Goal: Task Accomplishment & Management: Manage account settings

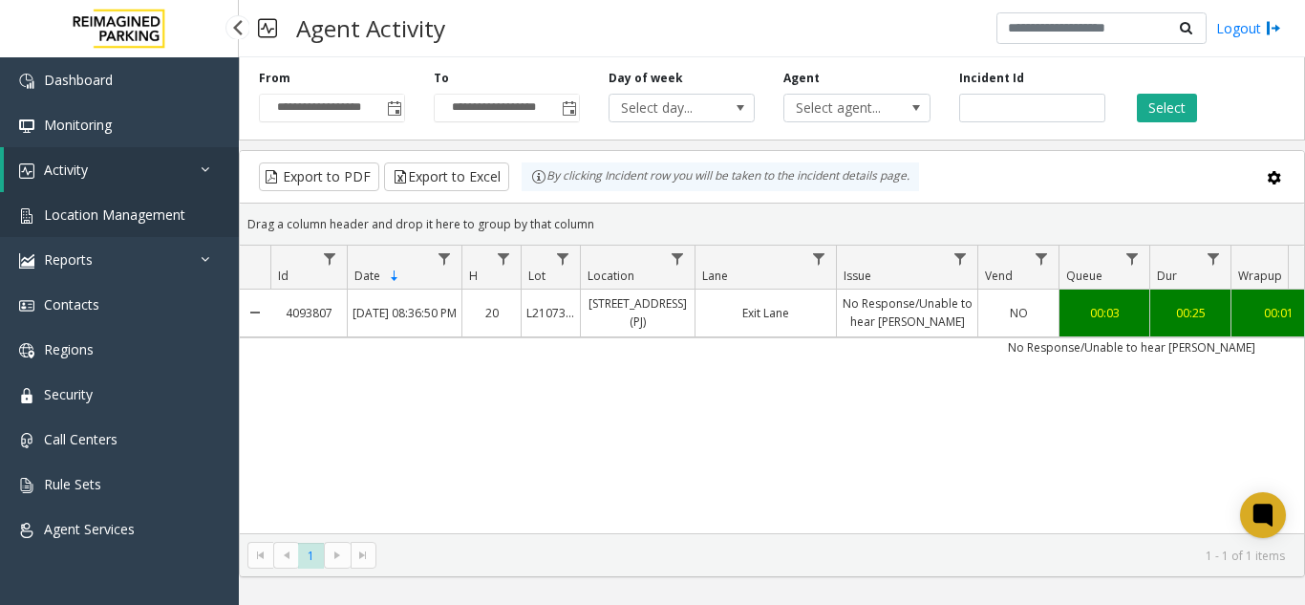
click at [93, 223] on span "Location Management" at bounding box center [114, 214] width 141 height 18
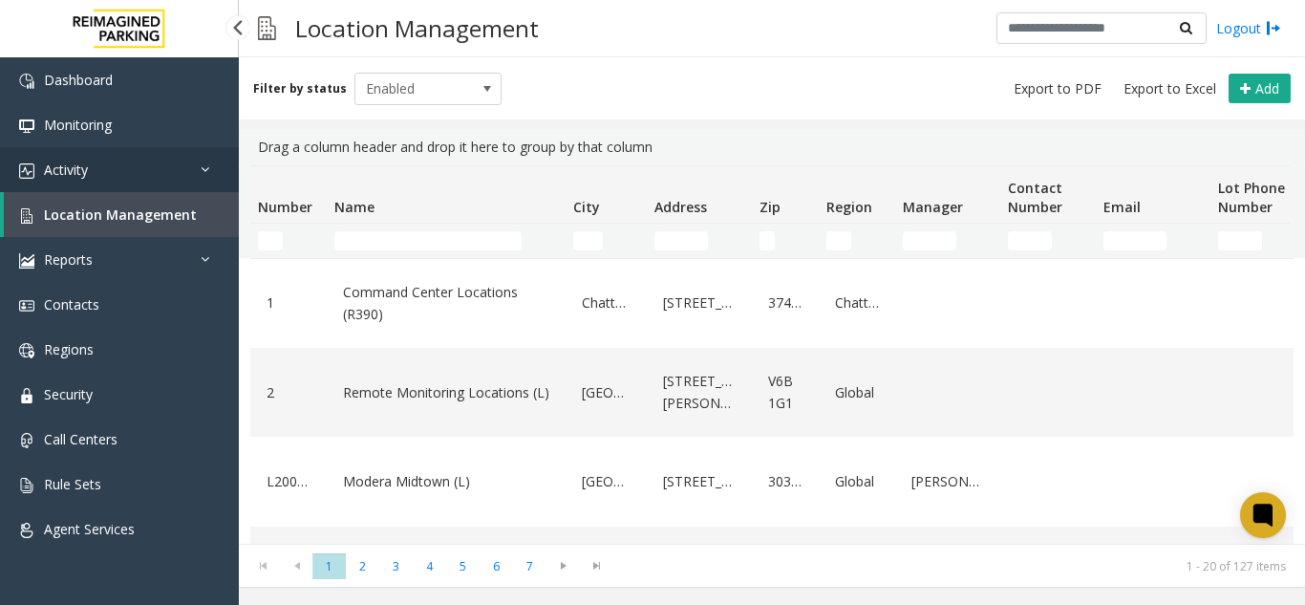
click at [121, 173] on link "Activity" at bounding box center [119, 169] width 239 height 45
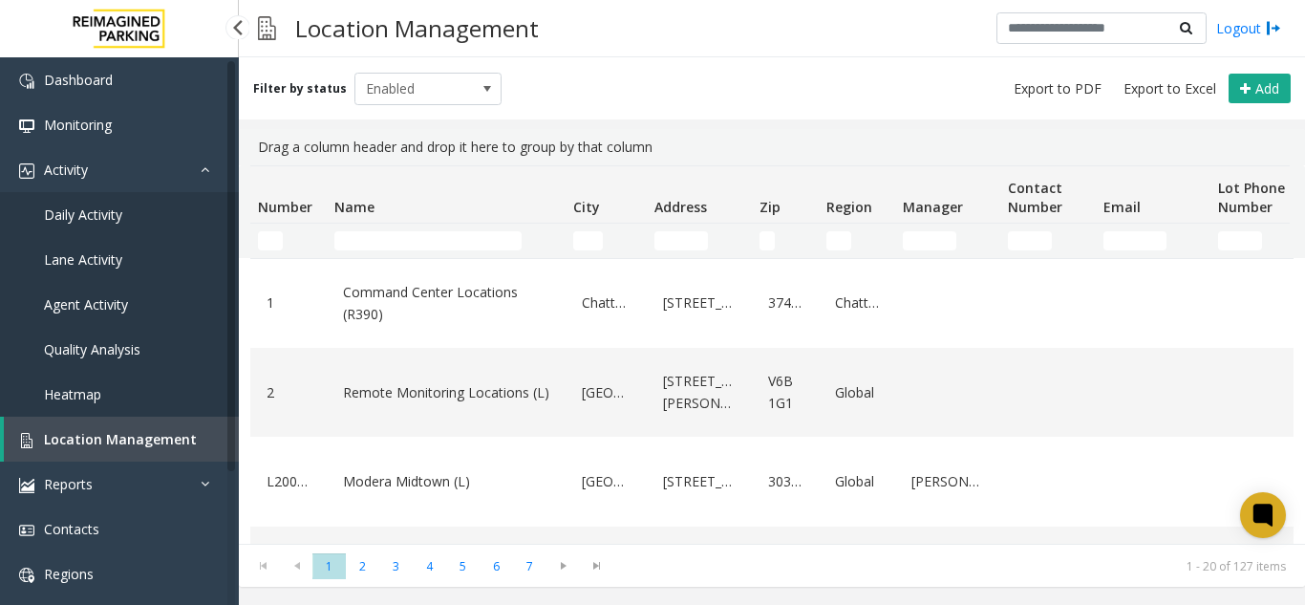
click at [90, 296] on span "Agent Activity" at bounding box center [86, 304] width 84 height 18
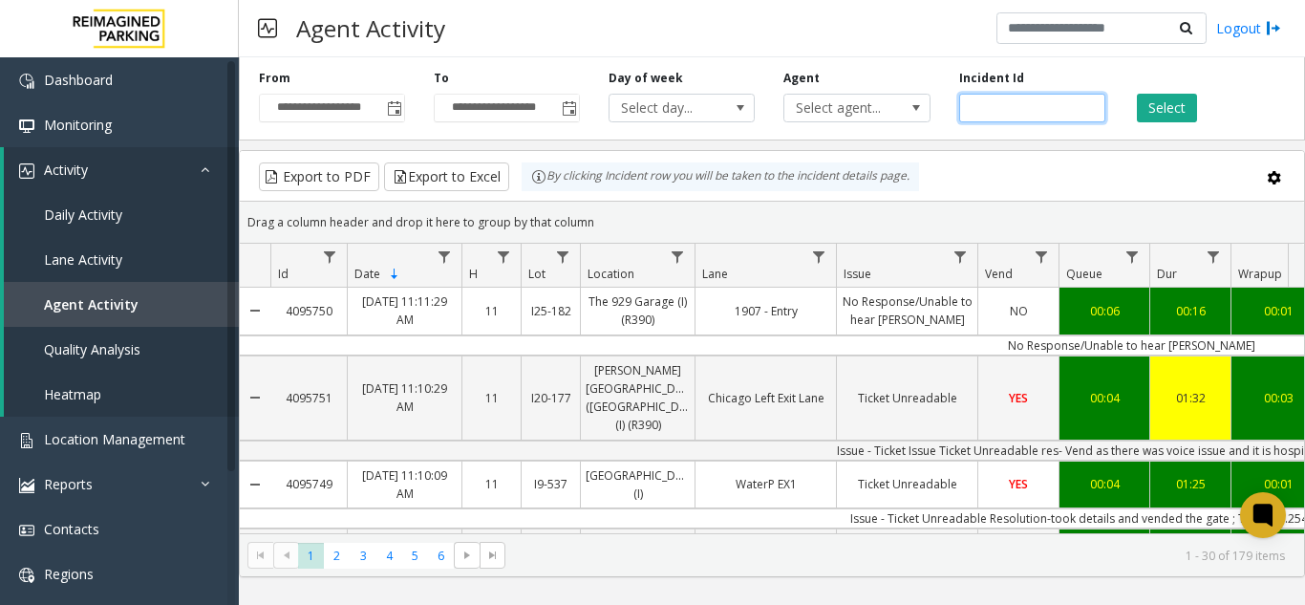
click at [983, 104] on input "number" at bounding box center [1032, 108] width 146 height 29
paste input "*******"
click at [970, 112] on input "number" at bounding box center [1032, 108] width 146 height 29
type input "*******"
click at [1171, 105] on button "Select" at bounding box center [1167, 108] width 60 height 29
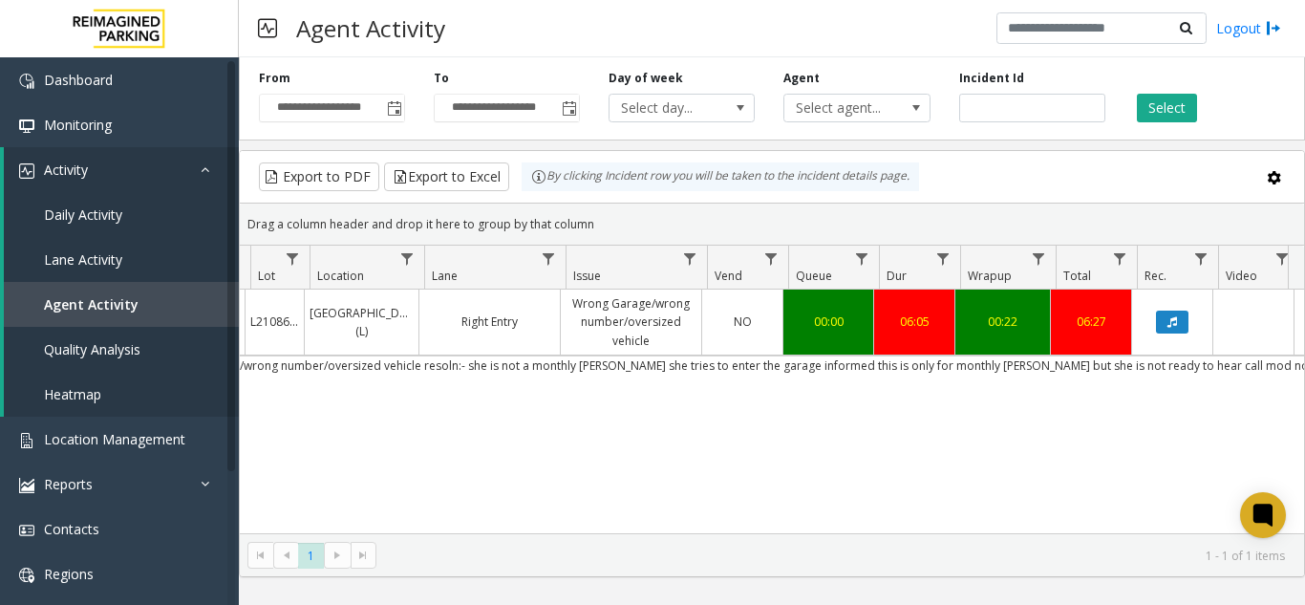
scroll to position [0, 276]
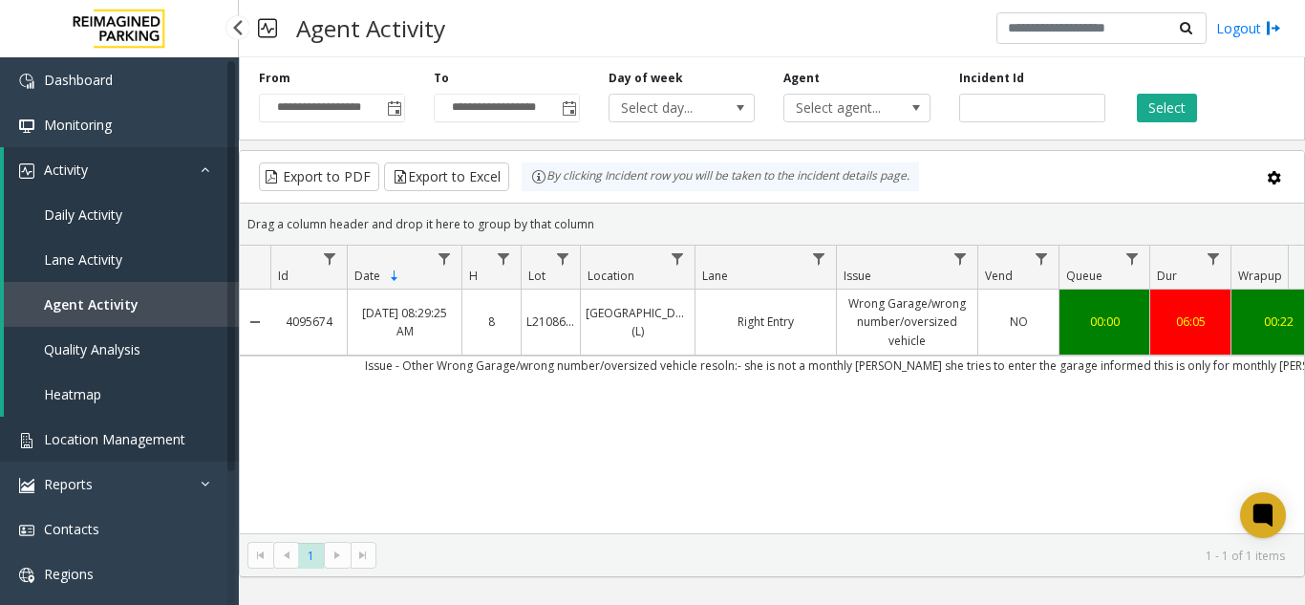
click at [114, 439] on span "Location Management" at bounding box center [114, 439] width 141 height 18
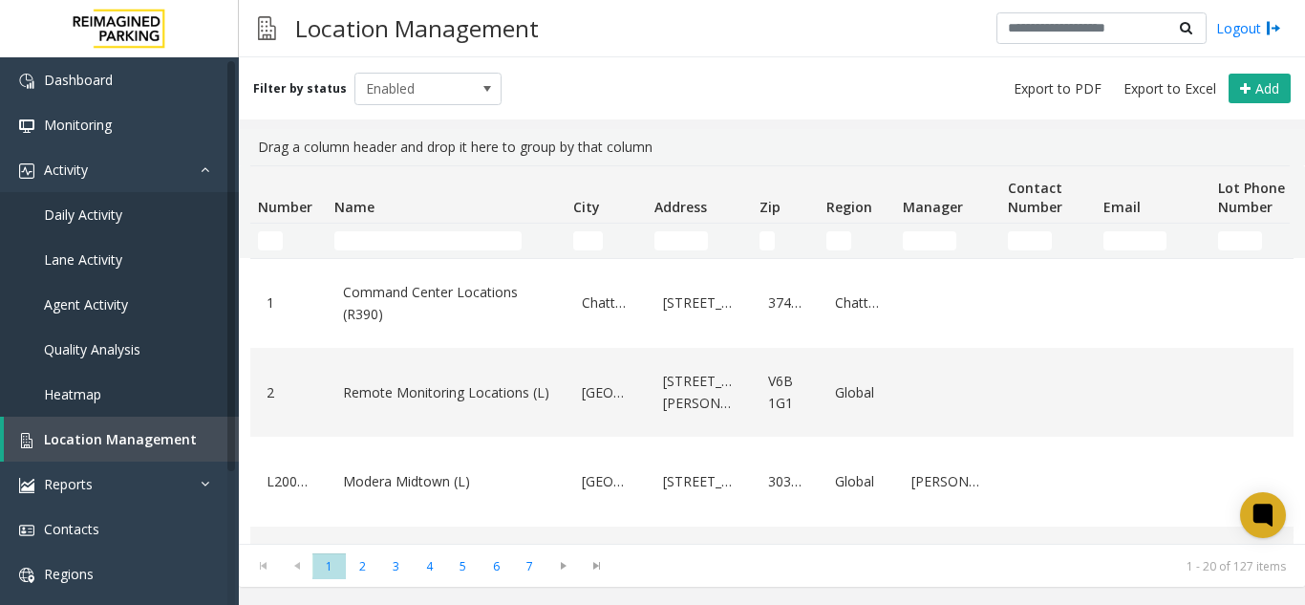
click at [415, 250] on td "Name Filter" at bounding box center [446, 240] width 239 height 34
click at [414, 249] on input "Name Filter" at bounding box center [427, 240] width 187 height 19
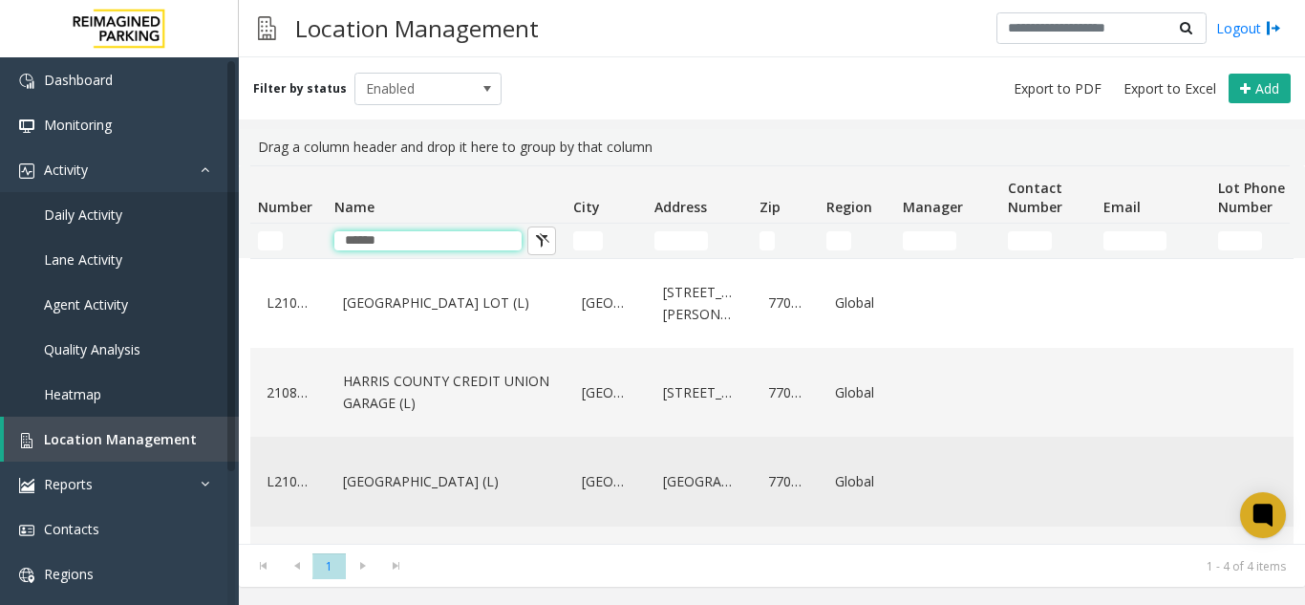
type input "******"
click at [421, 480] on link "[GEOGRAPHIC_DATA] (L)" at bounding box center [446, 481] width 216 height 31
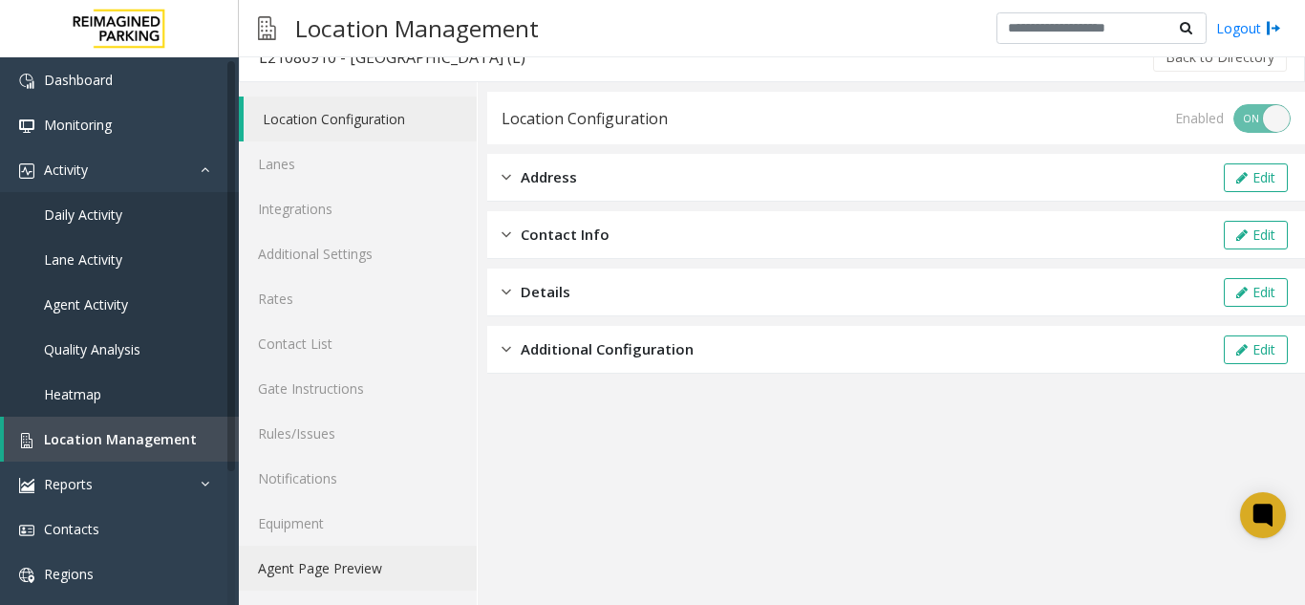
click at [348, 580] on link "Agent Page Preview" at bounding box center [358, 567] width 238 height 45
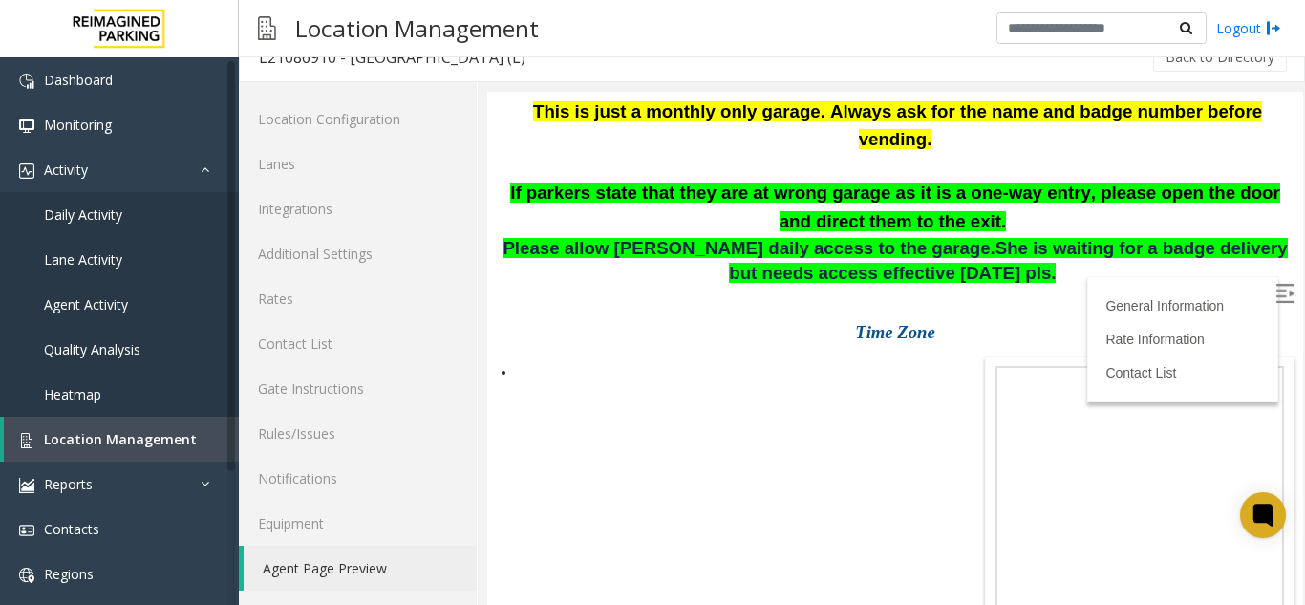
click at [1275, 285] on img at bounding box center [1284, 293] width 19 height 19
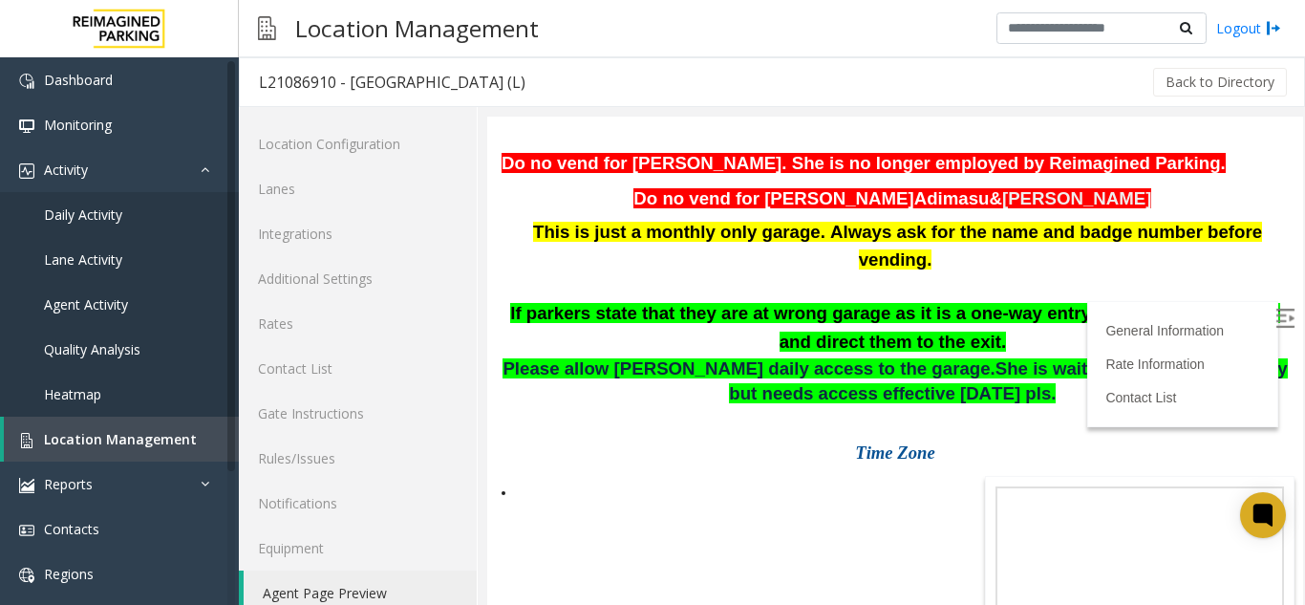
scroll to position [25, 0]
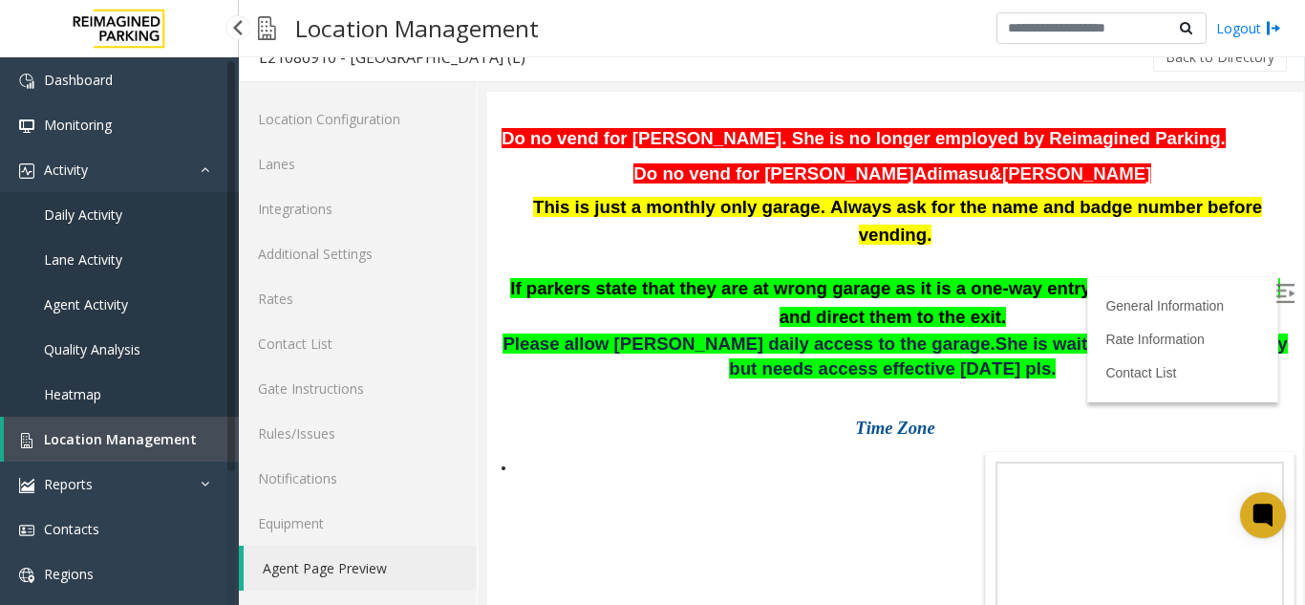
click at [106, 306] on span "Agent Activity" at bounding box center [86, 304] width 84 height 18
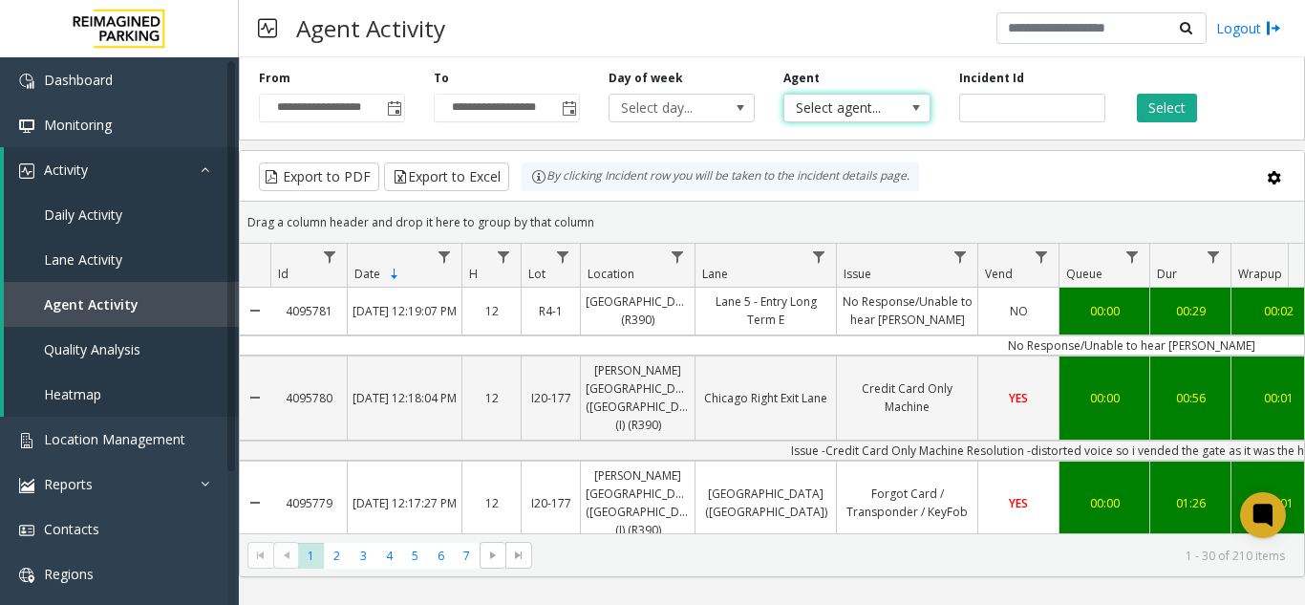
click at [825, 107] on span "Select agent..." at bounding box center [842, 108] width 116 height 27
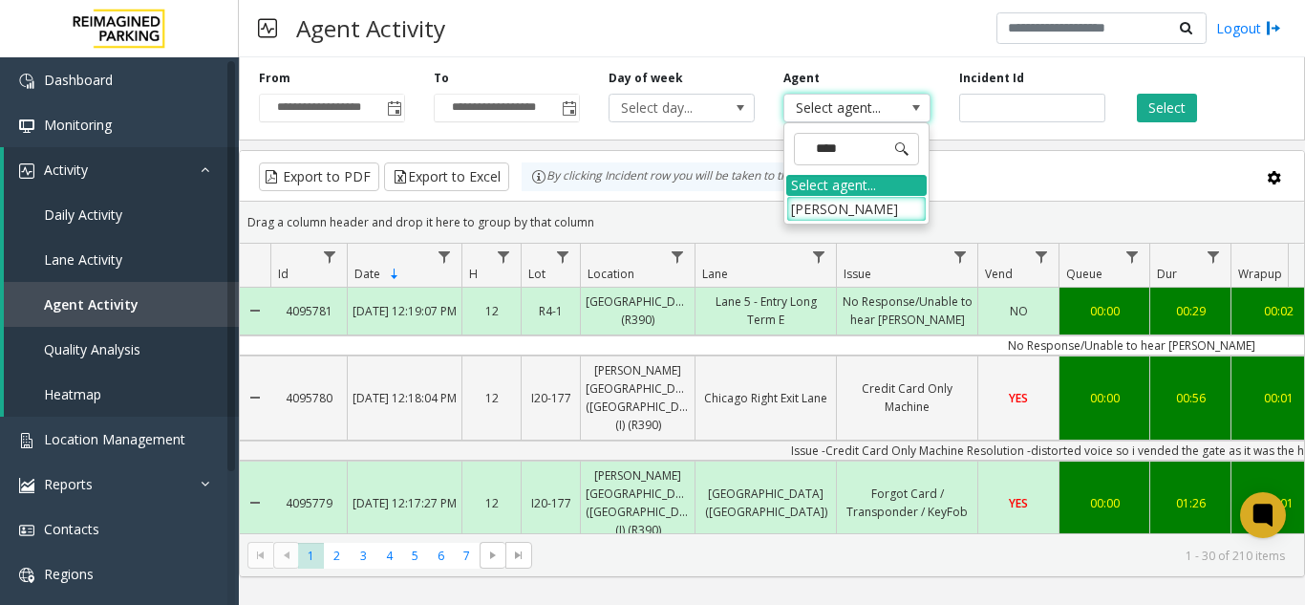
type input "*****"
click at [842, 217] on li "[PERSON_NAME]" at bounding box center [856, 209] width 140 height 26
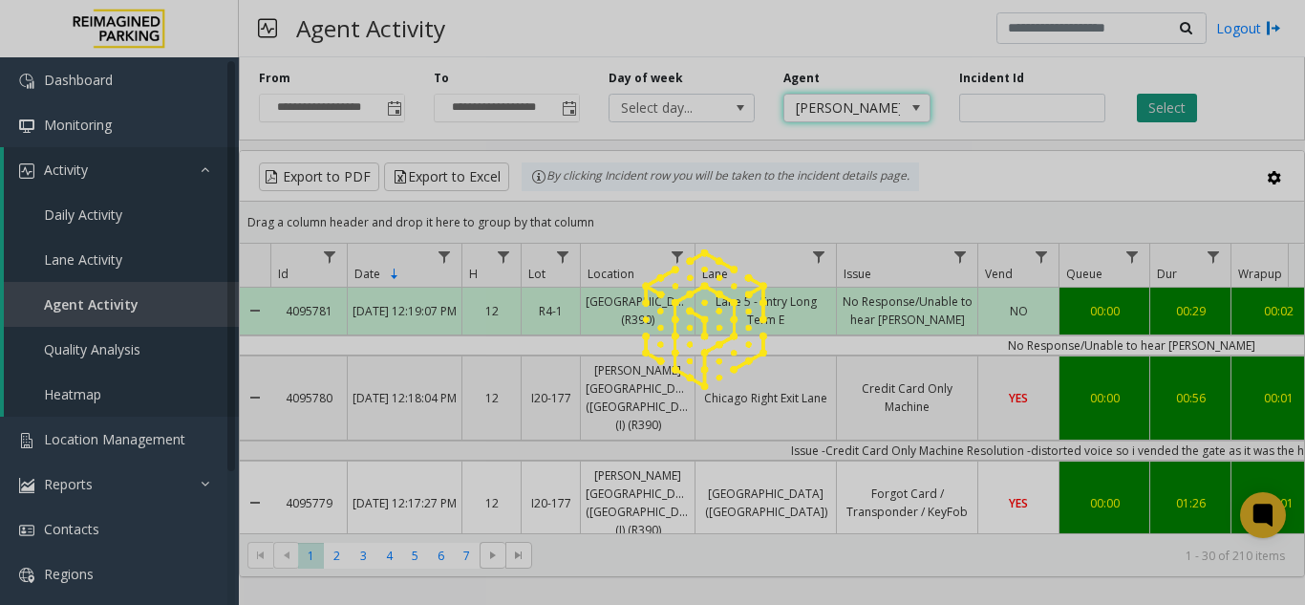
click at [1166, 105] on div at bounding box center [652, 302] width 1305 height 605
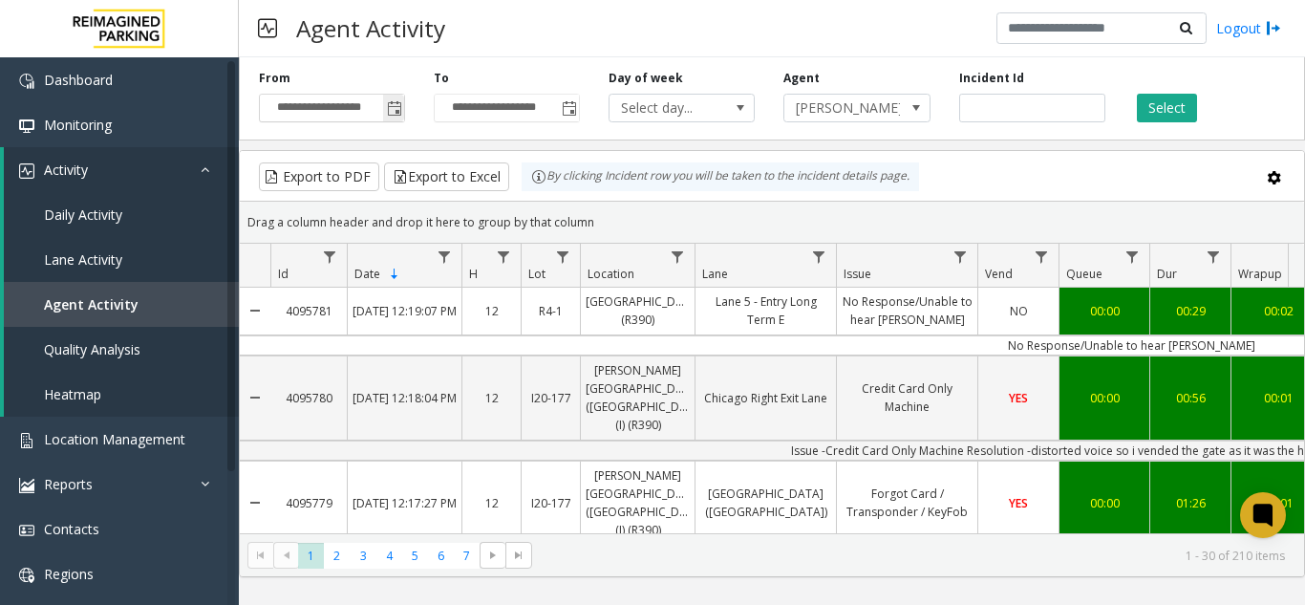
click at [390, 113] on span "Toggle popup" at bounding box center [394, 108] width 15 height 15
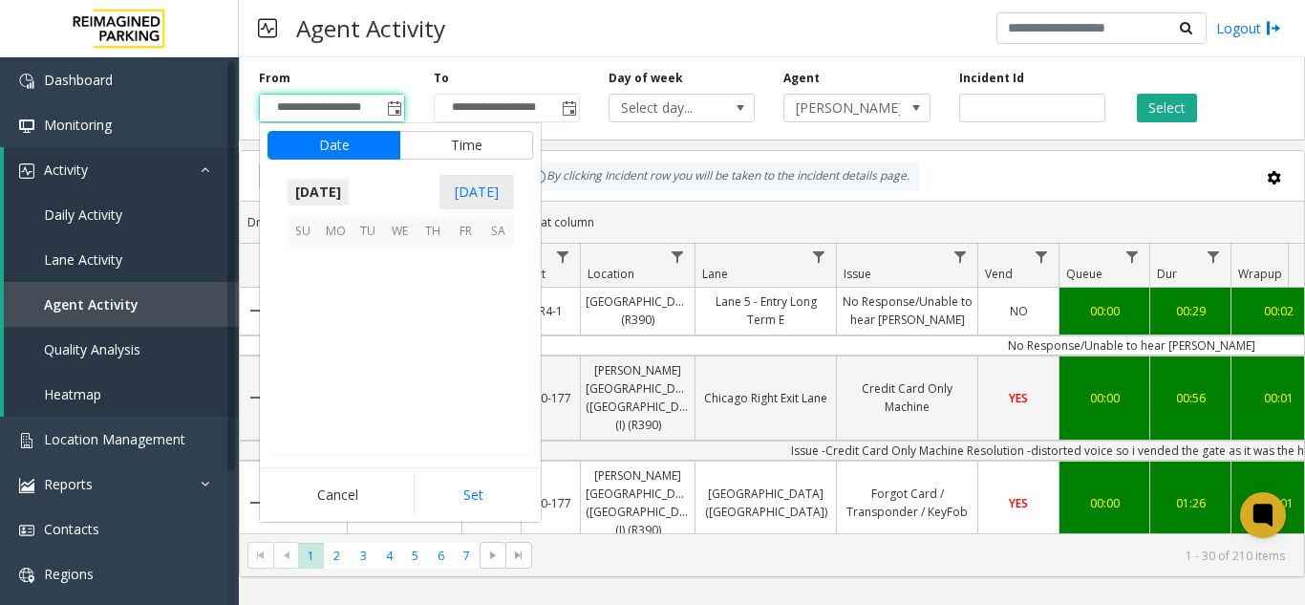
scroll to position [343005, 0]
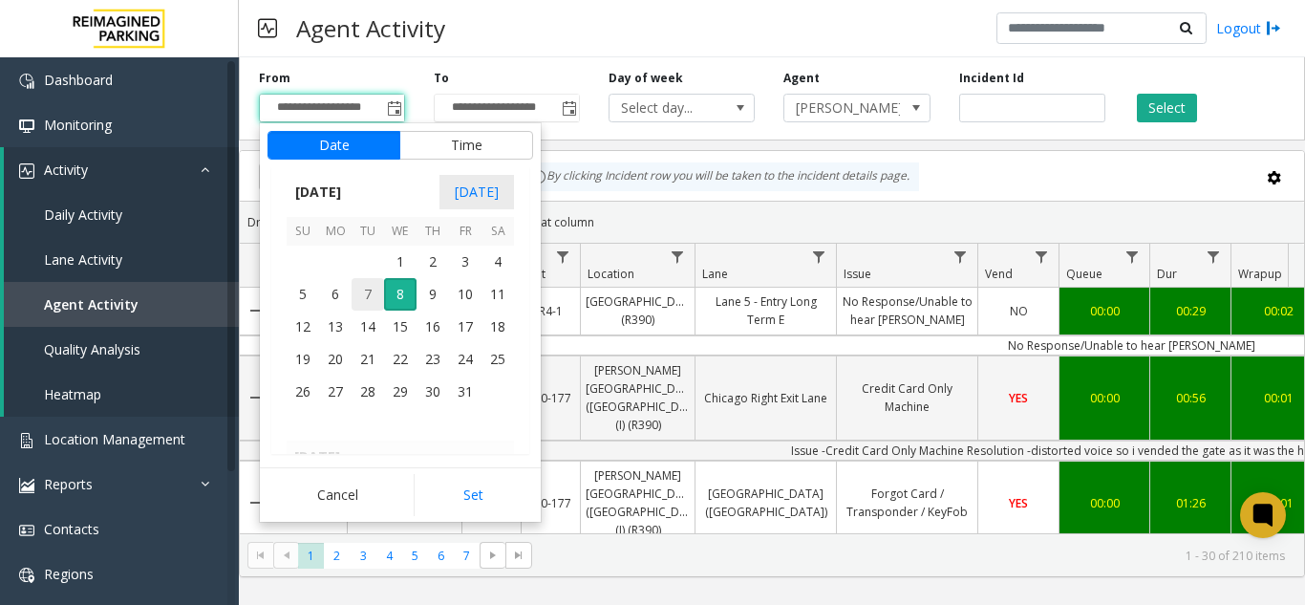
click at [359, 291] on span "7" at bounding box center [367, 294] width 32 height 32
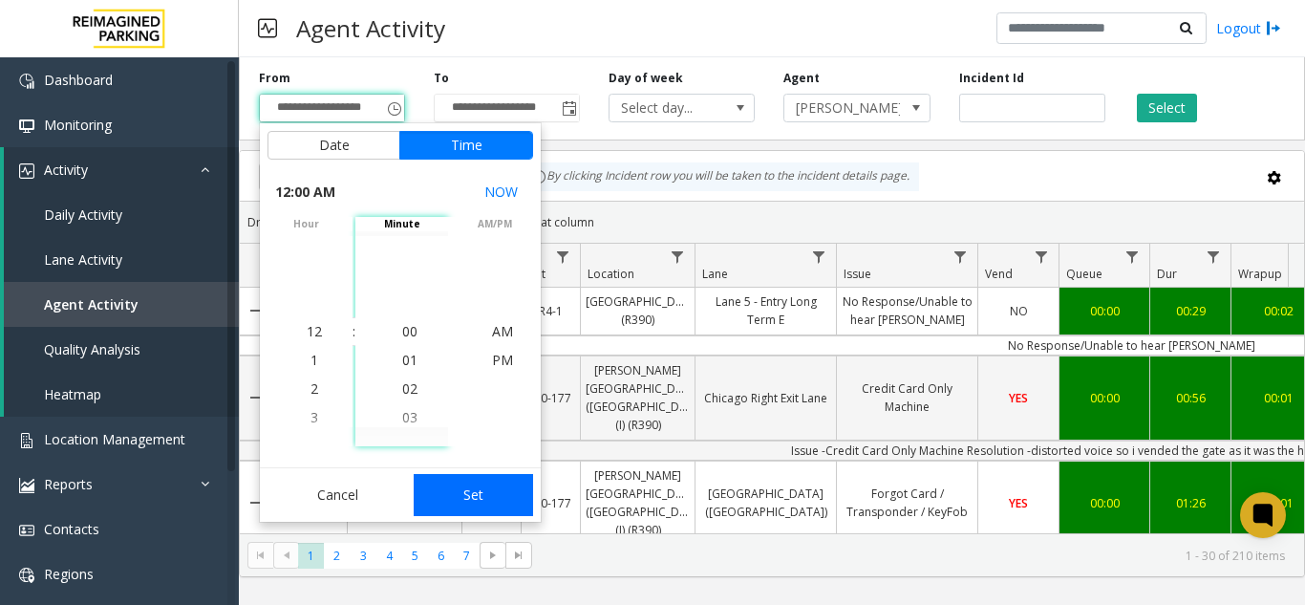
click at [501, 488] on button "Set" at bounding box center [474, 495] width 120 height 42
type input "**********"
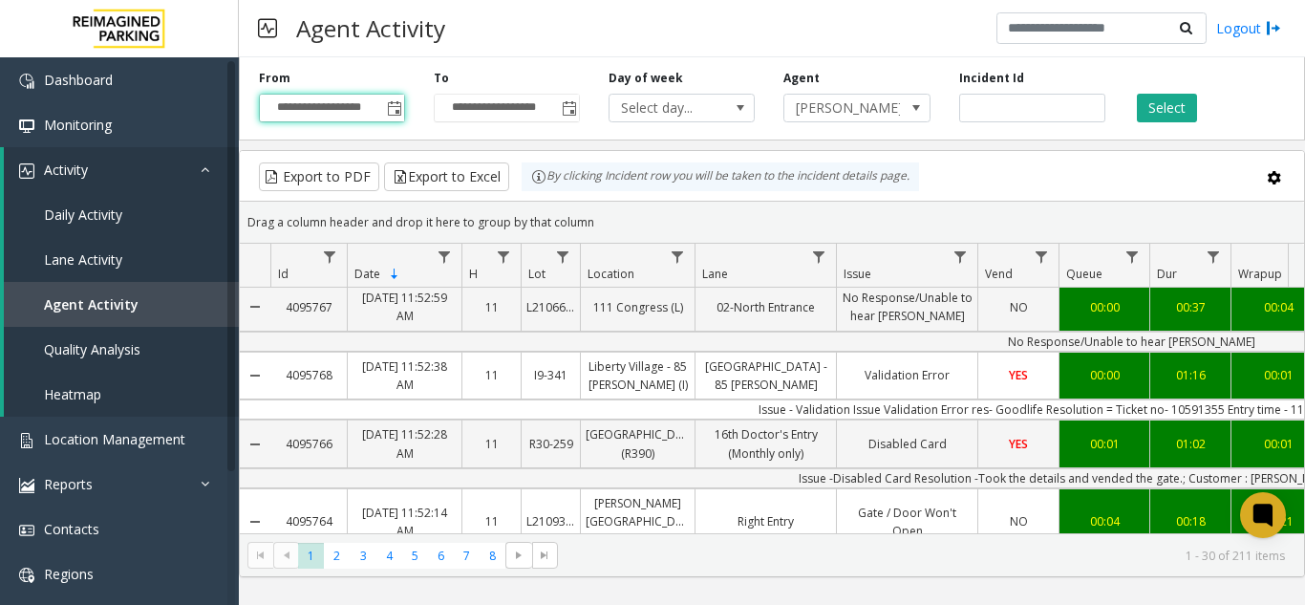
scroll to position [1146, 0]
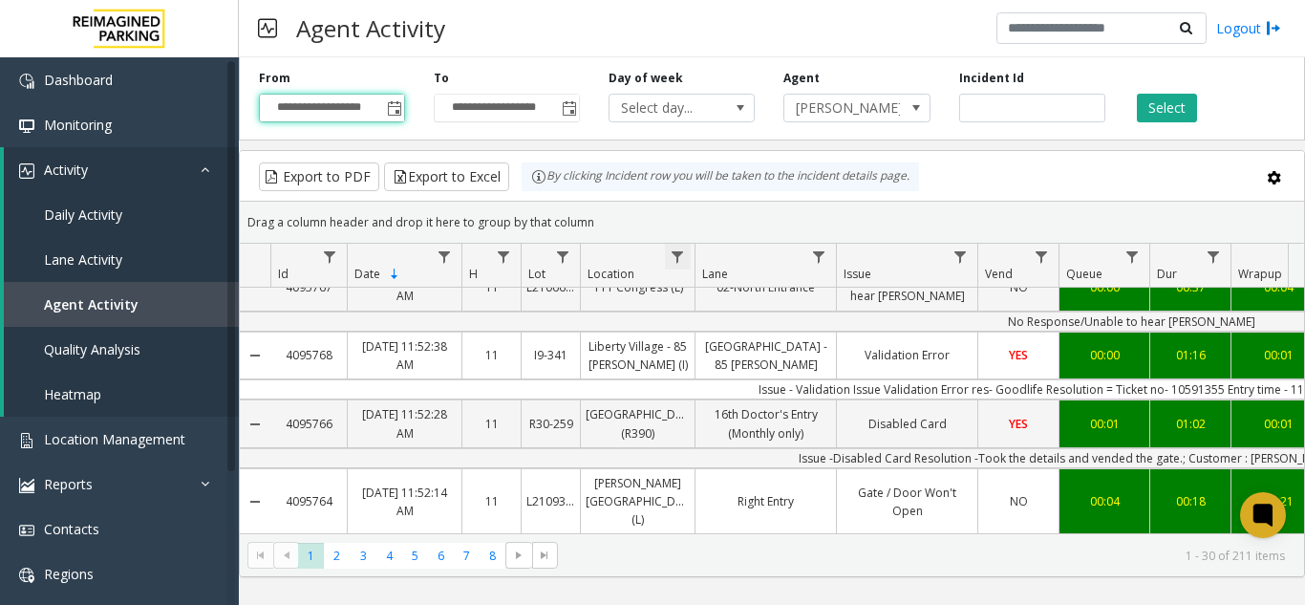
click at [681, 260] on span "Data table" at bounding box center [677, 256] width 15 height 15
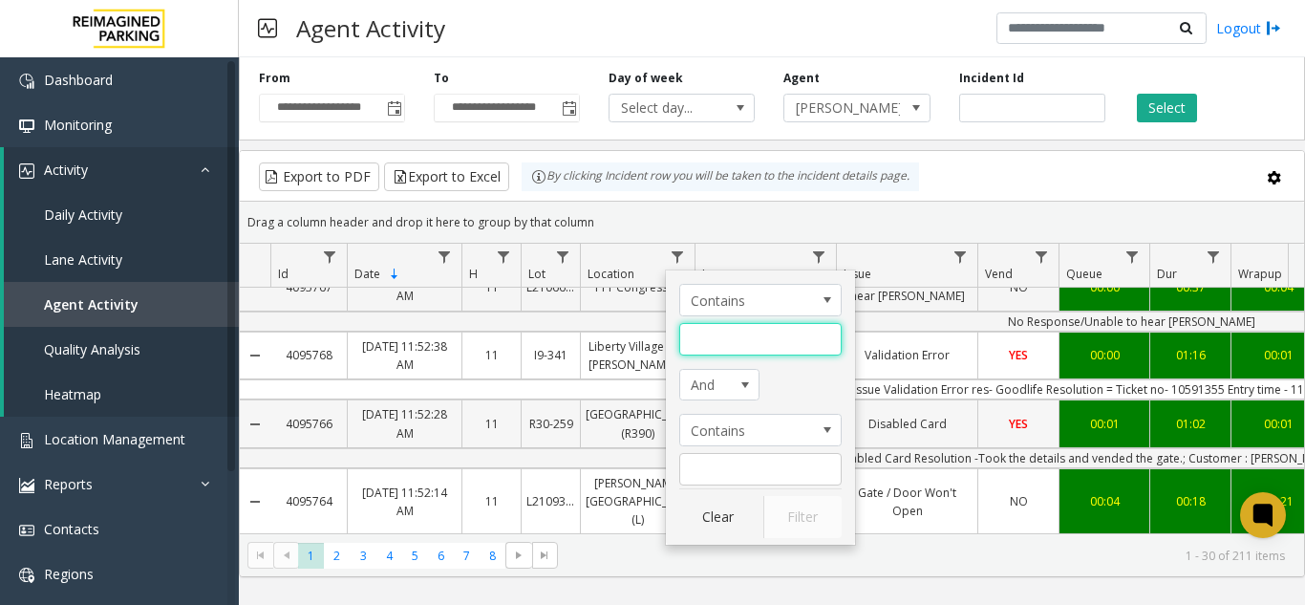
drag, startPoint x: 709, startPoint y: 344, endPoint x: 657, endPoint y: 372, distance: 58.5
click at [709, 344] on input "Location Filter" at bounding box center [760, 339] width 162 height 32
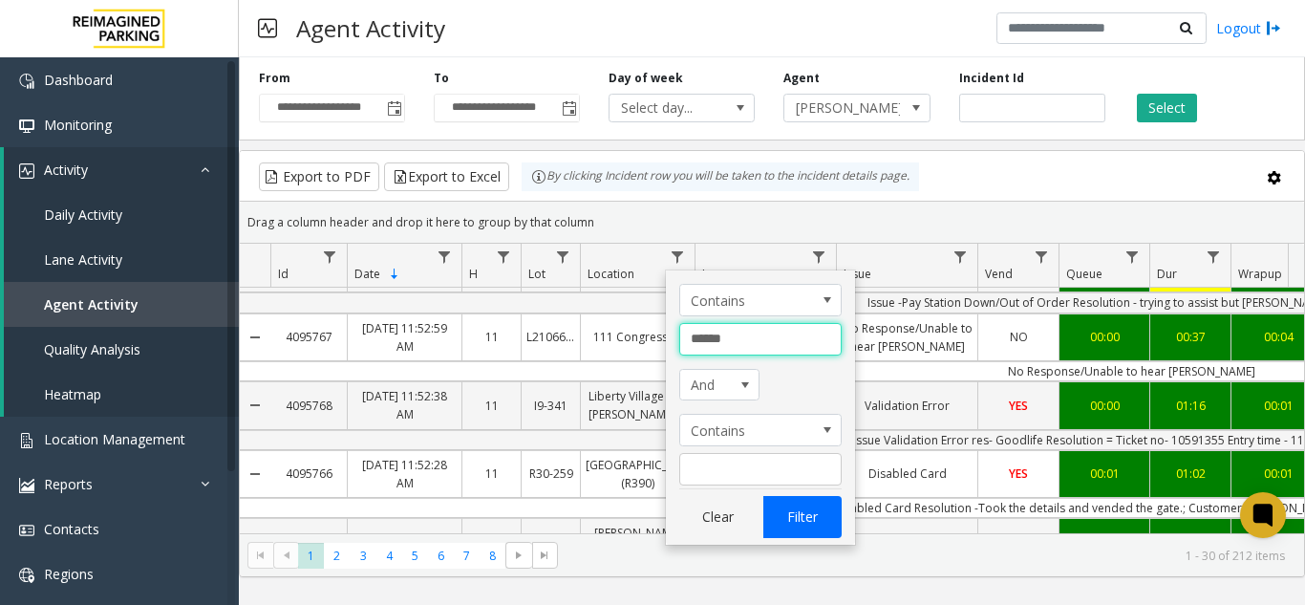
type input "******"
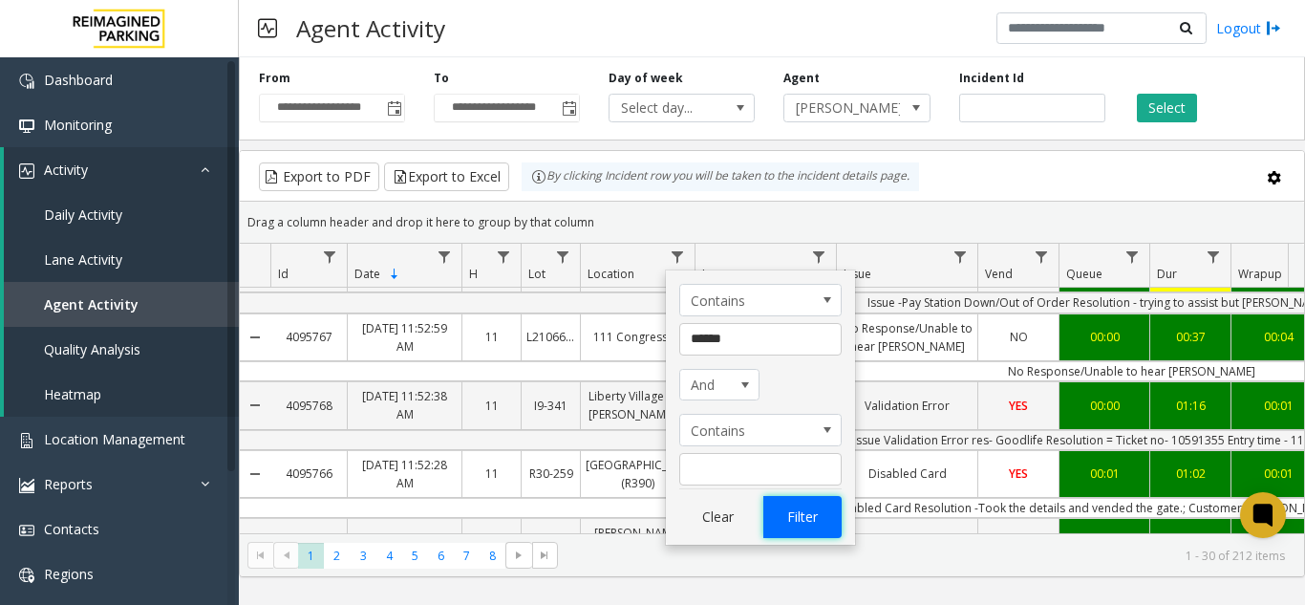
click at [813, 526] on button "Filter" at bounding box center [802, 517] width 78 height 42
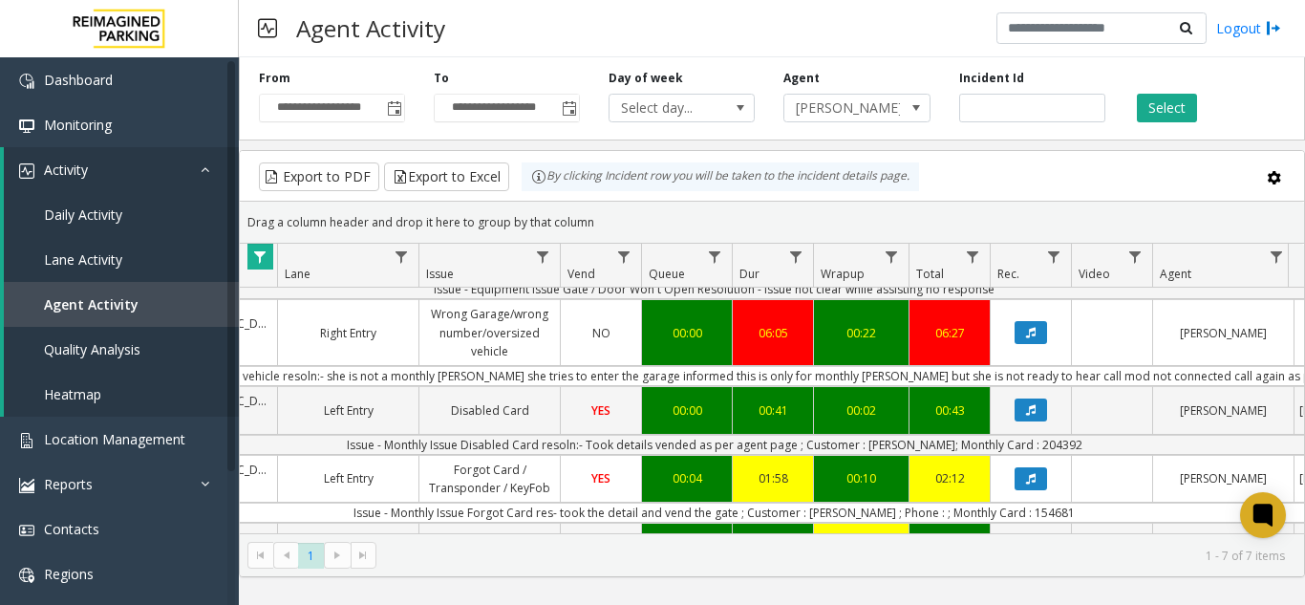
scroll to position [127, 417]
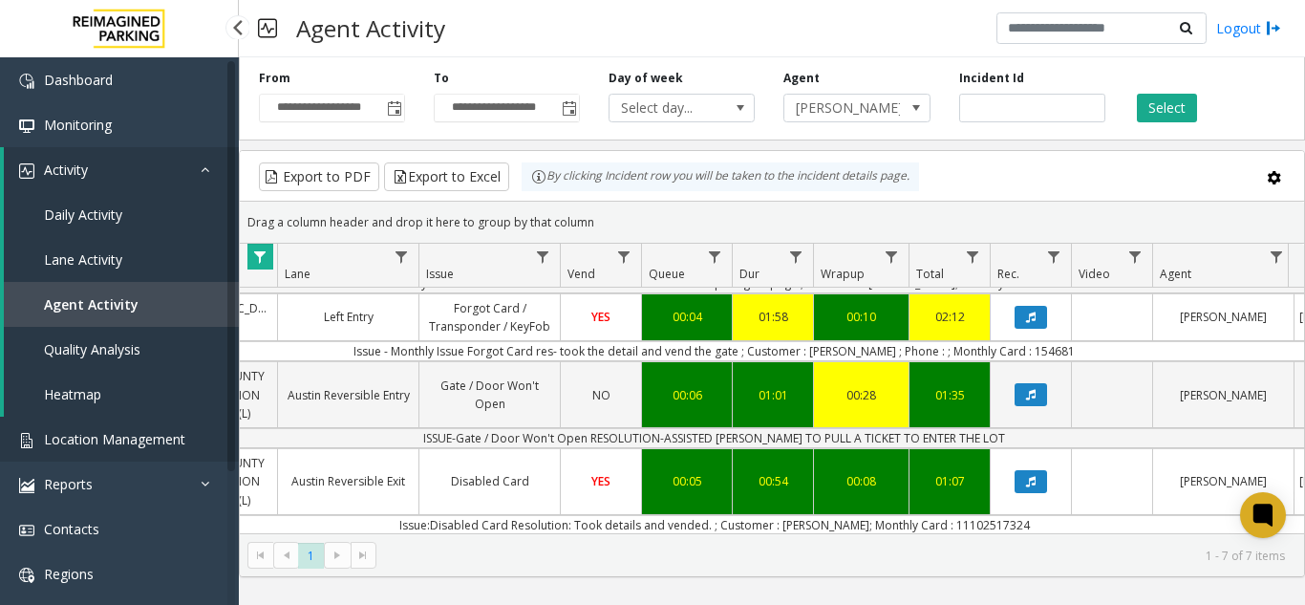
click at [104, 446] on span "Location Management" at bounding box center [114, 439] width 141 height 18
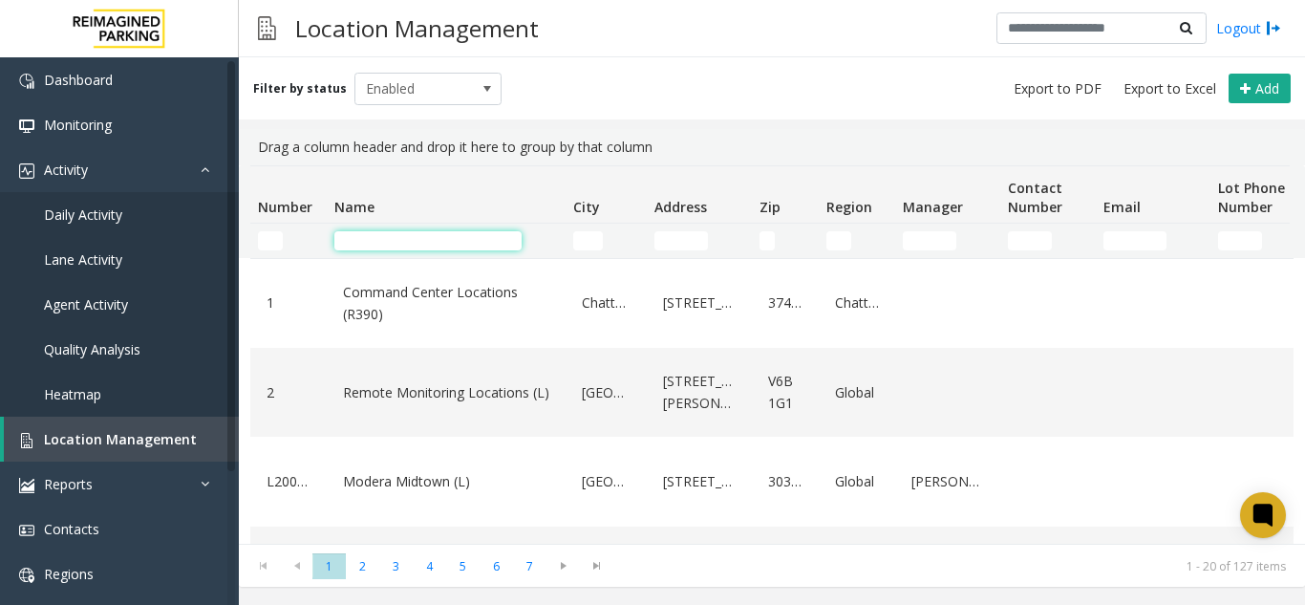
click at [386, 240] on input "Name Filter" at bounding box center [427, 240] width 187 height 19
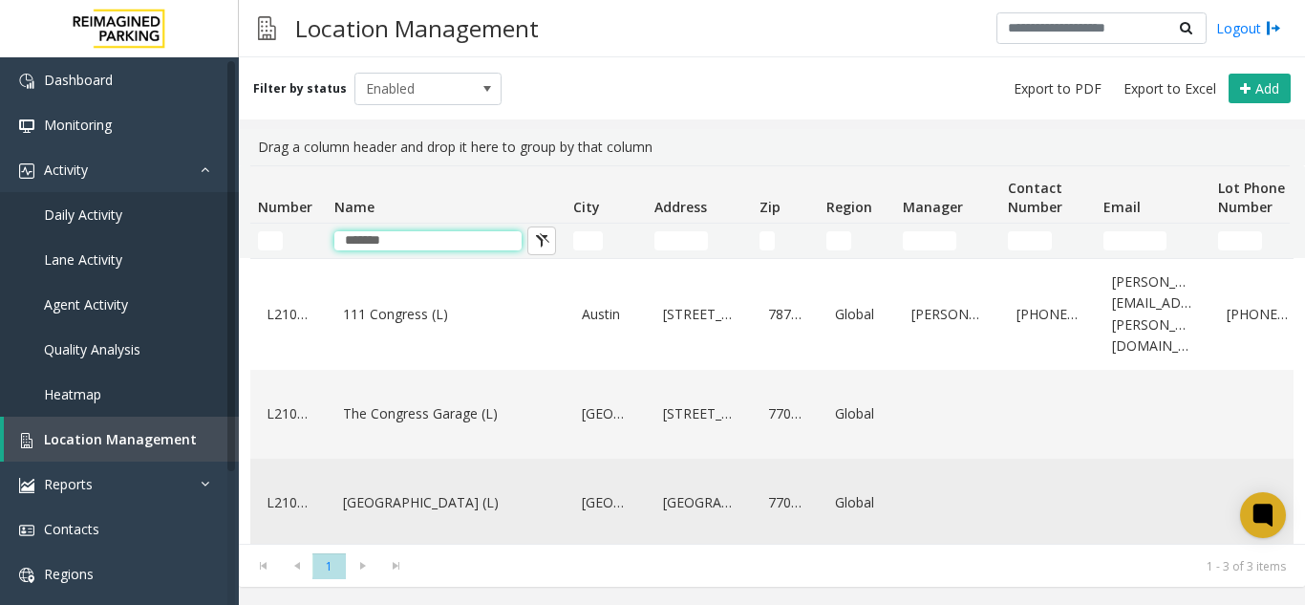
type input "*******"
click at [414, 487] on link "[GEOGRAPHIC_DATA] (L)" at bounding box center [446, 502] width 216 height 31
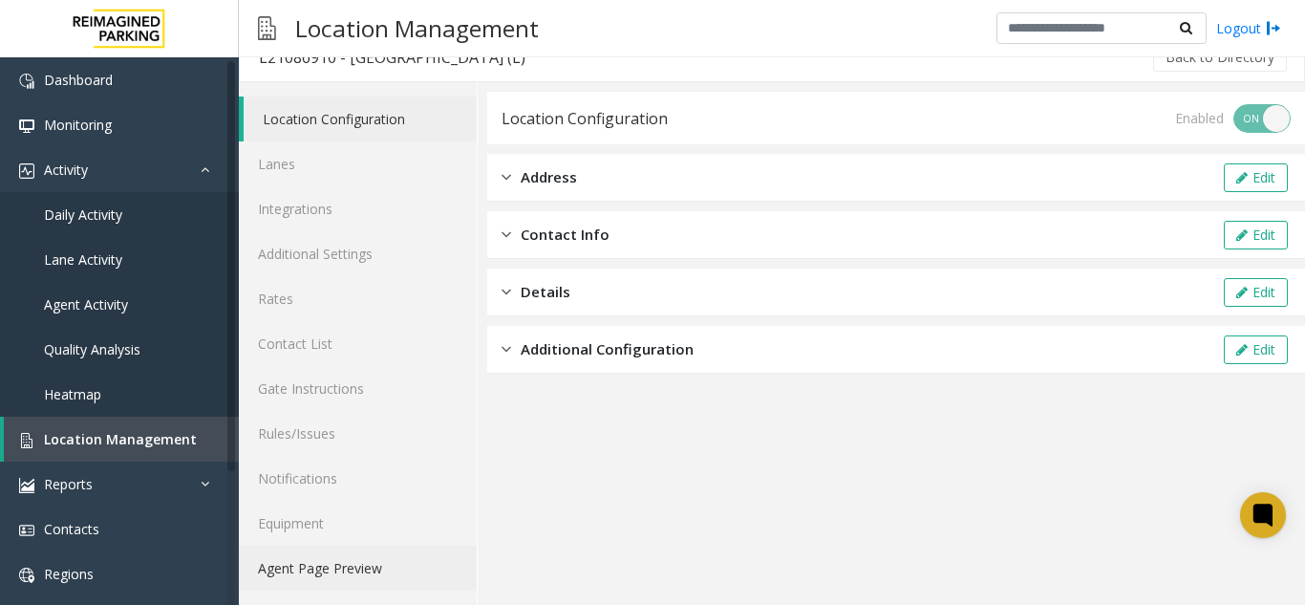
click at [357, 563] on link "Agent Page Preview" at bounding box center [358, 567] width 238 height 45
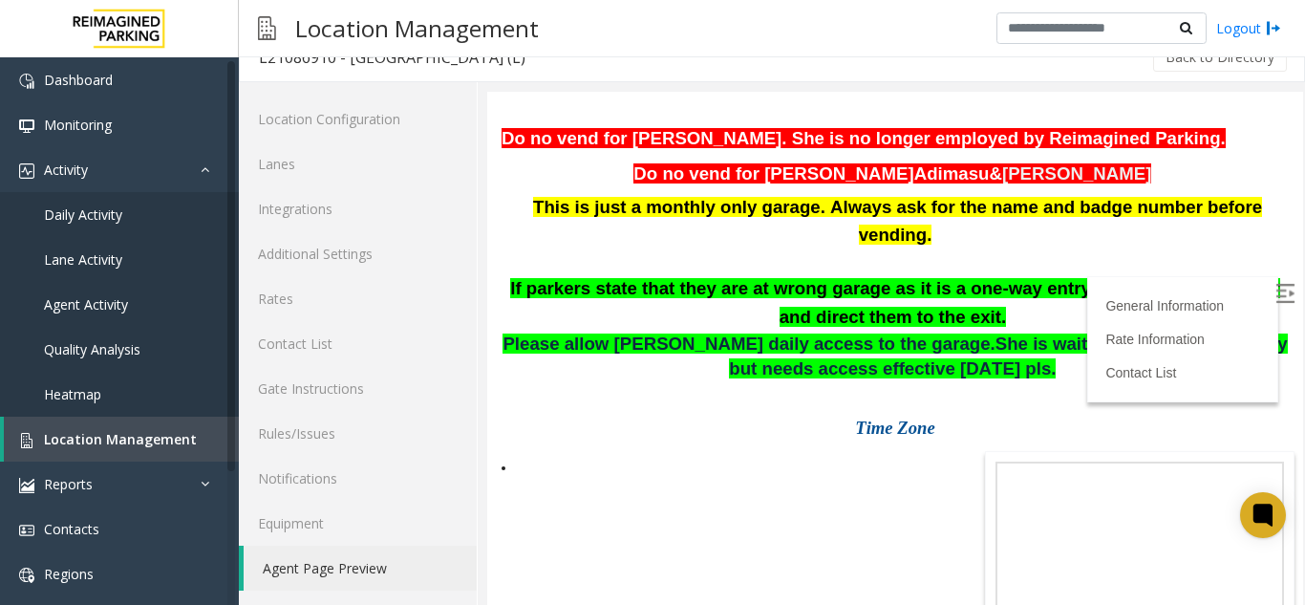
click at [1275, 287] on img at bounding box center [1284, 293] width 19 height 19
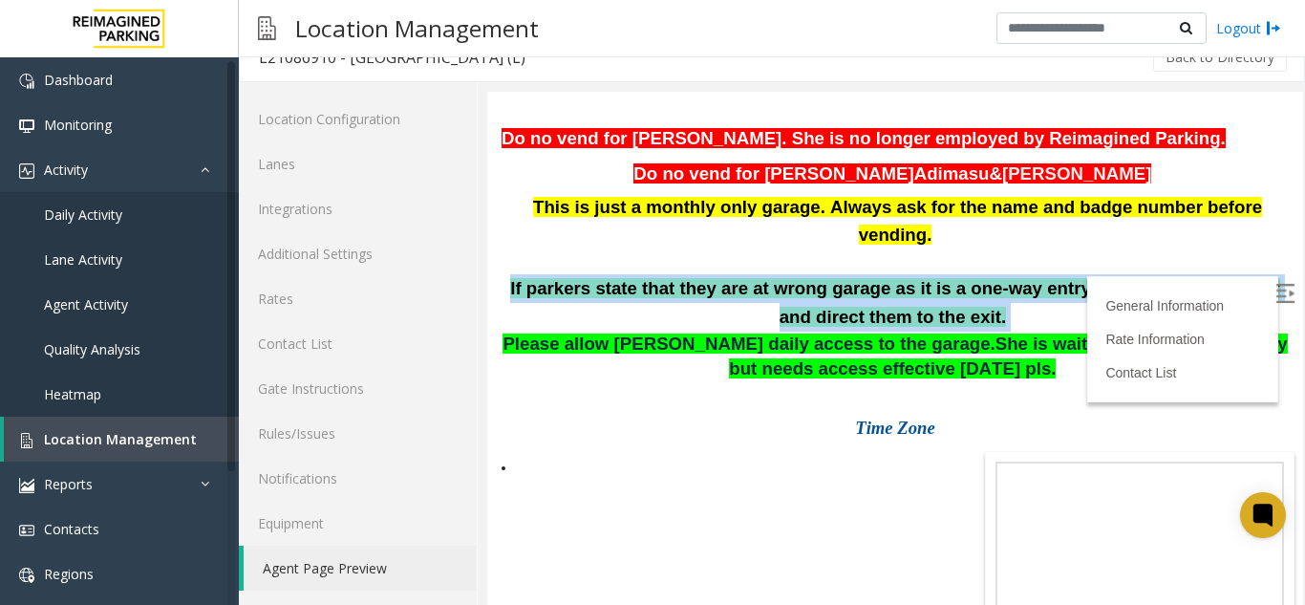
drag, startPoint x: 960, startPoint y: 341, endPoint x: 494, endPoint y: 321, distance: 466.5
click at [494, 321] on div "General Information Revenue Control Manufacturer: TIBA Updated by Kunal Singh -…" at bounding box center [895, 239] width 816 height 538
click at [974, 331] on p "If parkers state that they are at wrong garage as it is a one-way entry, please…" at bounding box center [894, 302] width 787 height 57
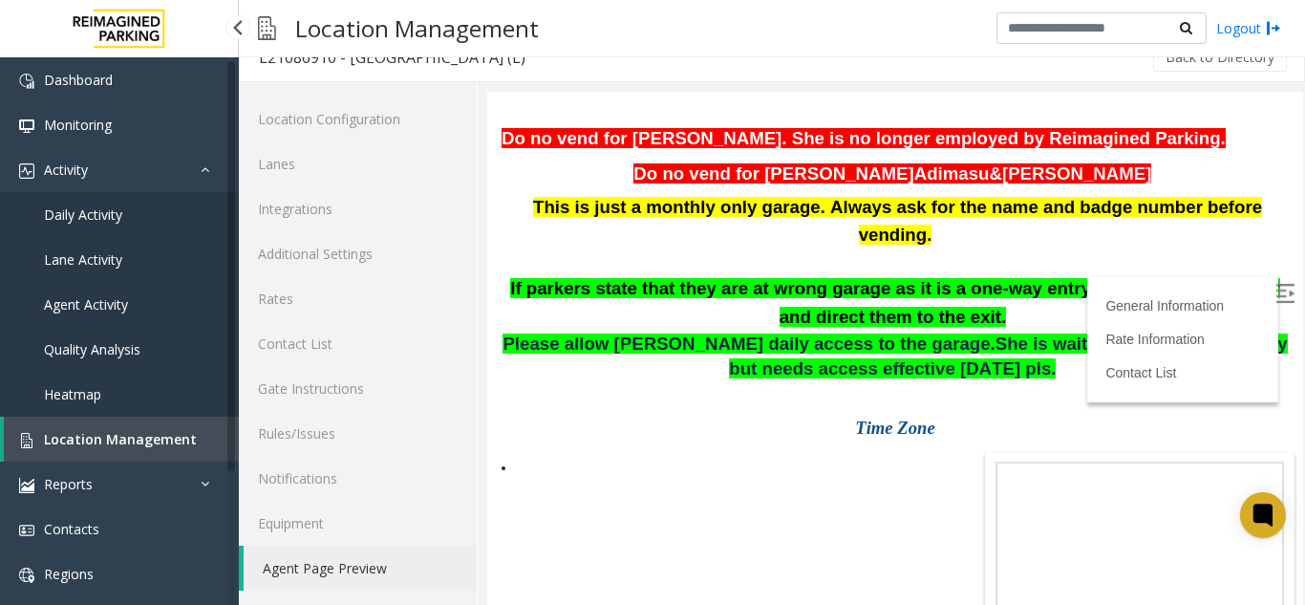
click at [115, 308] on span "Agent Activity" at bounding box center [86, 304] width 84 height 18
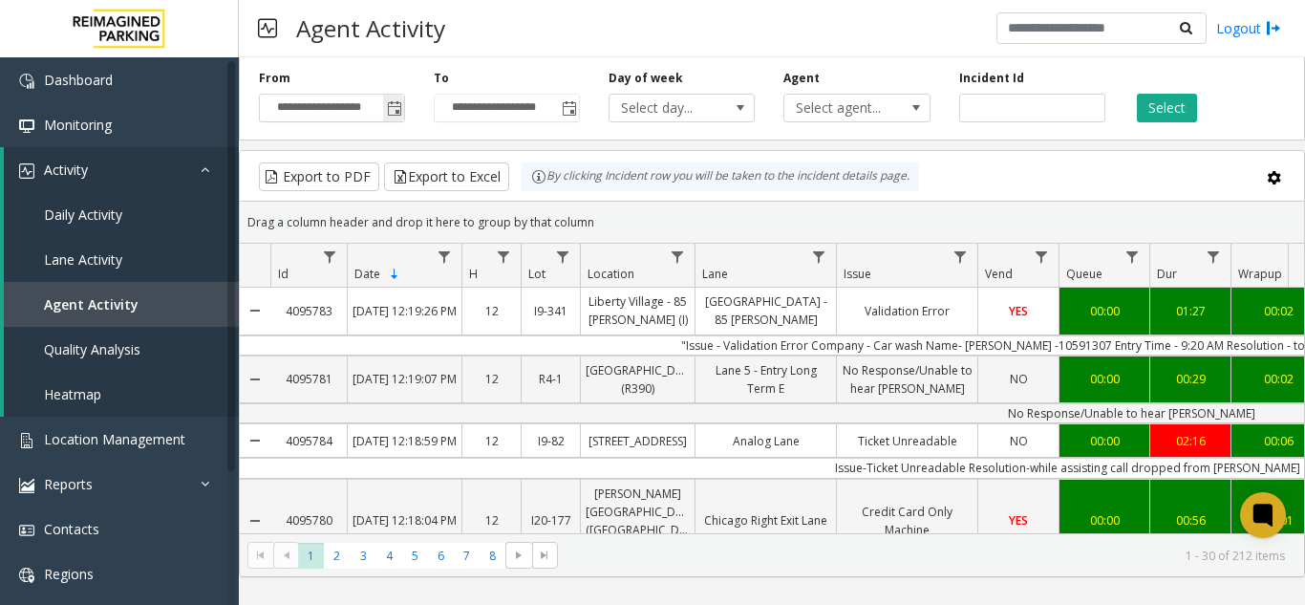
click at [396, 117] on span "Toggle popup" at bounding box center [394, 108] width 15 height 15
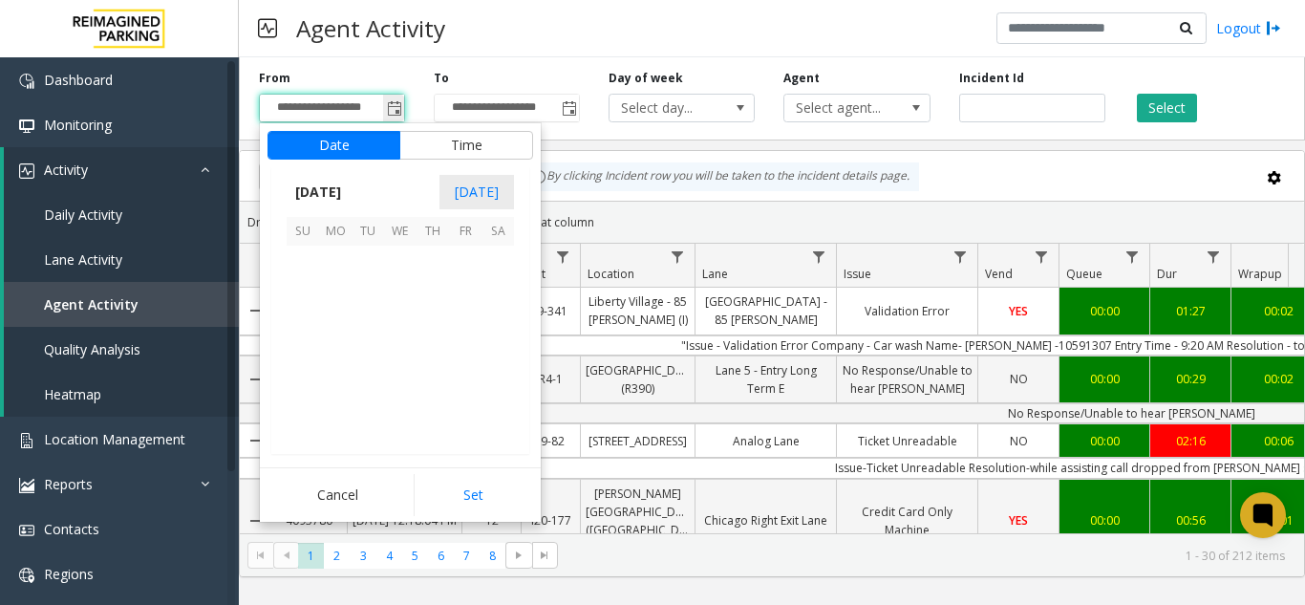
scroll to position [343005, 0]
click at [326, 303] on span "6" at bounding box center [335, 294] width 32 height 32
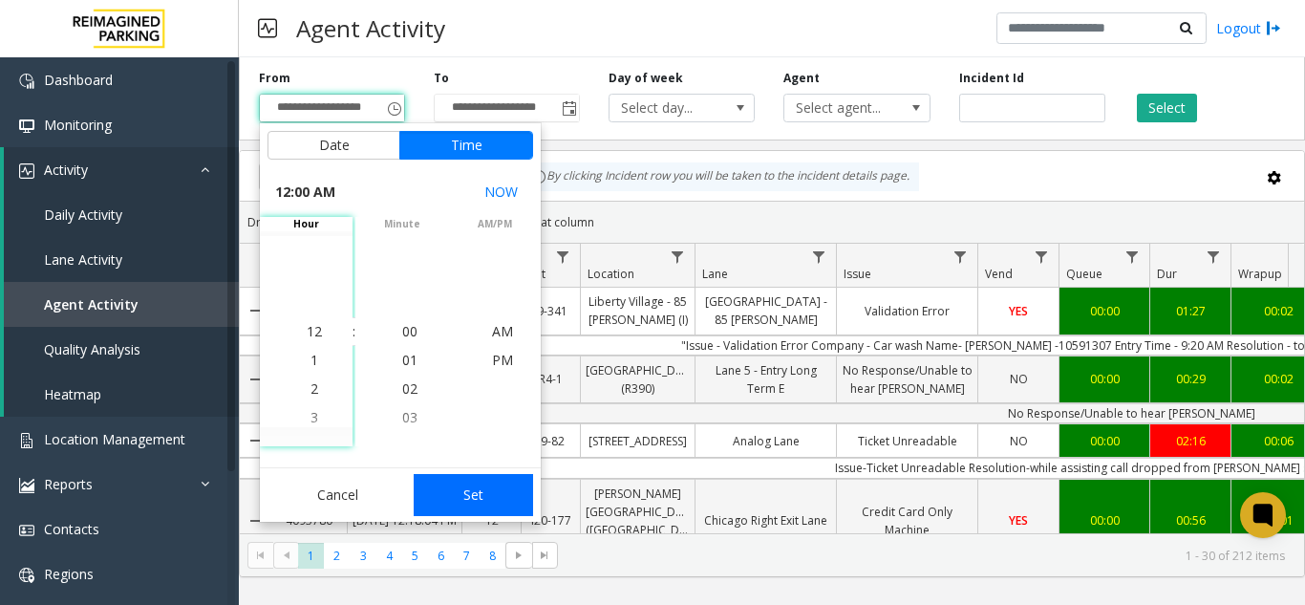
click at [478, 499] on button "Set" at bounding box center [474, 495] width 120 height 42
type input "**********"
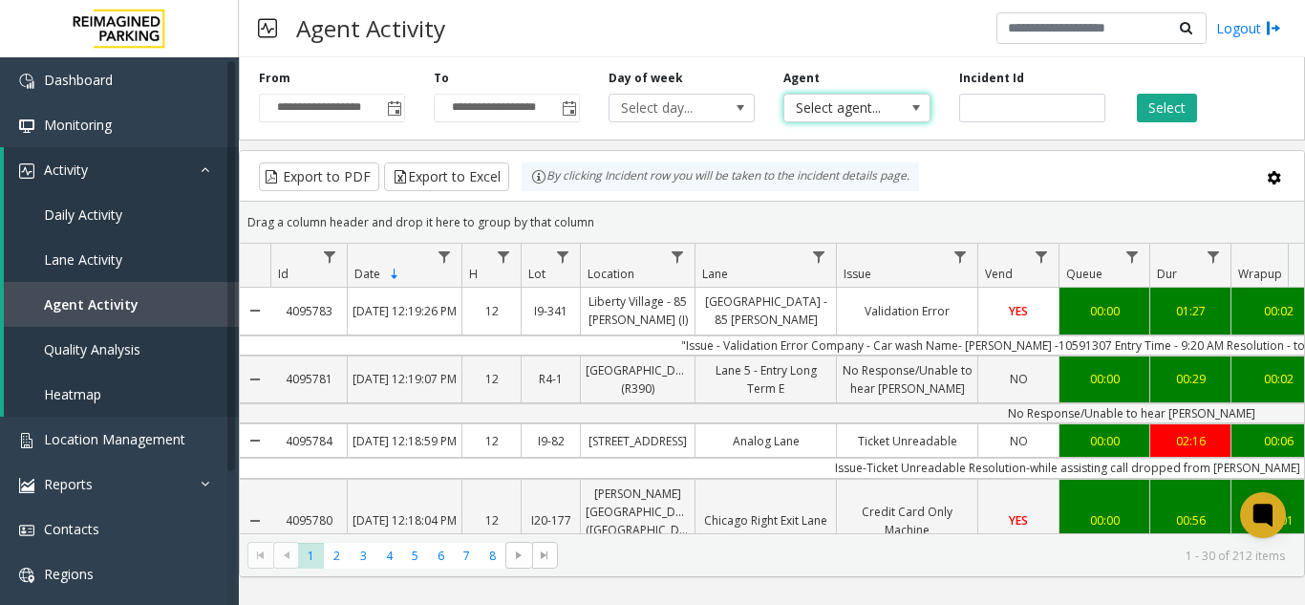
click at [843, 116] on span "Select agent..." at bounding box center [842, 108] width 116 height 27
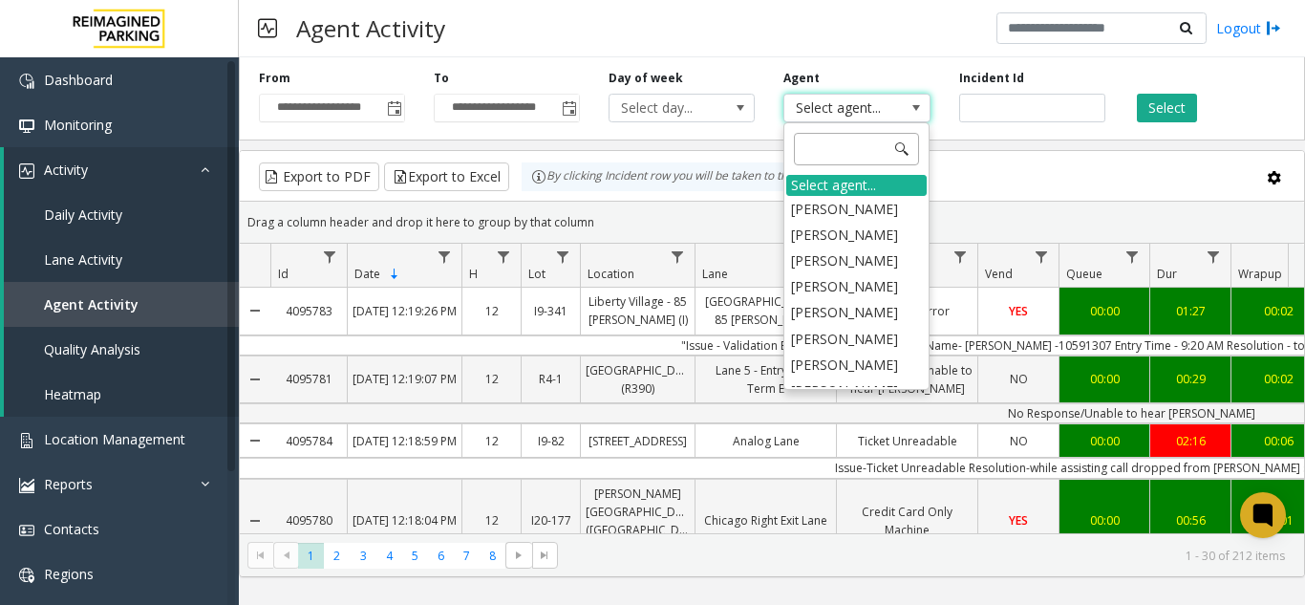
click at [825, 157] on input at bounding box center [856, 149] width 125 height 32
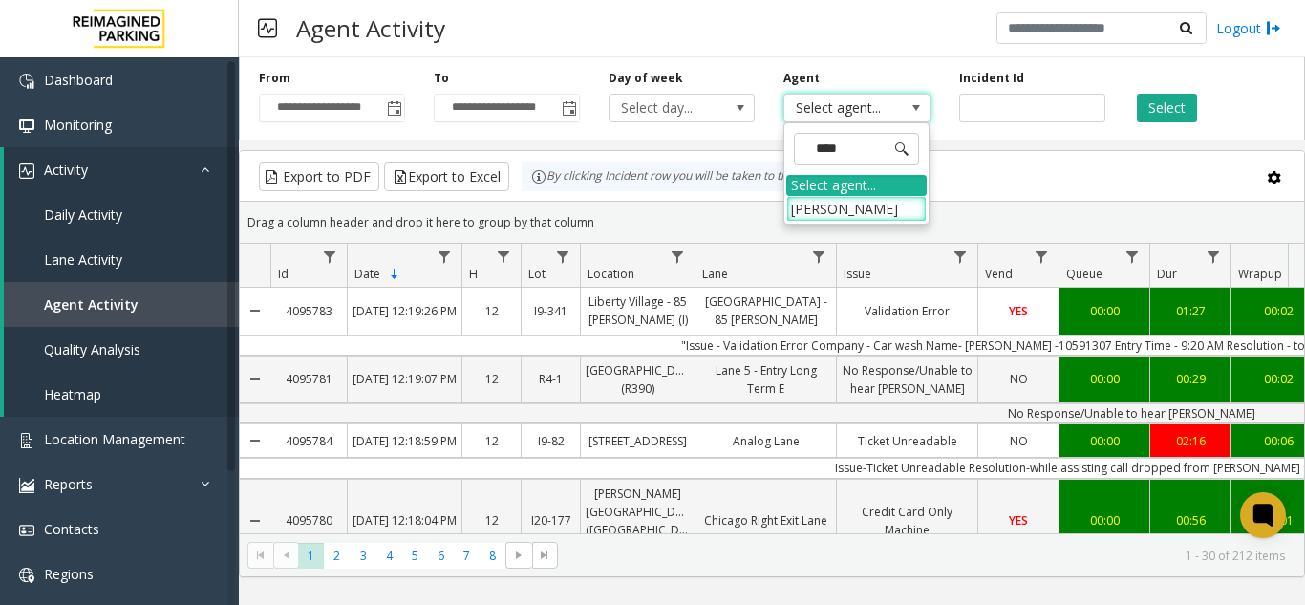
type input "*****"
click at [852, 212] on li "[PERSON_NAME]" at bounding box center [856, 209] width 140 height 26
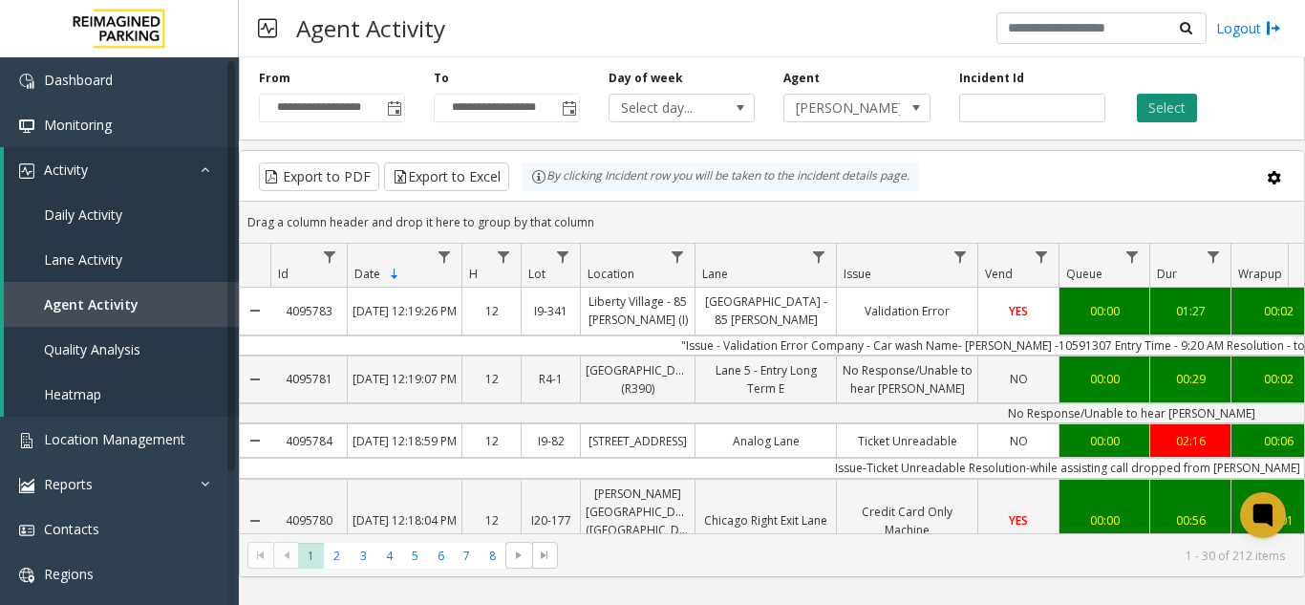
click at [1174, 114] on button "Select" at bounding box center [1167, 108] width 60 height 29
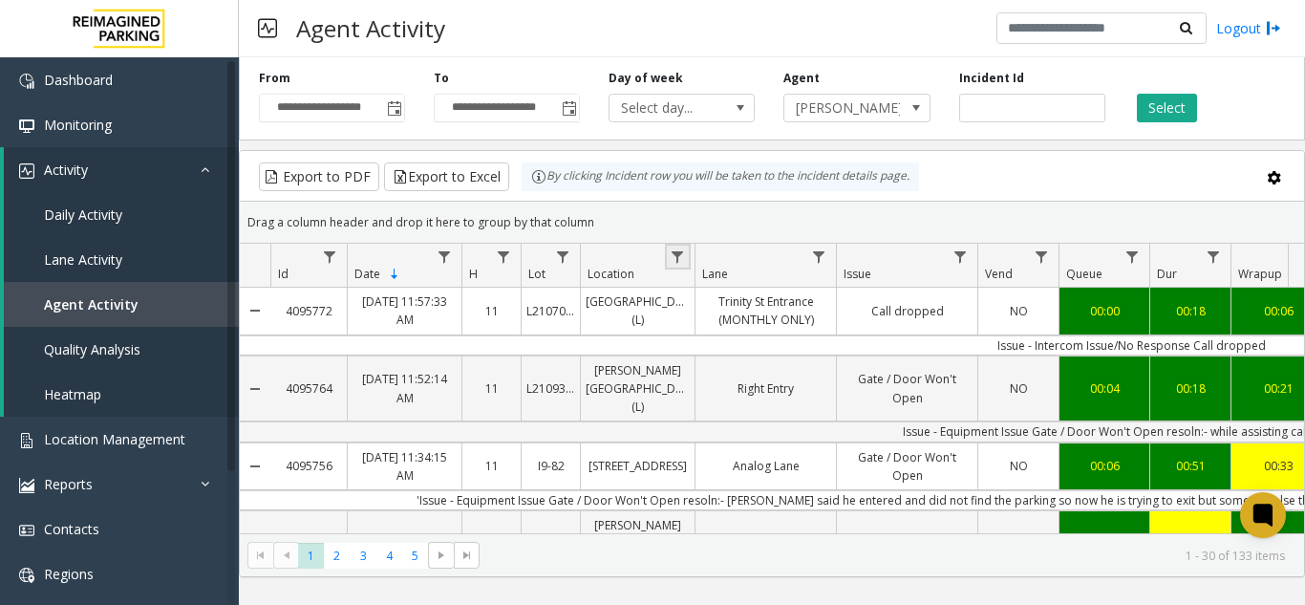
click at [686, 263] on link "Data table" at bounding box center [678, 257] width 26 height 26
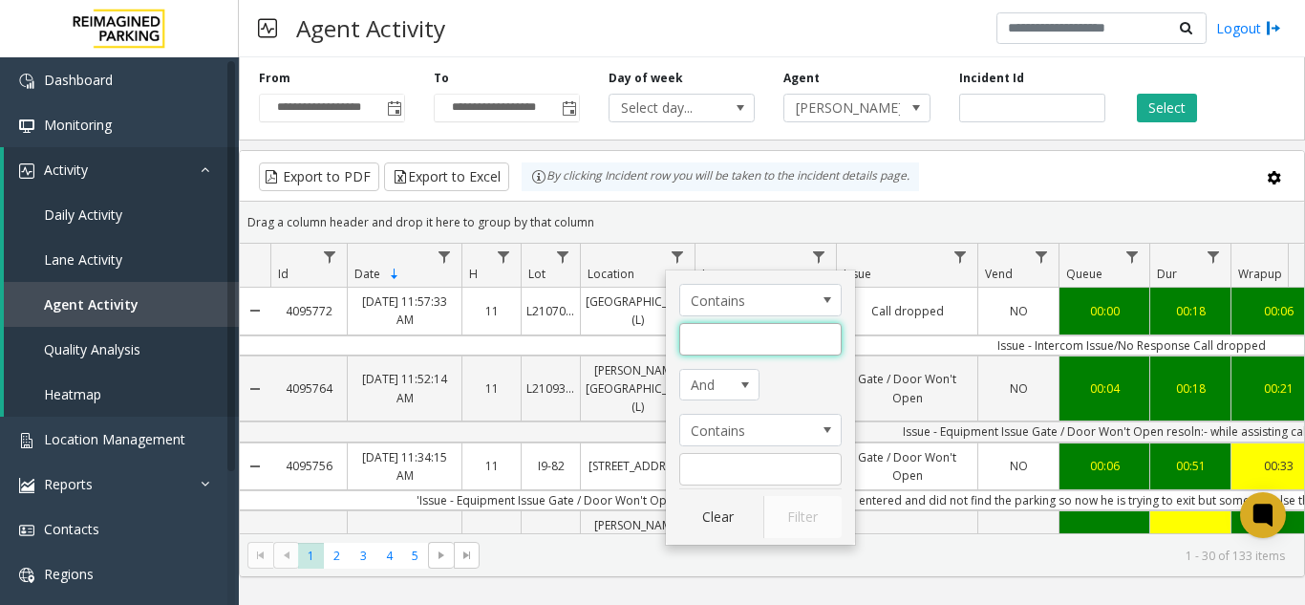
click at [721, 347] on input "Location Filter" at bounding box center [760, 339] width 162 height 32
type input "********"
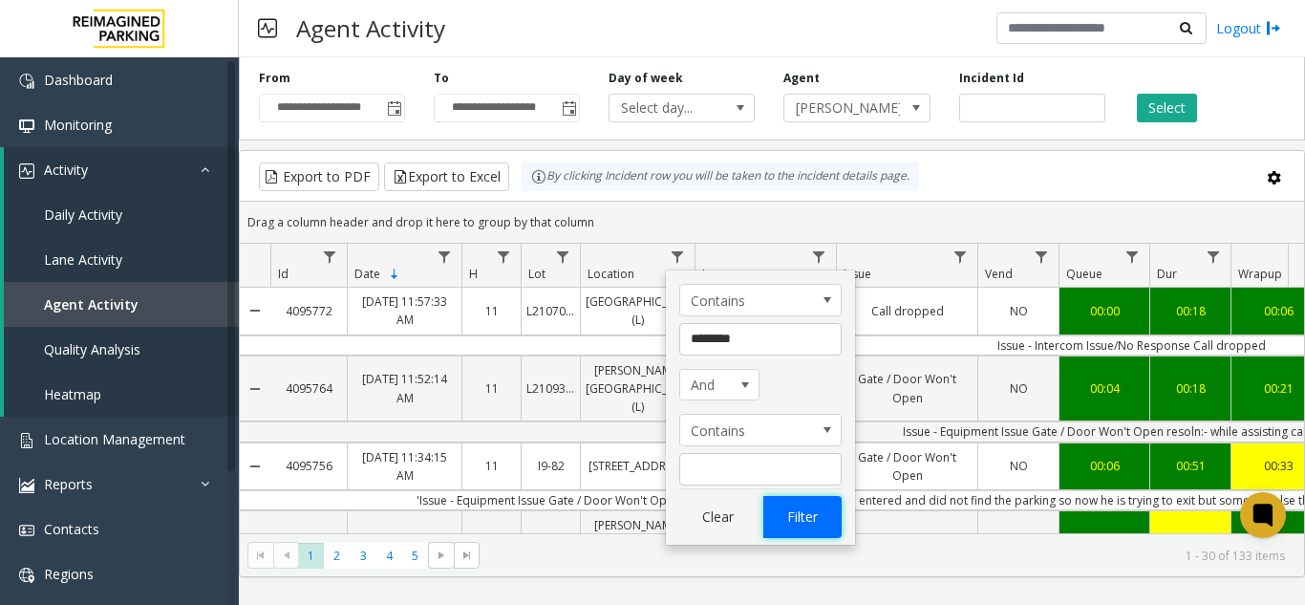
click at [799, 518] on button "Filter" at bounding box center [802, 517] width 78 height 42
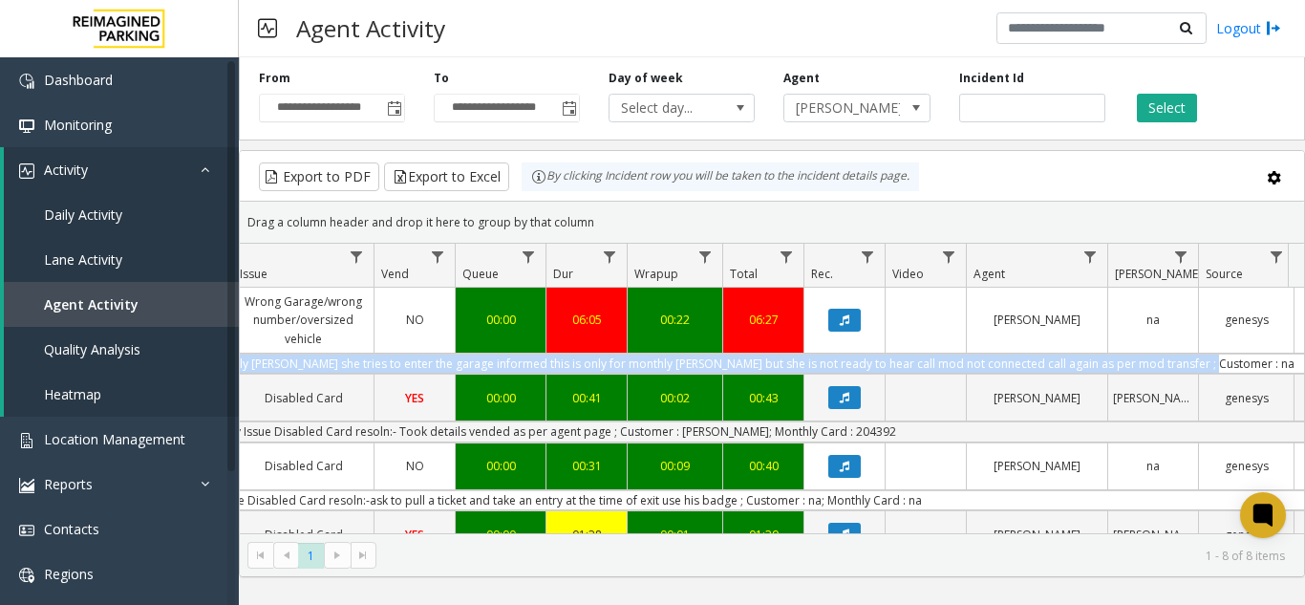
scroll to position [0, 619]
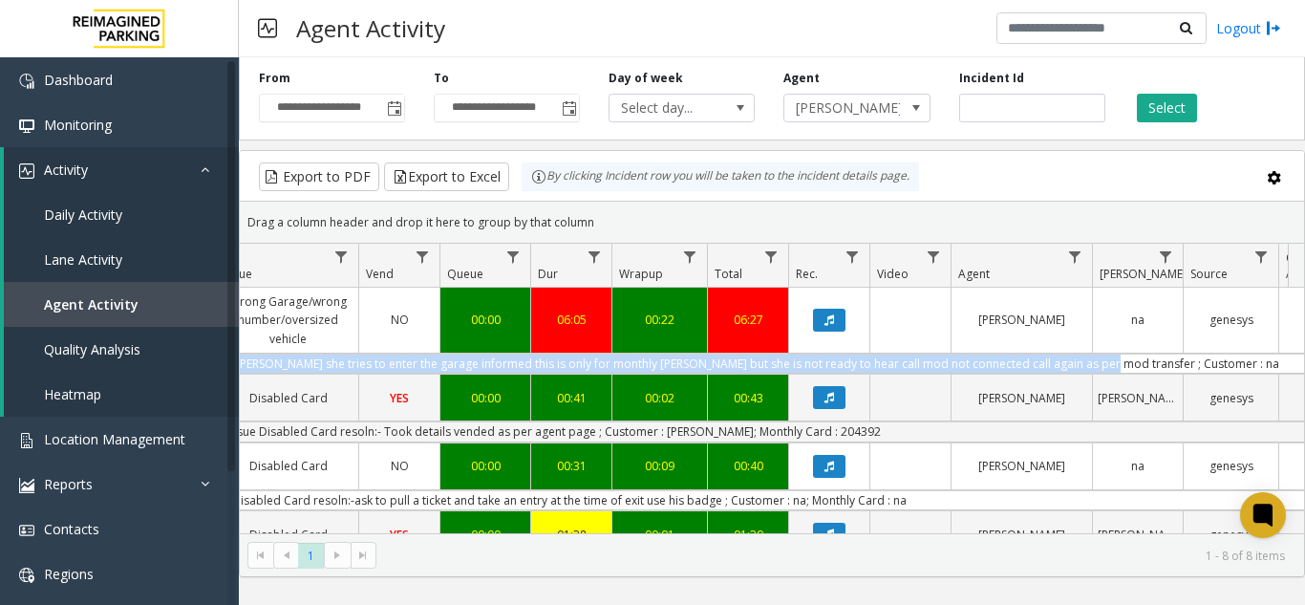
drag, startPoint x: 457, startPoint y: 366, endPoint x: 1117, endPoint y: 372, distance: 660.9
click at [1134, 370] on td "Issue - Other Wrong Garage/wrong number/oversized vehicle resoln:- she is not a…" at bounding box center [512, 363] width 1722 height 20
click at [991, 364] on td "Issue - Other Wrong Garage/wrong number/oversized vehicle resoln:- she is not a…" at bounding box center [512, 363] width 1722 height 20
click at [1009, 355] on td "Issue - Other Wrong Garage/wrong number/oversized vehicle resoln:- she is not a…" at bounding box center [512, 363] width 1722 height 20
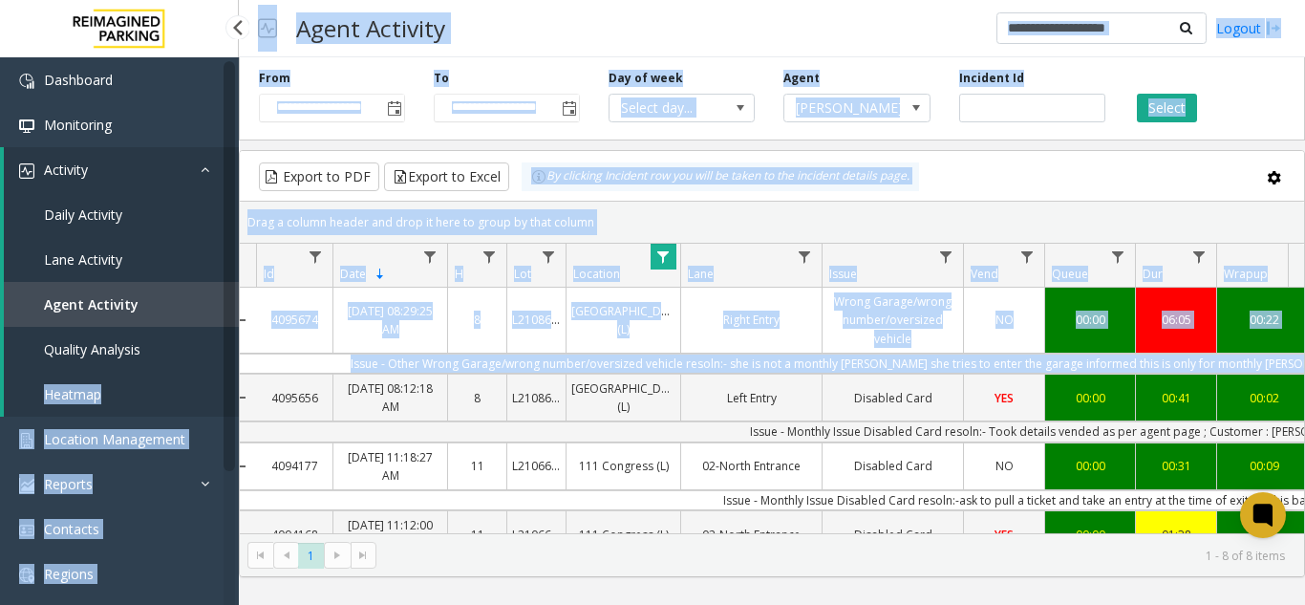
scroll to position [0, 0]
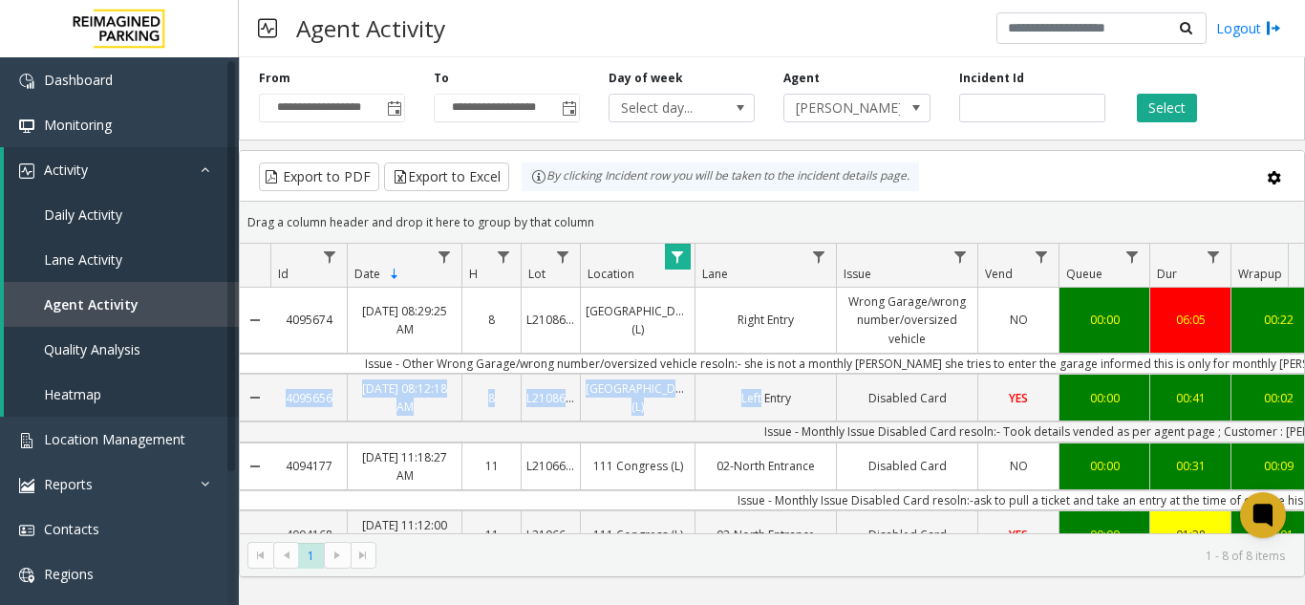
drag, startPoint x: 1120, startPoint y: 367, endPoint x: 766, endPoint y: 373, distance: 354.4
click at [759, 382] on tbody "4095674 Oct 8, 2025 08:29:25 AM 8 L21086910 HARRIS COUNTY CONGRESS PLAZA GARAGE…" at bounding box center [1116, 568] width 1753 height 563
click at [117, 436] on span "Location Management" at bounding box center [114, 439] width 141 height 18
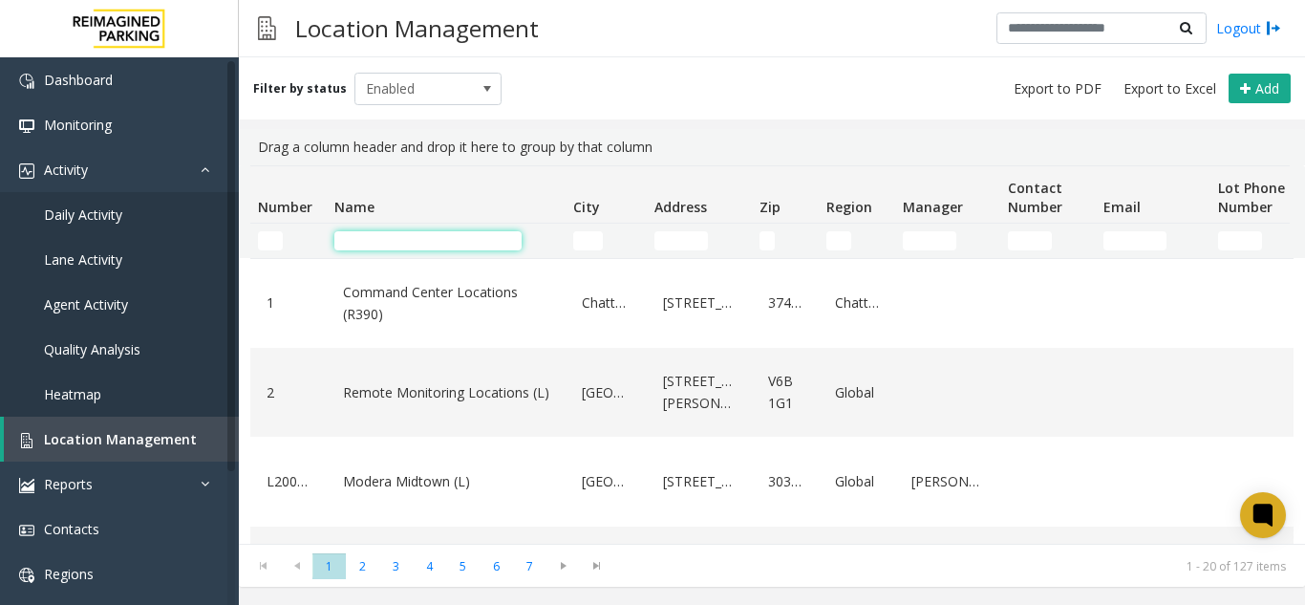
click at [462, 236] on input "Name Filter" at bounding box center [427, 240] width 187 height 19
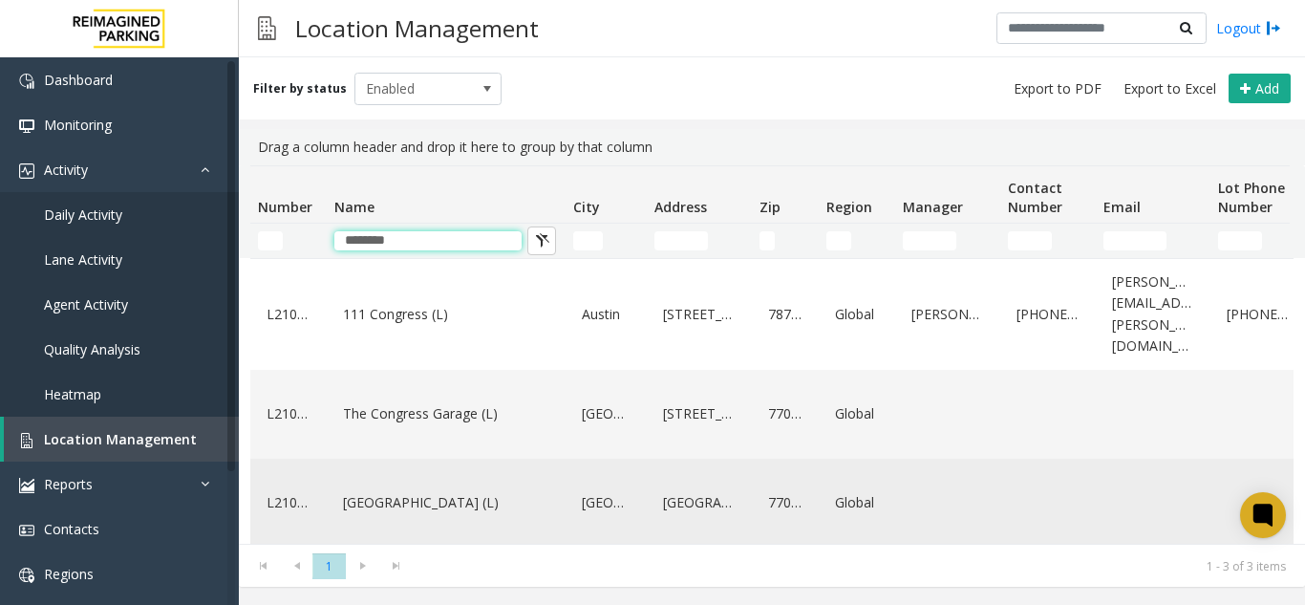
type input "********"
click at [397, 487] on link "[GEOGRAPHIC_DATA] (L)" at bounding box center [446, 502] width 216 height 31
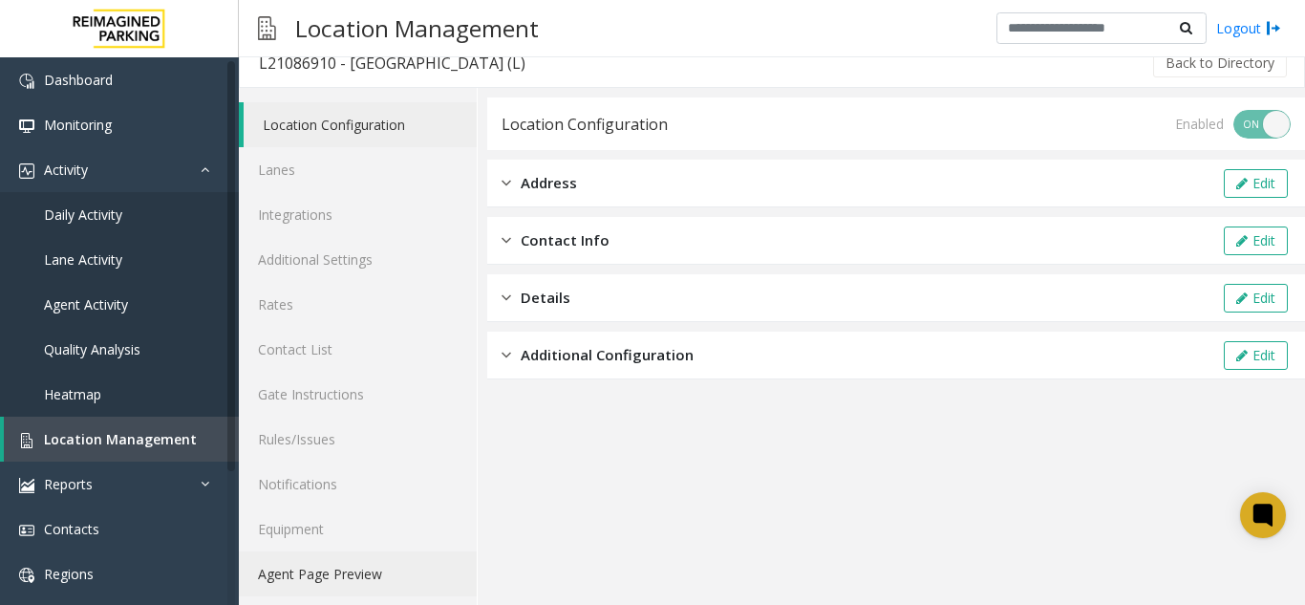
scroll to position [25, 0]
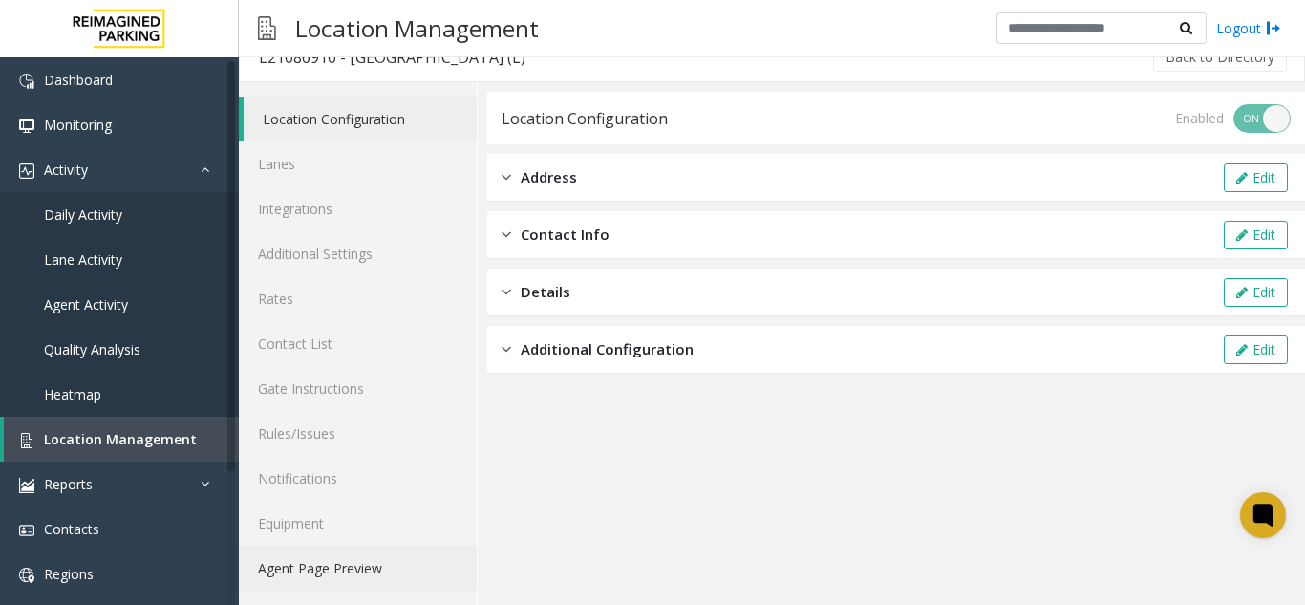
click at [332, 548] on link "Agent Page Preview" at bounding box center [358, 567] width 238 height 45
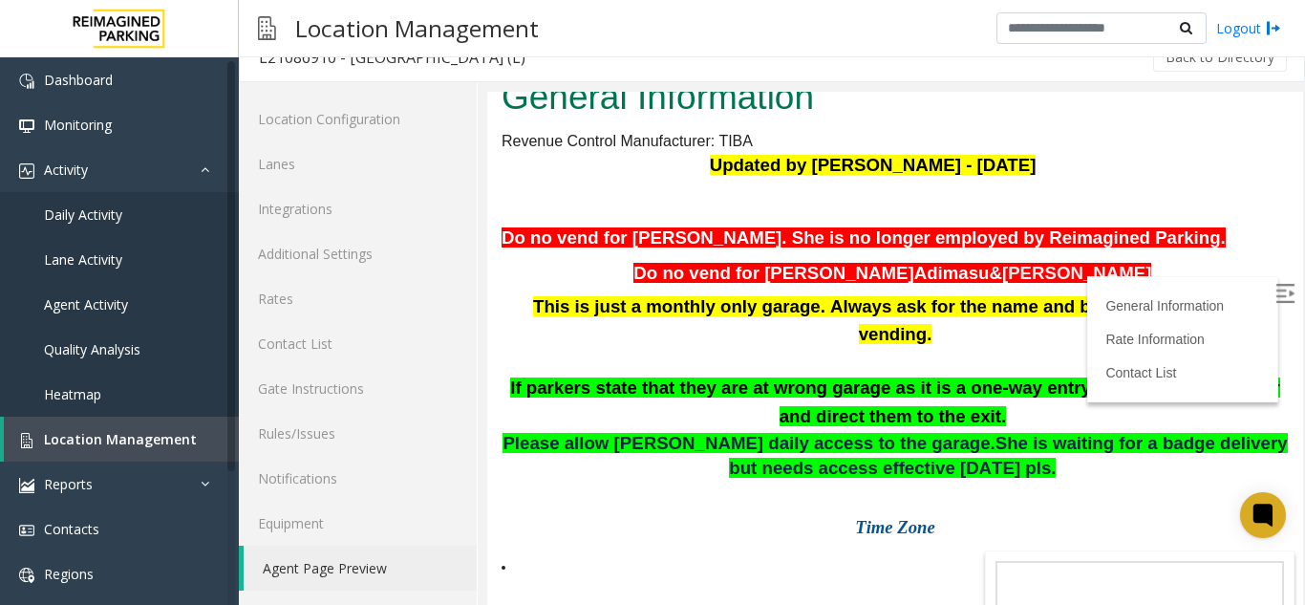
scroll to position [96, 0]
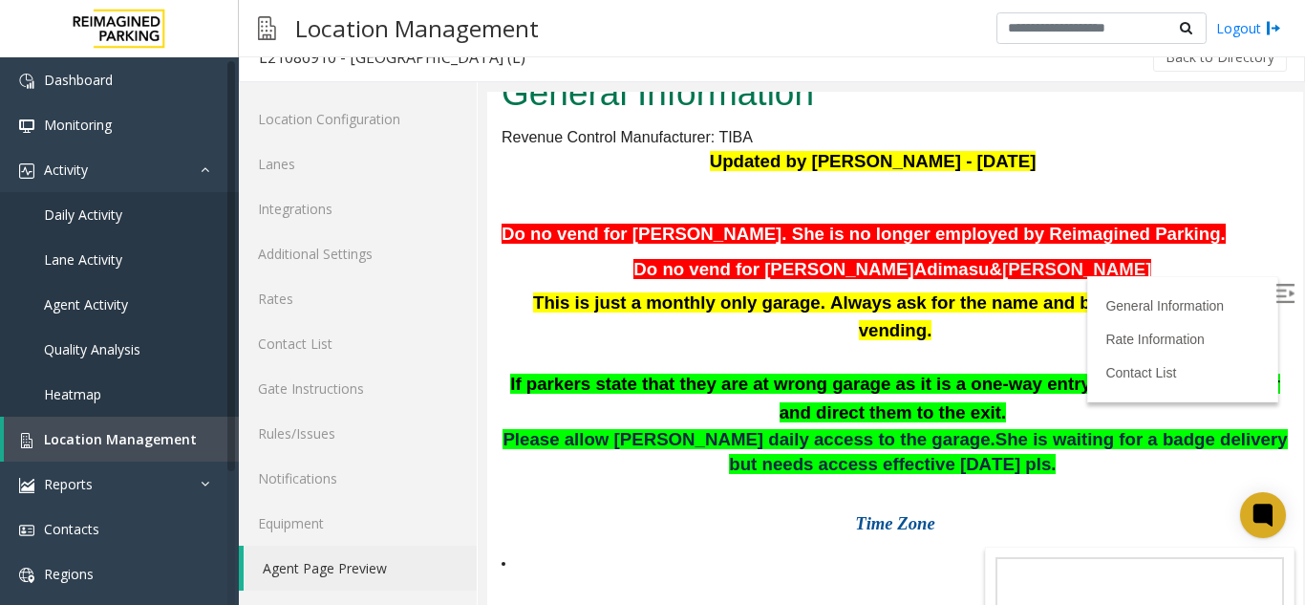
click at [733, 370] on p at bounding box center [894, 357] width 787 height 25
click at [1275, 285] on img at bounding box center [1284, 293] width 19 height 19
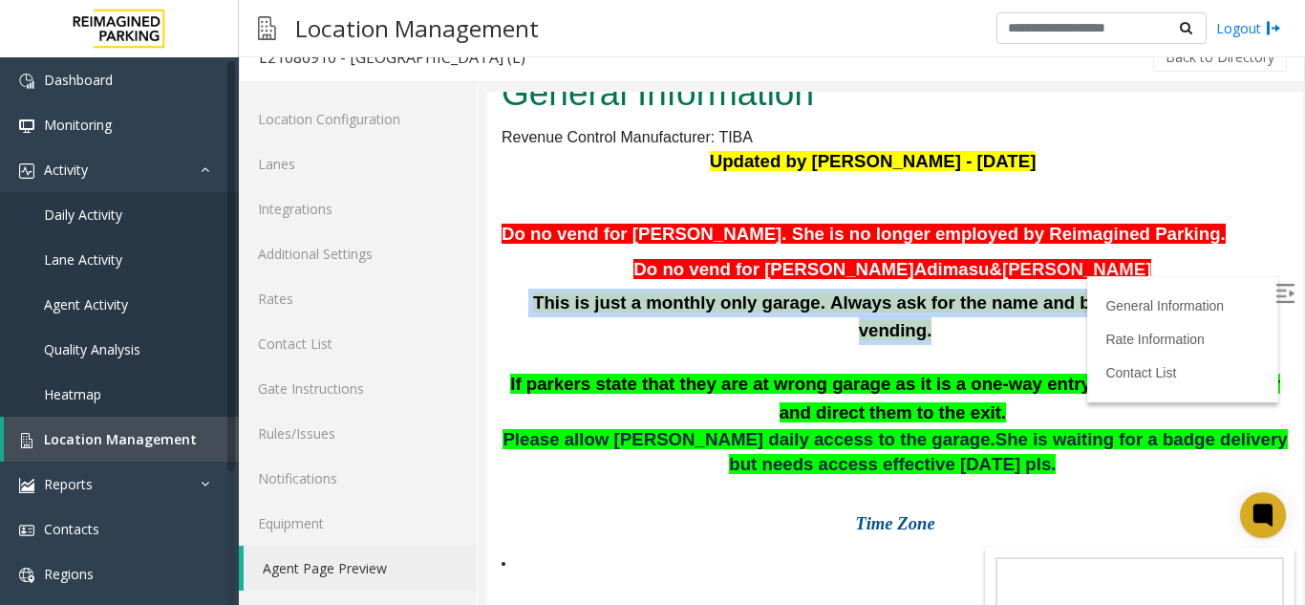
drag, startPoint x: 1236, startPoint y: 359, endPoint x: 528, endPoint y: 361, distance: 707.7
click at [528, 346] on p "This is just a monthly only garage. Always ask for the name and badge number be…" at bounding box center [894, 316] width 787 height 57
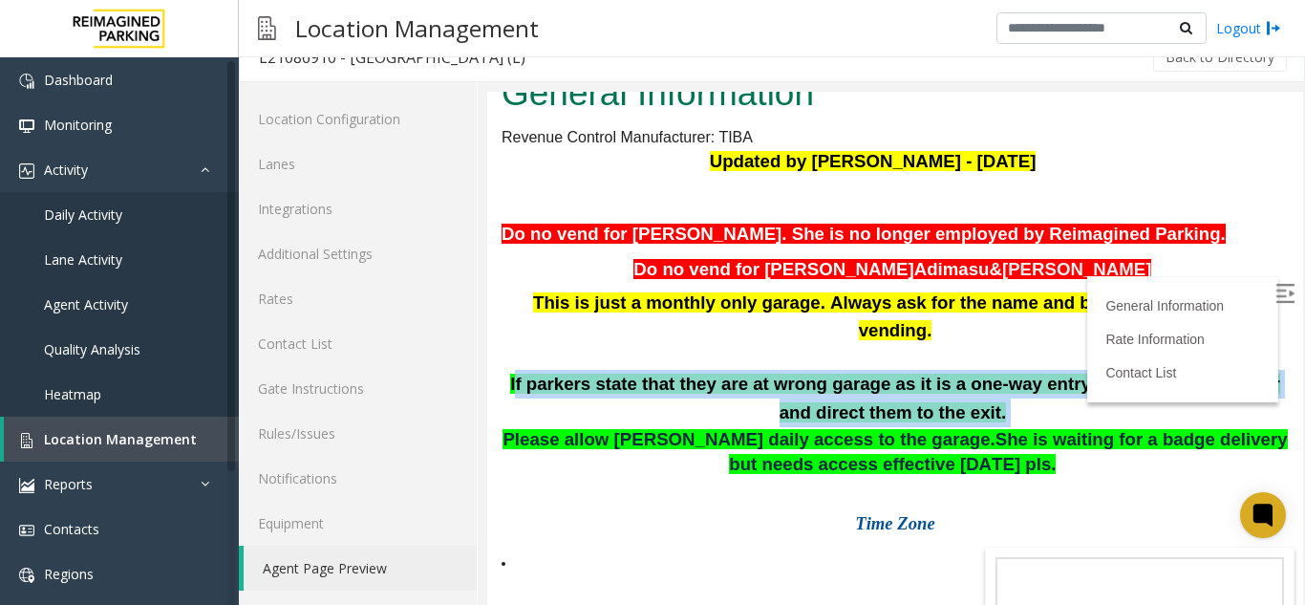
drag, startPoint x: 965, startPoint y: 437, endPoint x: 499, endPoint y: 407, distance: 466.1
click at [503, 407] on p "If parkers state that they are at wrong garage as it is a one-way entry, please…" at bounding box center [894, 398] width 787 height 57
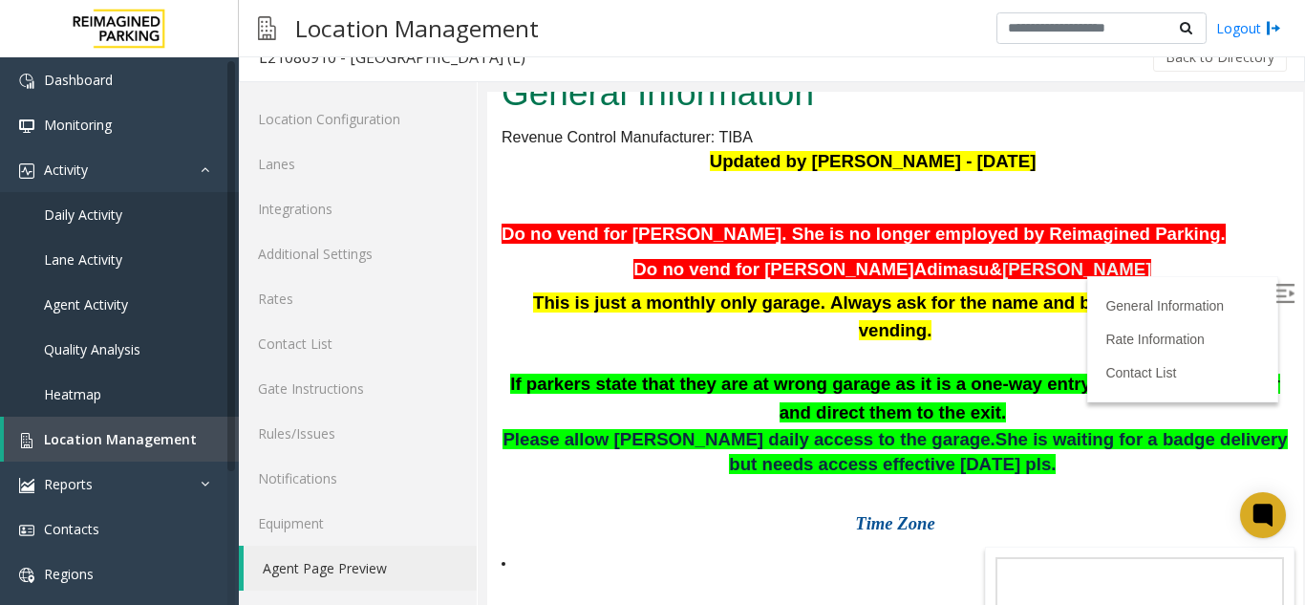
click at [1044, 341] on span "This is just a monthly only garage. Always ask for the name and badge number be…" at bounding box center [897, 316] width 729 height 49
click at [1043, 341] on span "This is just a monthly only garage. Always ask for the name and badge number be…" at bounding box center [897, 316] width 729 height 49
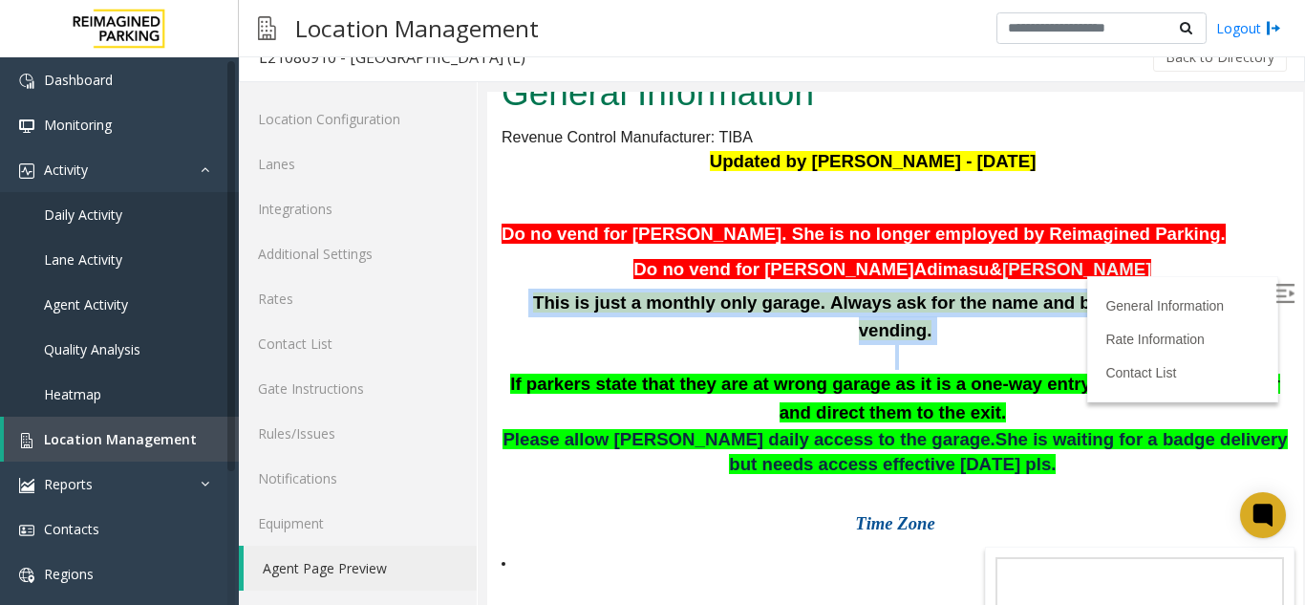
click at [1041, 341] on span "This is just a monthly only garage. Always ask for the name and badge number be…" at bounding box center [897, 316] width 729 height 49
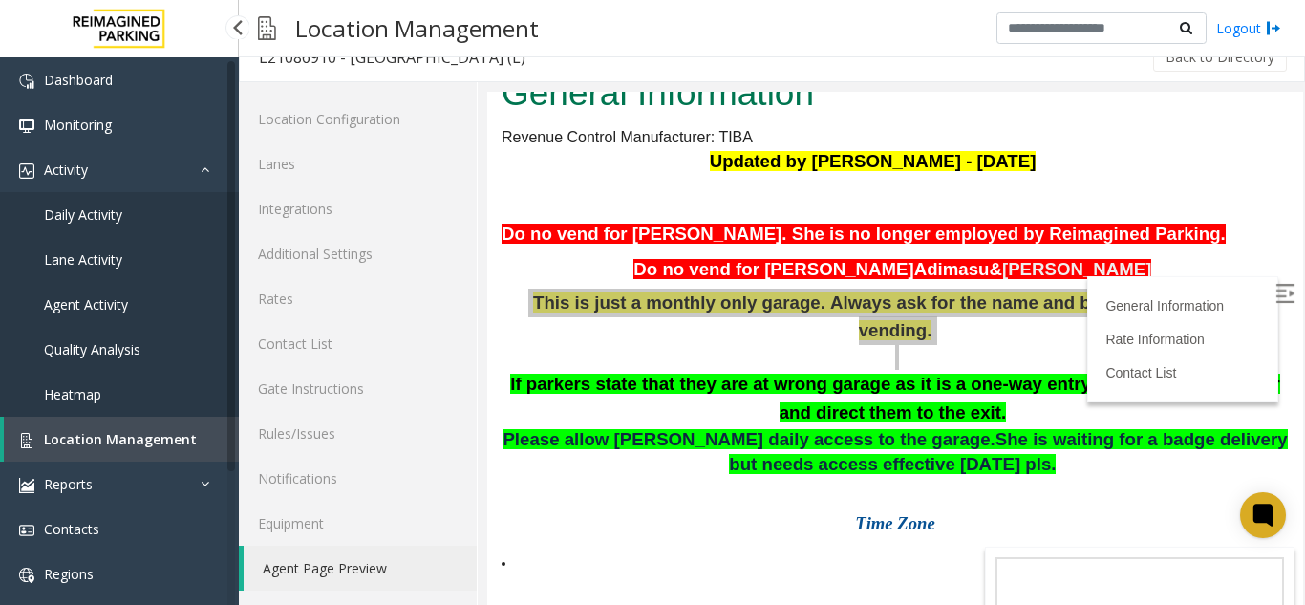
click at [90, 434] on span "Location Management" at bounding box center [120, 439] width 153 height 18
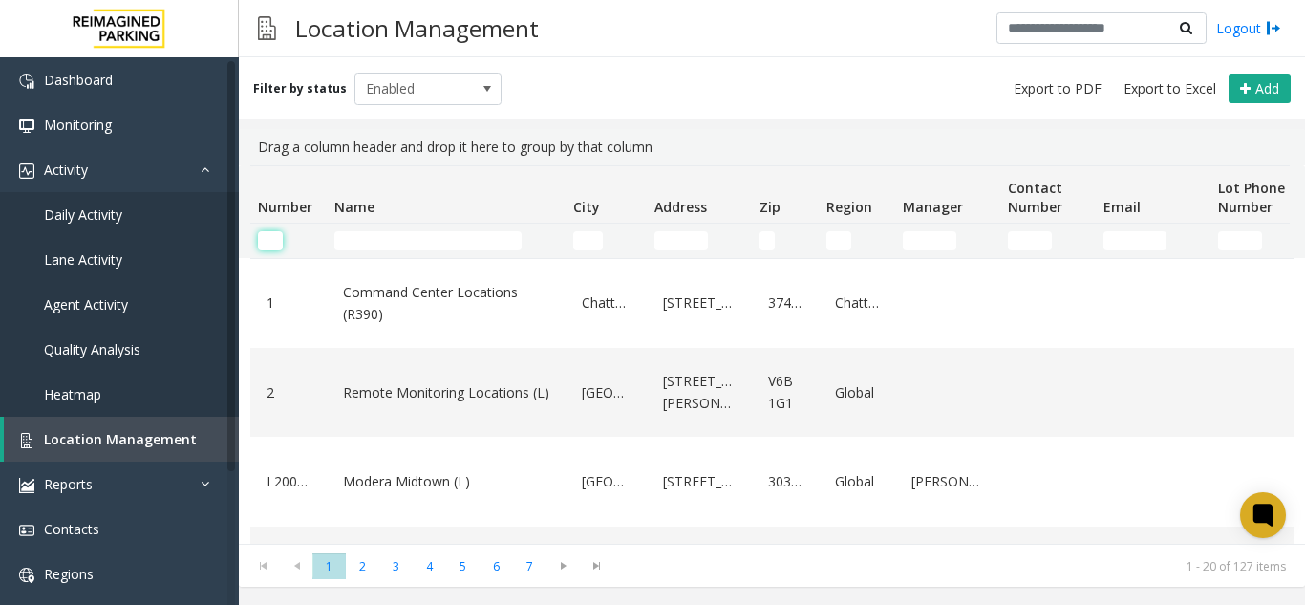
click at [266, 243] on input "Number Filter" at bounding box center [270, 240] width 25 height 19
paste input "********"
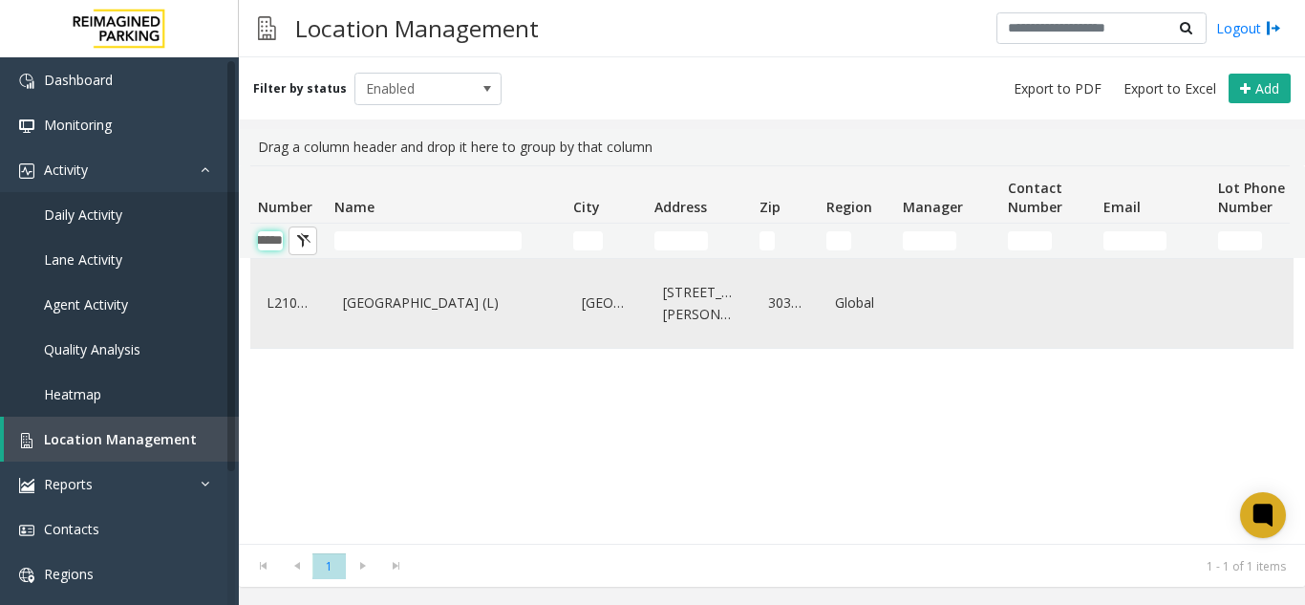
type input "********"
click at [343, 307] on link "City Plaza (L)" at bounding box center [446, 302] width 216 height 31
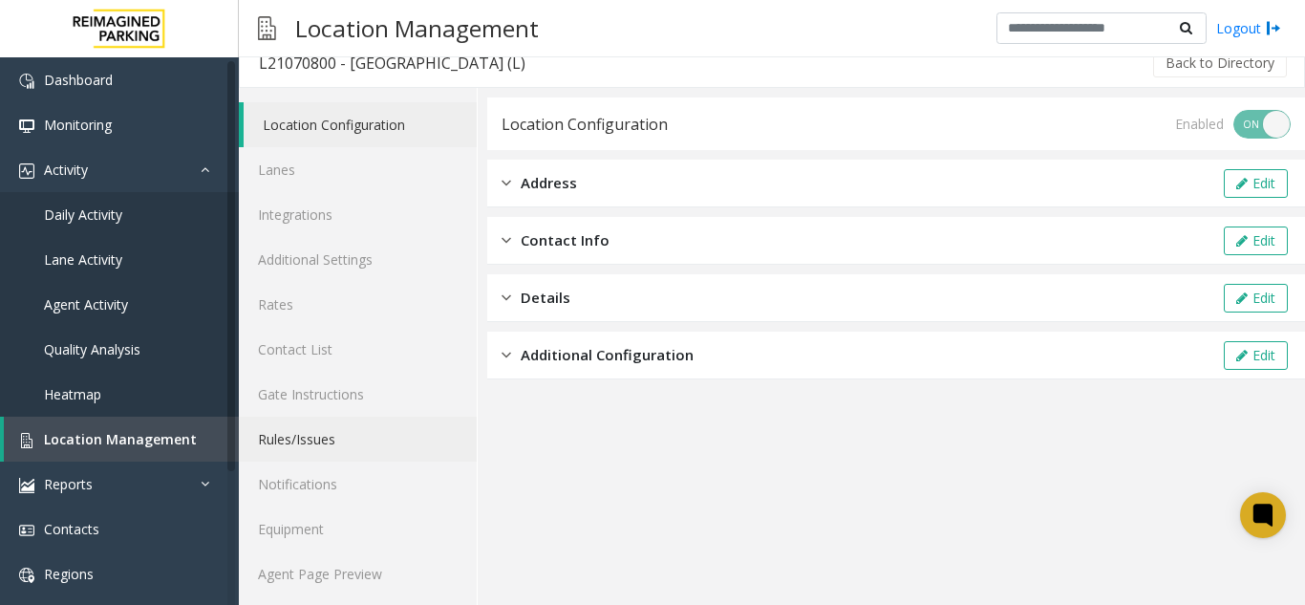
scroll to position [25, 0]
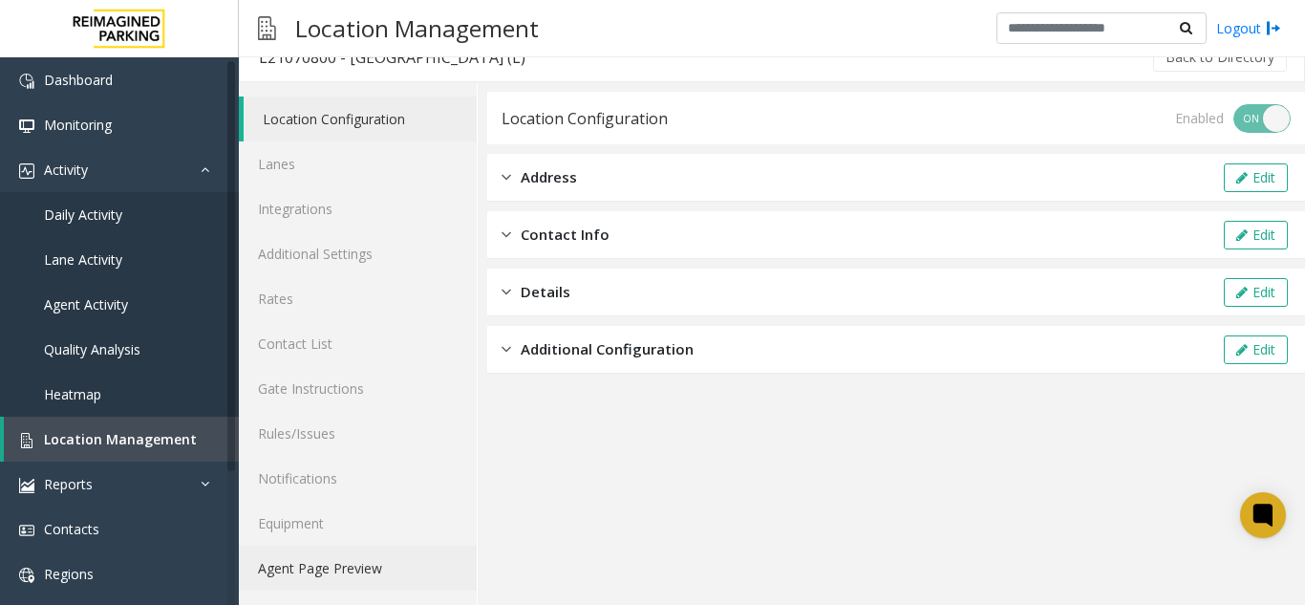
click at [324, 570] on link "Agent Page Preview" at bounding box center [358, 567] width 238 height 45
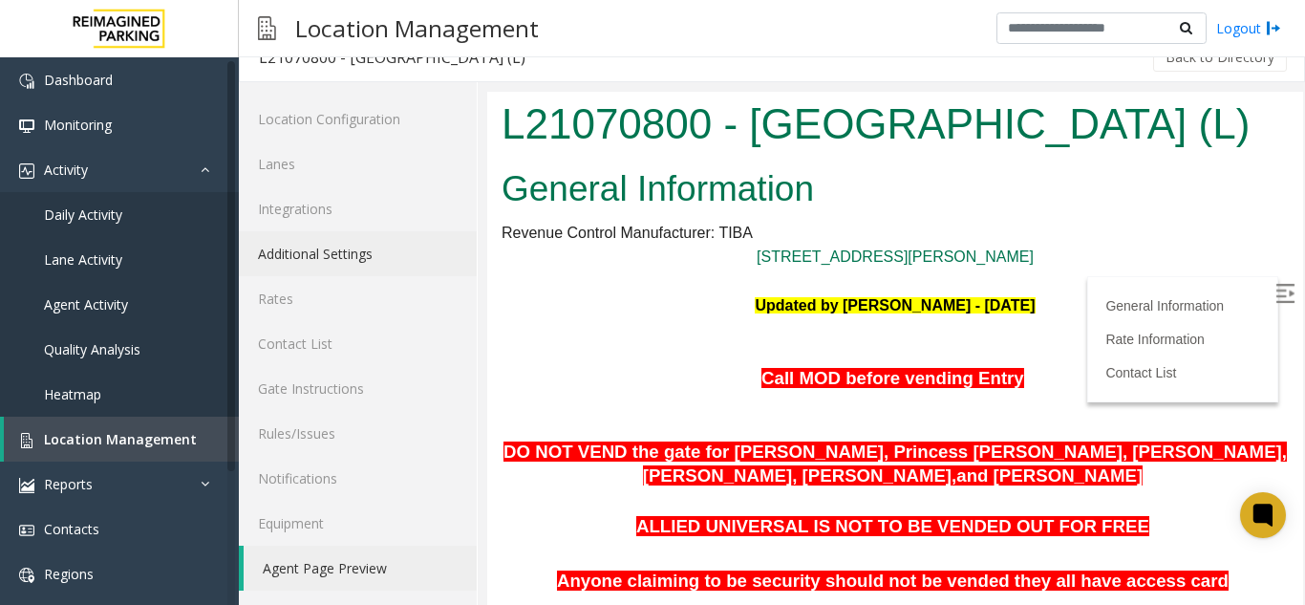
click at [329, 250] on link "Additional Settings" at bounding box center [358, 253] width 238 height 45
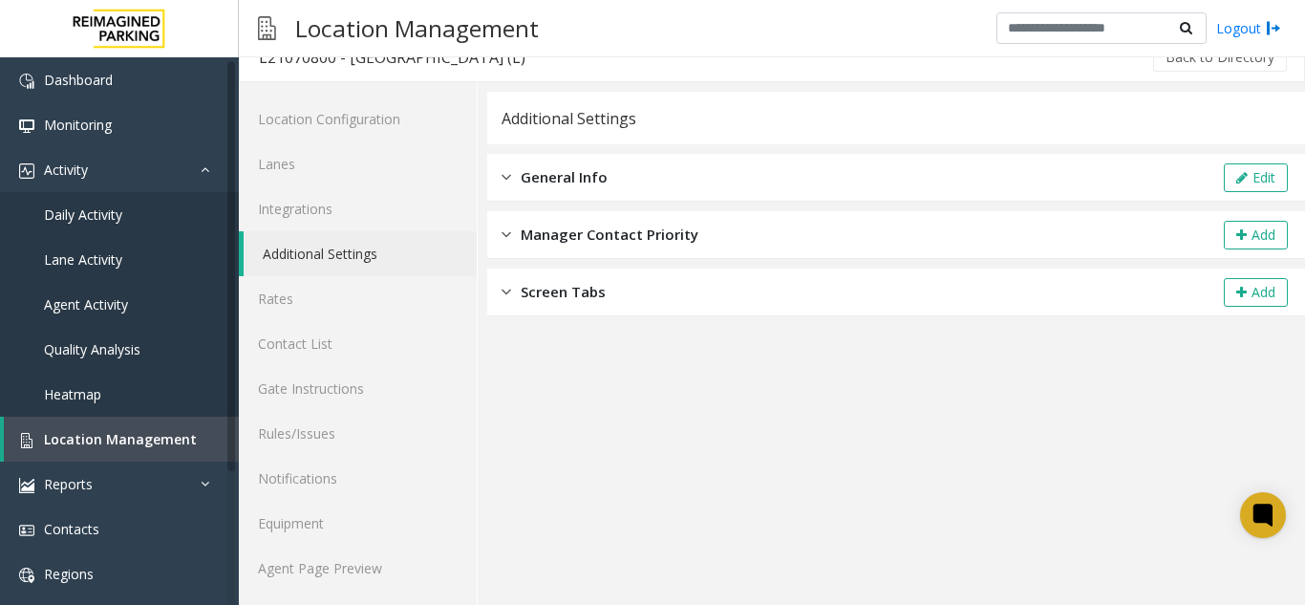
click at [1240, 180] on button "Edit" at bounding box center [1255, 177] width 64 height 29
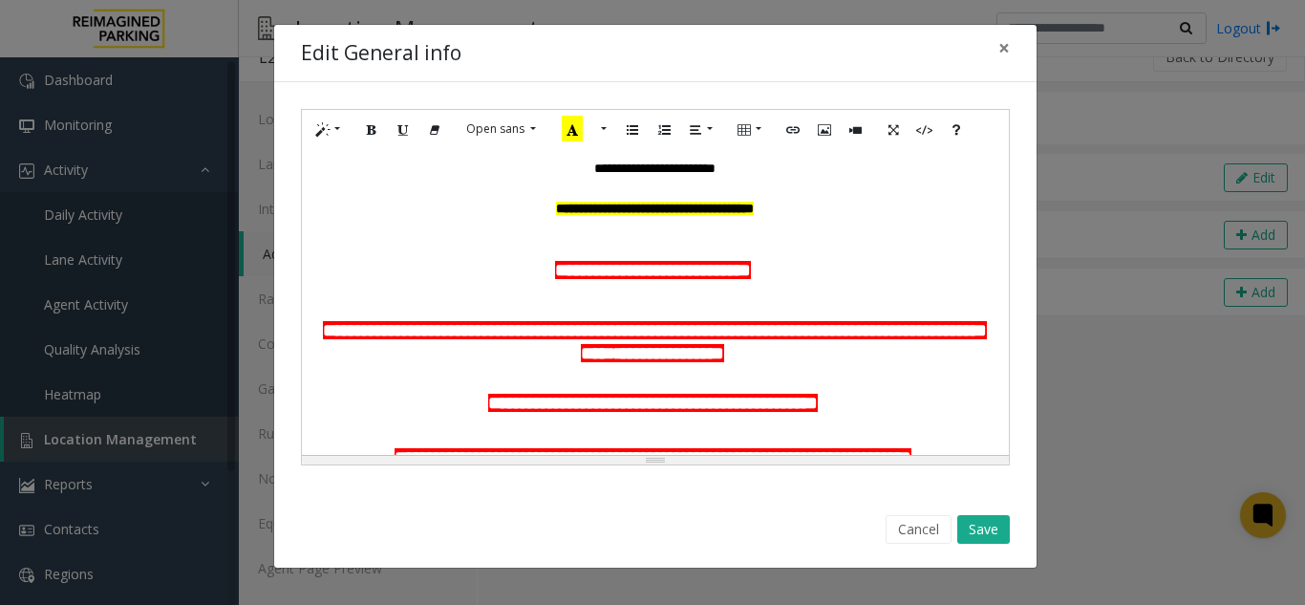
click at [755, 276] on span at bounding box center [753, 270] width 5 height 18
click at [764, 266] on p "**********" at bounding box center [655, 280] width 688 height 42
click at [807, 206] on p "**********" at bounding box center [655, 219] width 688 height 40
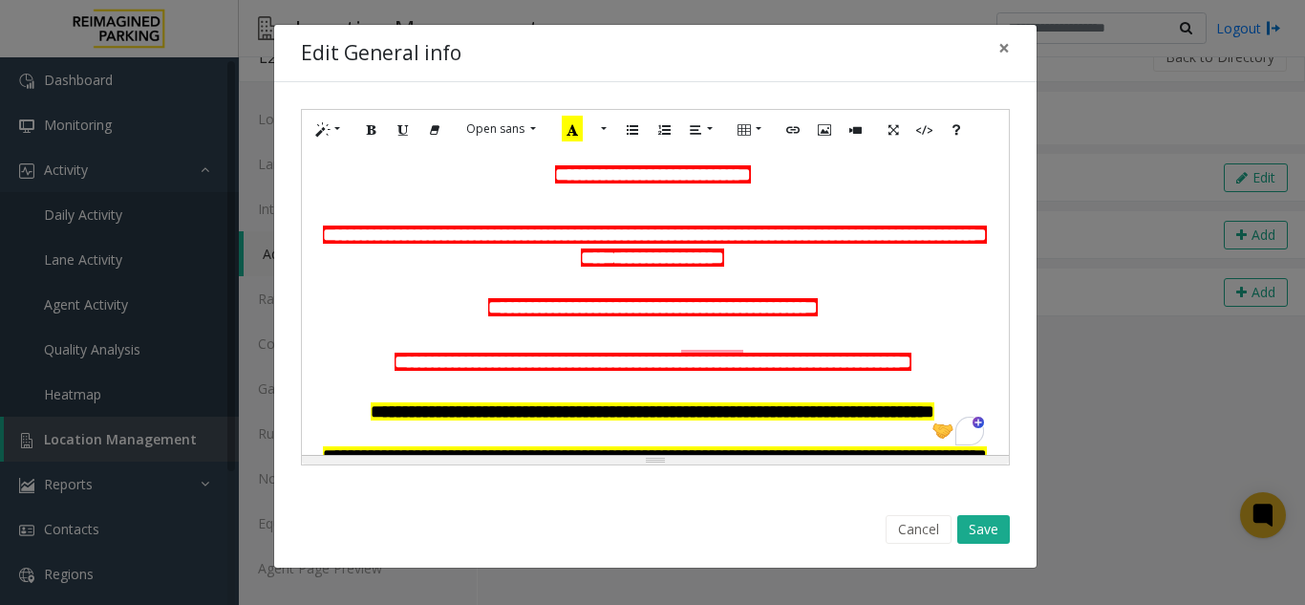
scroll to position [96, 0]
click at [871, 308] on p "**********" at bounding box center [655, 308] width 688 height 28
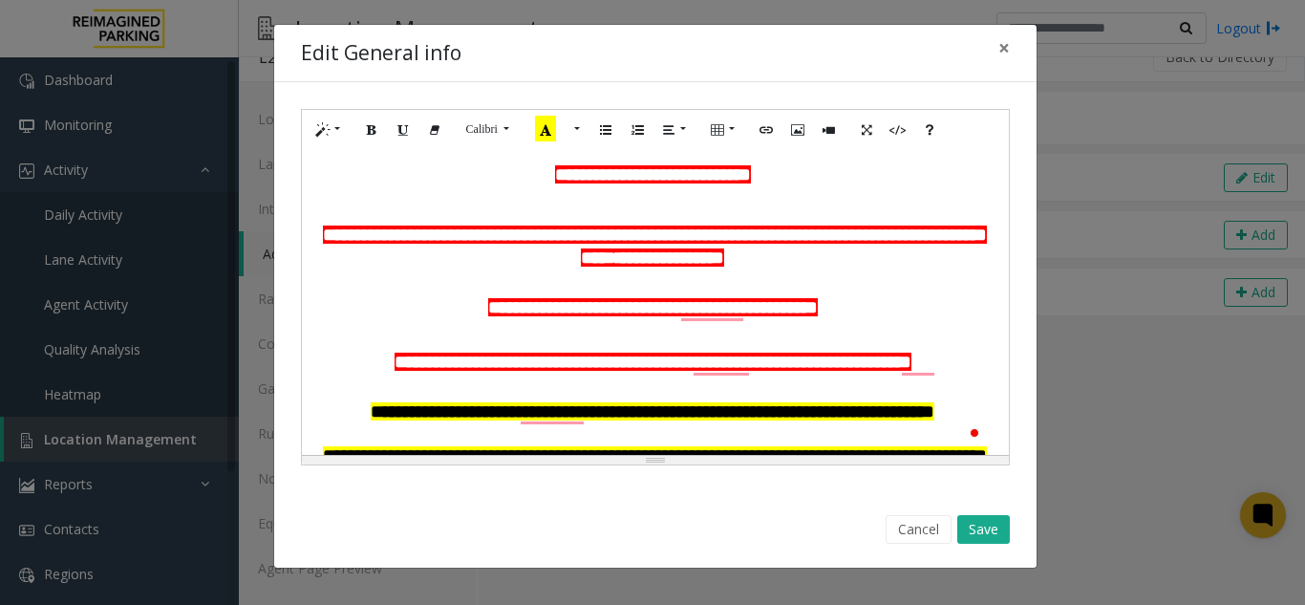
click at [818, 307] on span "**********" at bounding box center [652, 307] width 329 height 18
click at [822, 305] on span "To enrich screen reader interactions, please activate Accessibility in Grammarl…" at bounding box center [820, 307] width 5 height 18
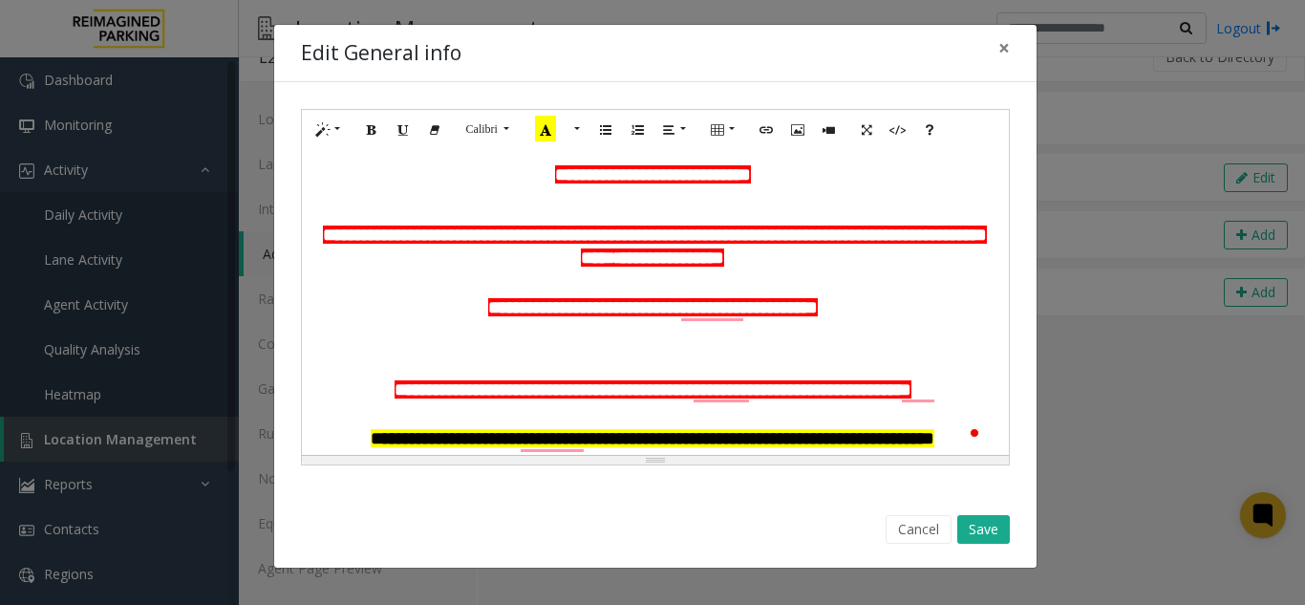
paste div "To enrich screen reader interactions, please activate Accessibility in Grammarl…"
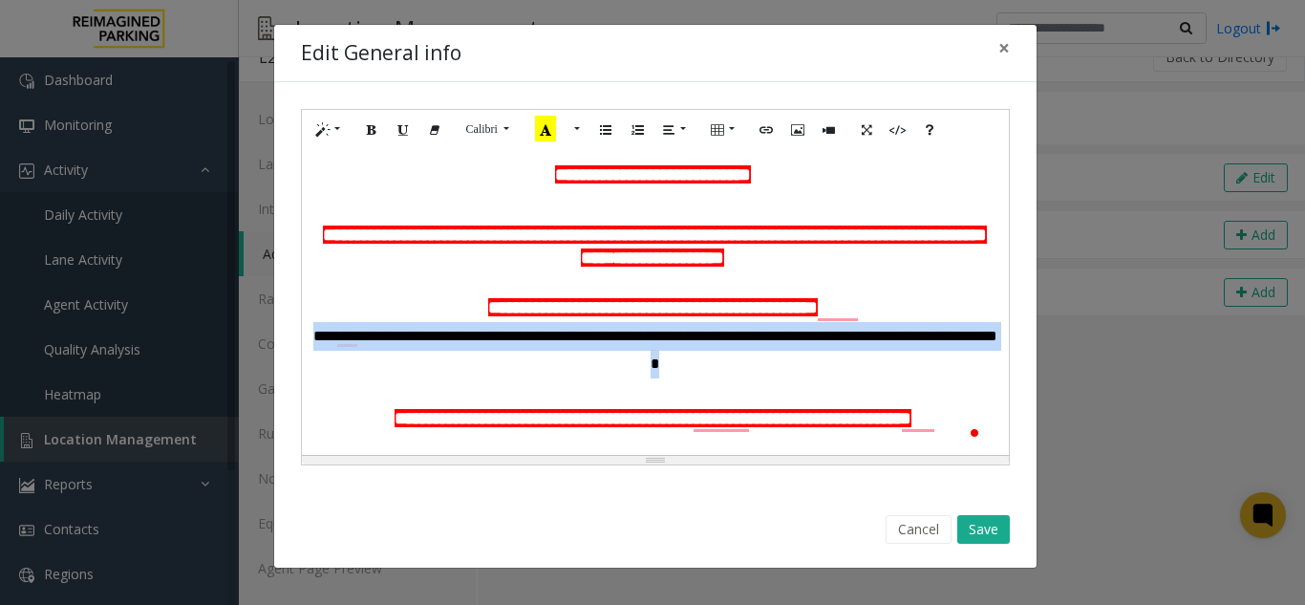
drag, startPoint x: 716, startPoint y: 360, endPoint x: 267, endPoint y: 332, distance: 449.7
click at [267, 332] on div "**********" at bounding box center [652, 302] width 1305 height 605
click at [363, 127] on button "Bold (CTRL+B)" at bounding box center [371, 130] width 32 height 30
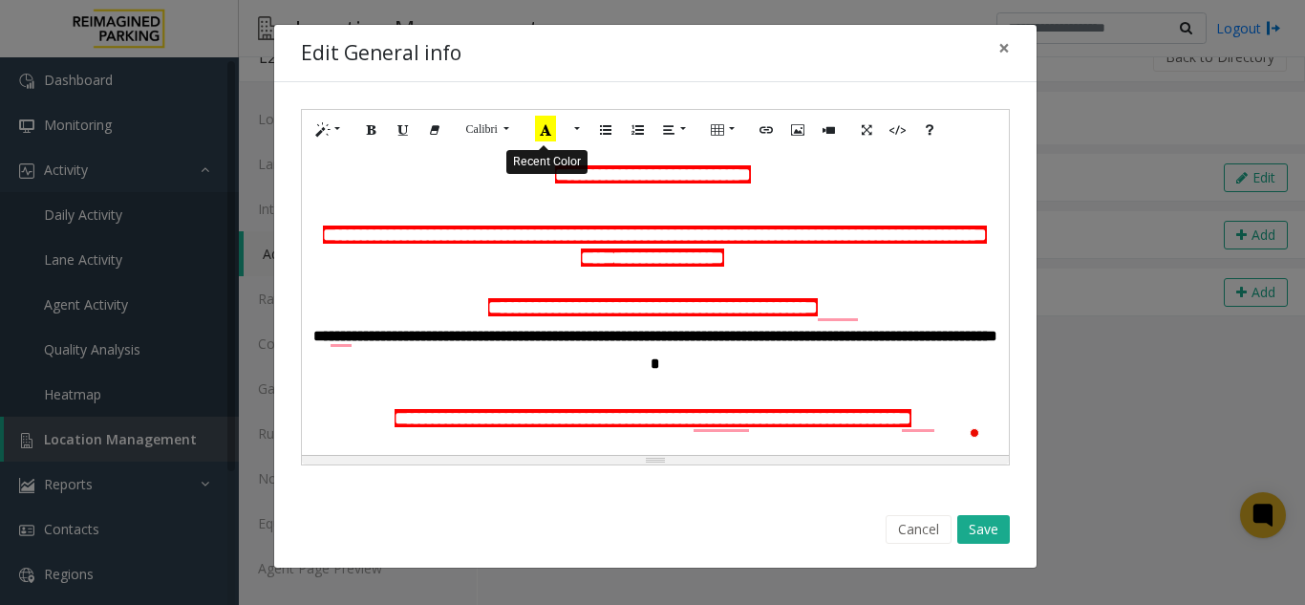
click at [546, 133] on icon "Recent Color" at bounding box center [545, 129] width 21 height 26
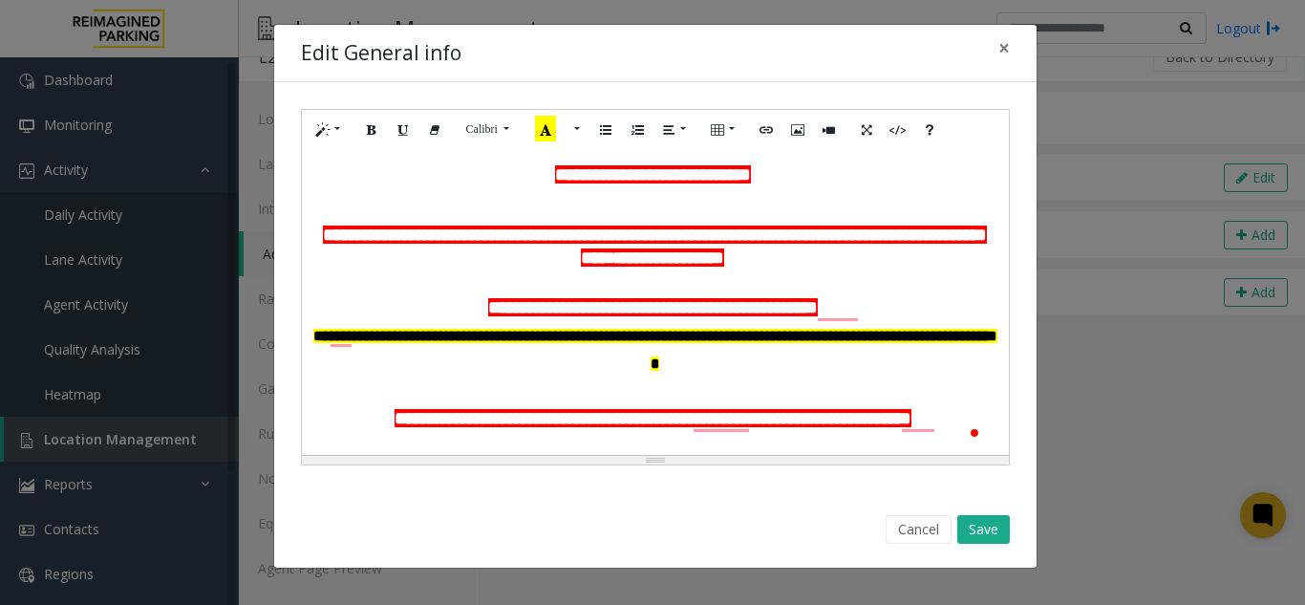
click at [771, 379] on p "To enrich screen reader interactions, please activate Accessibility in Grammarl…" at bounding box center [655, 392] width 688 height 28
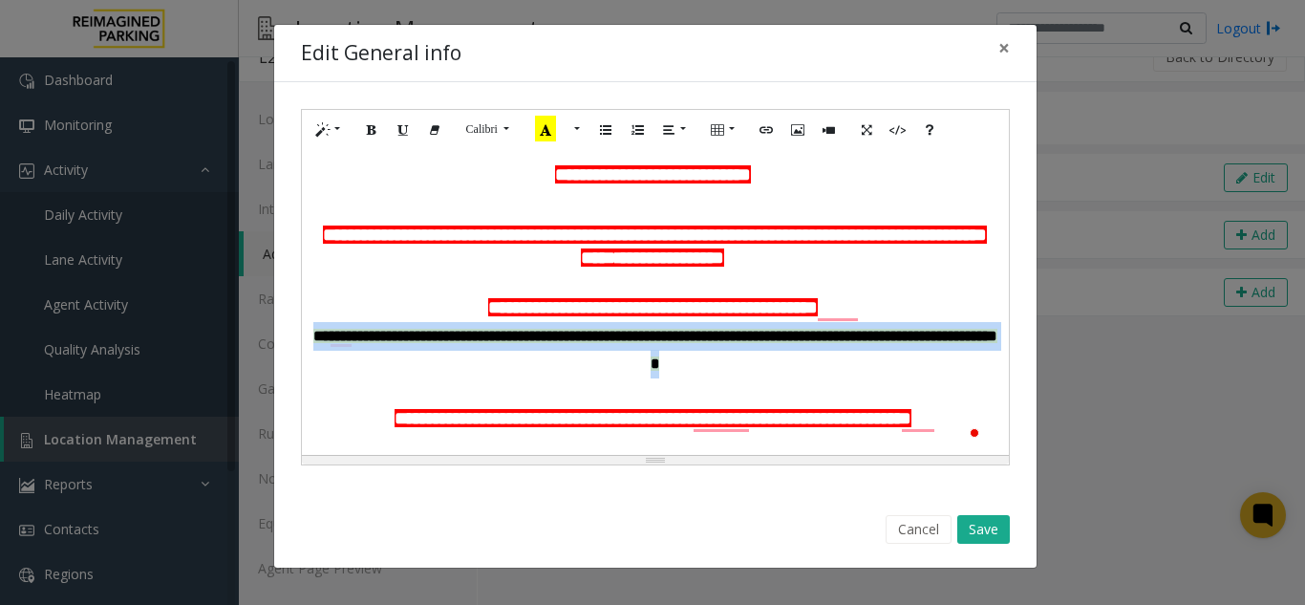
drag, startPoint x: 698, startPoint y: 372, endPoint x: 320, endPoint y: 330, distance: 380.4
click at [320, 330] on p "**********" at bounding box center [655, 350] width 688 height 56
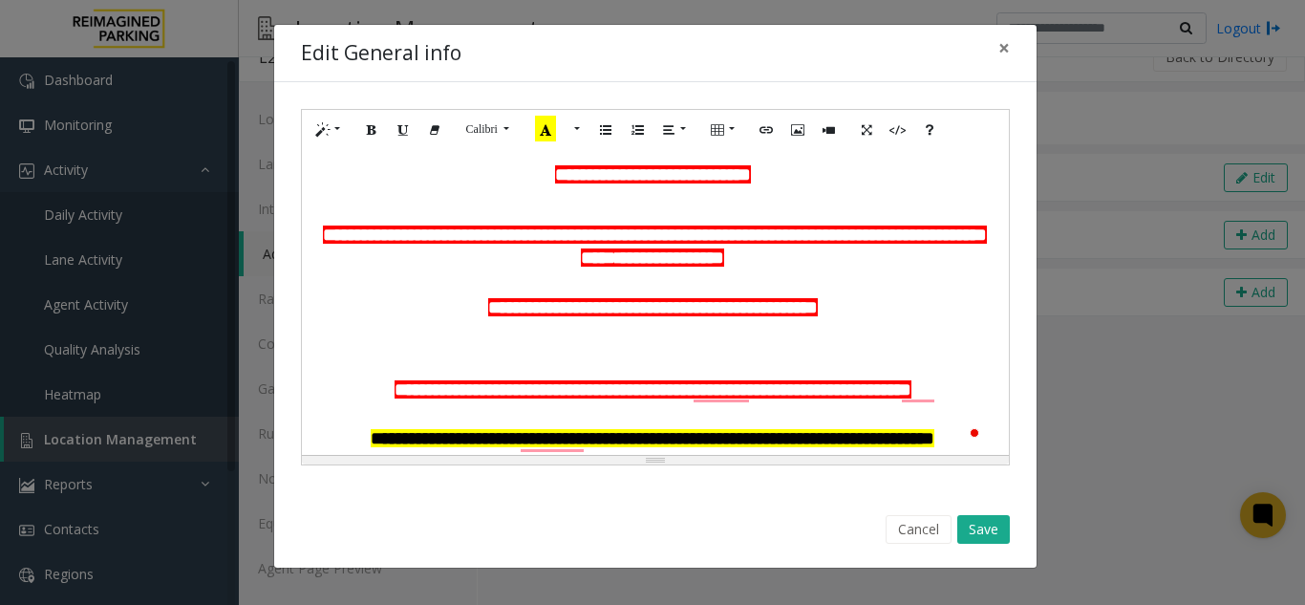
click at [774, 177] on p "**********" at bounding box center [655, 184] width 688 height 42
click at [738, 181] on span "**********" at bounding box center [653, 174] width 196 height 18
click at [776, 177] on p "**********" at bounding box center [655, 184] width 688 height 42
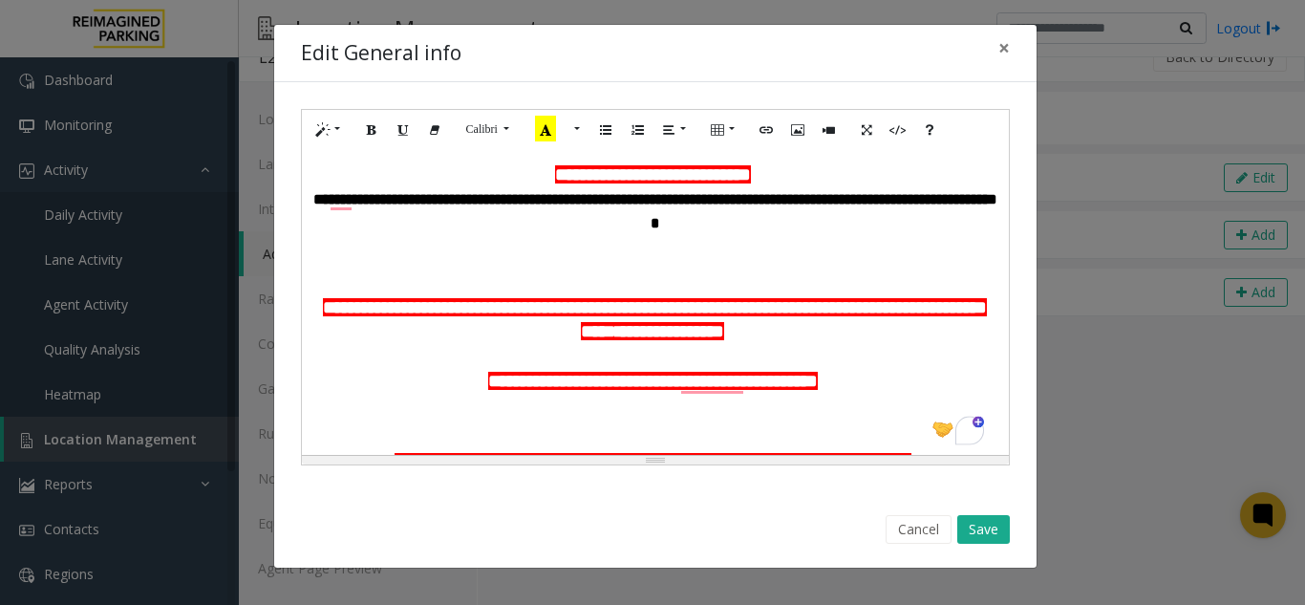
click at [329, 201] on p "**********" at bounding box center [655, 232] width 688 height 91
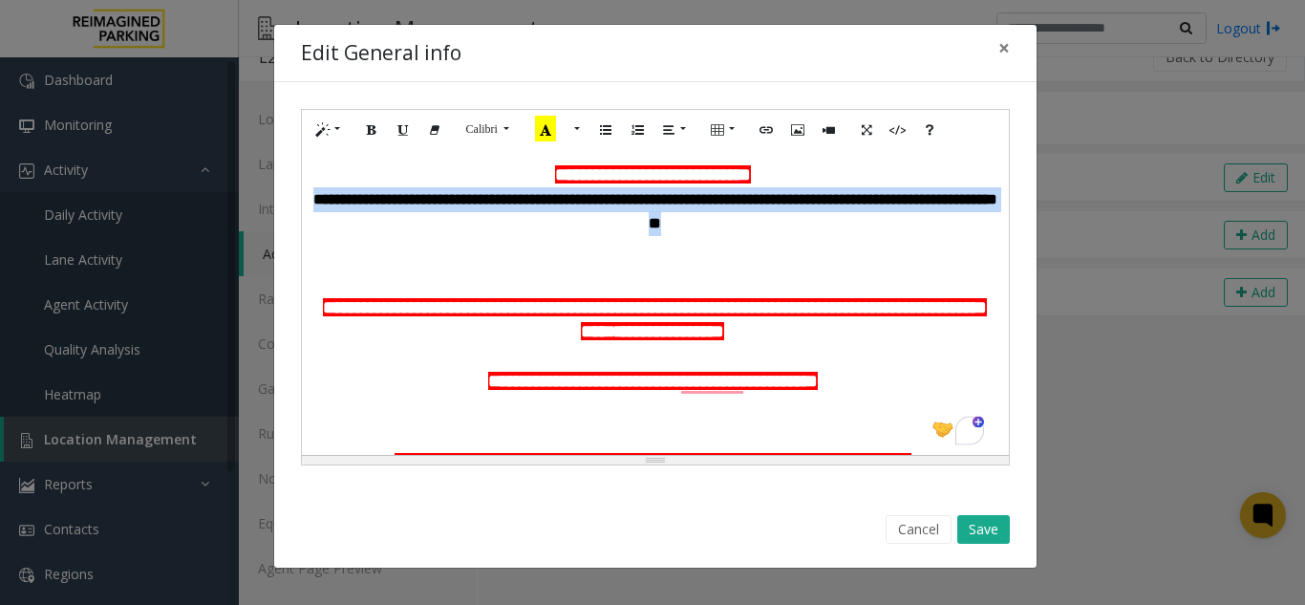
drag, startPoint x: 716, startPoint y: 223, endPoint x: 312, endPoint y: 206, distance: 404.4
click at [312, 206] on p "**********" at bounding box center [655, 232] width 688 height 91
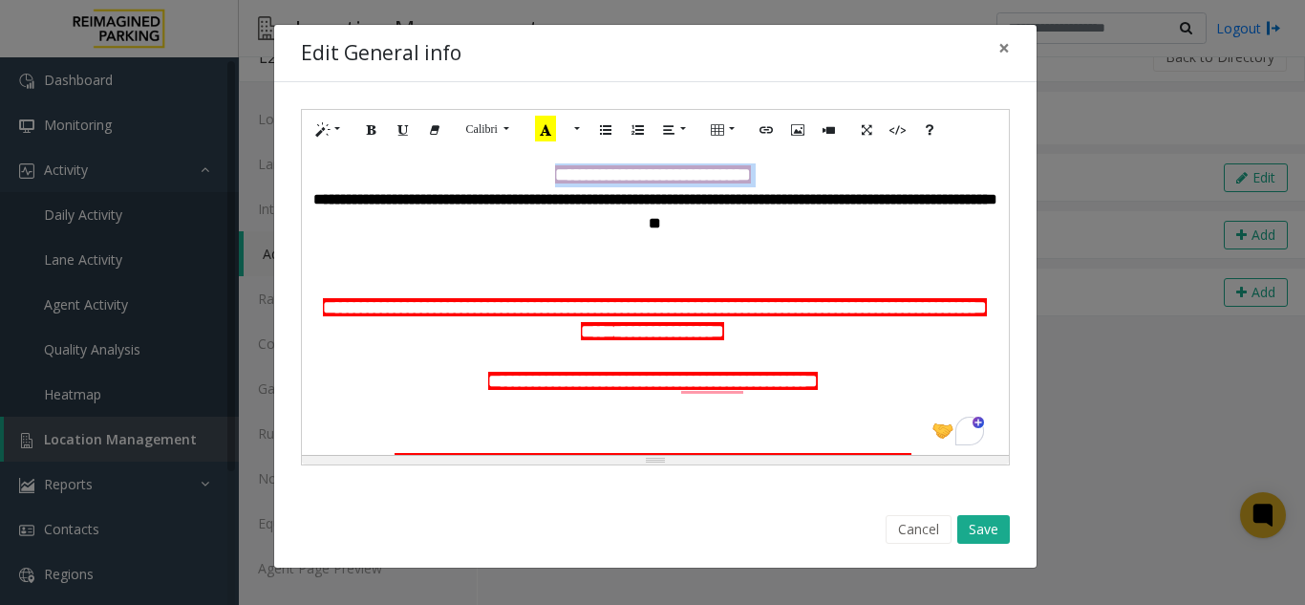
drag, startPoint x: 775, startPoint y: 181, endPoint x: 532, endPoint y: 174, distance: 242.7
click at [532, 174] on p "**********" at bounding box center [655, 175] width 688 height 24
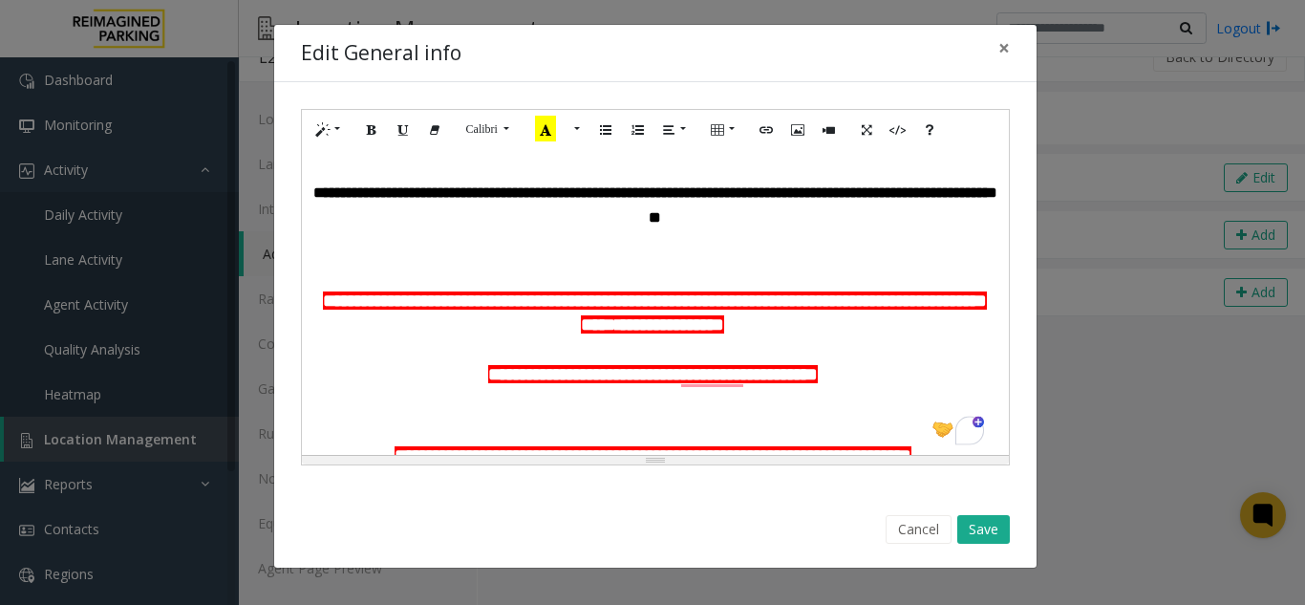
click at [738, 216] on p "**********" at bounding box center [655, 226] width 688 height 91
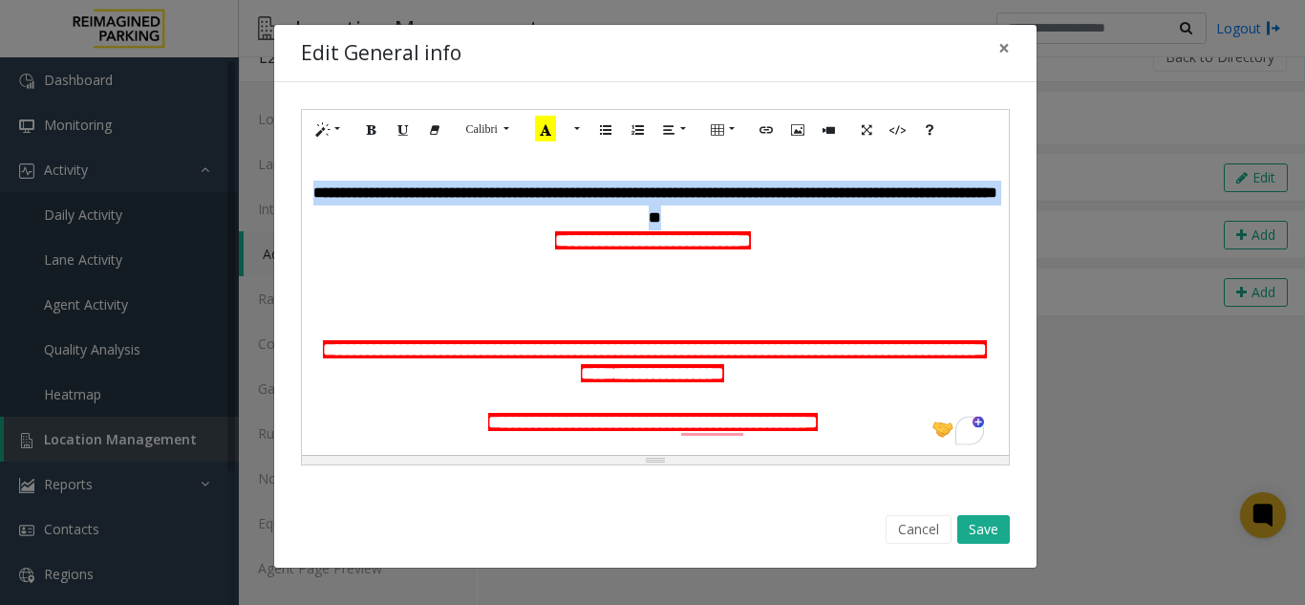
drag, startPoint x: 722, startPoint y: 210, endPoint x: 313, endPoint y: 190, distance: 409.3
click at [313, 190] on p "**********" at bounding box center [655, 206] width 688 height 50
click at [570, 131] on button "More Color" at bounding box center [574, 130] width 19 height 30
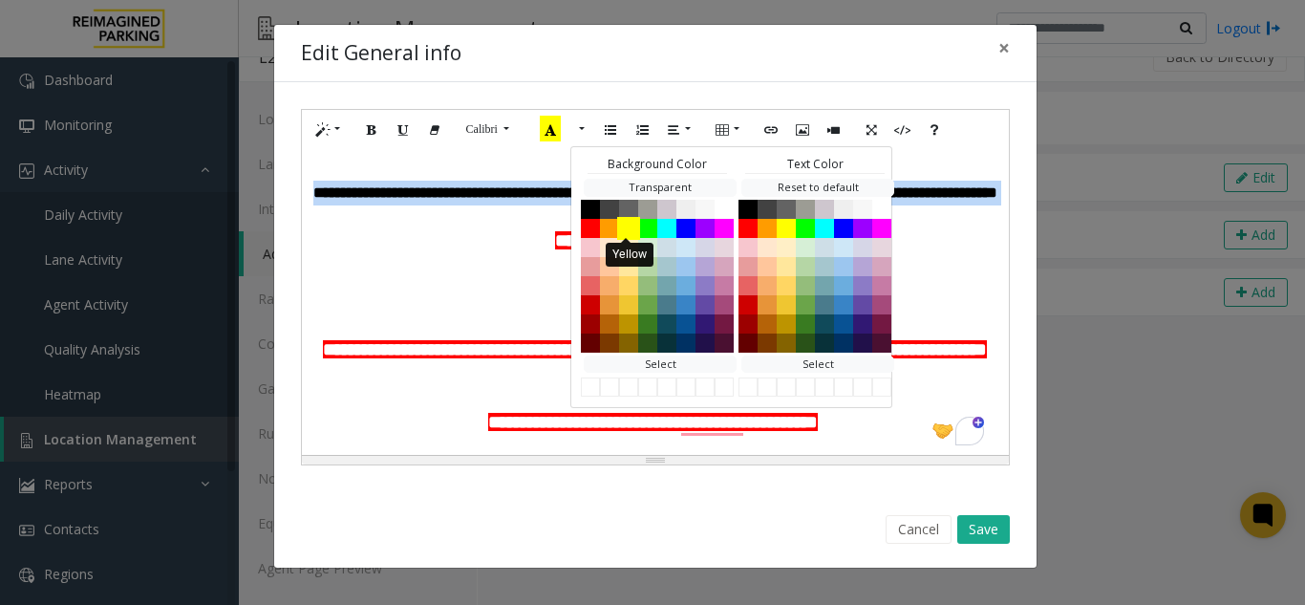
click at [626, 225] on button "Yellow" at bounding box center [628, 227] width 23 height 23
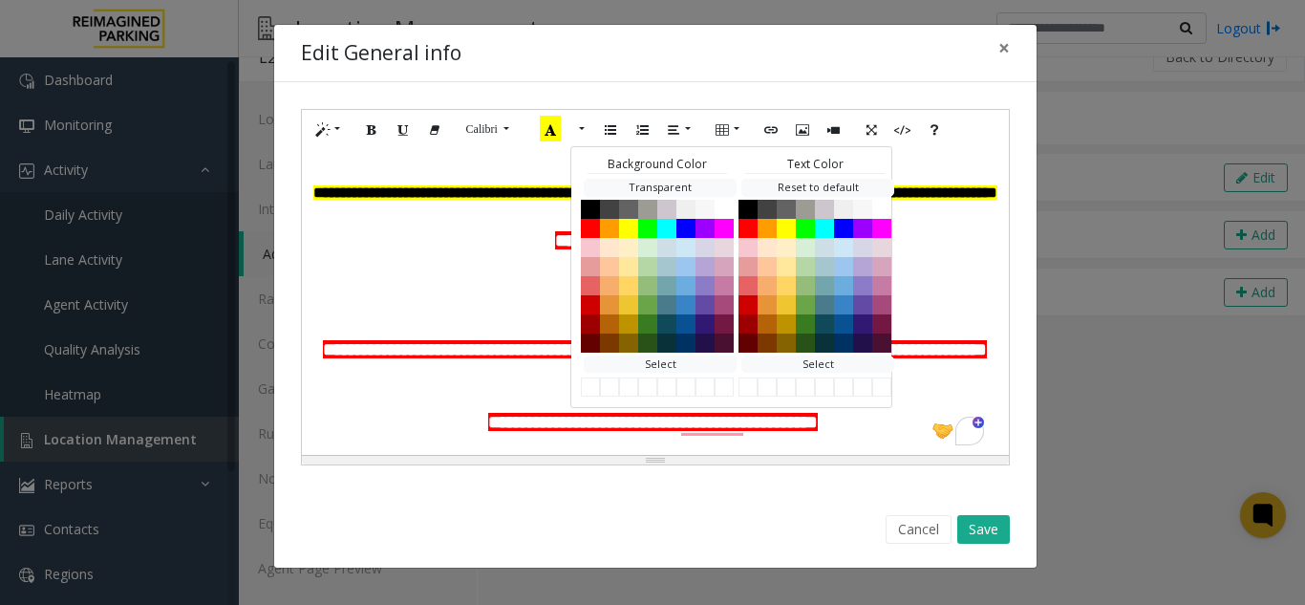
click at [942, 252] on p "**********" at bounding box center [655, 274] width 688 height 90
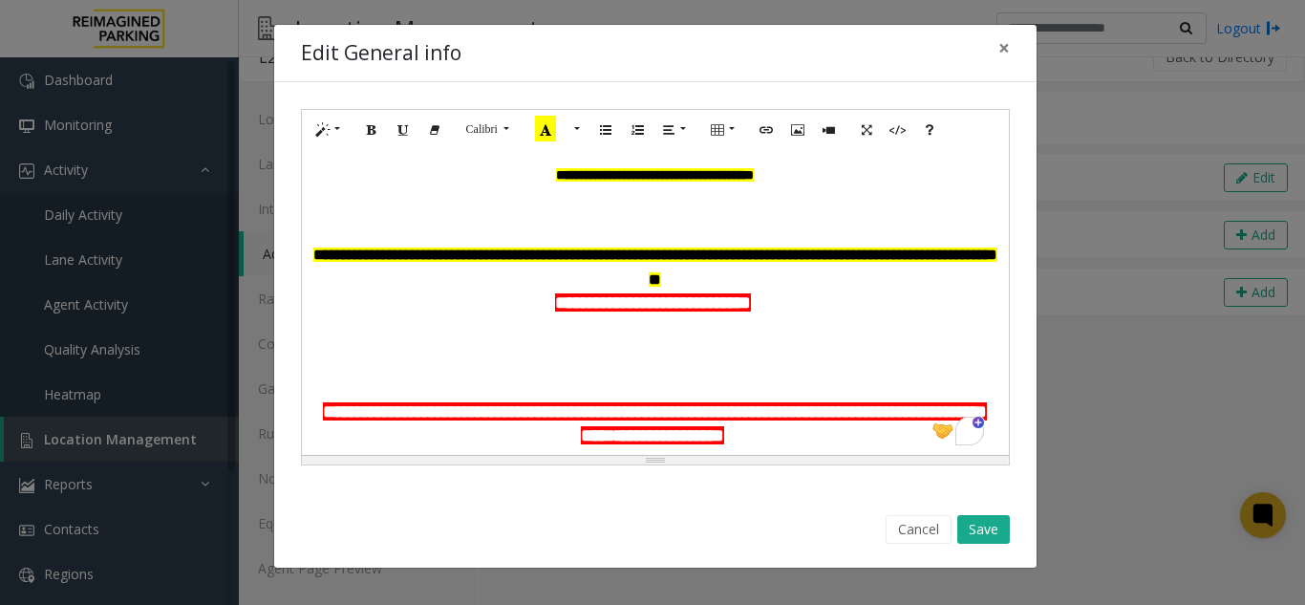
scroll to position [0, 0]
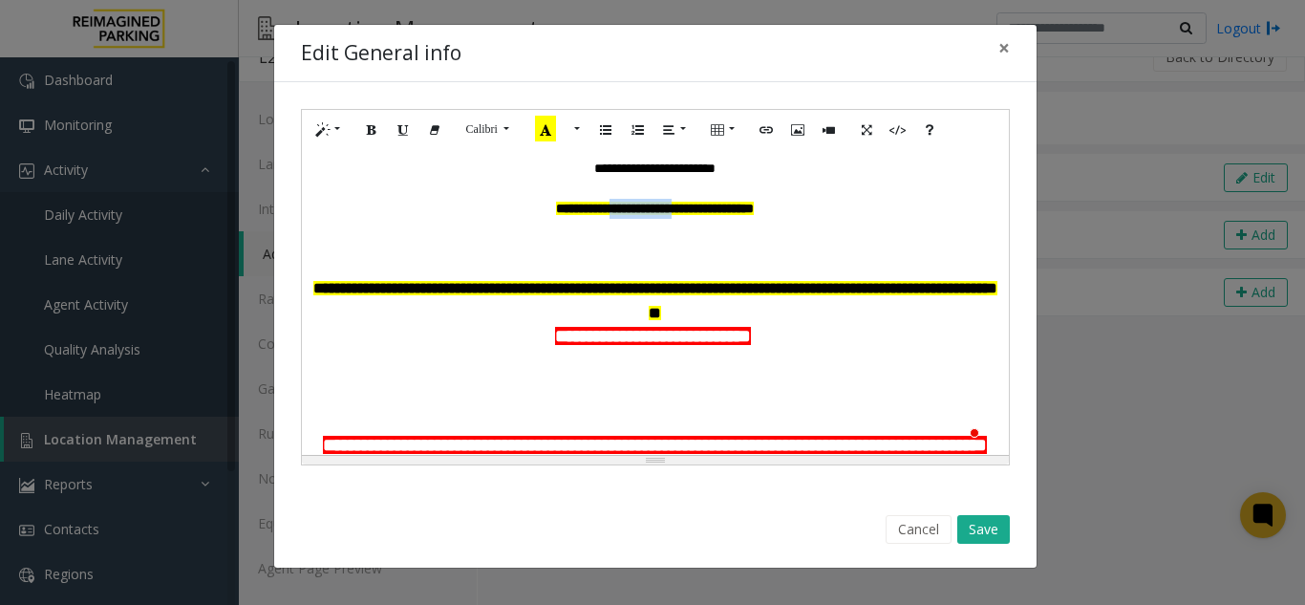
drag, startPoint x: 584, startPoint y: 208, endPoint x: 681, endPoint y: 219, distance: 98.0
click at [680, 211] on font "**********" at bounding box center [655, 208] width 198 height 13
drag, startPoint x: 740, startPoint y: 211, endPoint x: 676, endPoint y: 207, distance: 64.1
click at [676, 207] on font "**********" at bounding box center [654, 208] width 179 height 13
click at [716, 308] on p "**********" at bounding box center [655, 301] width 688 height 50
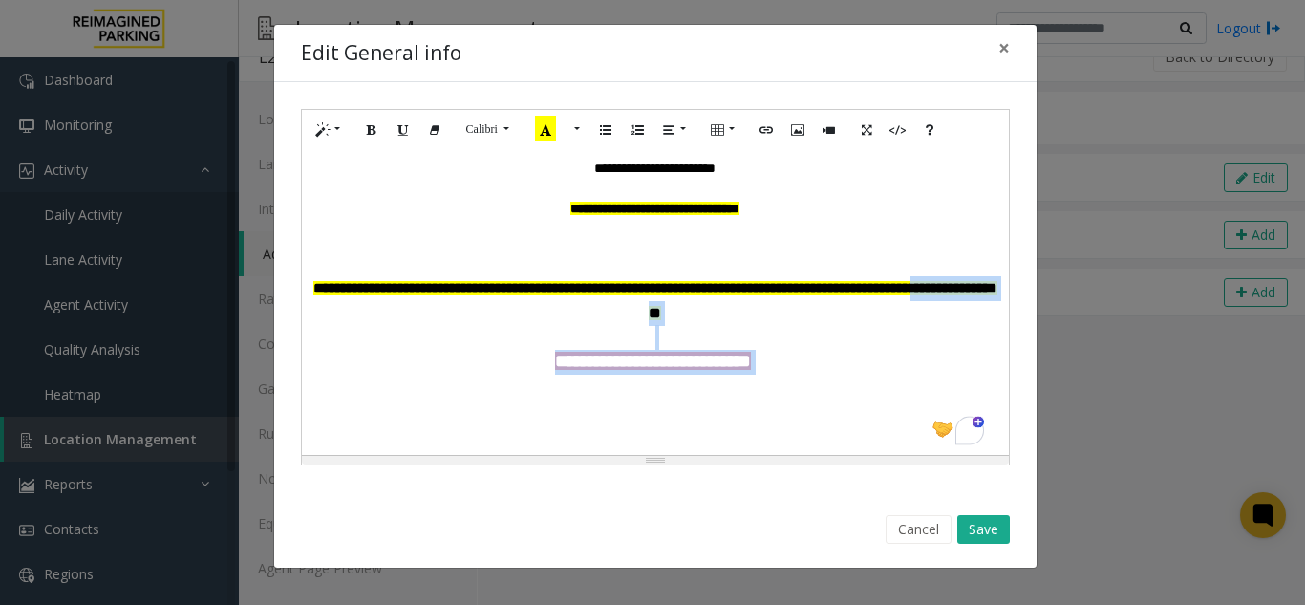
drag, startPoint x: 770, startPoint y: 354, endPoint x: 446, endPoint y: 311, distance: 326.6
click at [446, 311] on div "**********" at bounding box center [655, 349] width 688 height 181
click at [717, 324] on p "**********" at bounding box center [655, 301] width 688 height 50
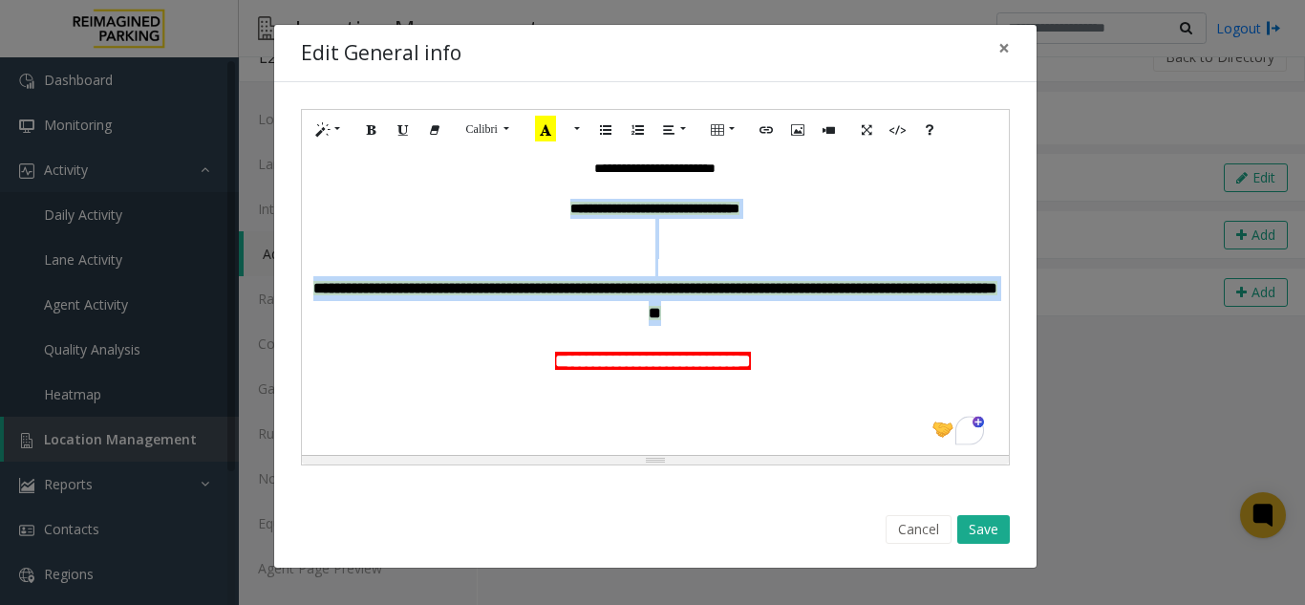
drag, startPoint x: 747, startPoint y: 311, endPoint x: 519, endPoint y: 218, distance: 246.7
click at [519, 218] on div "**********" at bounding box center [655, 302] width 707 height 306
click at [674, 257] on p "To enrich screen reader interactions, please activate Accessibility in Grammarl…" at bounding box center [655, 249] width 688 height 20
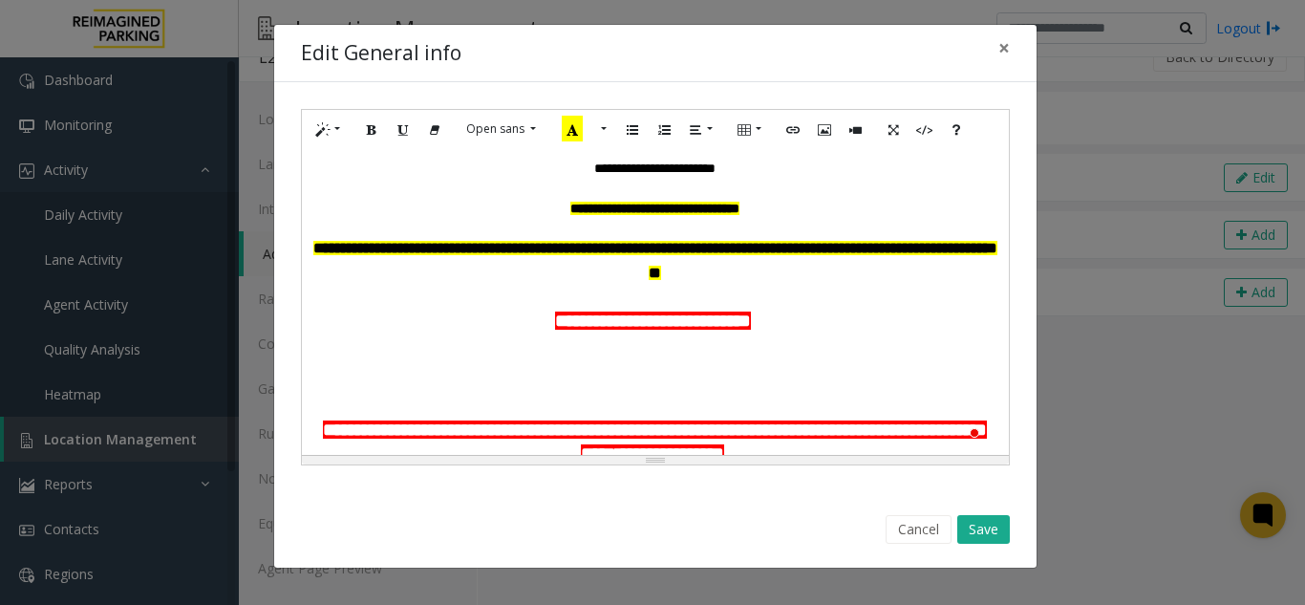
click at [587, 392] on p "**********" at bounding box center [655, 354] width 688 height 90
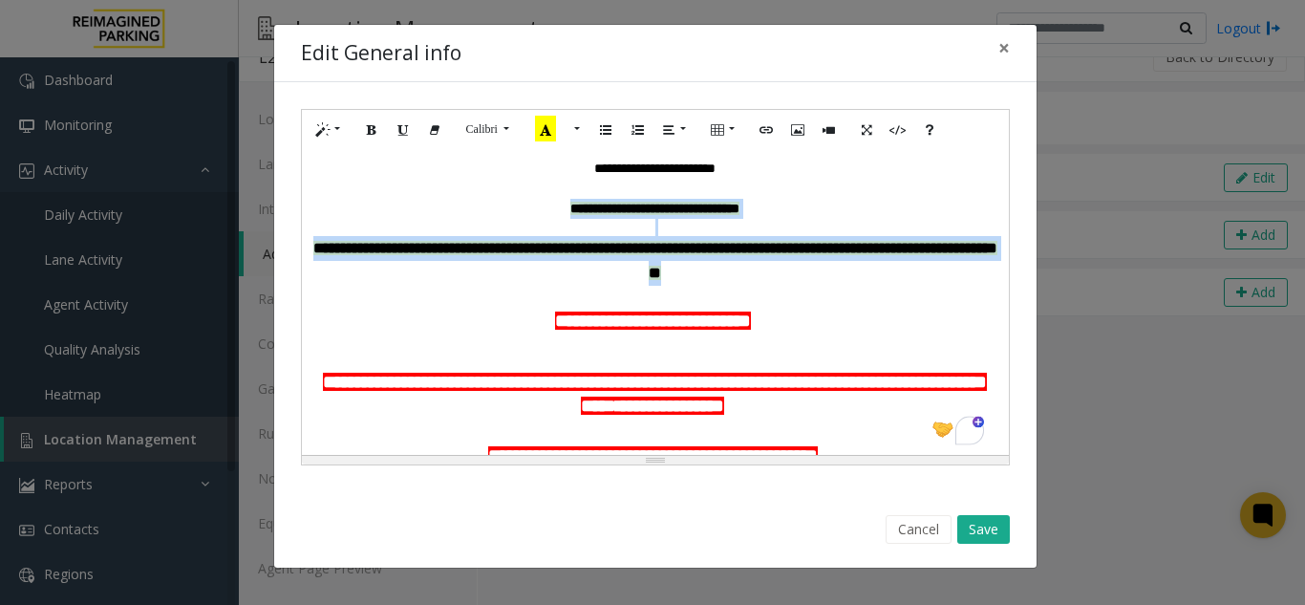
drag, startPoint x: 745, startPoint y: 287, endPoint x: 517, endPoint y: 212, distance: 240.1
click at [517, 212] on div "**********" at bounding box center [655, 302] width 707 height 306
copy div "**********"
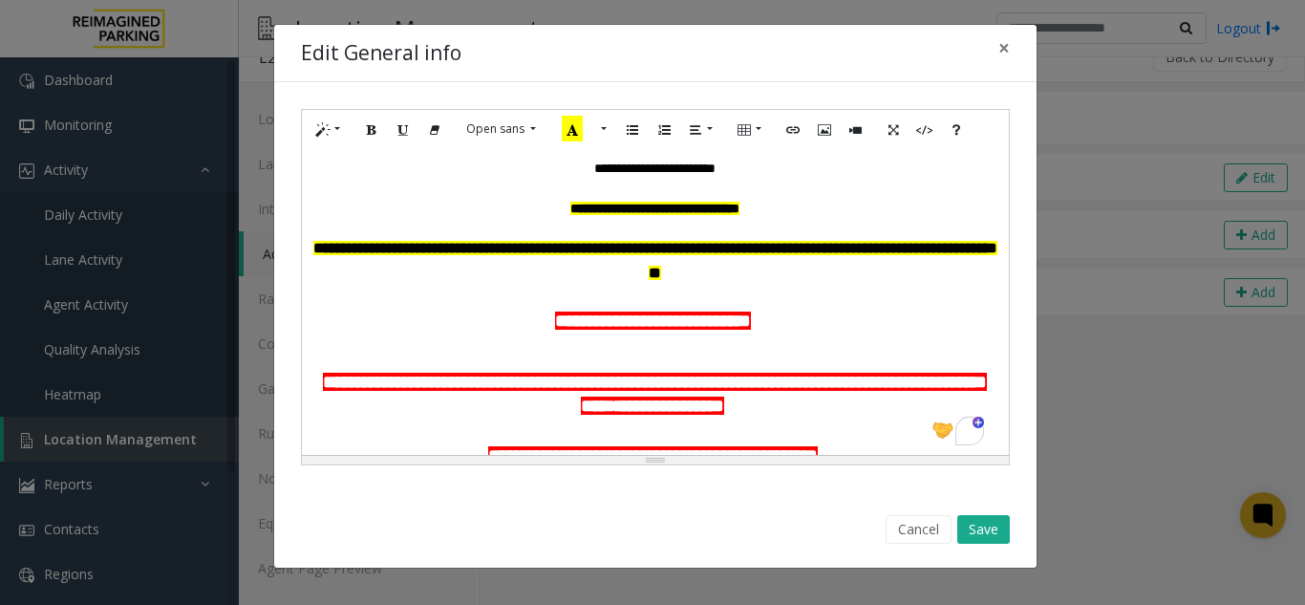
click at [994, 544] on div "Cancel Save" at bounding box center [654, 529] width 735 height 49
click at [1001, 529] on button "Save" at bounding box center [983, 529] width 53 height 29
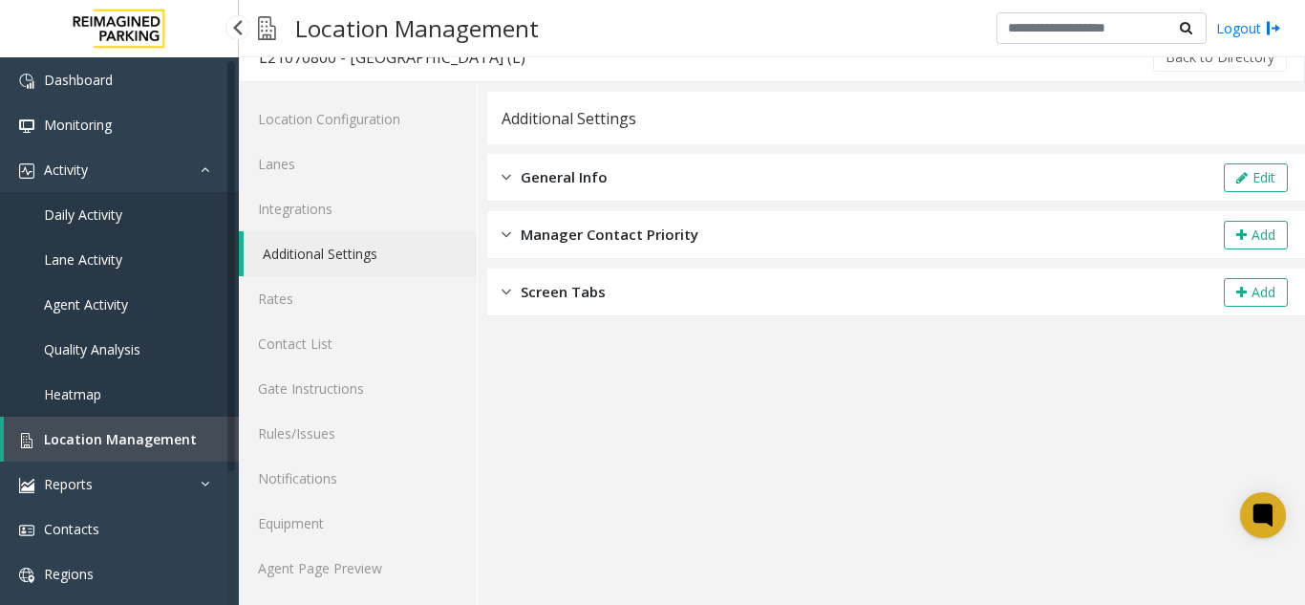
click at [151, 438] on span "Location Management" at bounding box center [120, 439] width 153 height 18
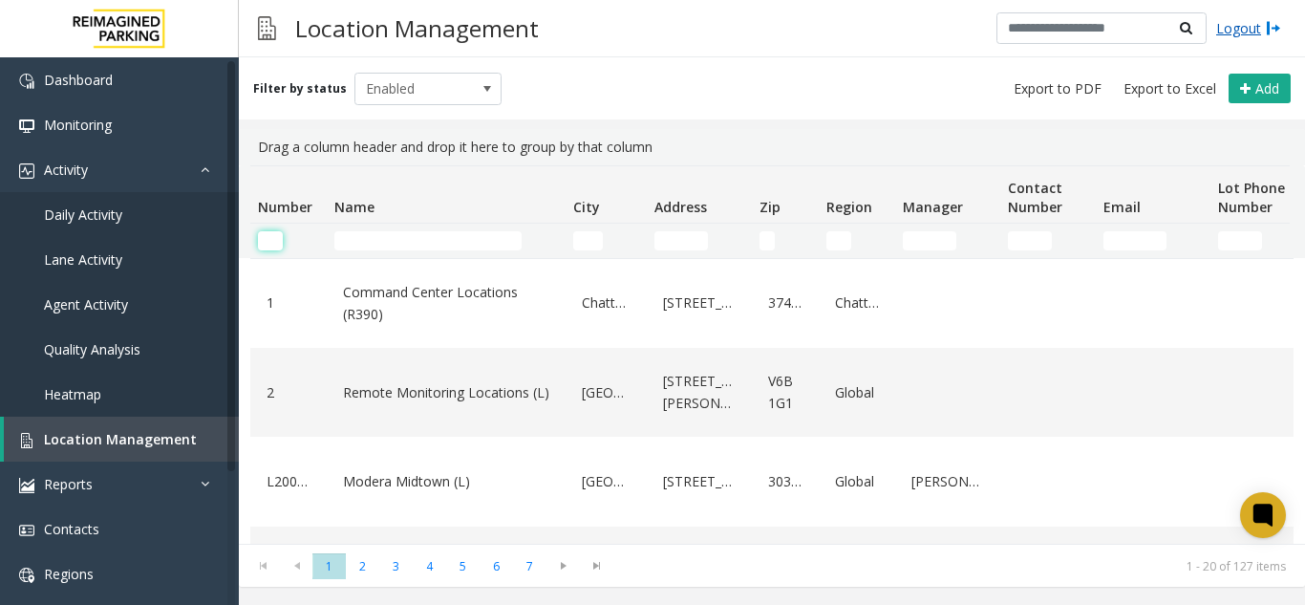
drag, startPoint x: 259, startPoint y: 242, endPoint x: 1274, endPoint y: 30, distance: 1037.1
click at [259, 241] on input "Number Filter" at bounding box center [270, 240] width 25 height 19
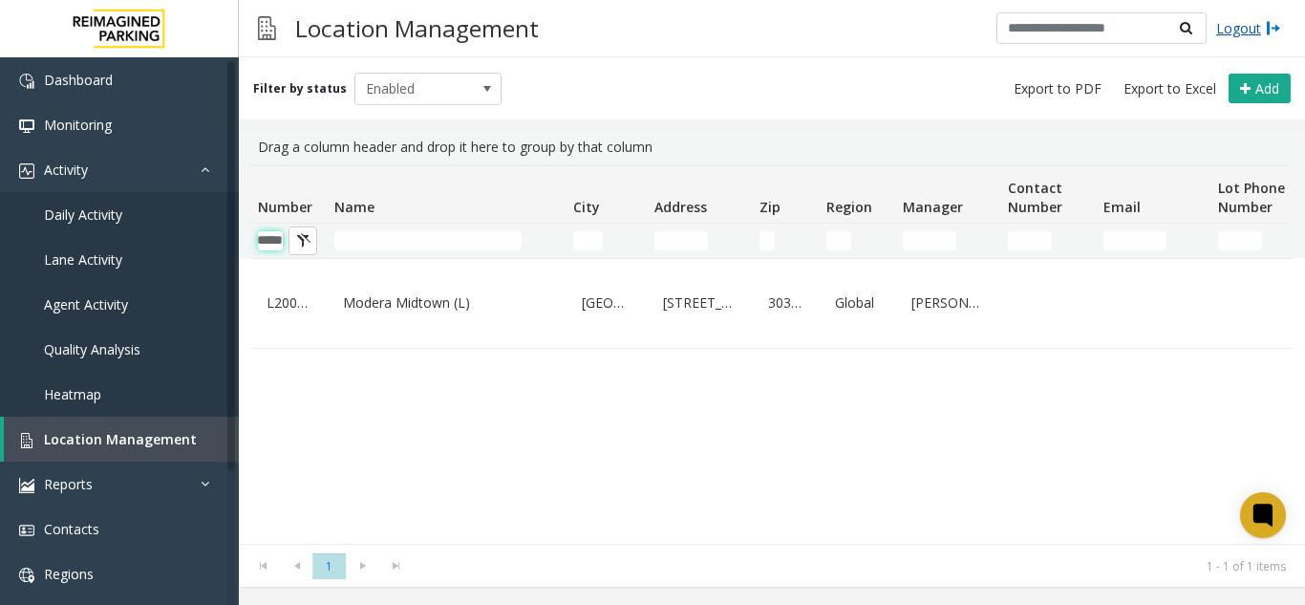
scroll to position [0, 24]
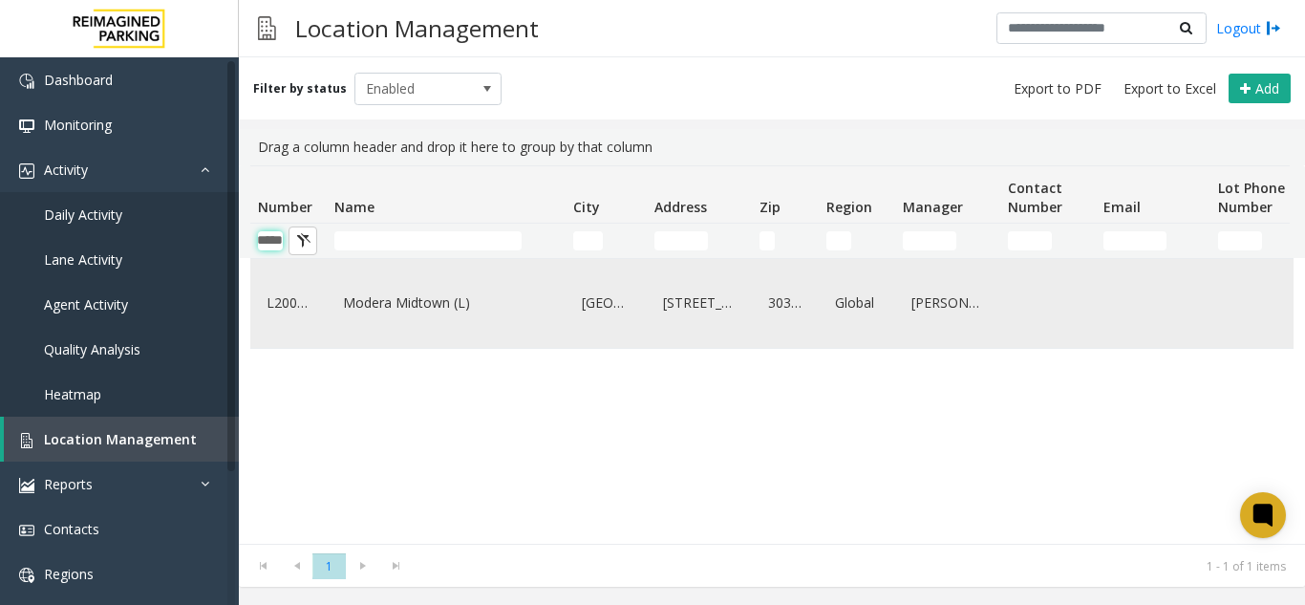
type input "*****"
click at [375, 286] on div "Modera Midtown (L)" at bounding box center [446, 303] width 216 height 74
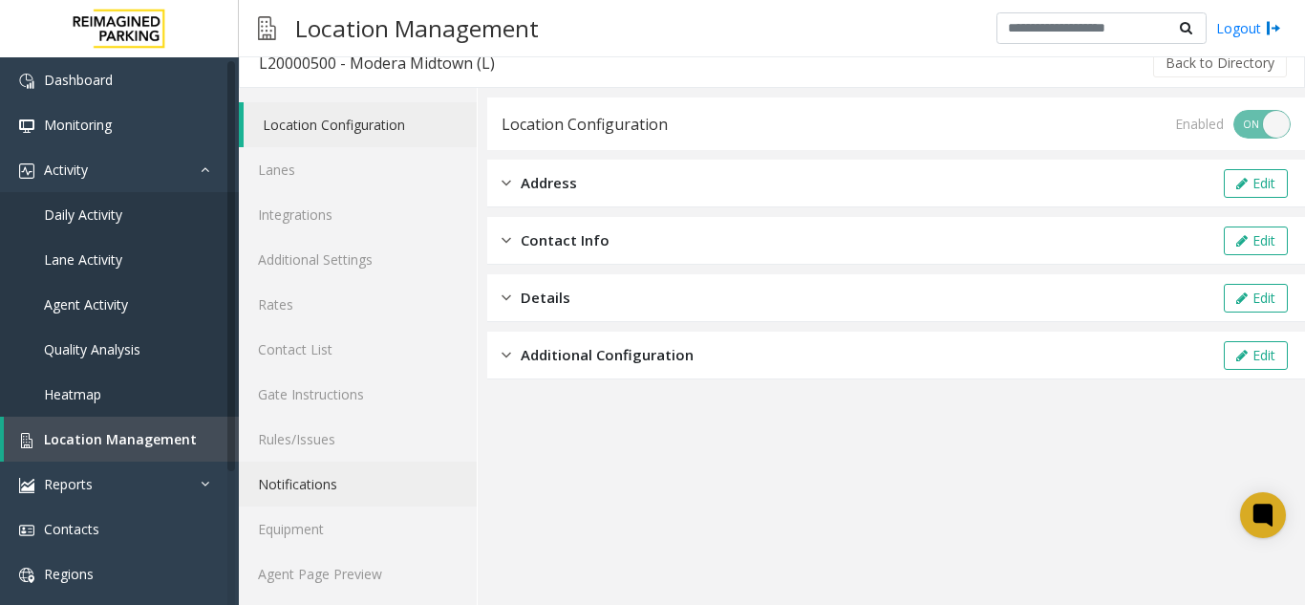
scroll to position [25, 0]
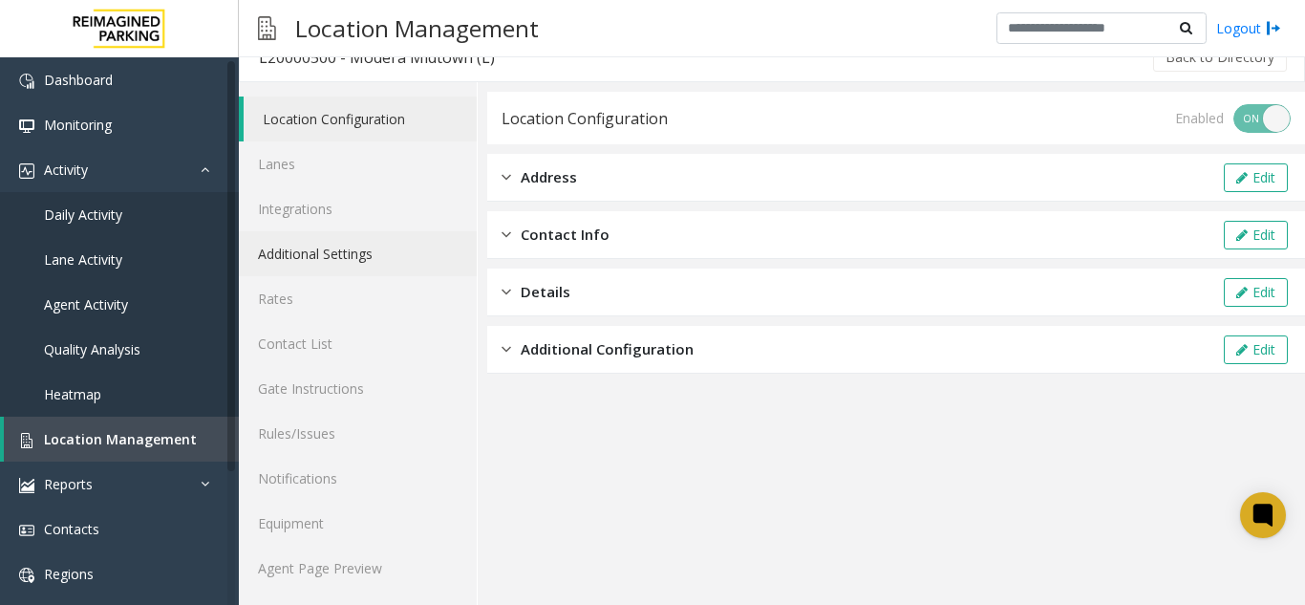
click at [316, 266] on link "Additional Settings" at bounding box center [358, 253] width 238 height 45
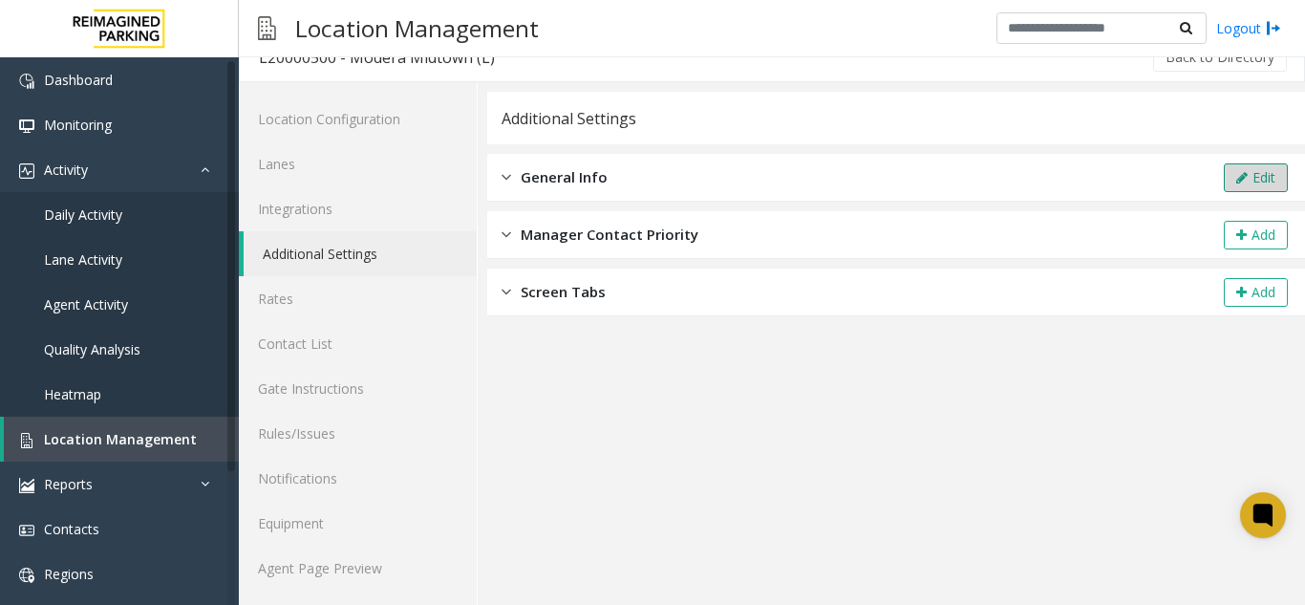
click at [1248, 176] on button "Edit" at bounding box center [1255, 177] width 64 height 29
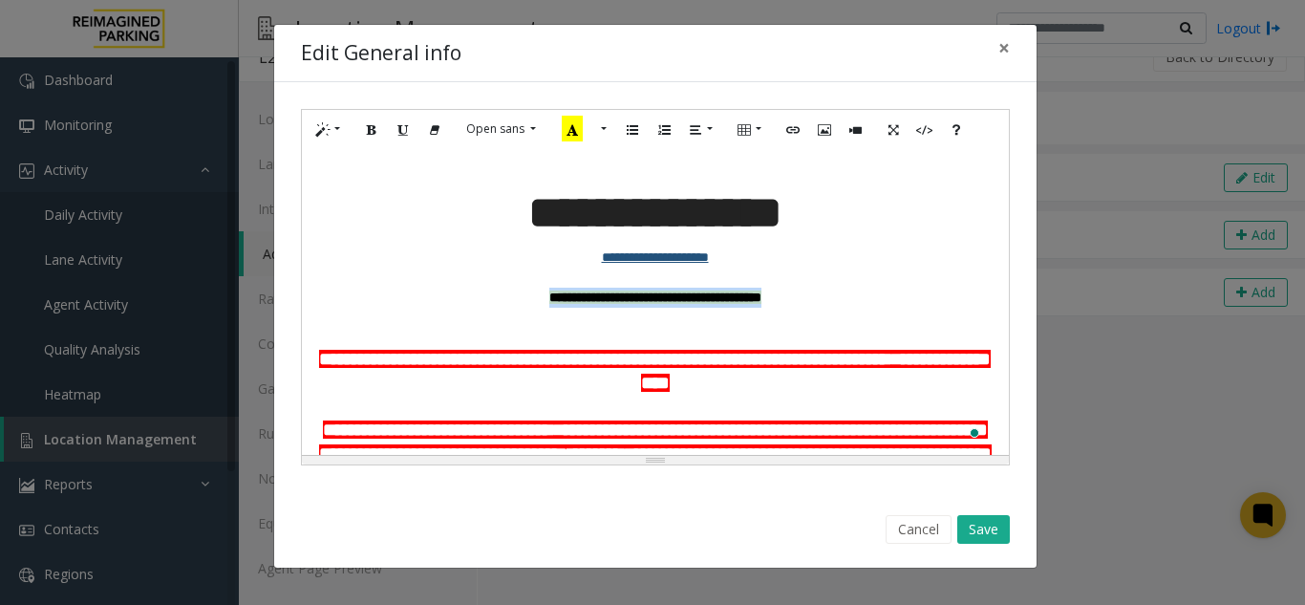
drag, startPoint x: 488, startPoint y: 293, endPoint x: 772, endPoint y: 320, distance: 284.9
click at [772, 320] on div "**********" at bounding box center [655, 302] width 707 height 306
paste div "To enrich screen reader interactions, please activate Accessibility in Grammarl…"
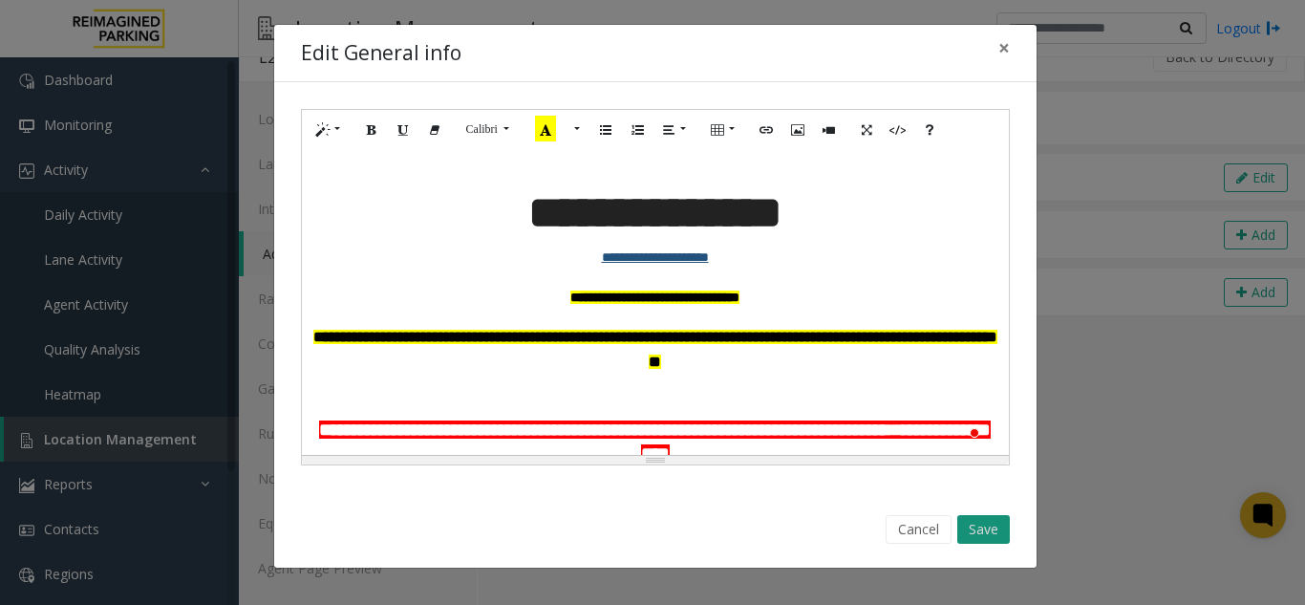
click at [981, 520] on button "Save" at bounding box center [983, 529] width 53 height 29
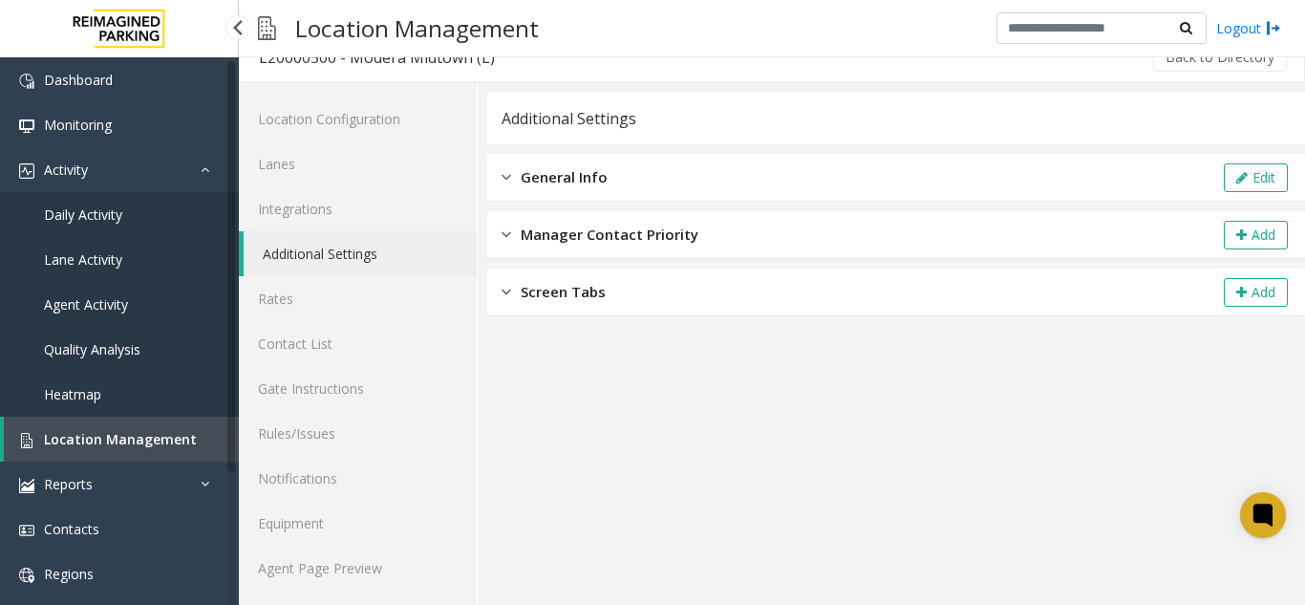
click at [109, 429] on link "Location Management" at bounding box center [121, 438] width 235 height 45
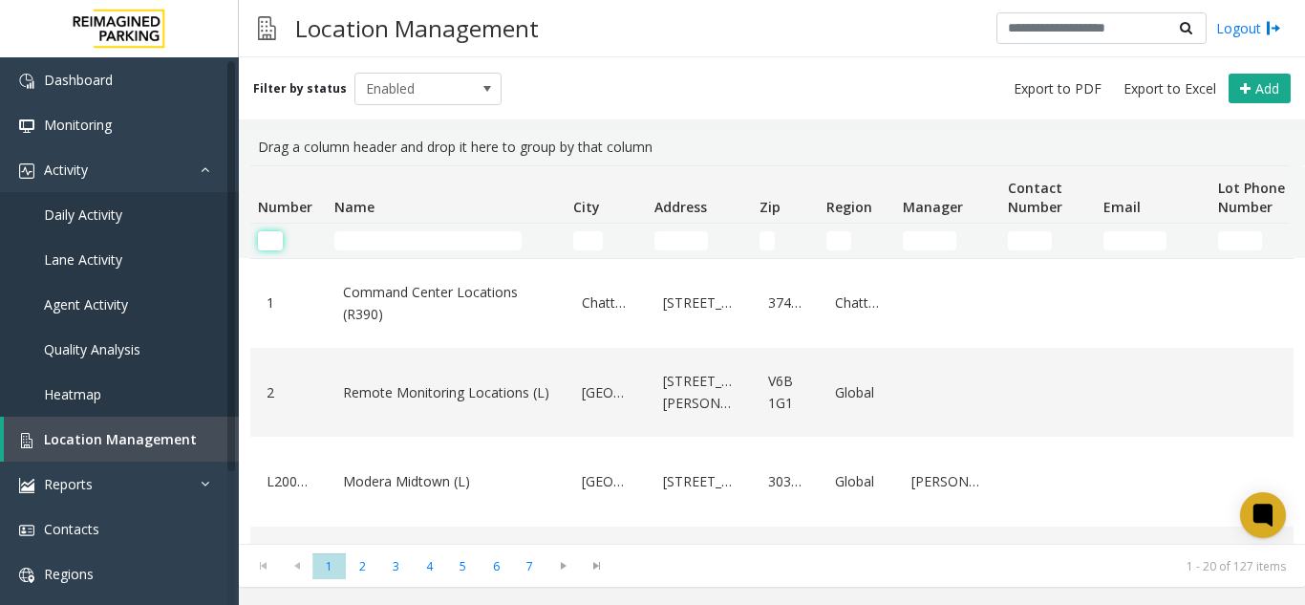
click at [265, 244] on input "Number Filter" at bounding box center [270, 240] width 25 height 19
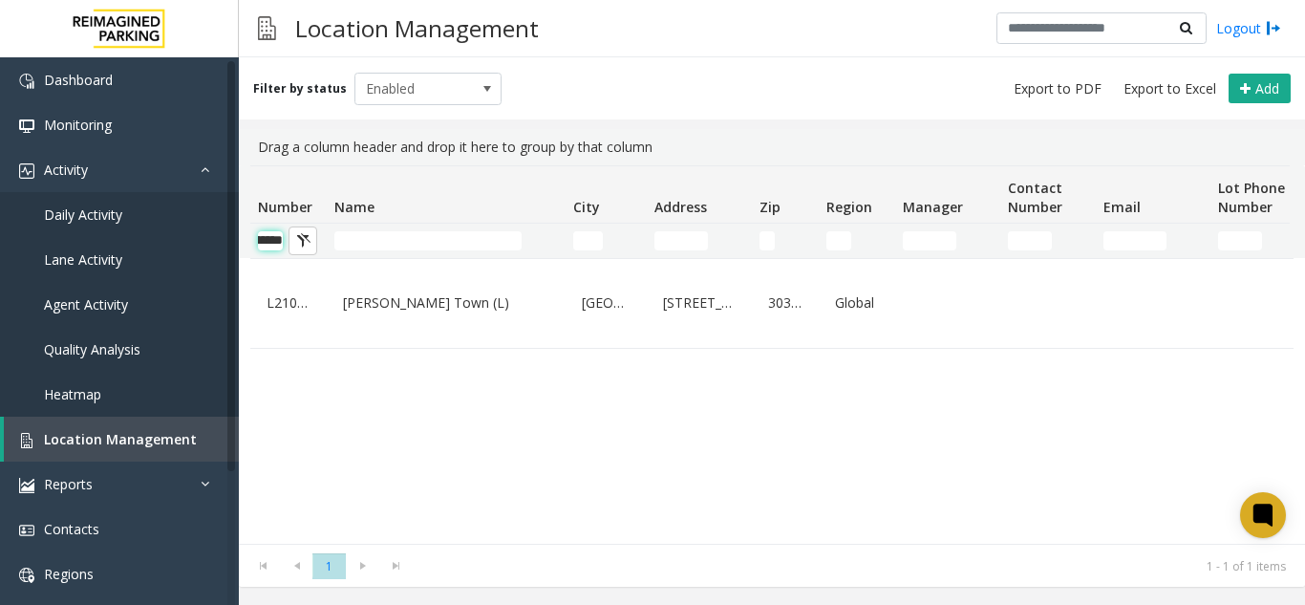
scroll to position [0, 47]
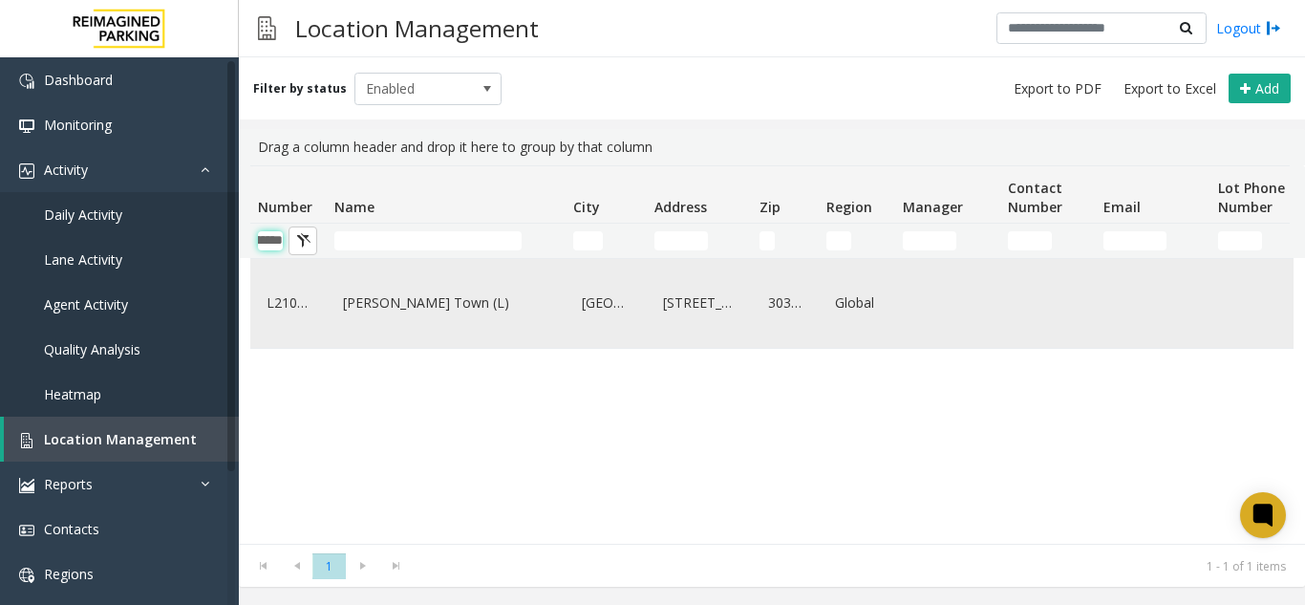
type input "********"
click at [399, 312] on link "Modera - Reynolds Town (L)" at bounding box center [446, 302] width 216 height 31
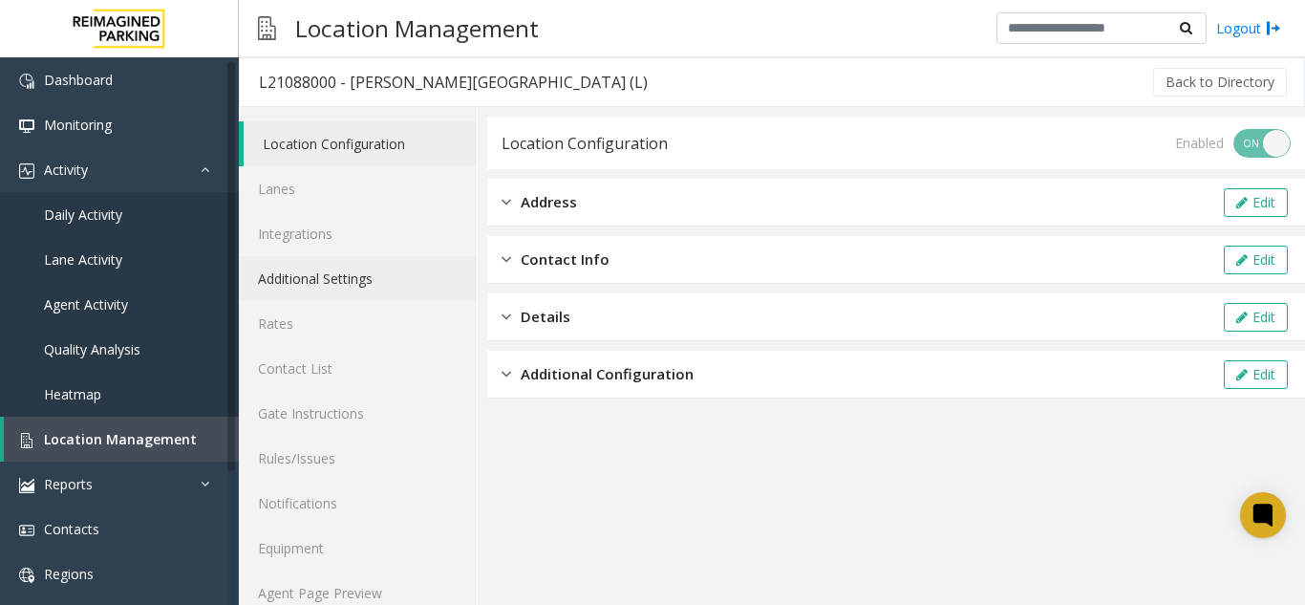
click at [337, 281] on link "Additional Settings" at bounding box center [358, 278] width 238 height 45
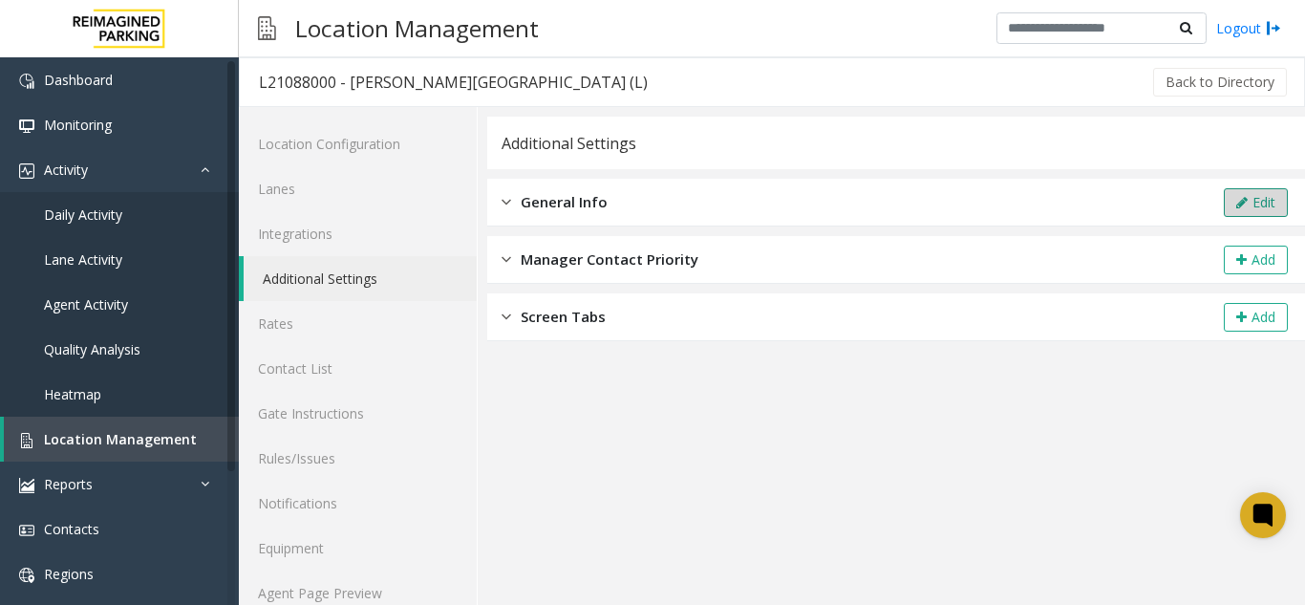
click at [1242, 200] on button "Edit" at bounding box center [1255, 202] width 64 height 29
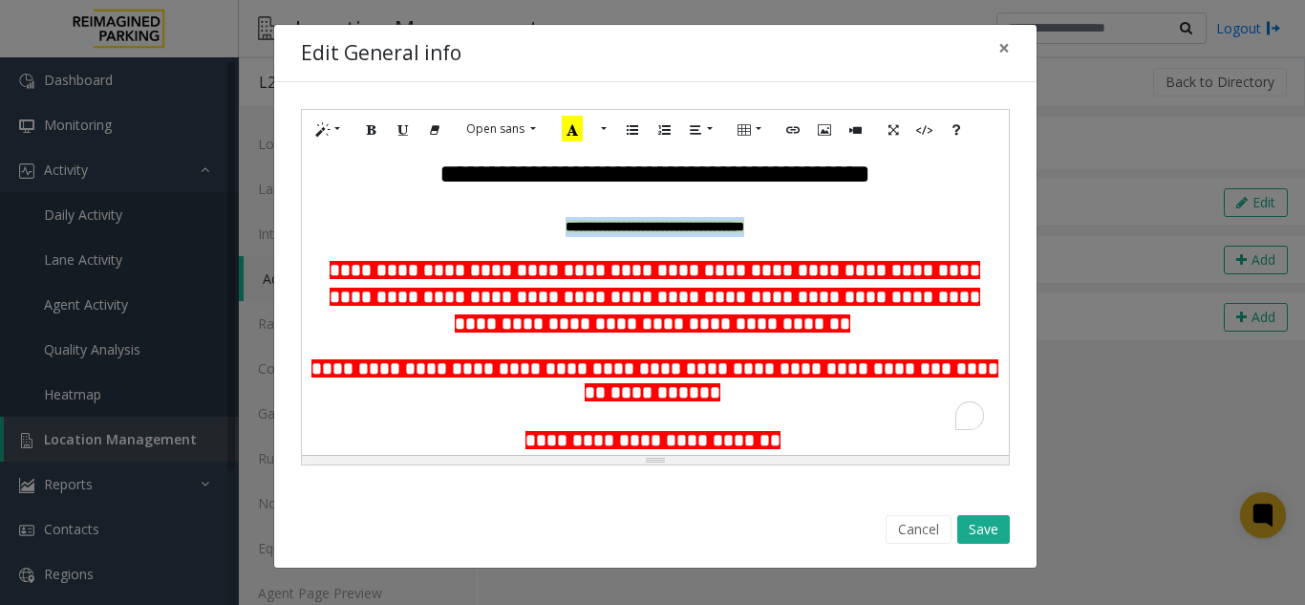
drag, startPoint x: 521, startPoint y: 225, endPoint x: 806, endPoint y: 238, distance: 285.8
click at [806, 238] on div "**********" at bounding box center [655, 302] width 707 height 306
paste div "To enrich screen reader interactions, please activate Accessibility in Grammarl…"
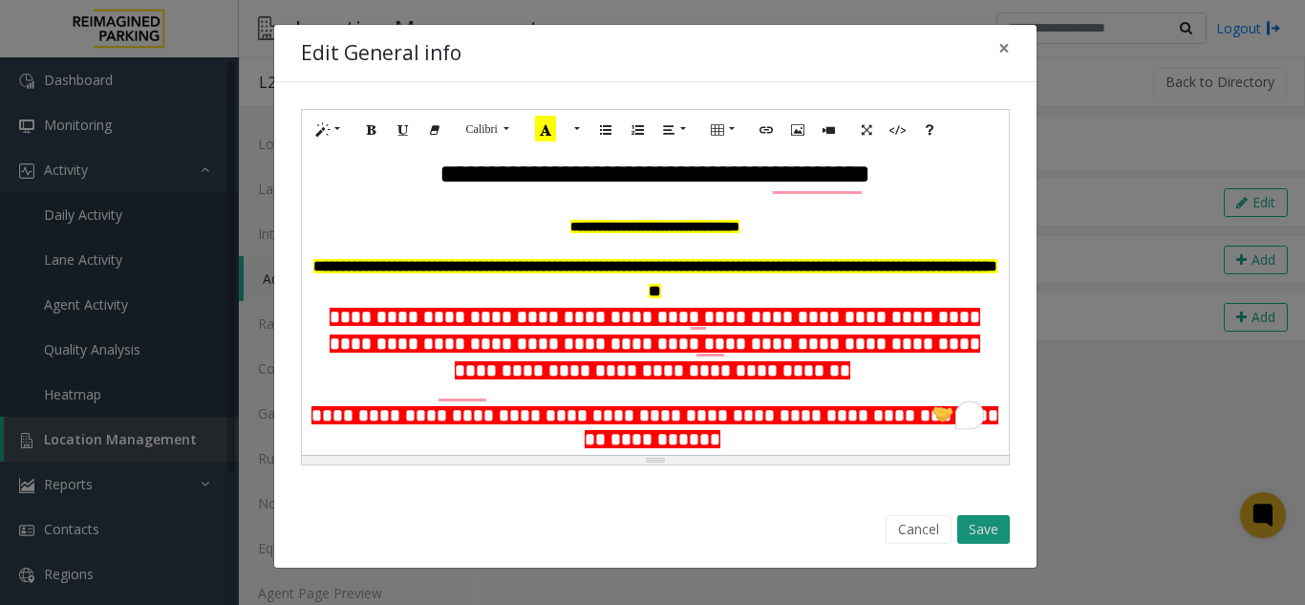
click at [986, 527] on button "Save" at bounding box center [983, 529] width 53 height 29
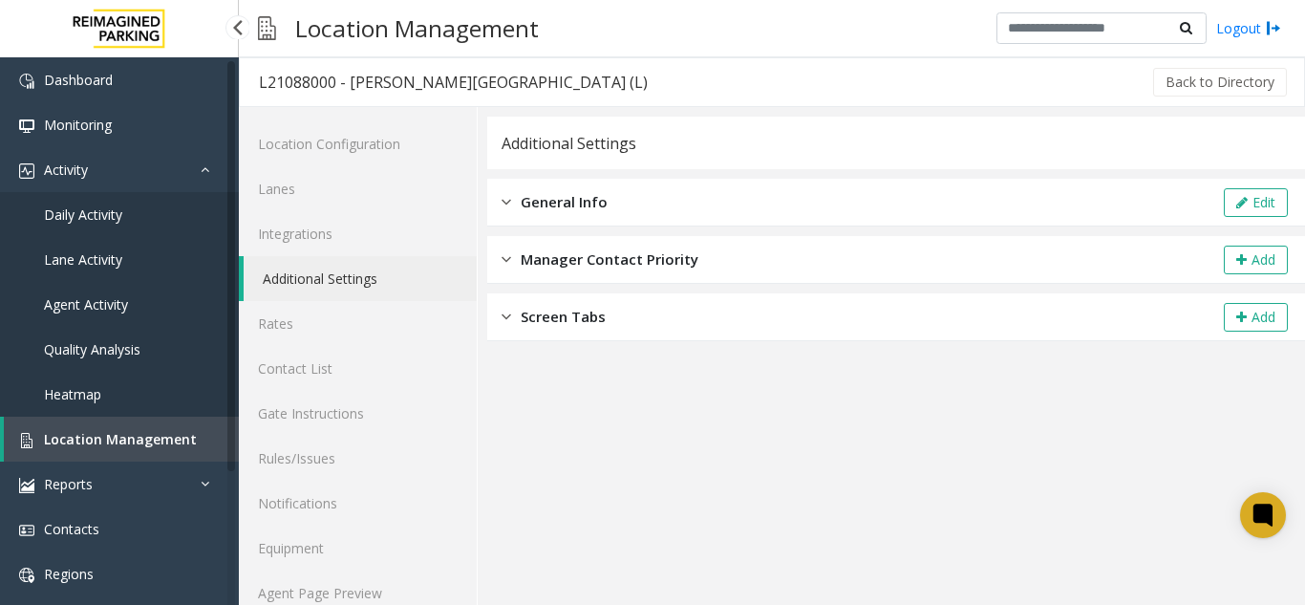
click at [130, 425] on link "Location Management" at bounding box center [121, 438] width 235 height 45
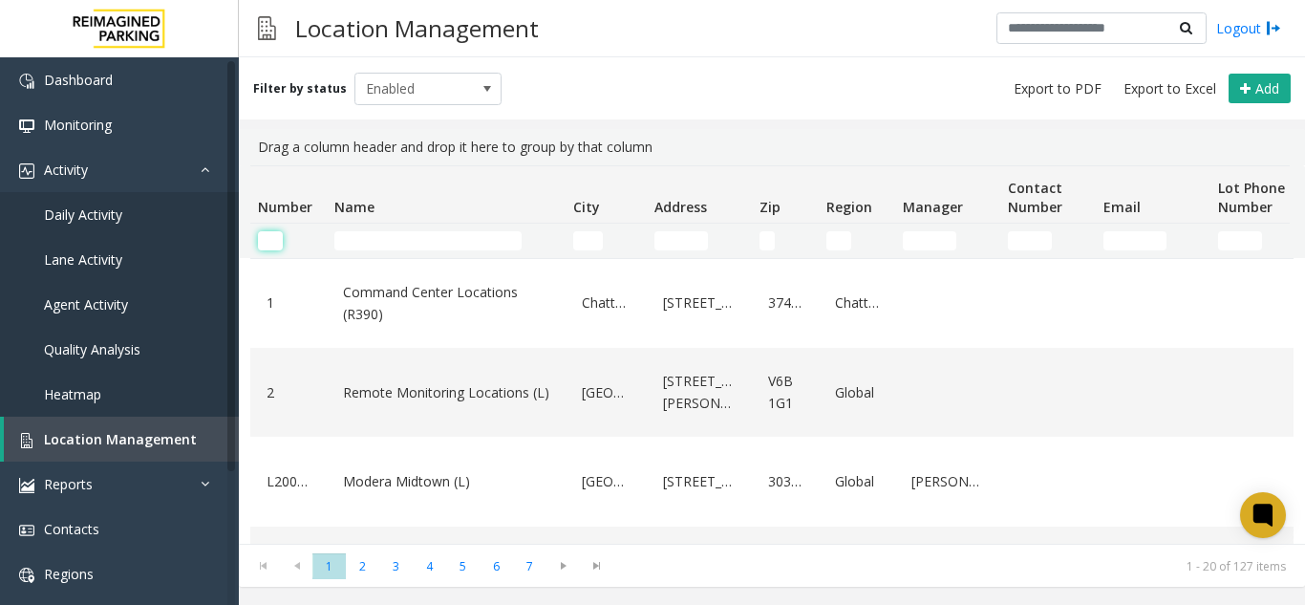
click at [280, 237] on input "Number Filter" at bounding box center [270, 240] width 25 height 19
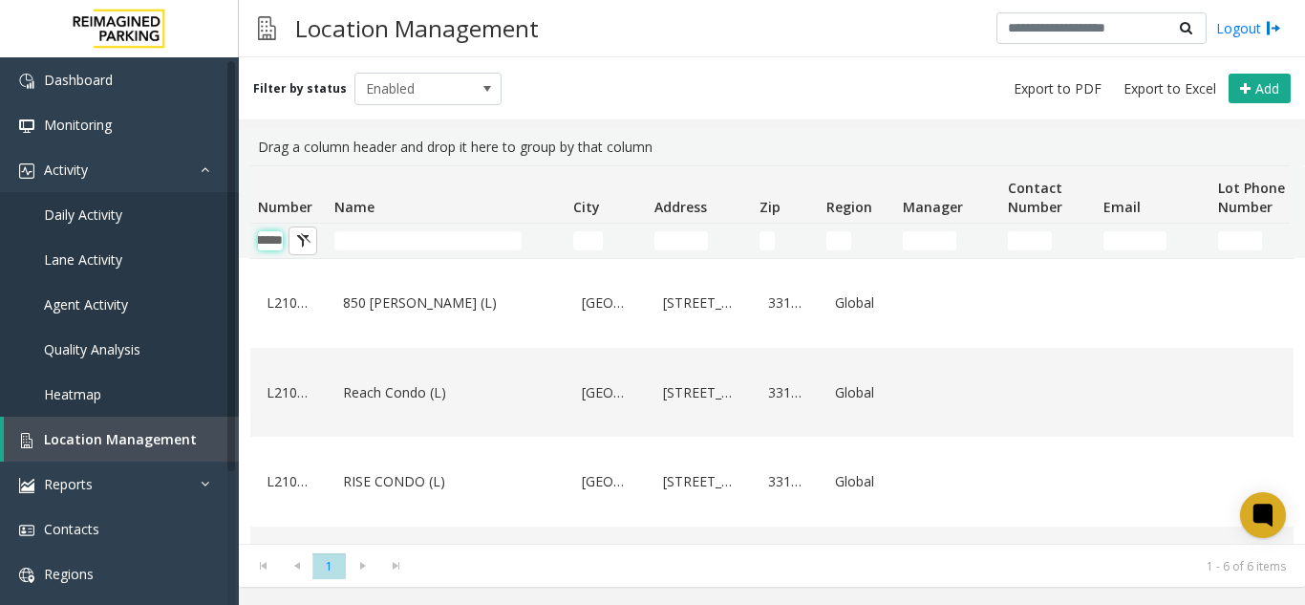
scroll to position [0, 47]
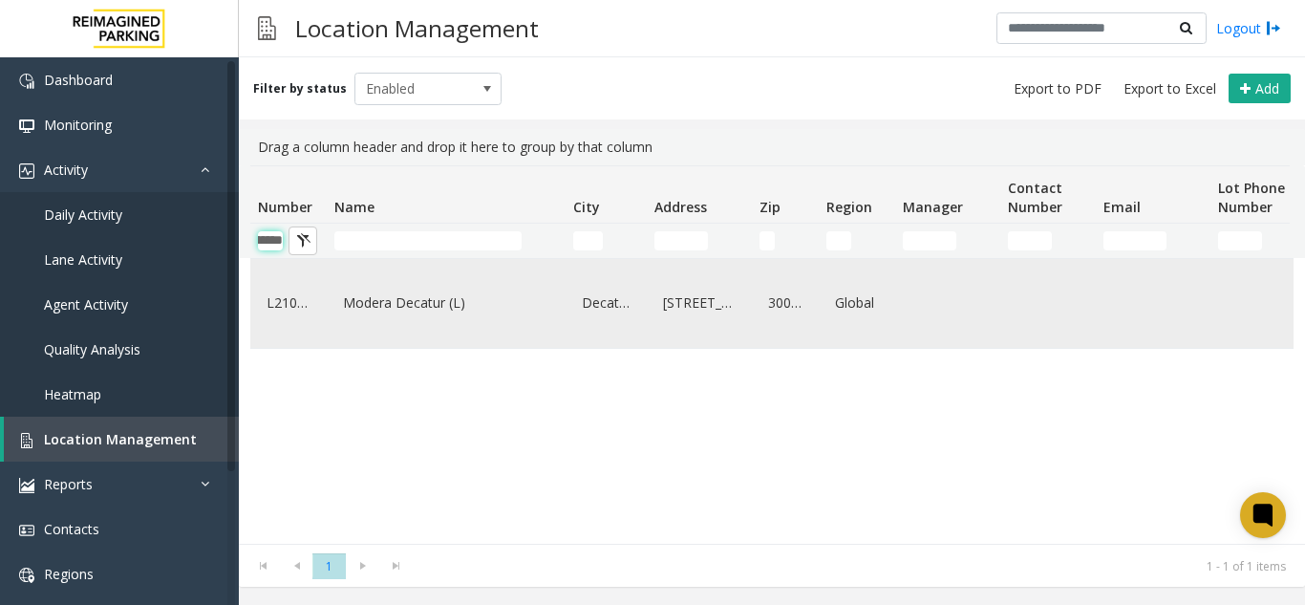
type input "********"
click at [358, 286] on div "Modera Decatur (L)" at bounding box center [446, 303] width 216 height 74
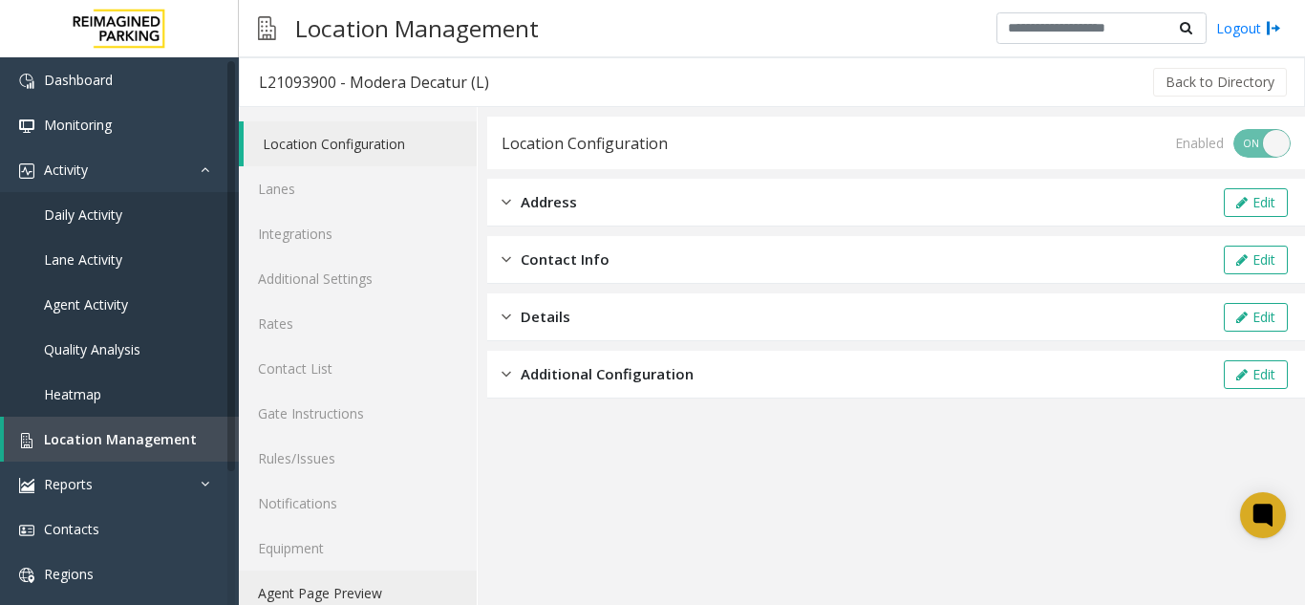
click at [365, 597] on link "Agent Page Preview" at bounding box center [358, 592] width 238 height 45
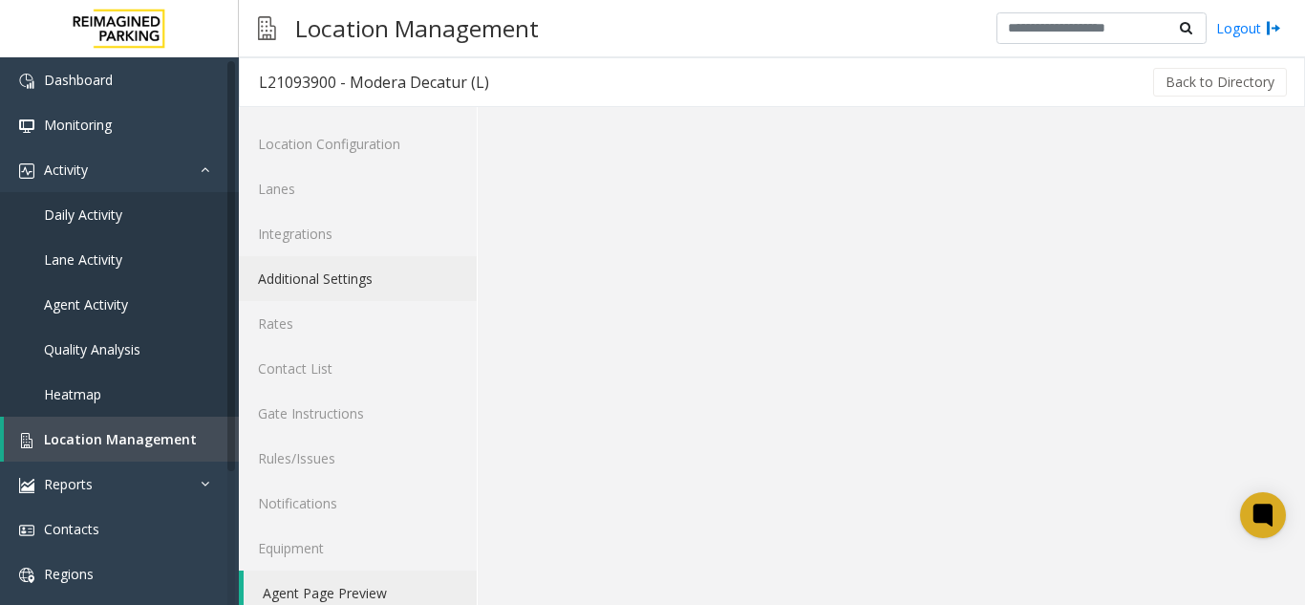
click at [363, 267] on link "Additional Settings" at bounding box center [358, 278] width 238 height 45
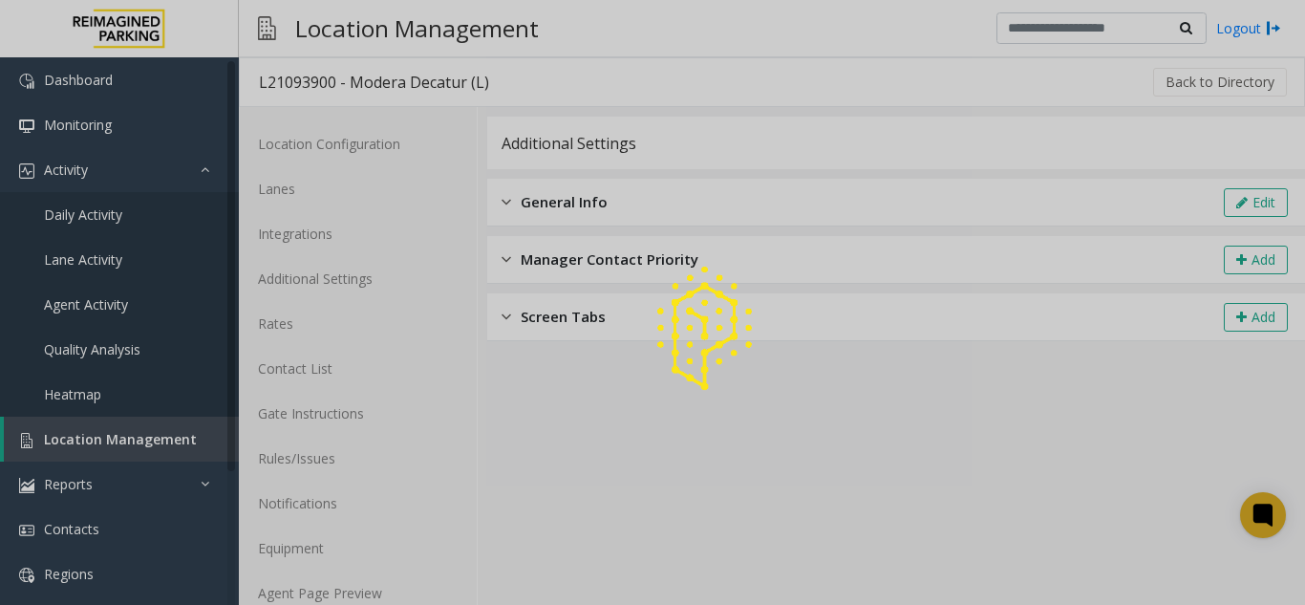
click at [1265, 206] on div at bounding box center [652, 302] width 1305 height 605
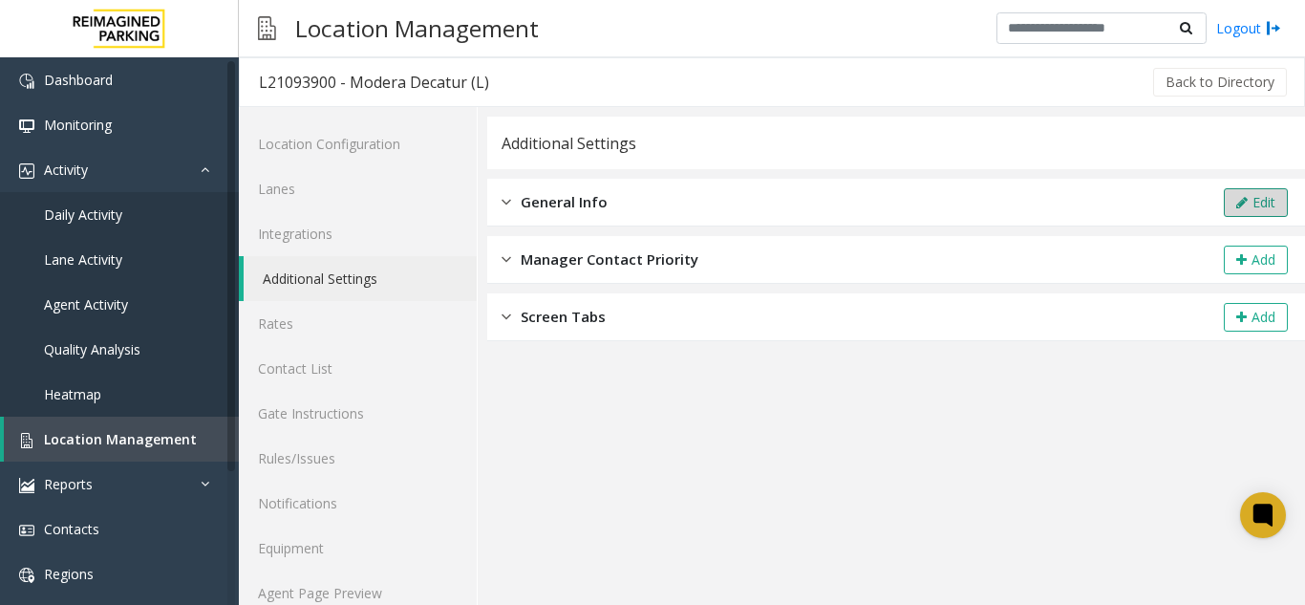
click at [1247, 196] on button "Edit" at bounding box center [1255, 202] width 64 height 29
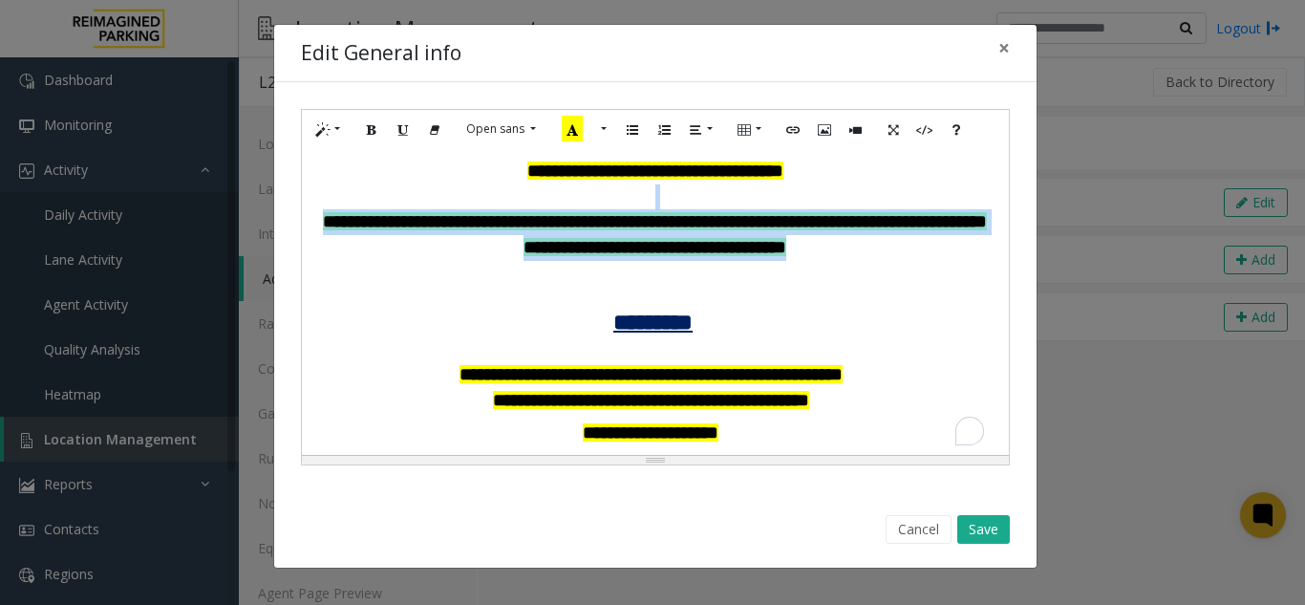
drag, startPoint x: 825, startPoint y: 243, endPoint x: 654, endPoint y: 200, distance: 176.3
click at [654, 200] on div "**********" at bounding box center [655, 260] width 688 height 203
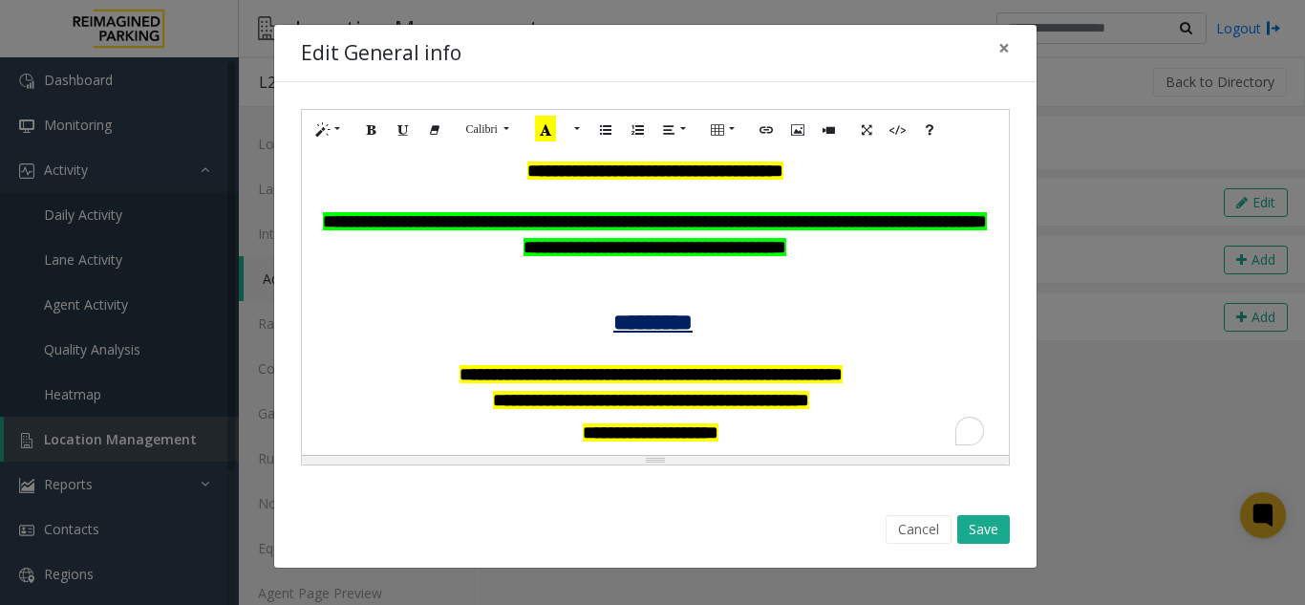
drag, startPoint x: 764, startPoint y: 182, endPoint x: 788, endPoint y: 178, distance: 24.3
click at [764, 181] on p "**********" at bounding box center [655, 172] width 688 height 26
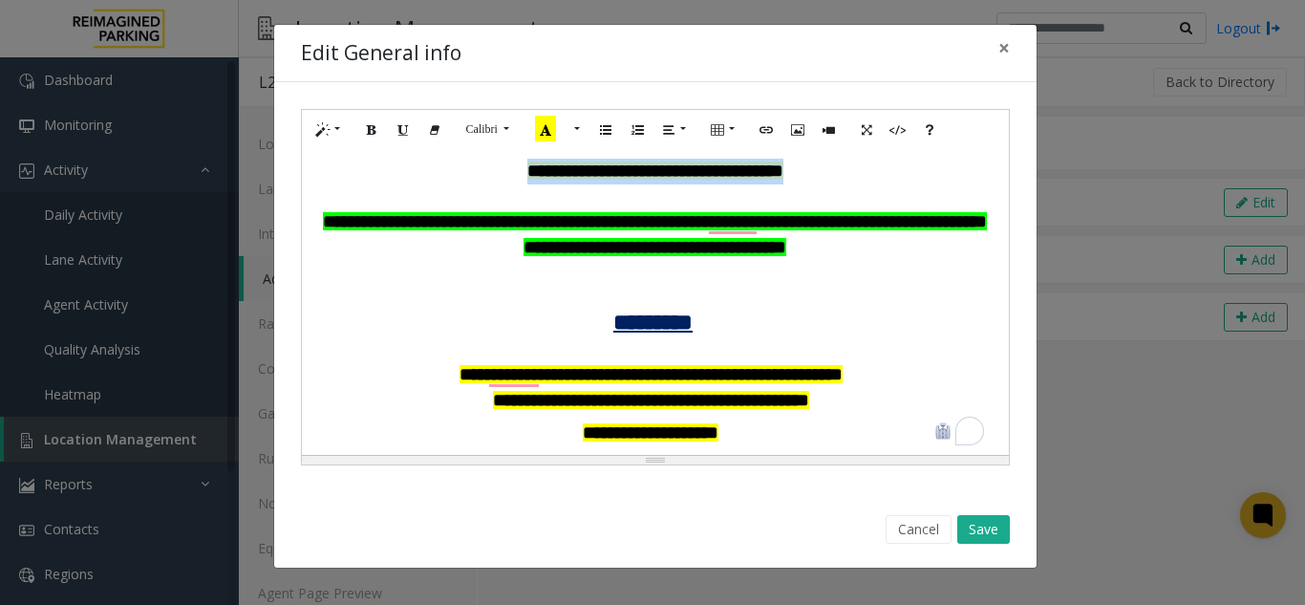
drag, startPoint x: 494, startPoint y: 171, endPoint x: 865, endPoint y: 170, distance: 371.5
click at [865, 170] on p "**********" at bounding box center [655, 172] width 688 height 26
paste div "To enrich screen reader interactions, please activate Accessibility in Grammarl…"
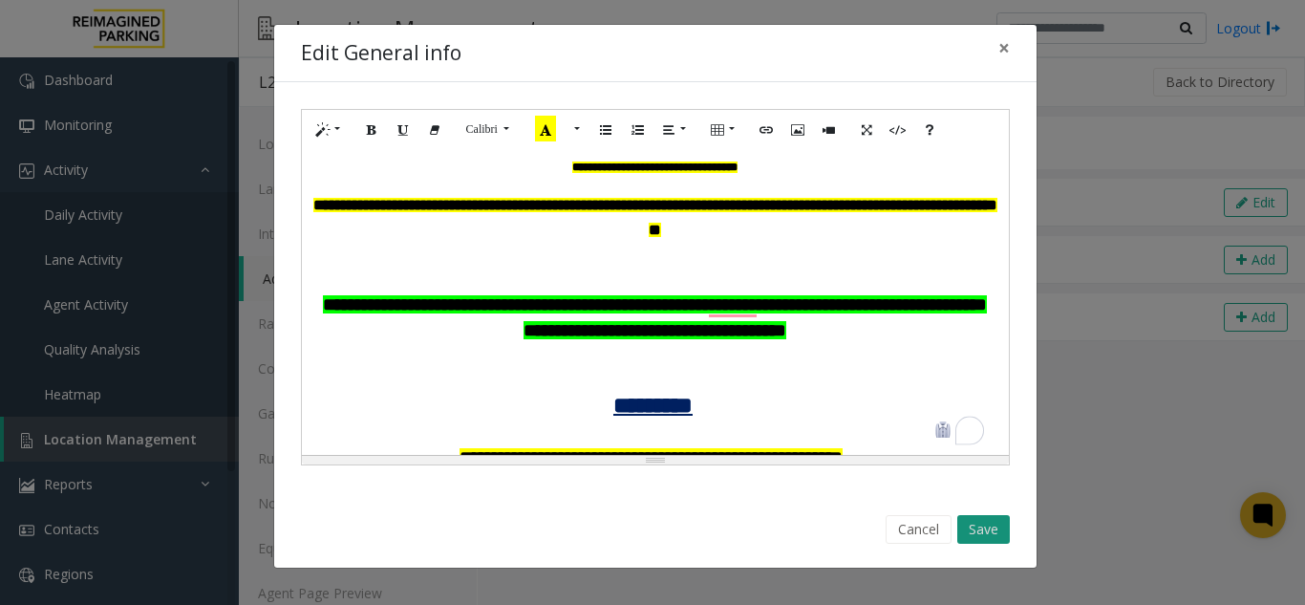
click at [997, 530] on button "Save" at bounding box center [983, 529] width 53 height 29
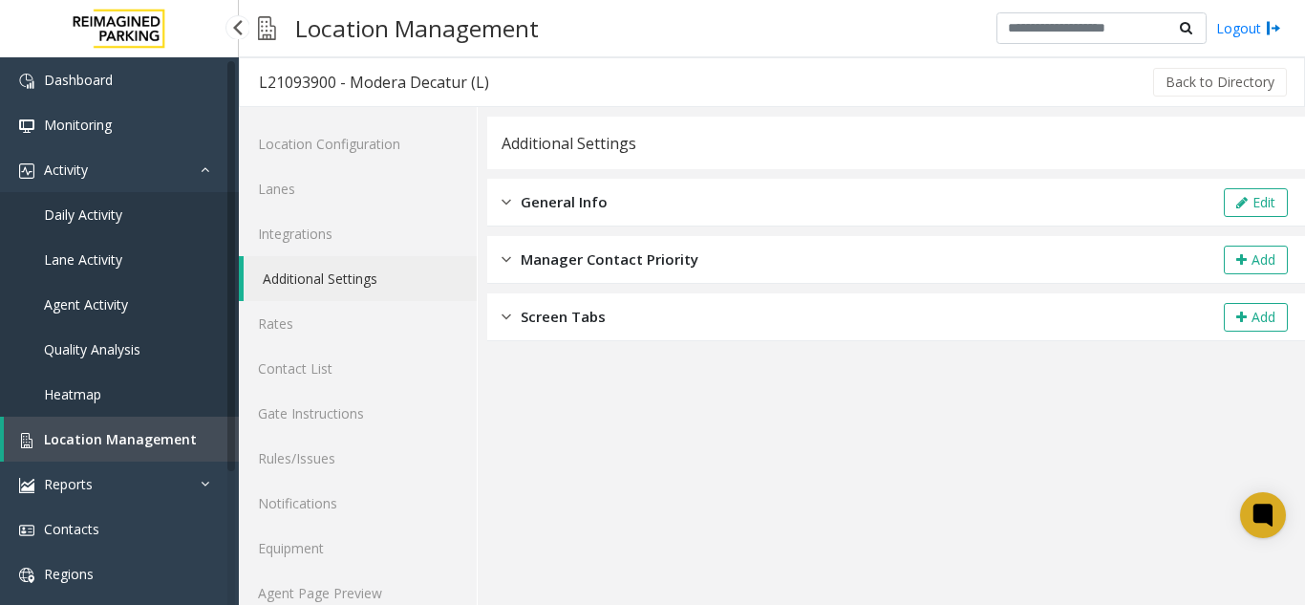
click at [125, 437] on span "Location Management" at bounding box center [120, 439] width 153 height 18
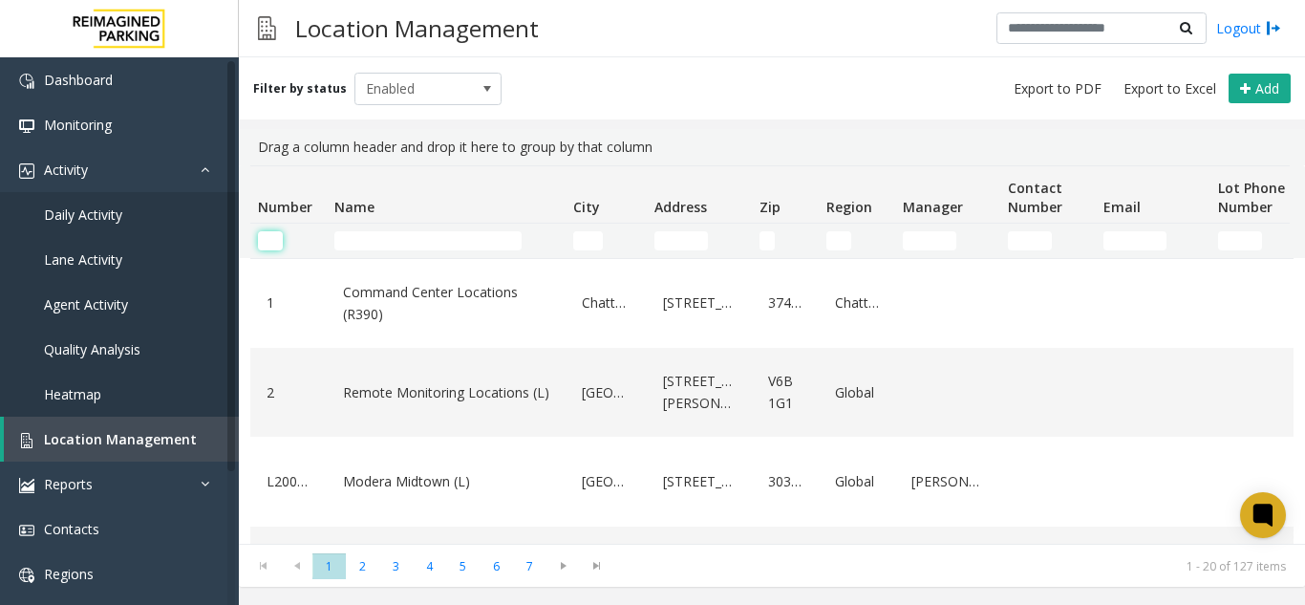
click at [273, 246] on input "Number Filter" at bounding box center [270, 240] width 25 height 19
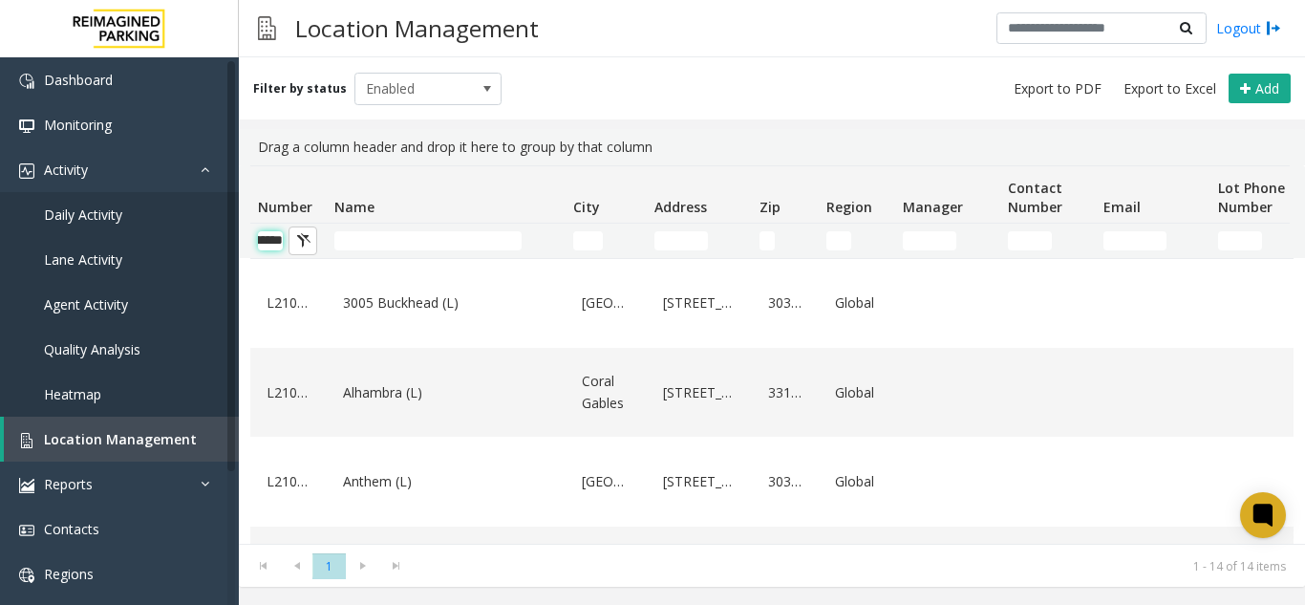
scroll to position [0, 39]
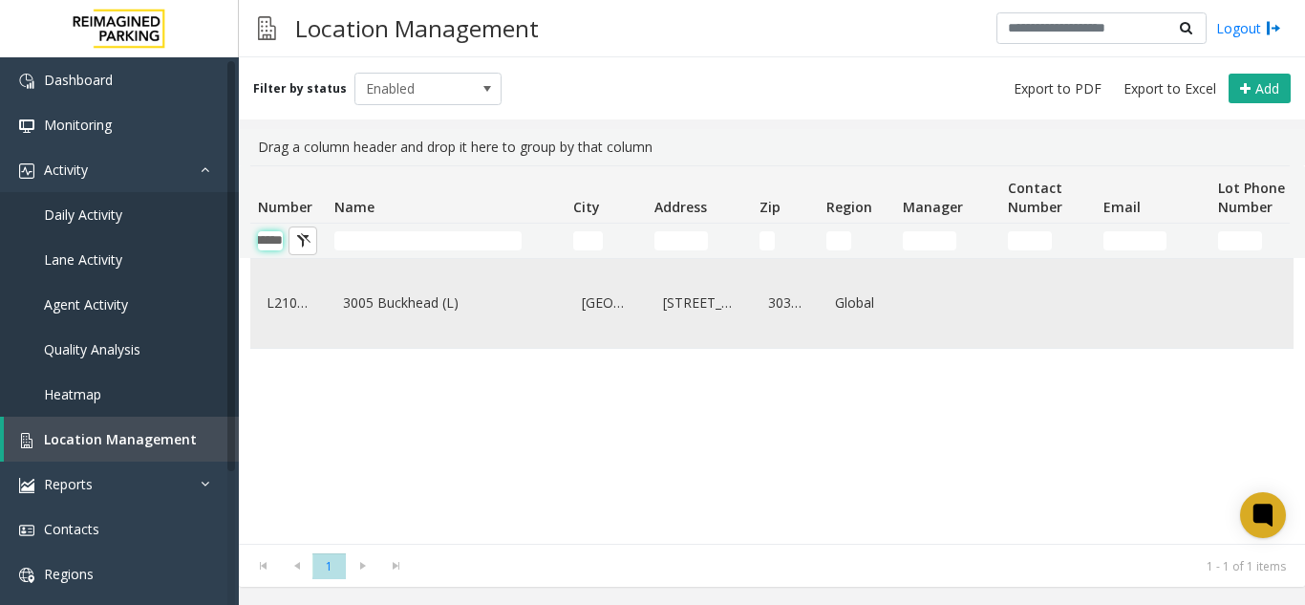
type input "*******"
click at [357, 312] on link "3005 Buckhead (L)" at bounding box center [446, 302] width 216 height 31
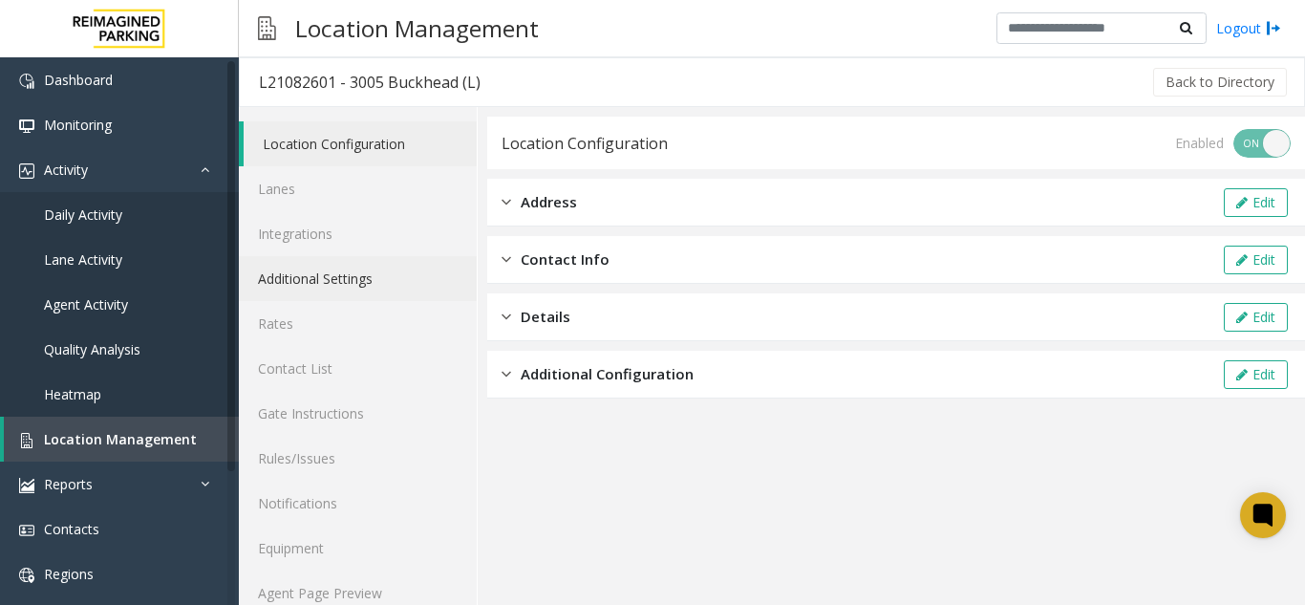
click at [341, 275] on link "Additional Settings" at bounding box center [358, 278] width 238 height 45
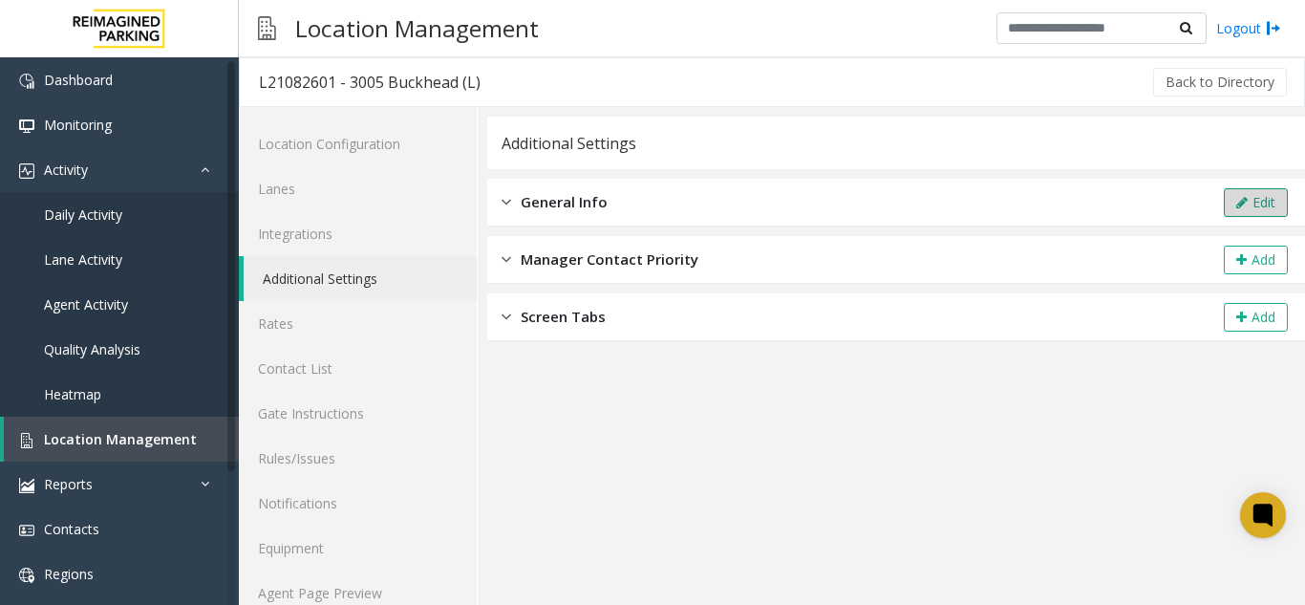
click at [1243, 203] on button "Edit" at bounding box center [1255, 202] width 64 height 29
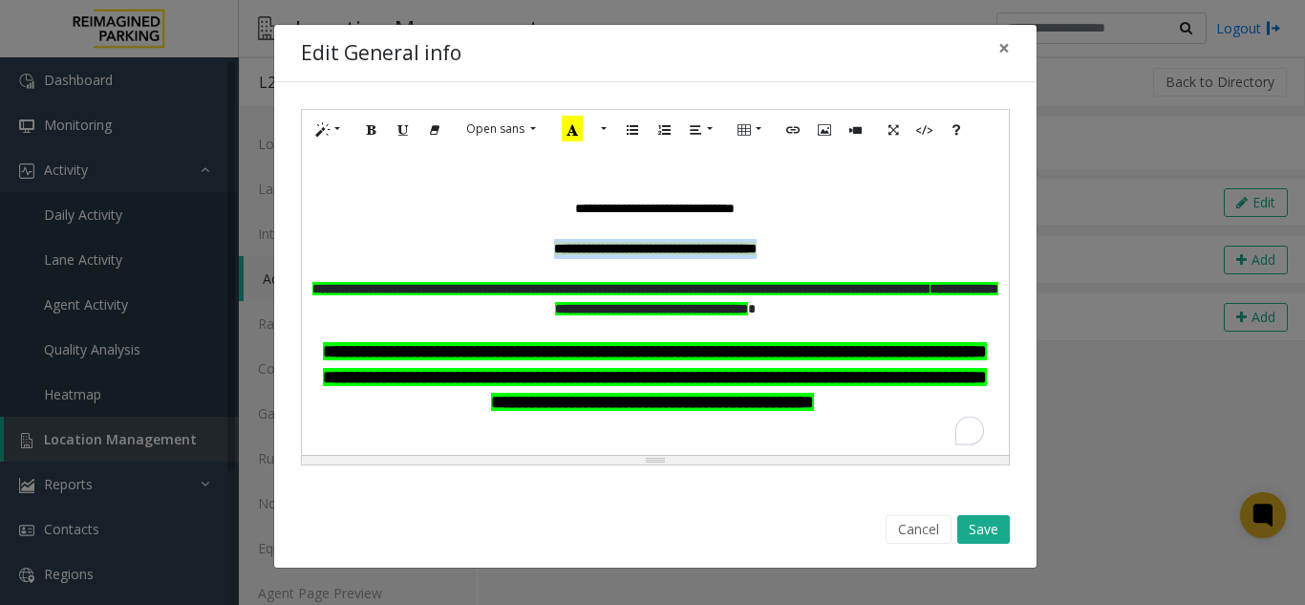
drag, startPoint x: 504, startPoint y: 248, endPoint x: 799, endPoint y: 249, distance: 295.1
click at [799, 249] on p "**********" at bounding box center [655, 249] width 688 height 20
paste div "To enrich screen reader interactions, please activate Accessibility in Grammarl…"
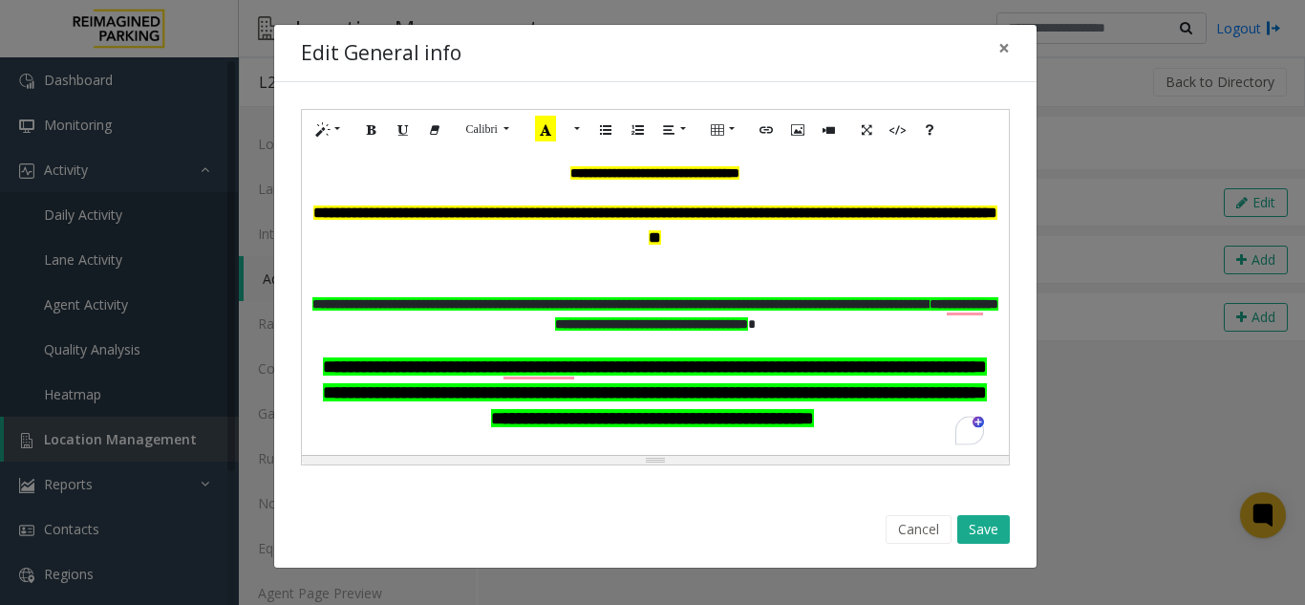
scroll to position [96, 0]
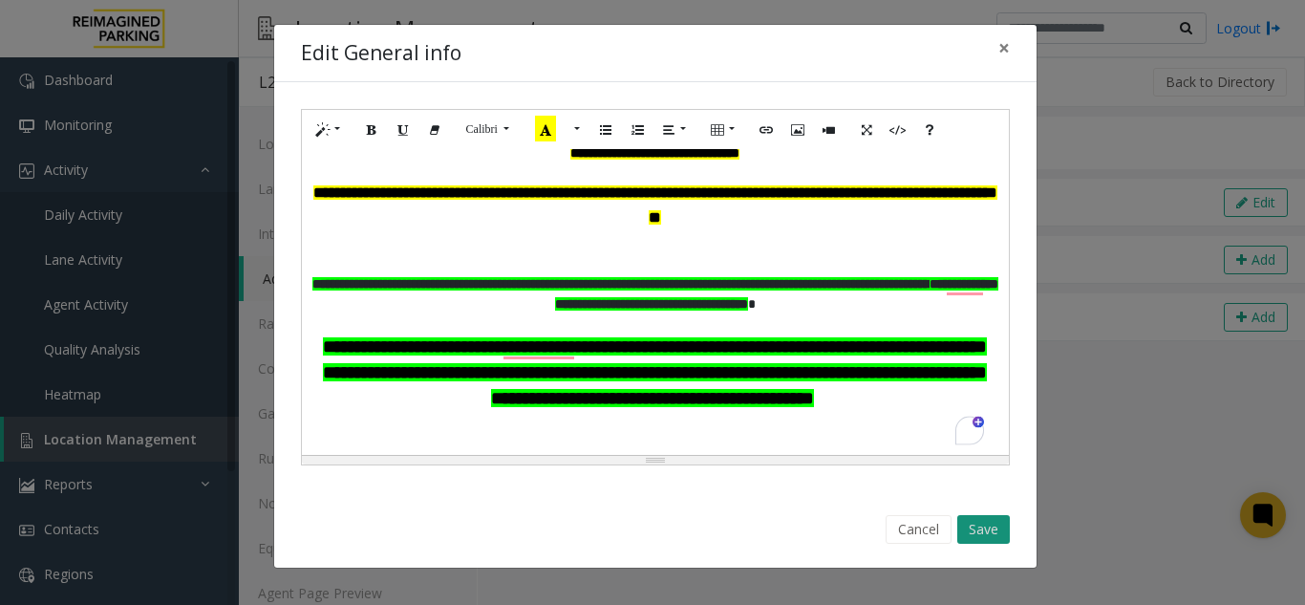
click at [988, 522] on button "Save" at bounding box center [983, 529] width 53 height 29
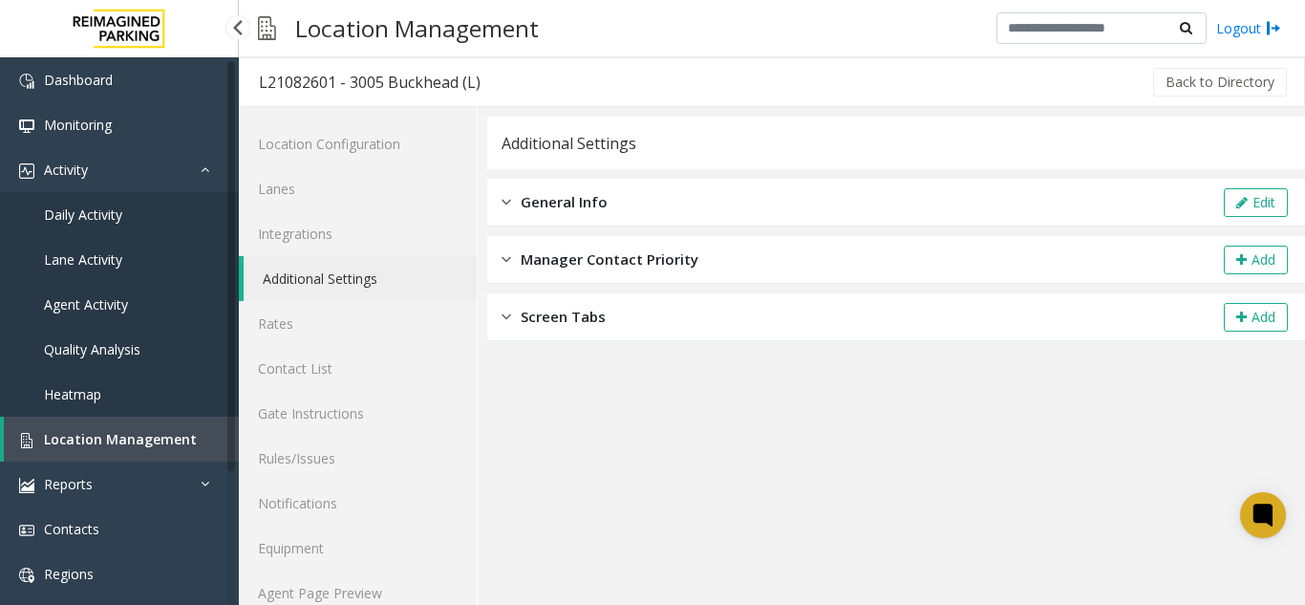
click at [110, 436] on span "Location Management" at bounding box center [120, 439] width 153 height 18
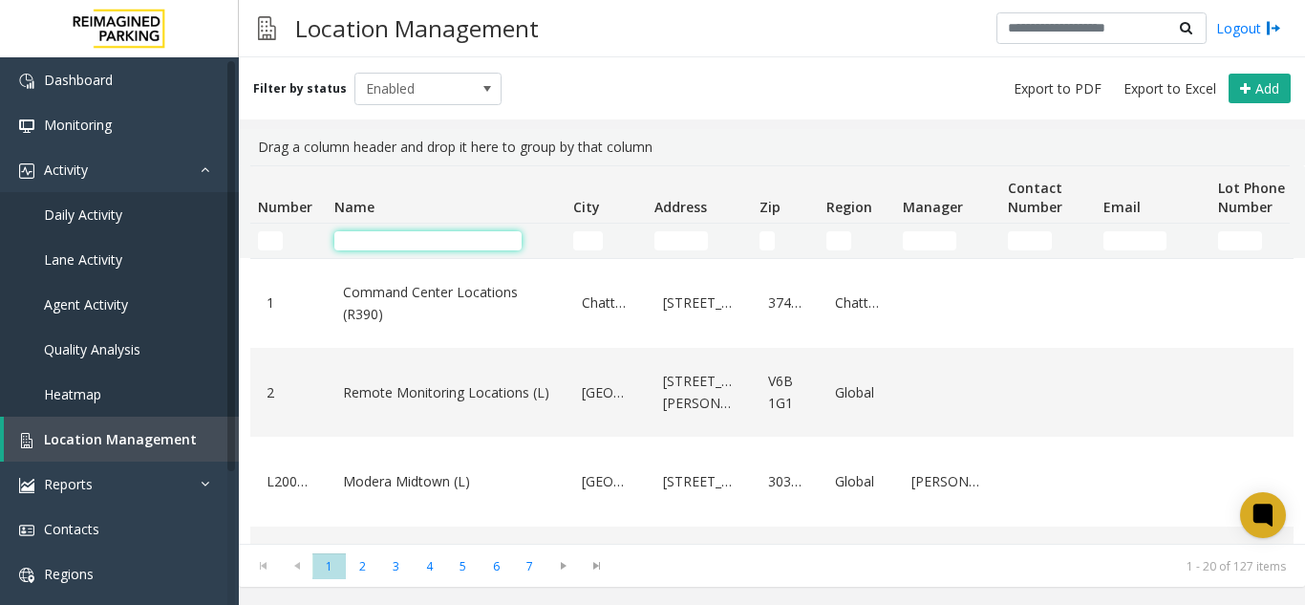
click at [339, 235] on input "Name Filter" at bounding box center [427, 240] width 187 height 19
click at [117, 340] on span "Quality Analysis" at bounding box center [92, 349] width 96 height 18
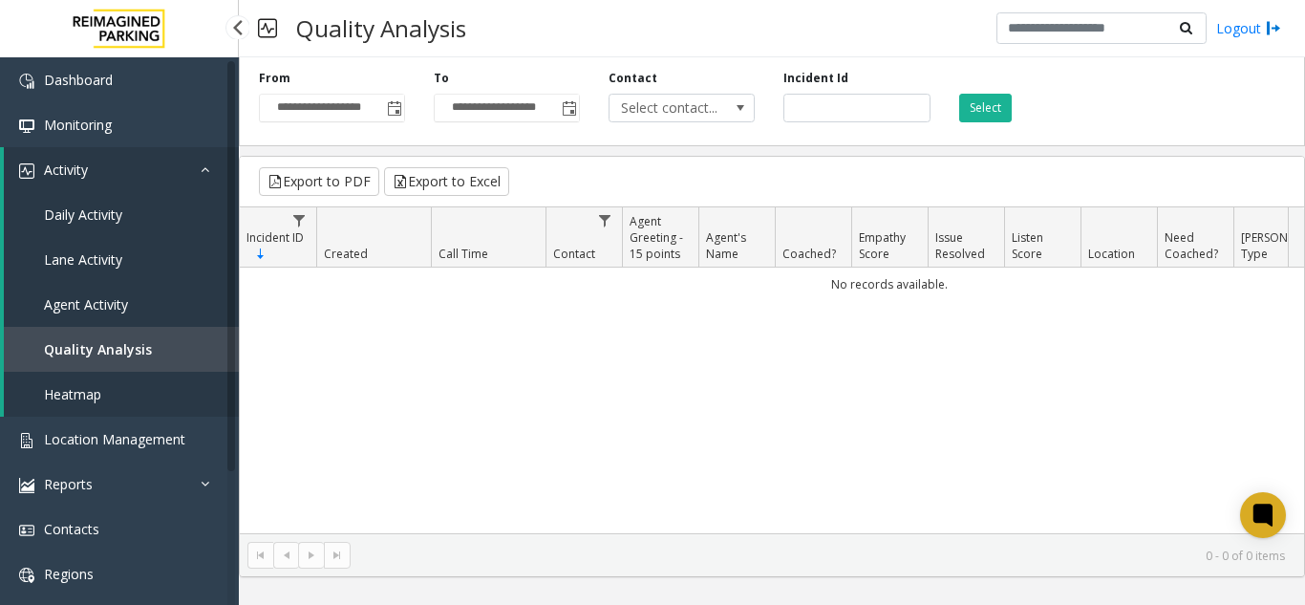
click at [93, 299] on span "Agent Activity" at bounding box center [86, 304] width 84 height 18
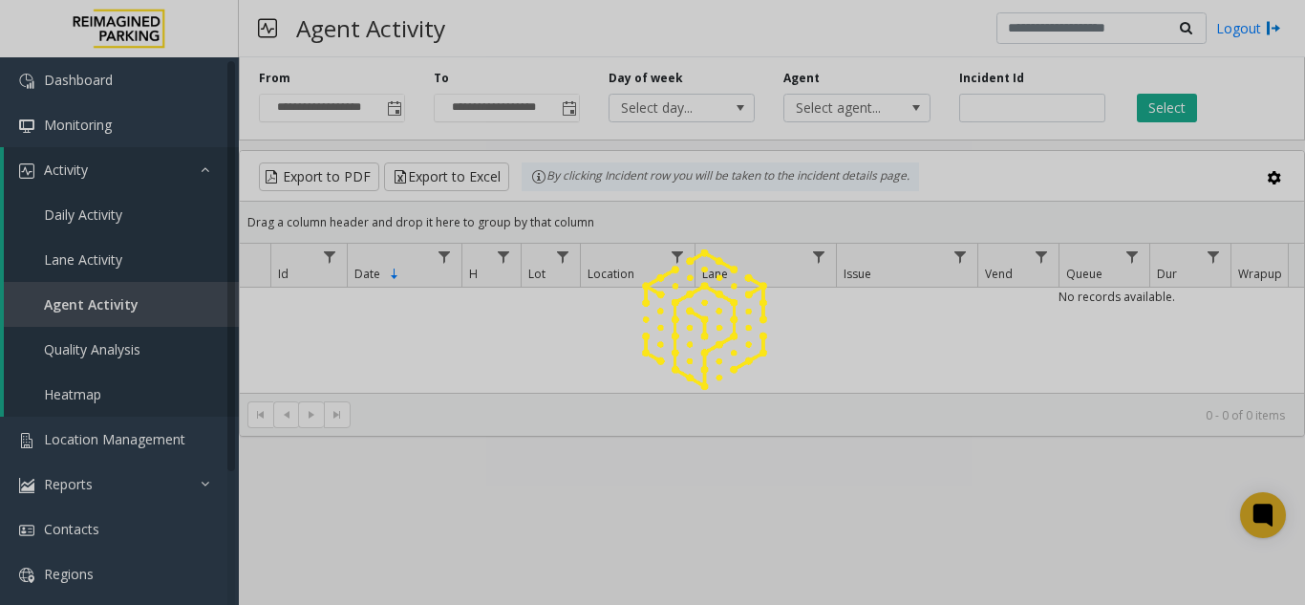
click at [389, 107] on span "Toggle popup" at bounding box center [394, 108] width 15 height 15
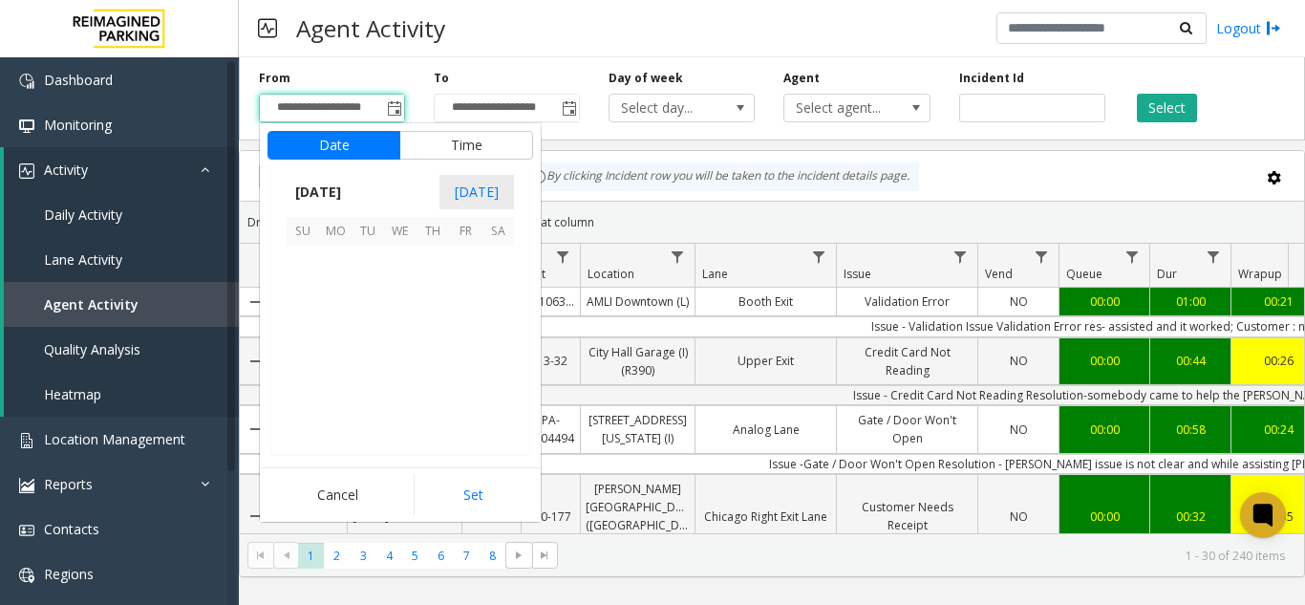
scroll to position [343005, 0]
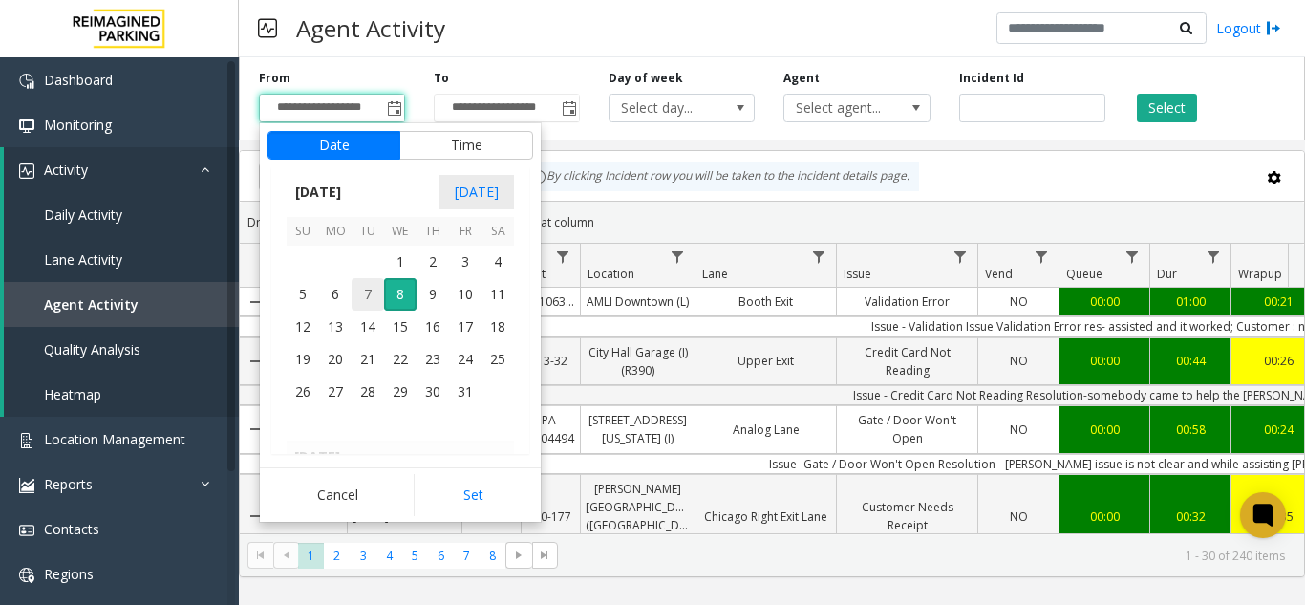
click at [359, 288] on span "7" at bounding box center [367, 294] width 32 height 32
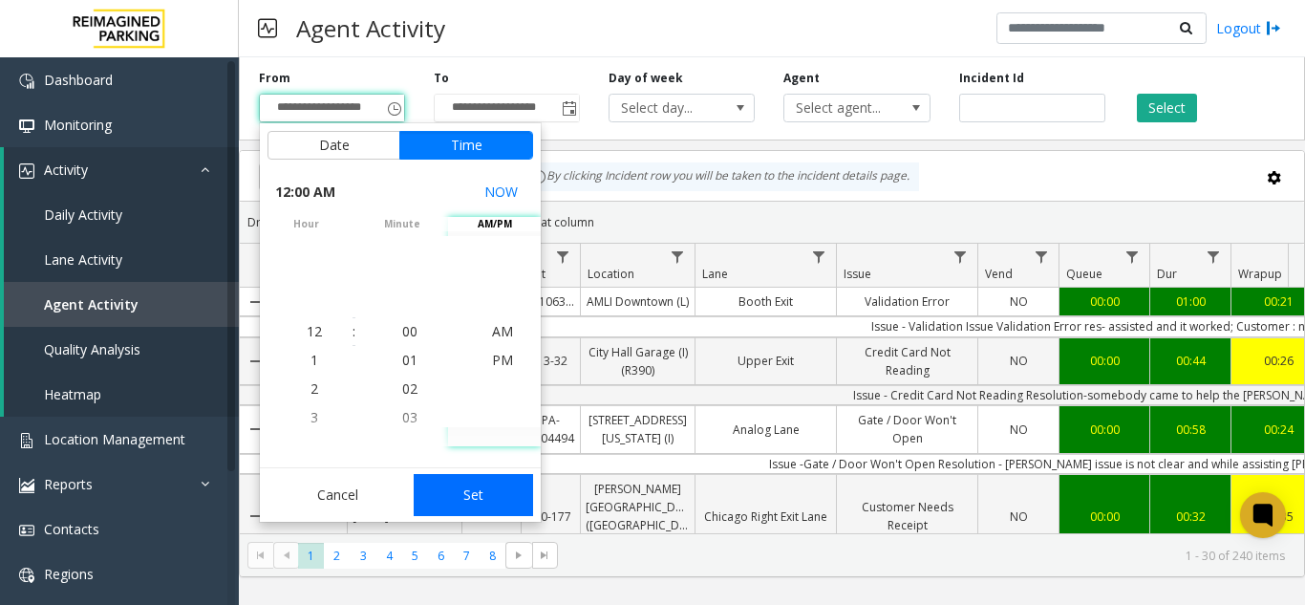
click at [505, 477] on button "Set" at bounding box center [474, 495] width 120 height 42
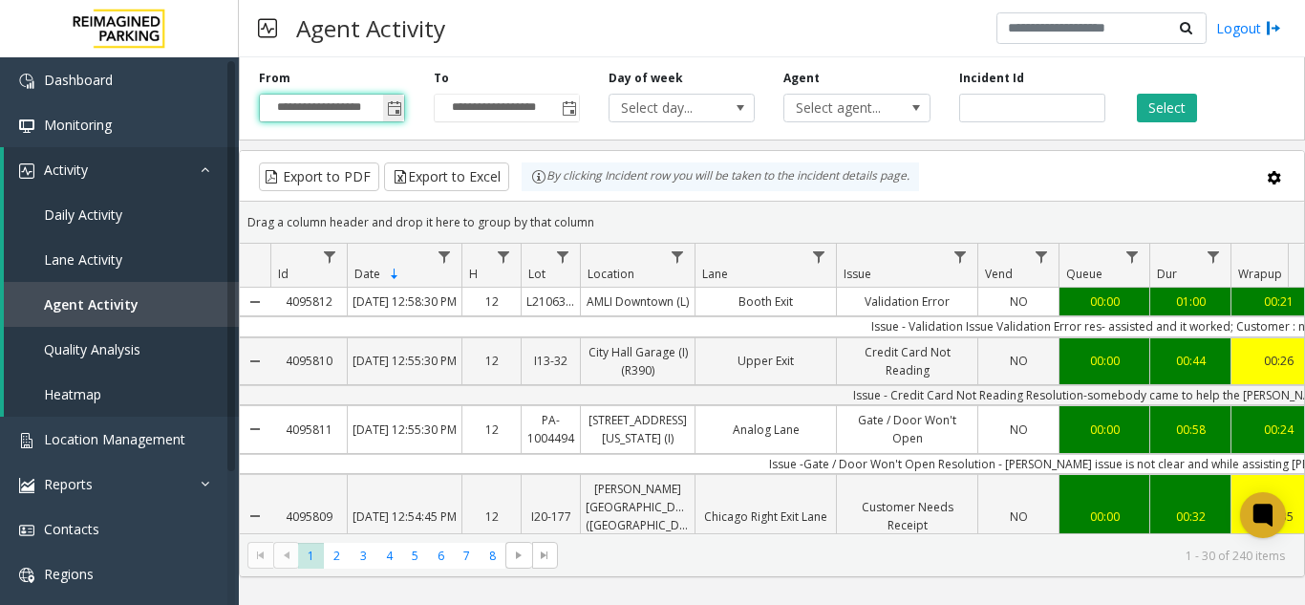
click at [398, 110] on span "Toggle popup" at bounding box center [394, 108] width 15 height 15
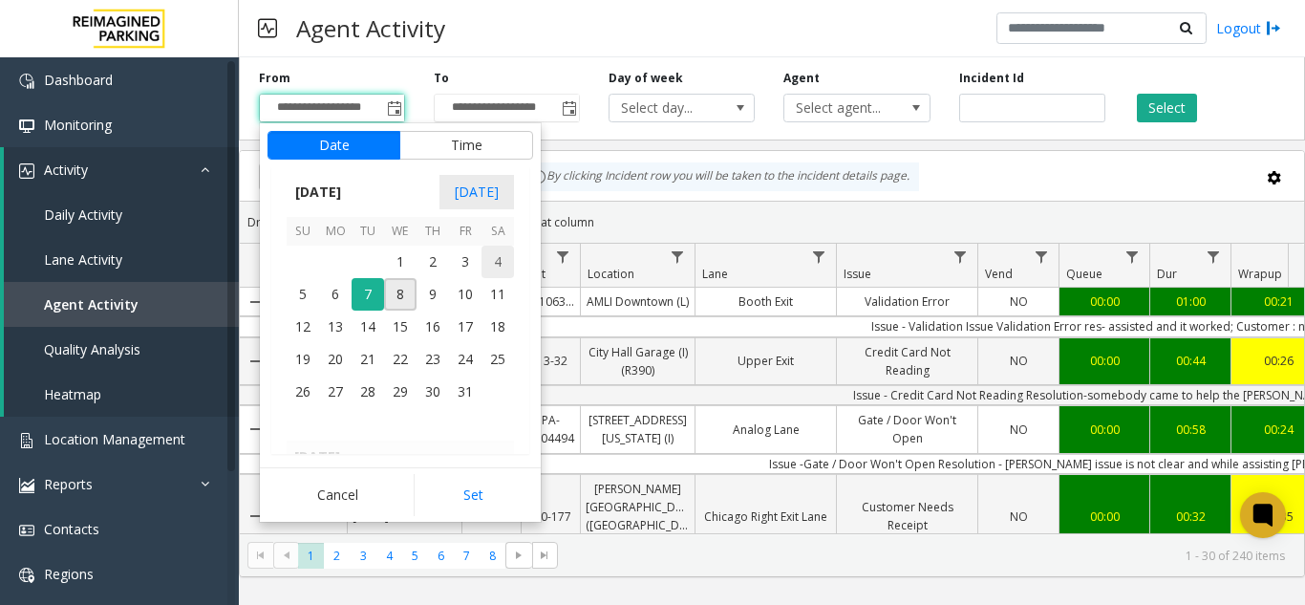
click at [501, 262] on span "4" at bounding box center [497, 261] width 32 height 32
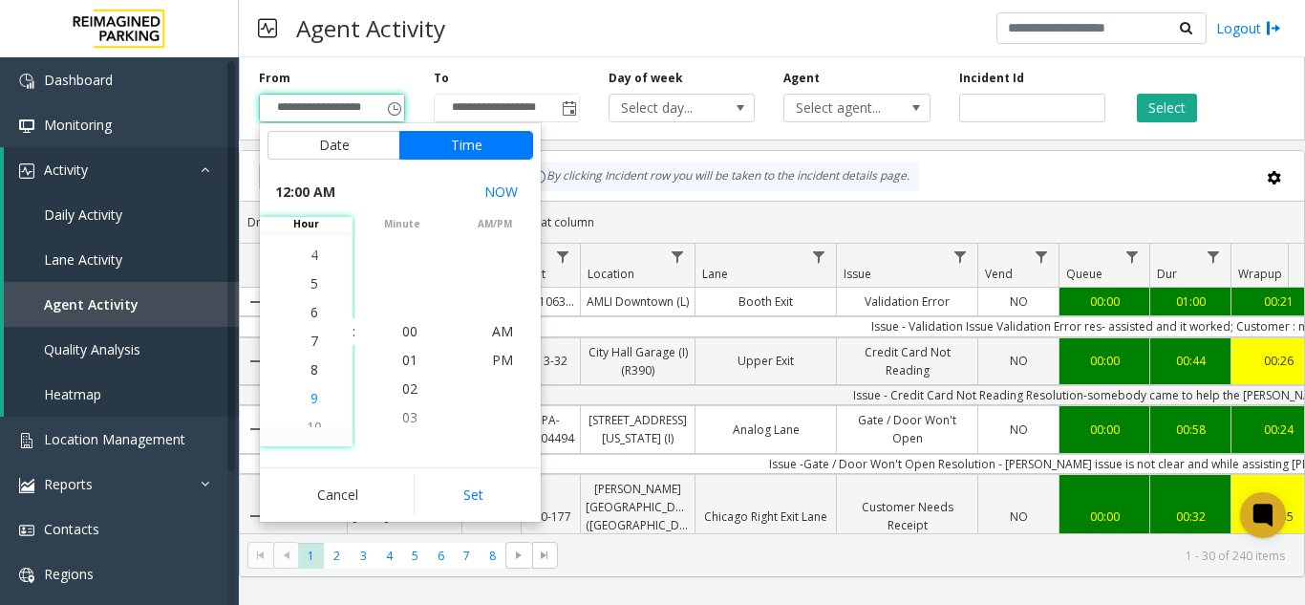
scroll to position [201, 0]
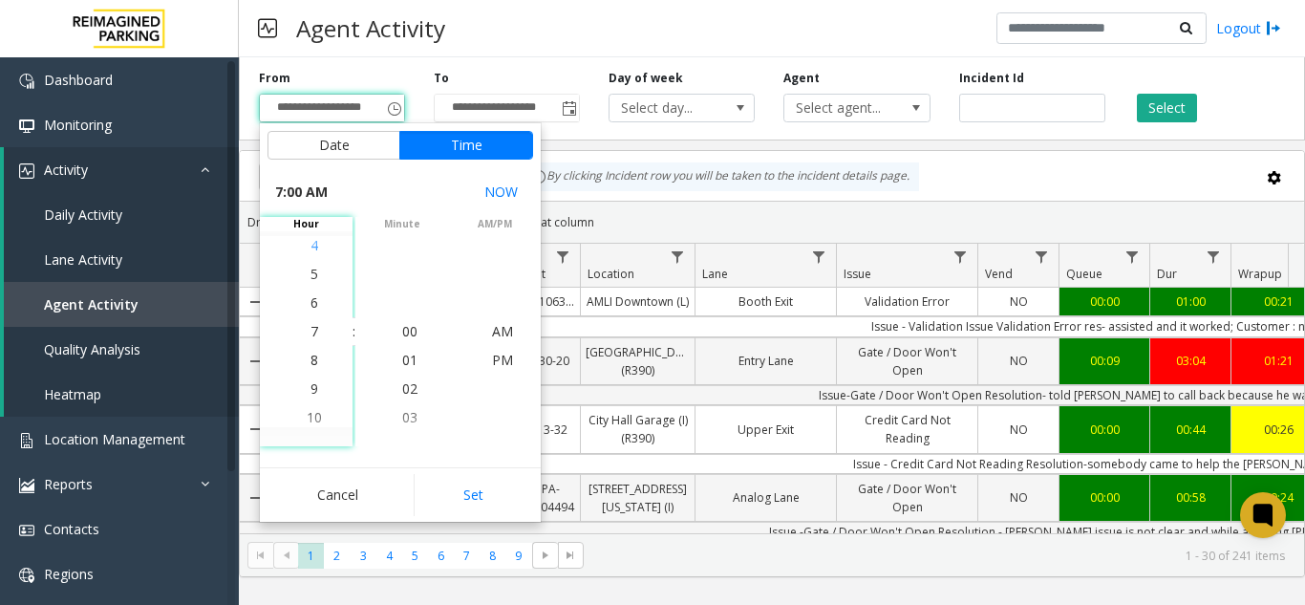
click at [310, 244] on span "4" at bounding box center [314, 245] width 8 height 18
click at [492, 359] on span "PM" at bounding box center [502, 360] width 21 height 18
click at [500, 336] on span "PM" at bounding box center [502, 331] width 21 height 18
drag, startPoint x: 478, startPoint y: 492, endPoint x: 503, endPoint y: 451, distance: 48.5
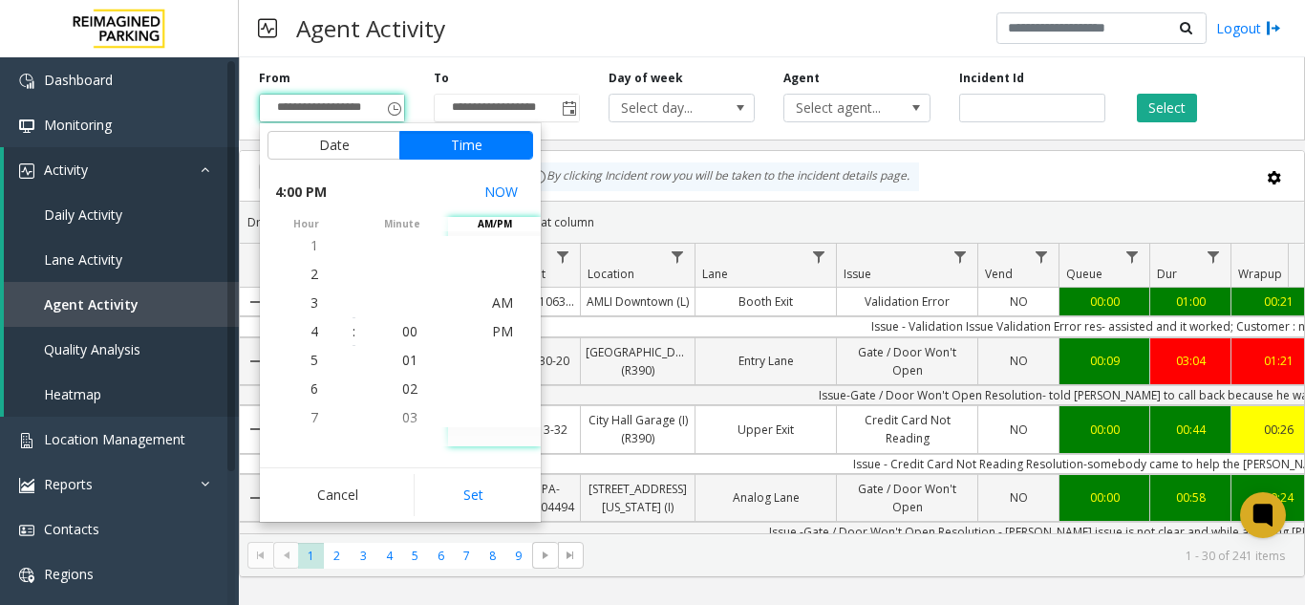
click at [479, 490] on button "Set" at bounding box center [474, 495] width 120 height 42
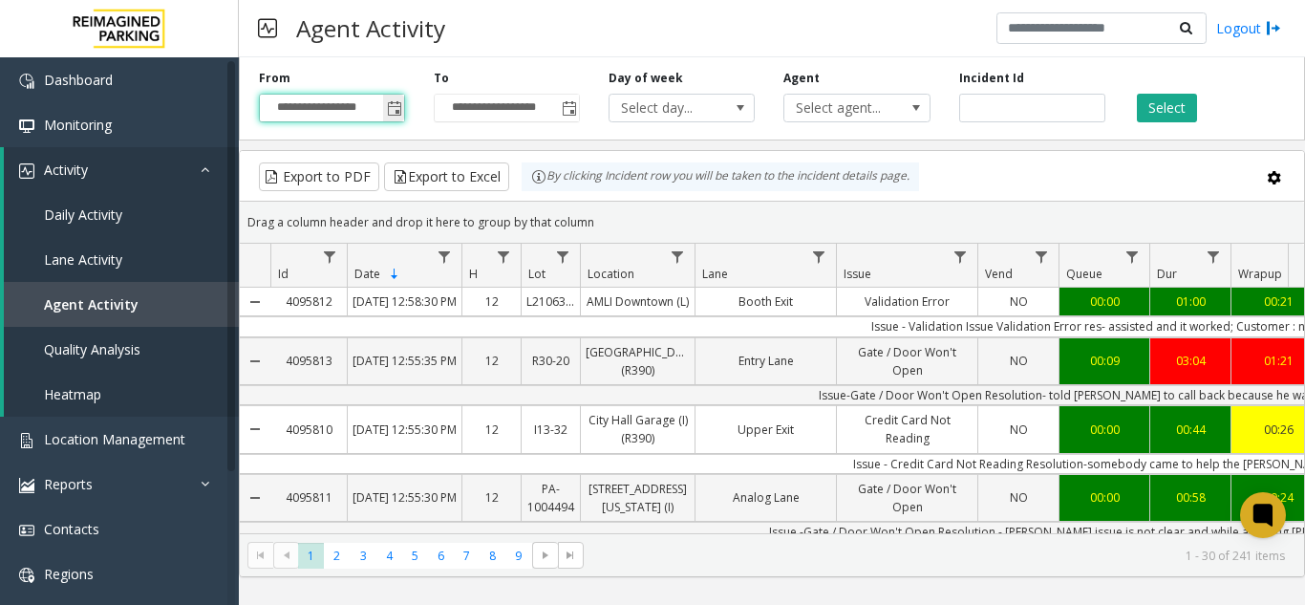
click at [308, 107] on input "**********" at bounding box center [332, 108] width 144 height 27
click at [268, 92] on div "**********" at bounding box center [331, 96] width 175 height 53
drag, startPoint x: 313, startPoint y: 117, endPoint x: 395, endPoint y: 117, distance: 82.1
click at [315, 117] on input "**********" at bounding box center [332, 108] width 144 height 27
click at [395, 117] on span "Toggle popup" at bounding box center [394, 108] width 15 height 15
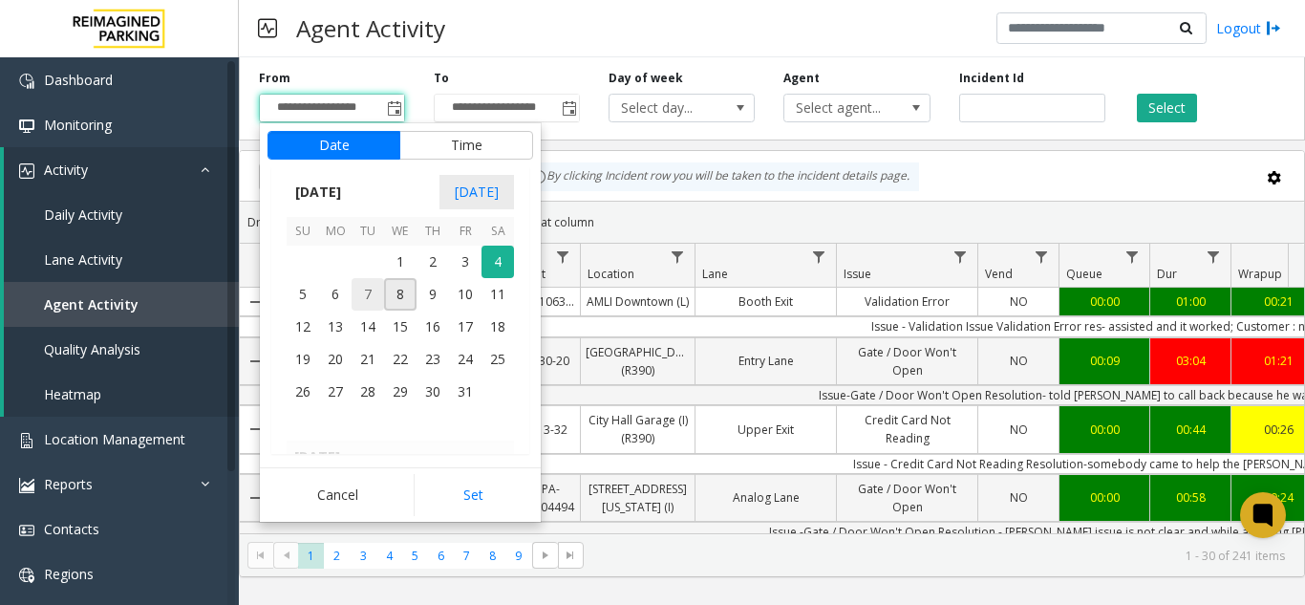
click at [378, 297] on span "7" at bounding box center [367, 294] width 32 height 32
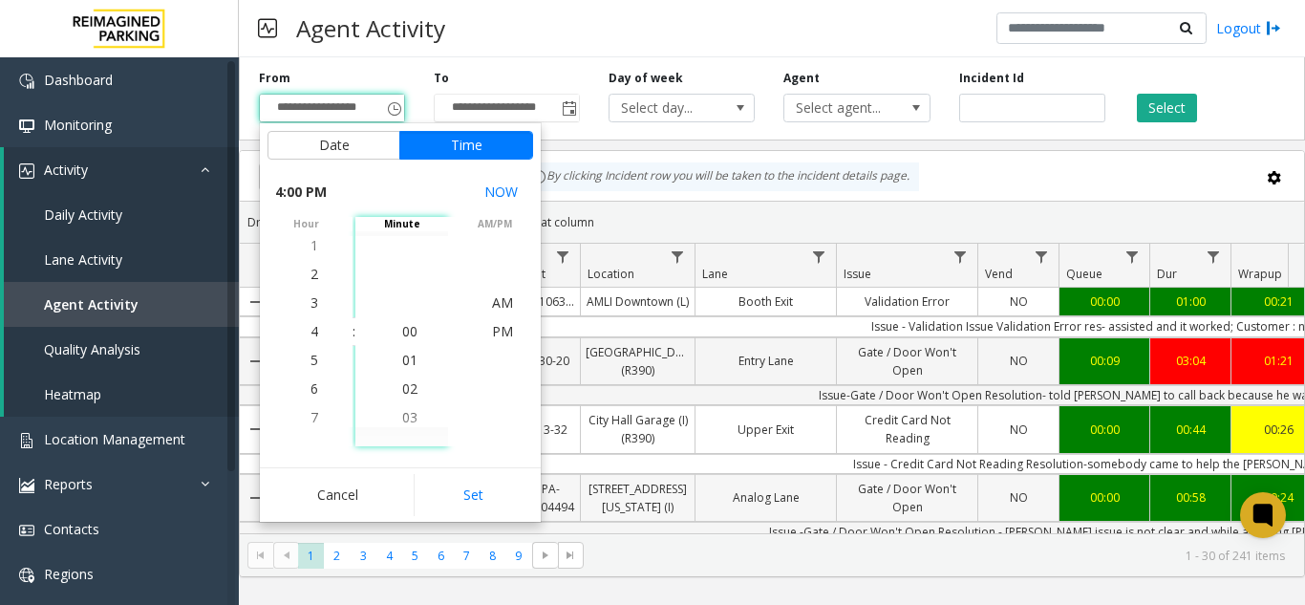
click at [457, 494] on button "Set" at bounding box center [474, 495] width 120 height 42
type input "**********"
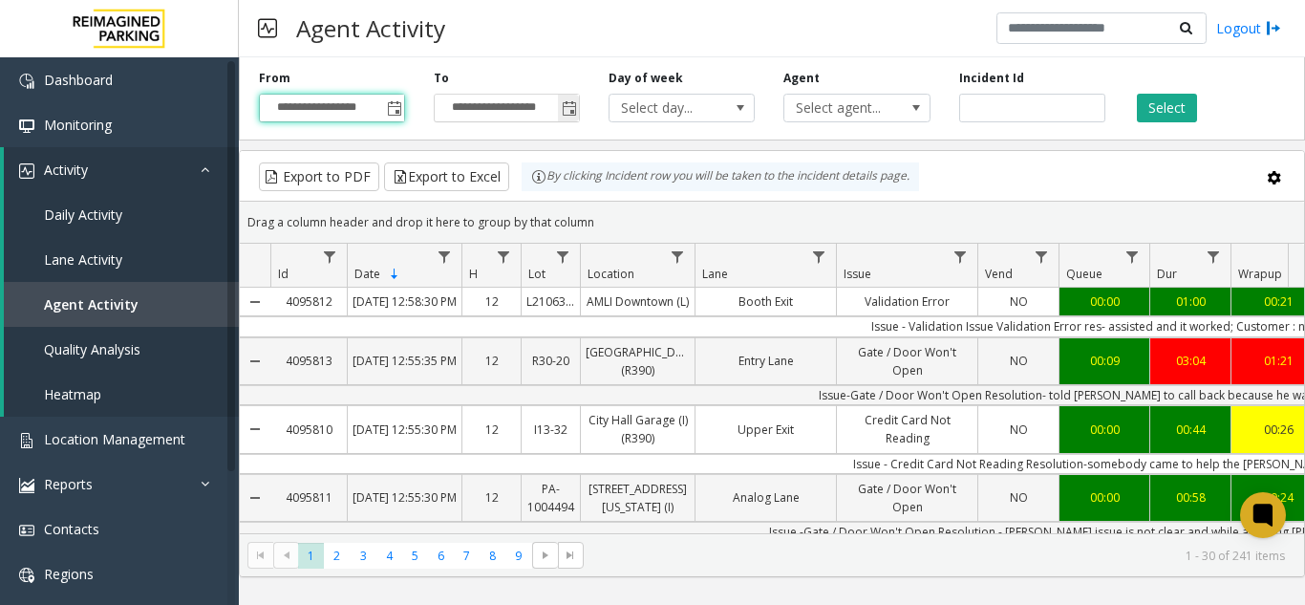
click at [563, 107] on span "Toggle popup" at bounding box center [569, 108] width 15 height 15
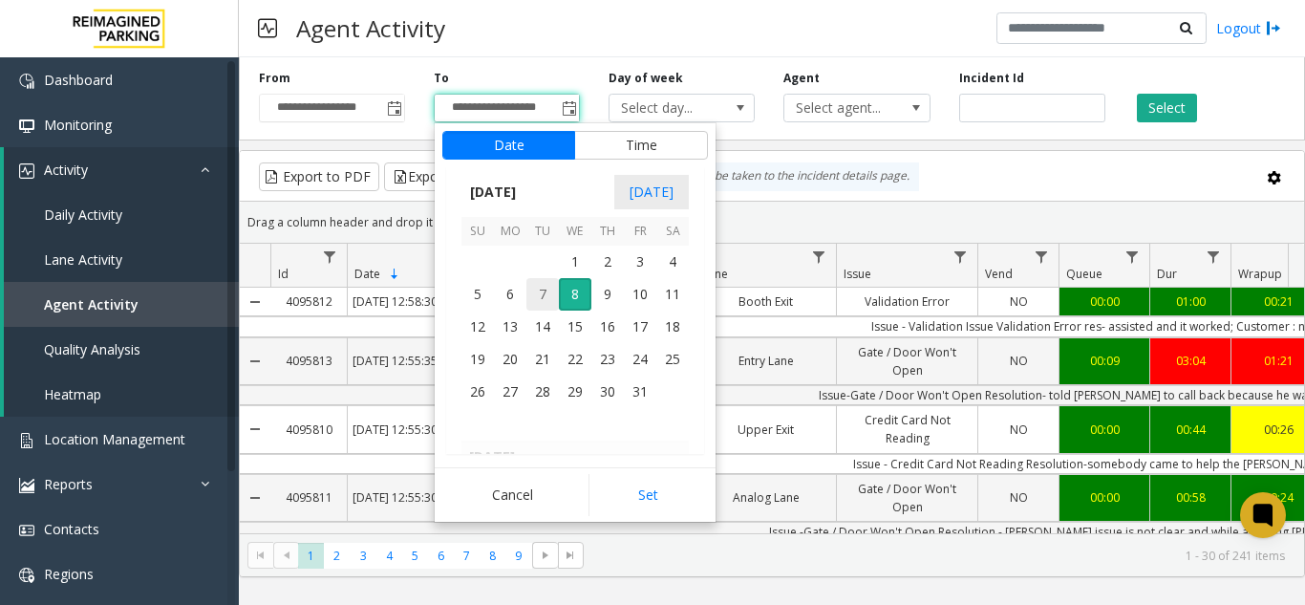
click at [542, 296] on span "7" at bounding box center [542, 294] width 32 height 32
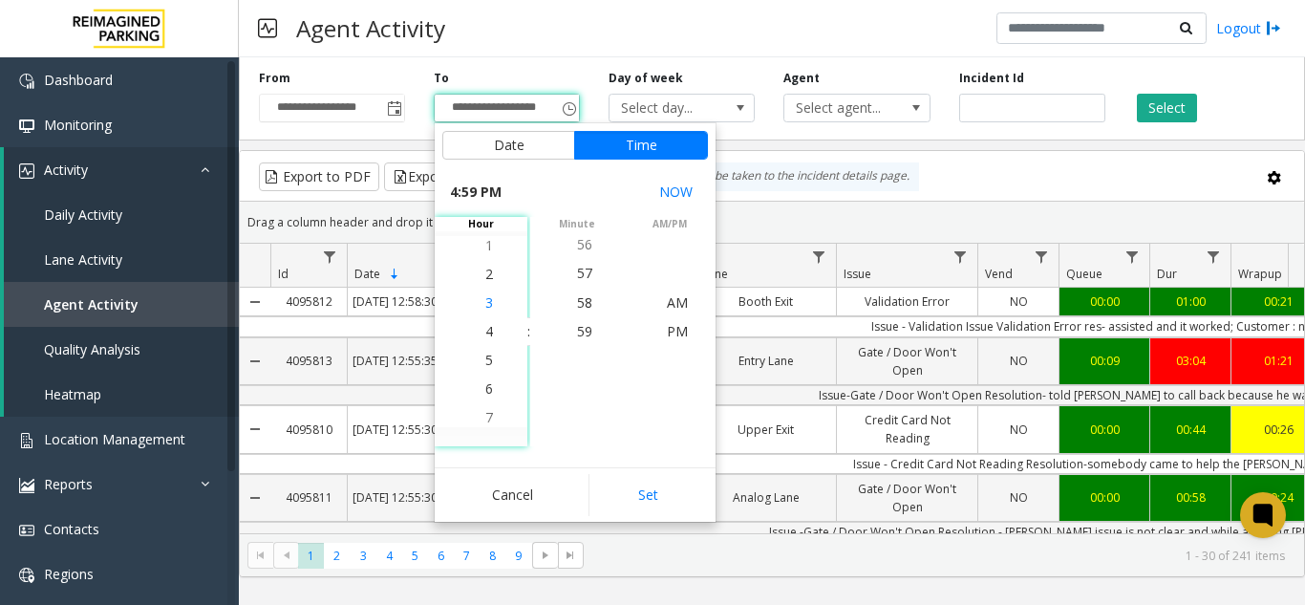
scroll to position [458, 0]
click at [485, 332] on span "4" at bounding box center [489, 331] width 8 height 18
click at [586, 388] on li "20" at bounding box center [584, 388] width 67 height 29
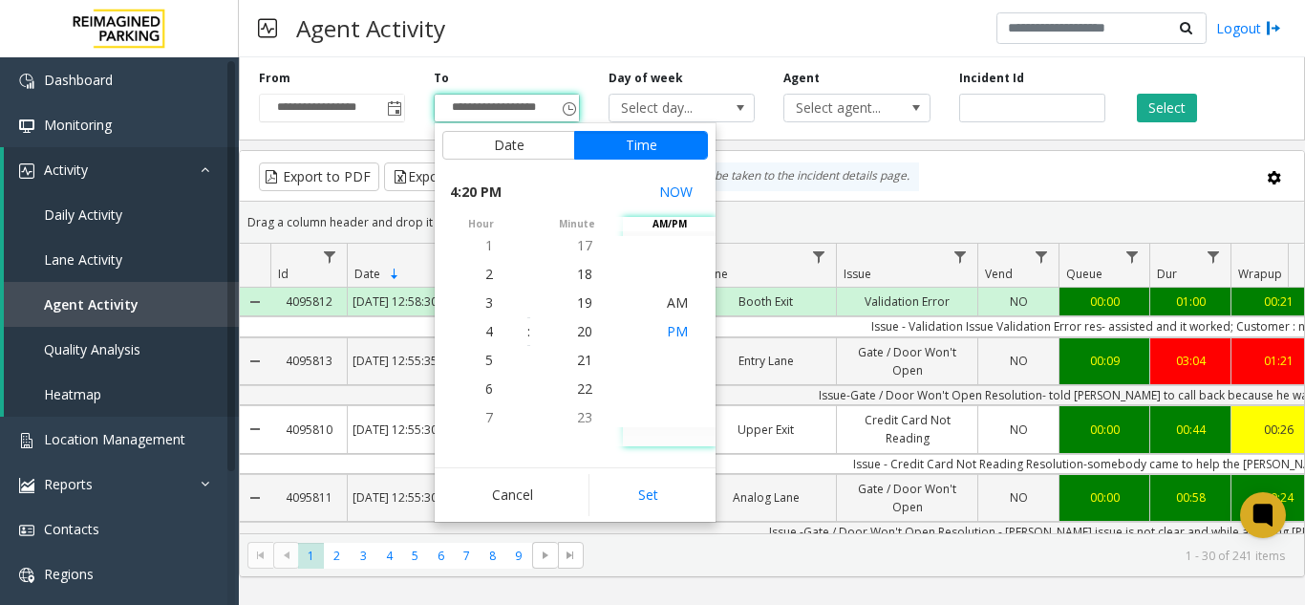
drag, startPoint x: 664, startPoint y: 323, endPoint x: 647, endPoint y: 322, distance: 17.2
click at [667, 322] on span "PM" at bounding box center [677, 331] width 21 height 18
click at [670, 498] on button "Set" at bounding box center [648, 495] width 120 height 42
type input "**********"
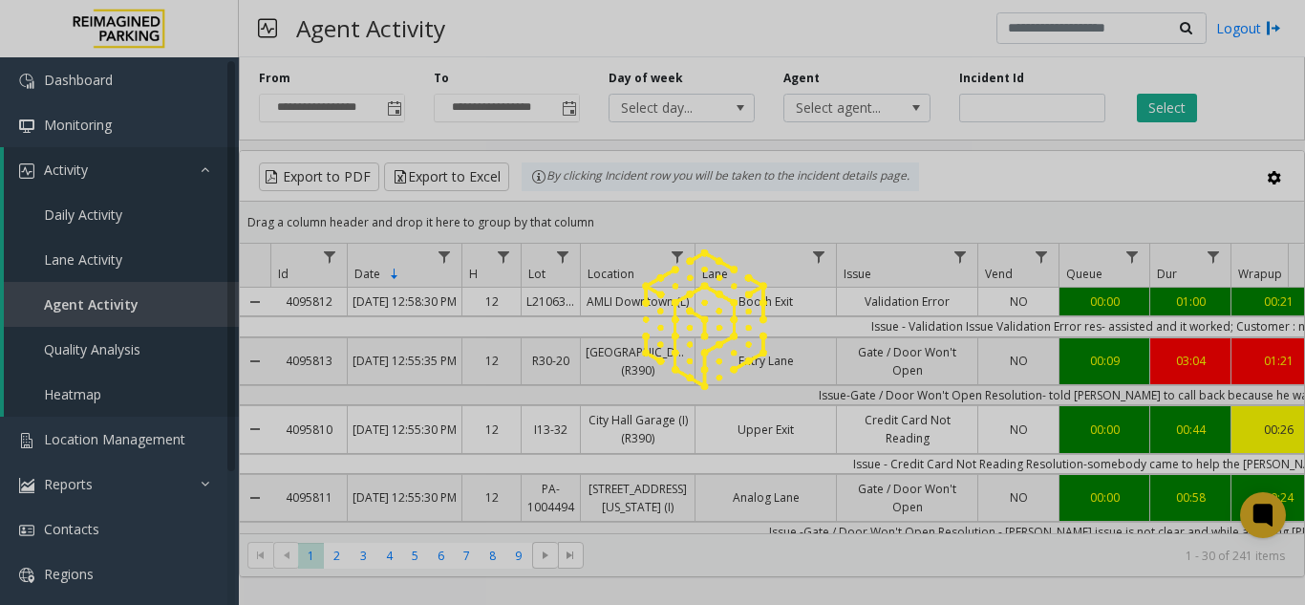
click at [670, 256] on img at bounding box center [705, 320] width 156 height 156
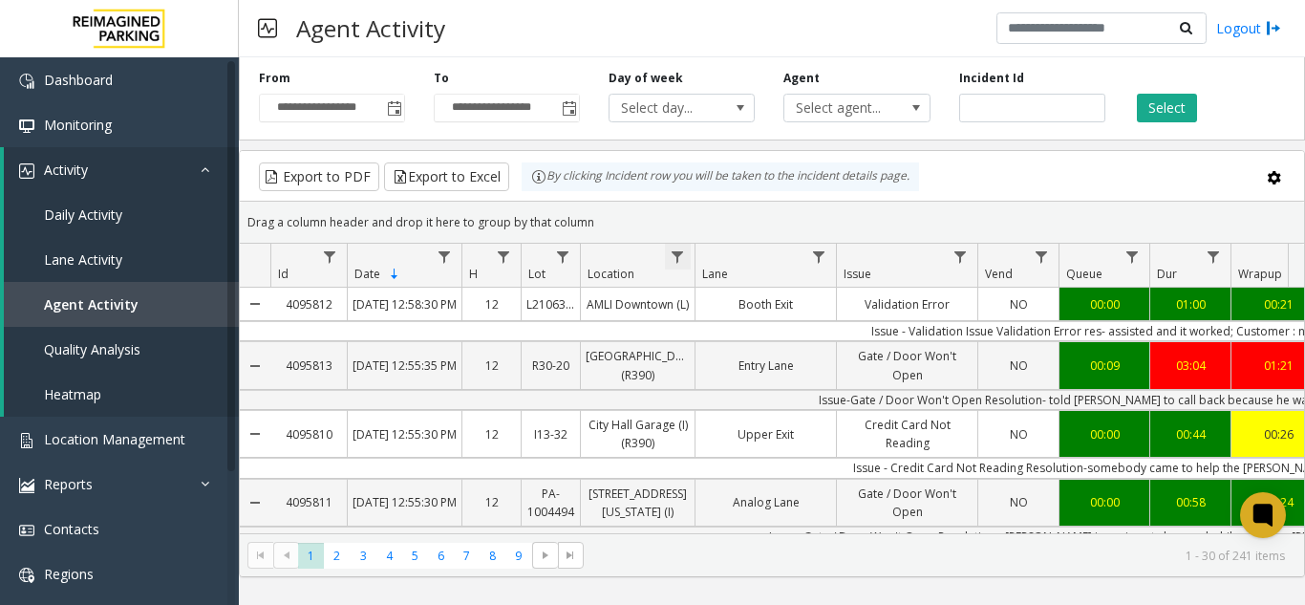
click at [673, 255] on span "Data table" at bounding box center [677, 256] width 15 height 15
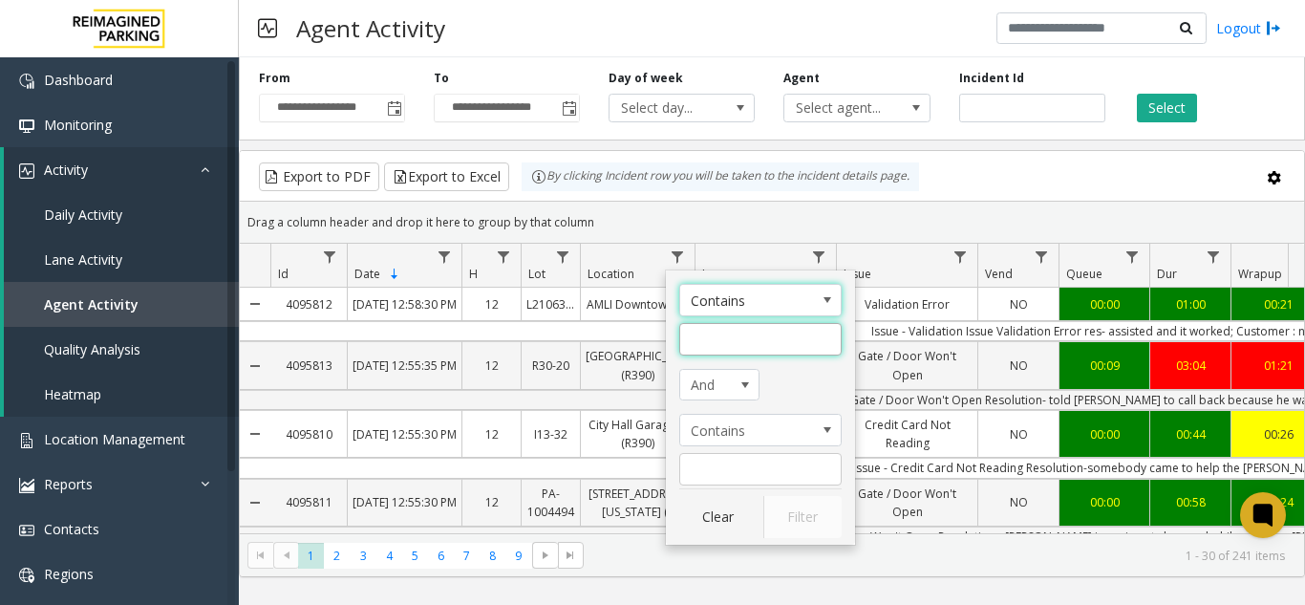
click at [729, 337] on input "Location Filter" at bounding box center [760, 339] width 162 height 32
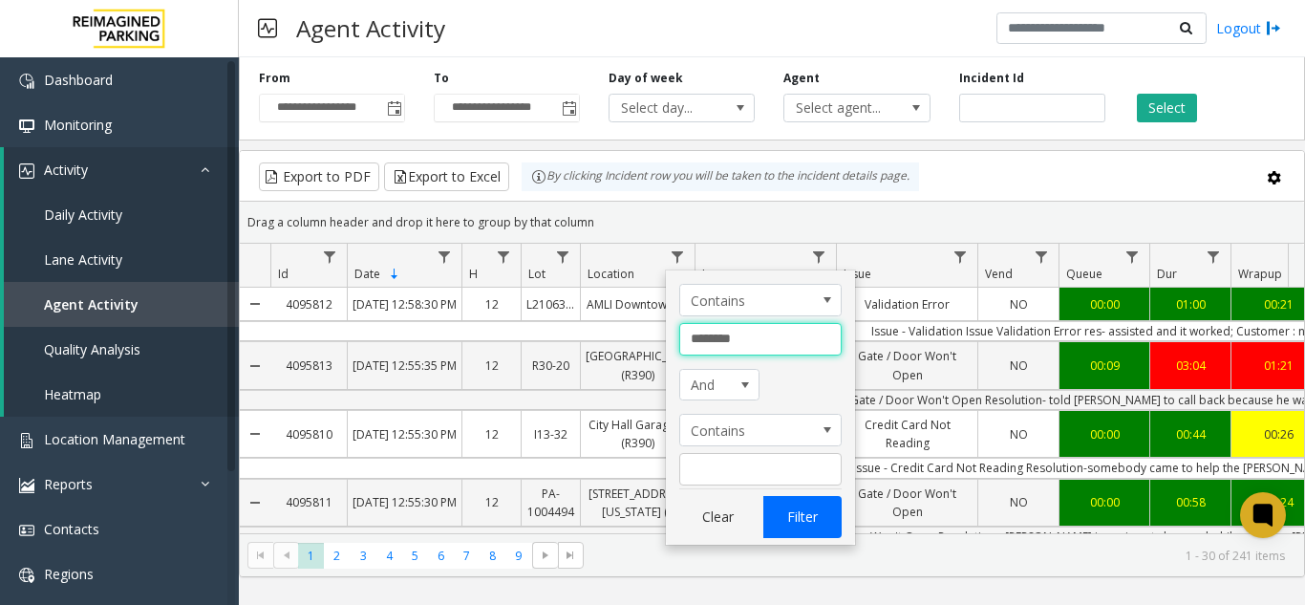
type input "********"
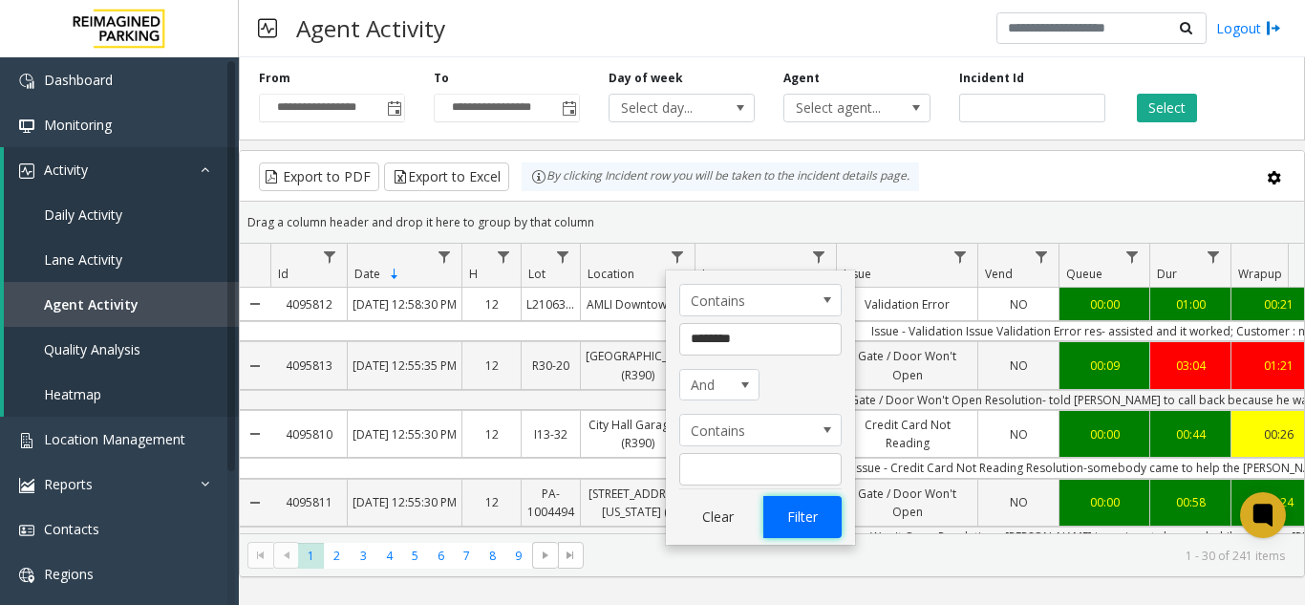
click at [820, 522] on button "Filter" at bounding box center [802, 517] width 78 height 42
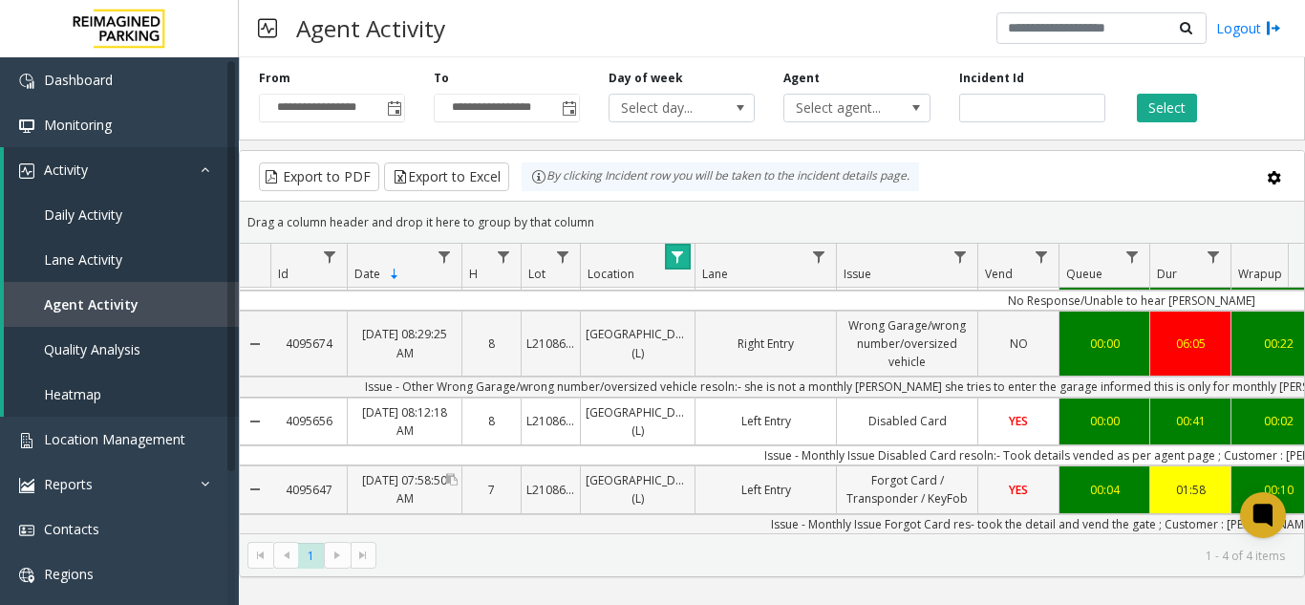
scroll to position [96, 0]
click at [1165, 107] on button "Select" at bounding box center [1167, 108] width 60 height 29
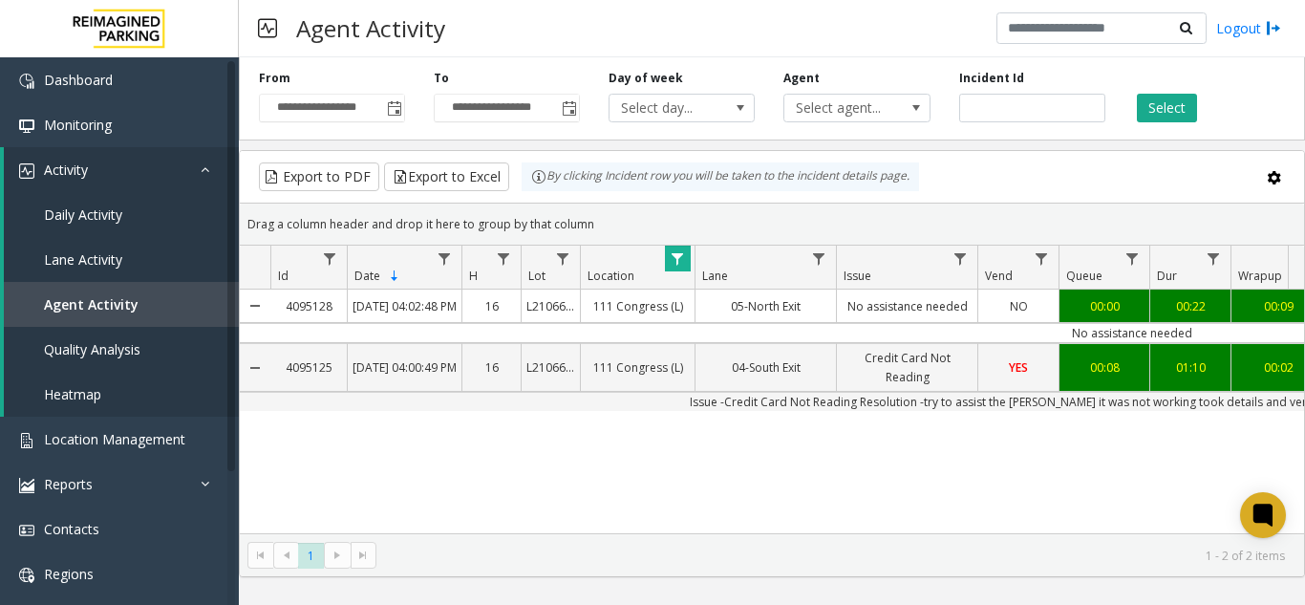
click at [680, 257] on span "Data table" at bounding box center [677, 258] width 15 height 15
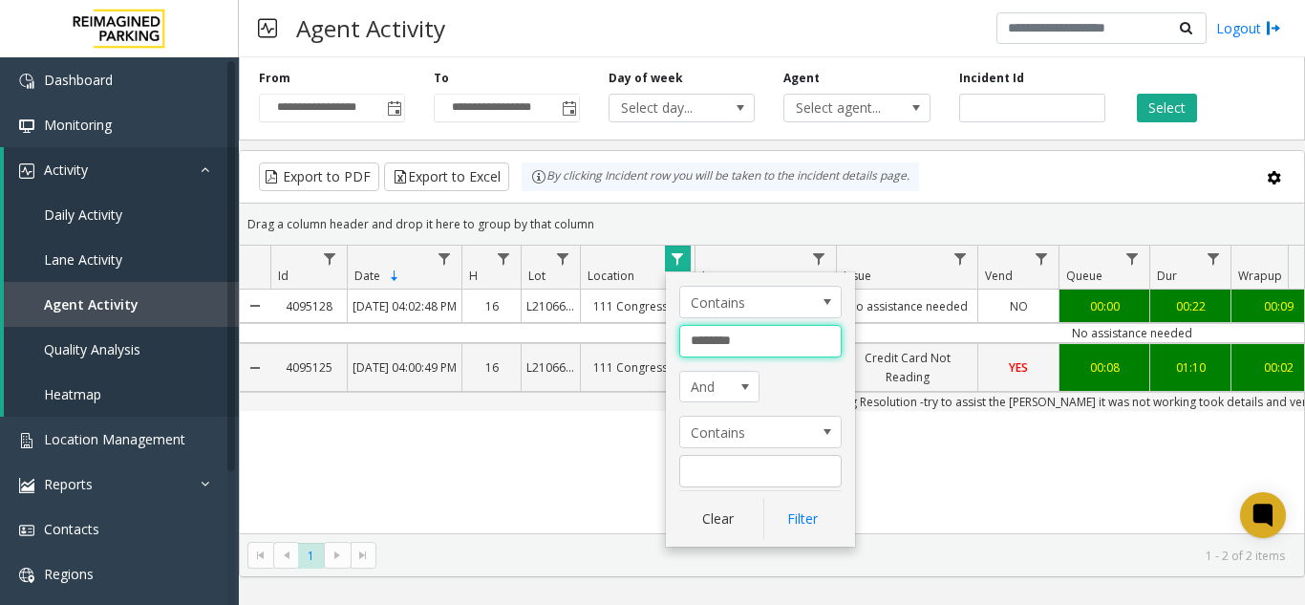
drag, startPoint x: 757, startPoint y: 339, endPoint x: 590, endPoint y: 346, distance: 167.3
click at [590, 346] on app-root "**********" at bounding box center [652, 302] width 1305 height 605
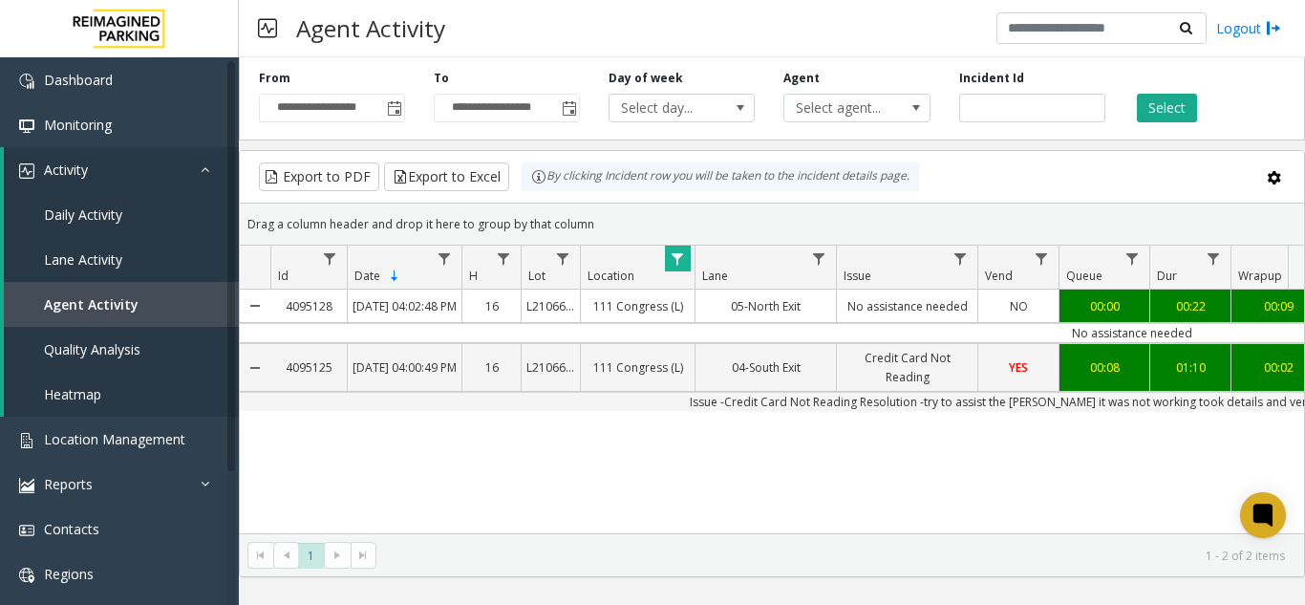
click at [676, 260] on span "Data table" at bounding box center [677, 258] width 15 height 15
click at [673, 258] on span "Data table" at bounding box center [677, 258] width 15 height 15
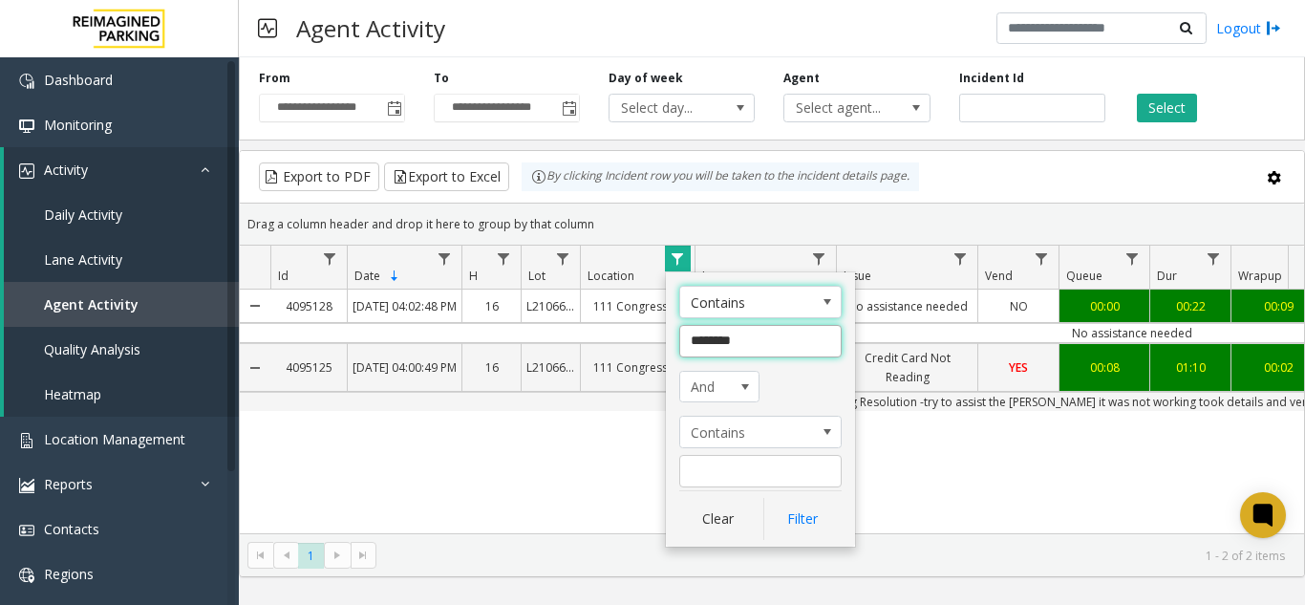
click at [704, 340] on input "********" at bounding box center [760, 341] width 162 height 32
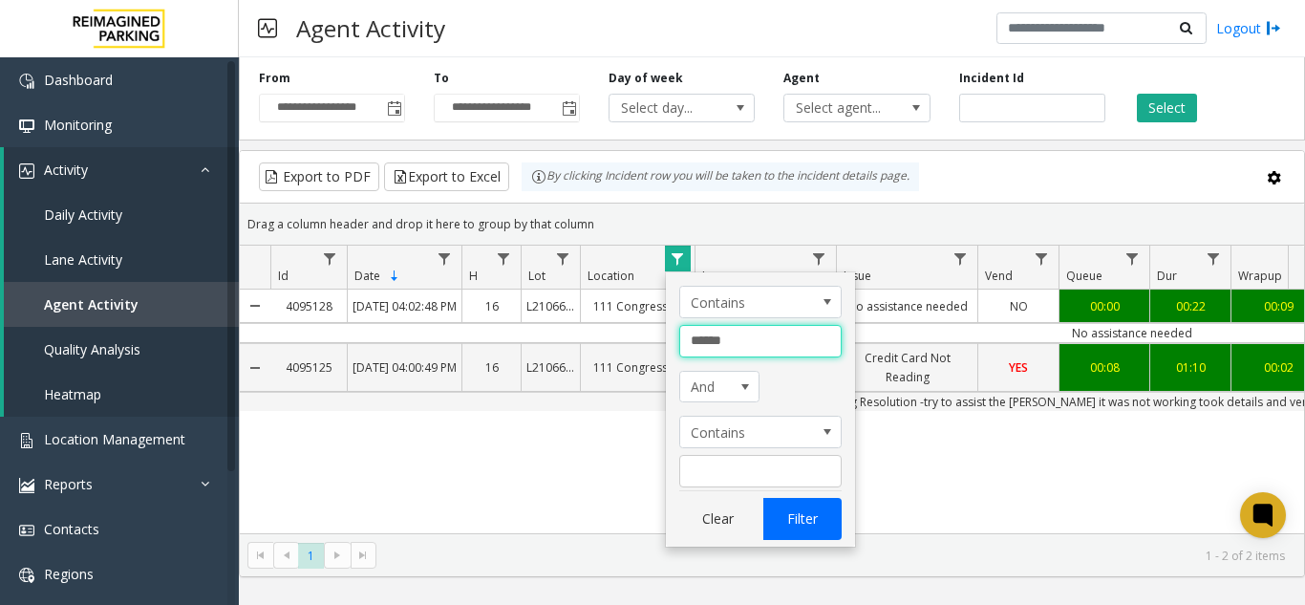
type input "******"
click at [789, 521] on button "Filter" at bounding box center [802, 519] width 78 height 42
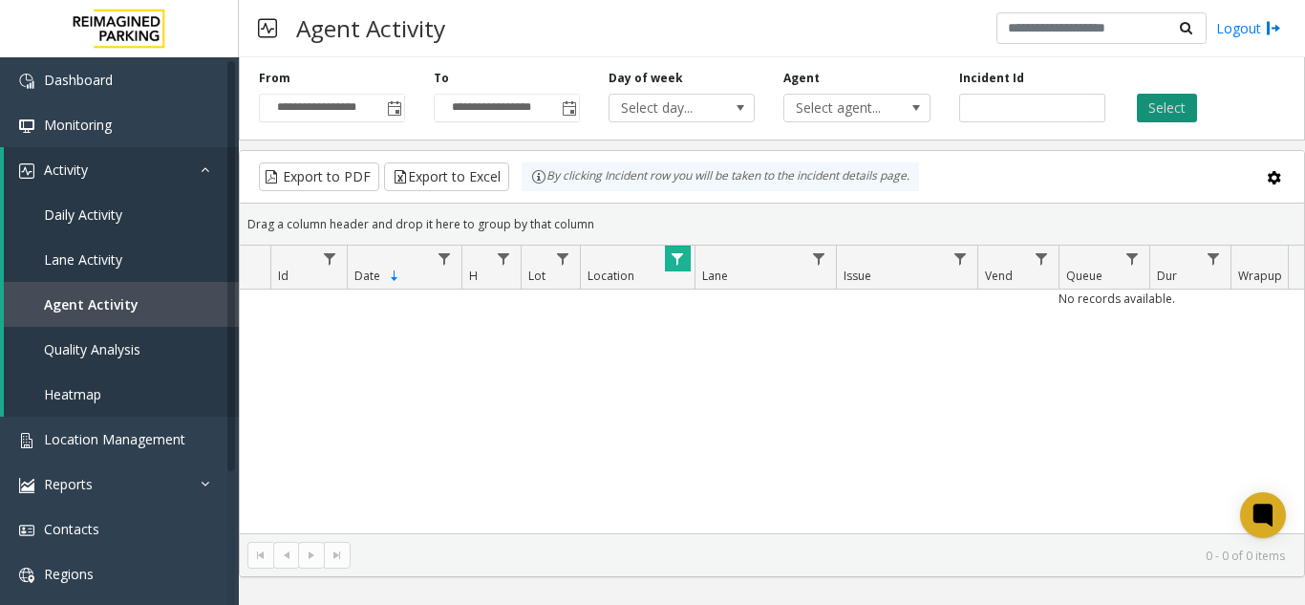
click at [1193, 102] on button "Select" at bounding box center [1167, 108] width 60 height 29
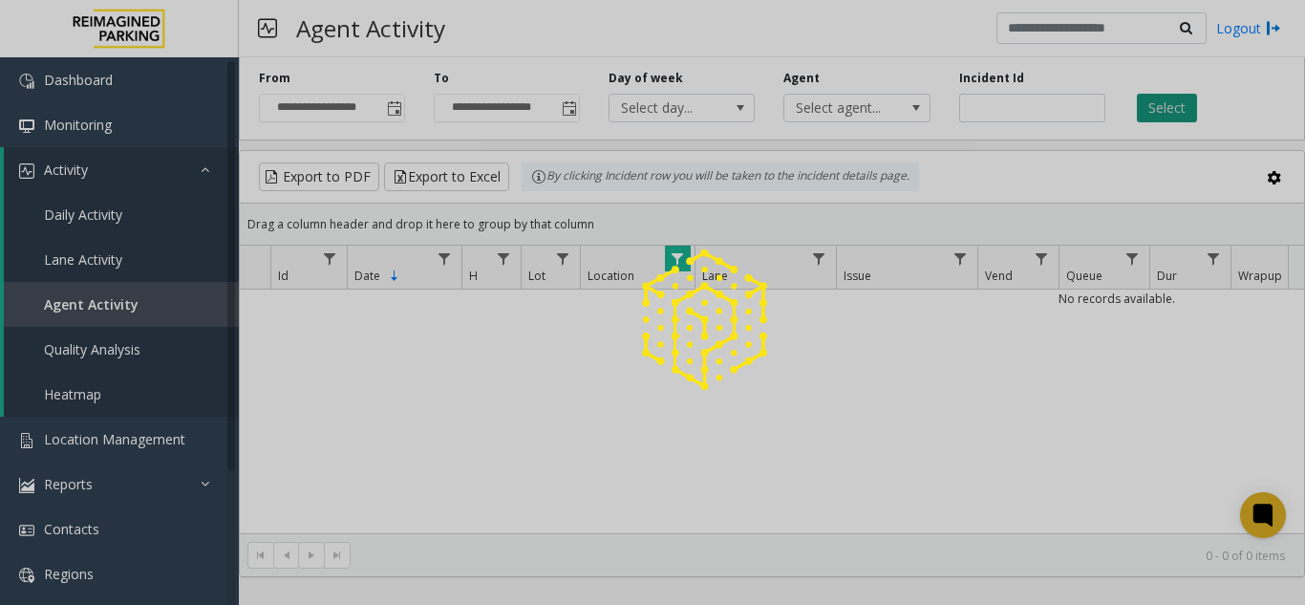
click at [1193, 102] on div at bounding box center [652, 302] width 1305 height 605
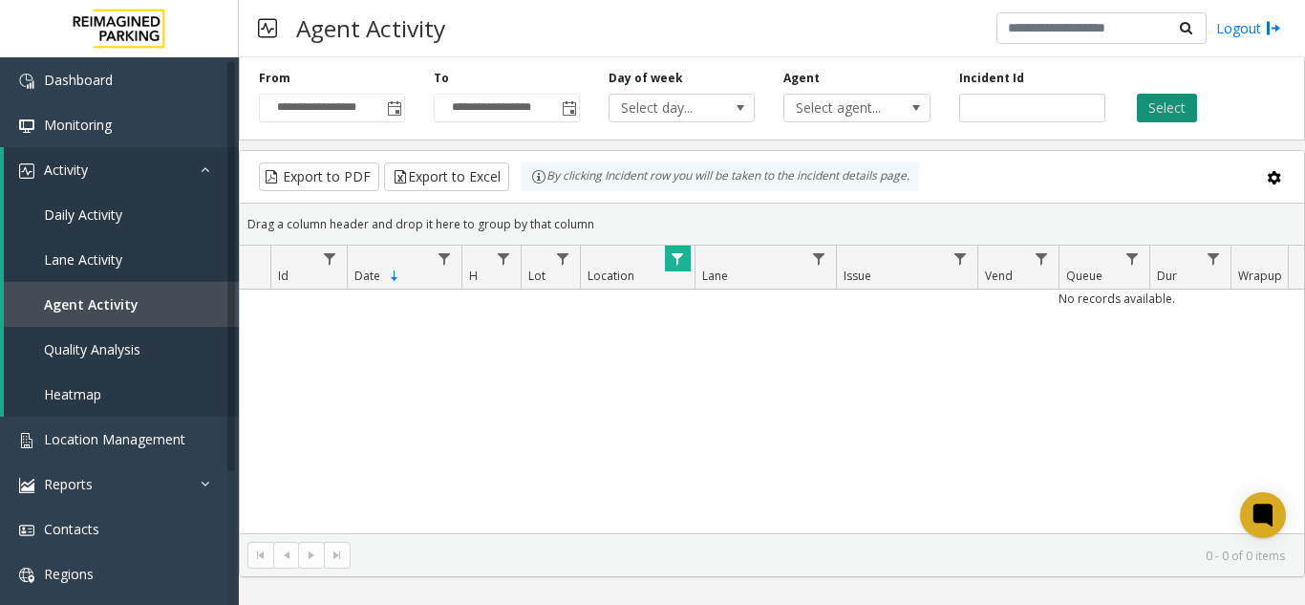
click at [1168, 105] on button "Select" at bounding box center [1167, 108] width 60 height 29
click at [670, 263] on span "Data table" at bounding box center [677, 258] width 15 height 15
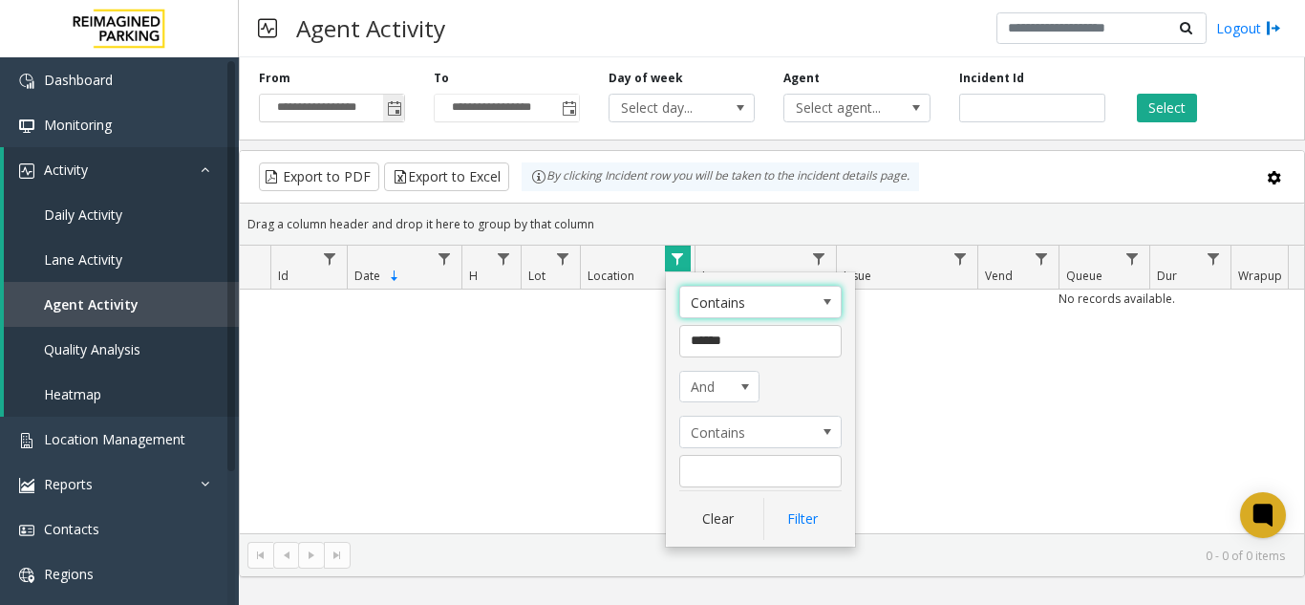
click at [394, 113] on span "Toggle popup" at bounding box center [394, 108] width 15 height 15
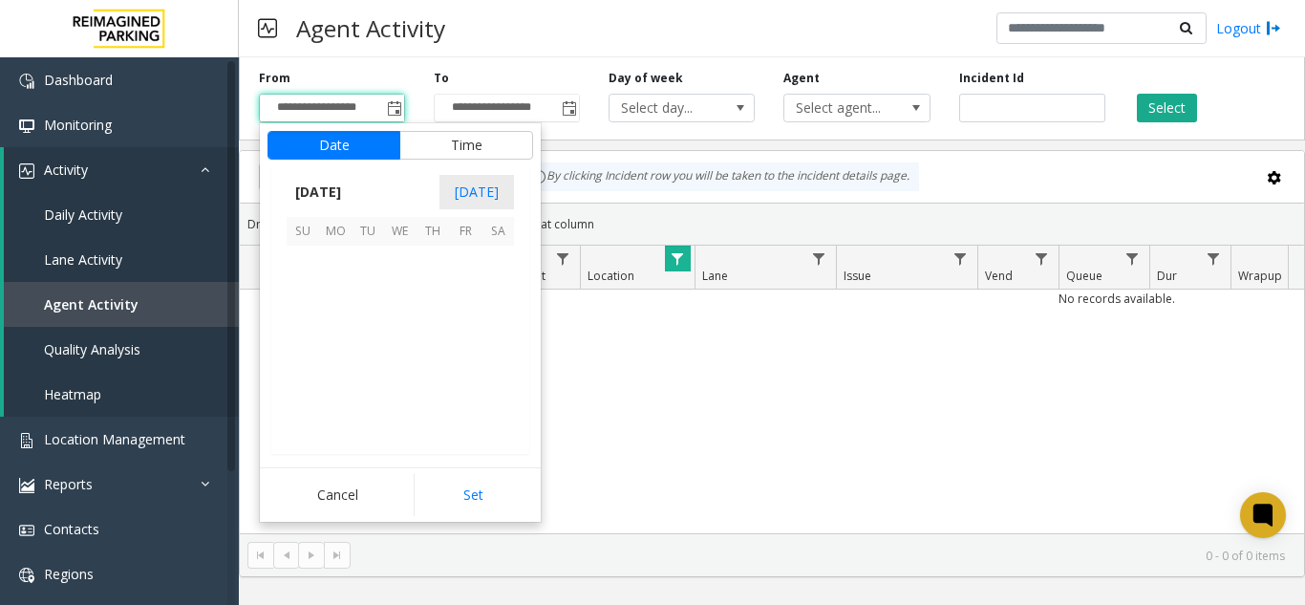
scroll to position [29, 0]
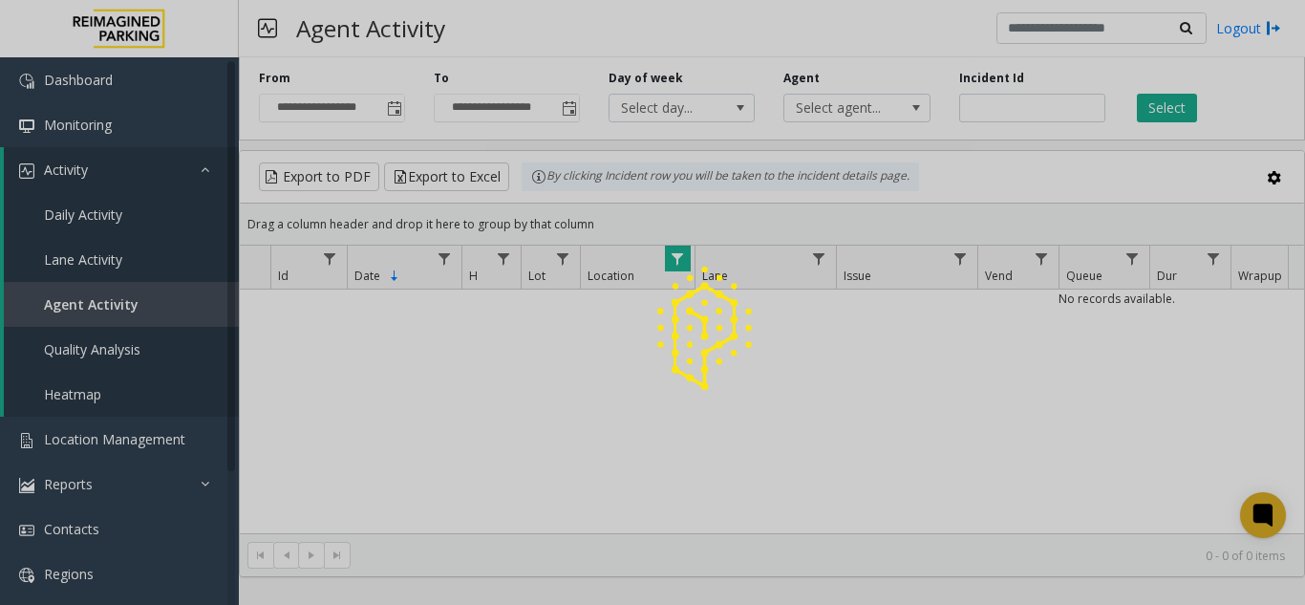
click at [369, 302] on div at bounding box center [652, 302] width 1305 height 605
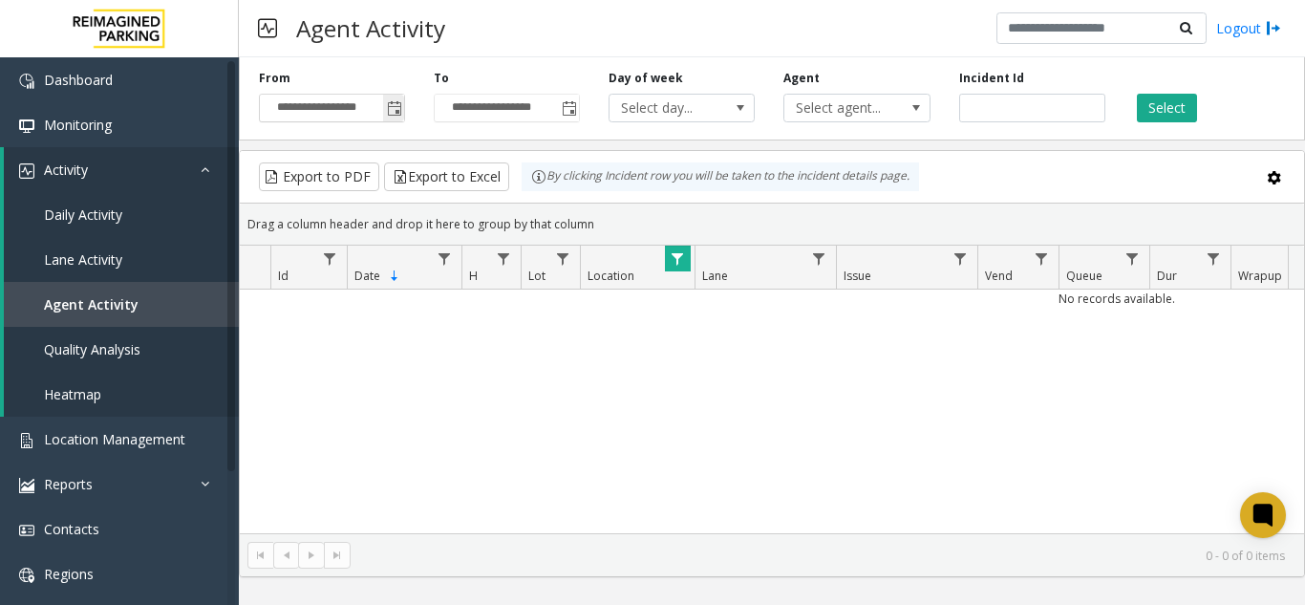
click at [394, 107] on span "Toggle popup" at bounding box center [394, 108] width 15 height 15
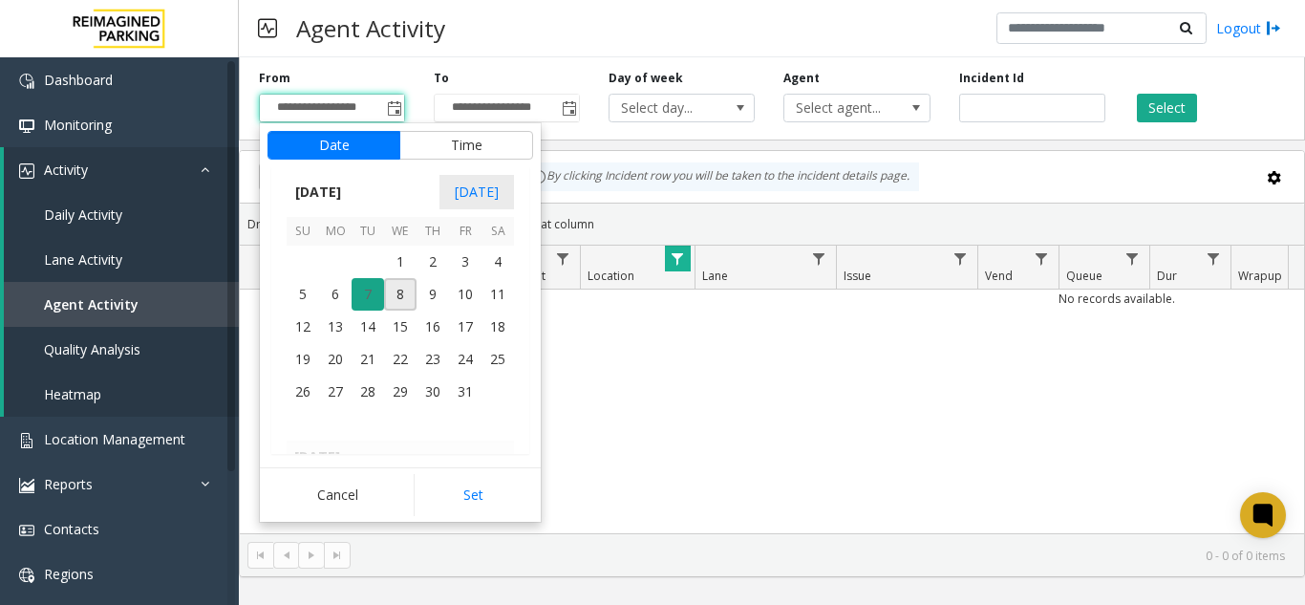
click at [363, 290] on span "7" at bounding box center [367, 294] width 32 height 32
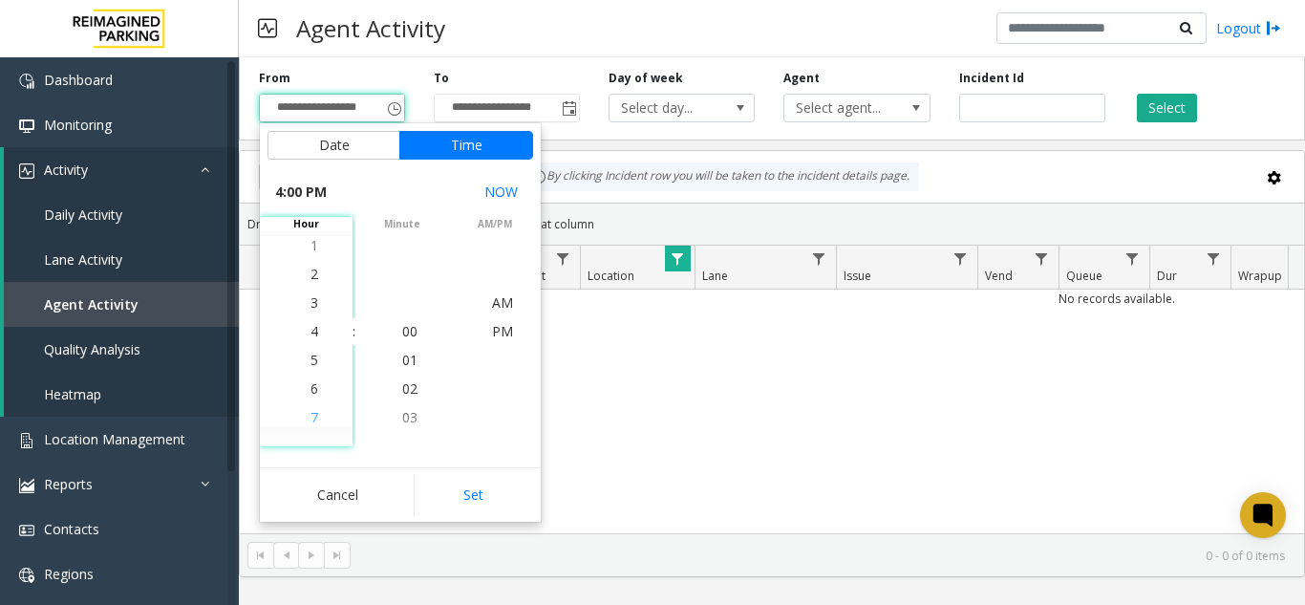
click at [310, 411] on span "7" at bounding box center [314, 417] width 8 height 18
click at [415, 333] on li "00" at bounding box center [409, 331] width 67 height 29
click at [492, 326] on span "PM" at bounding box center [502, 331] width 21 height 18
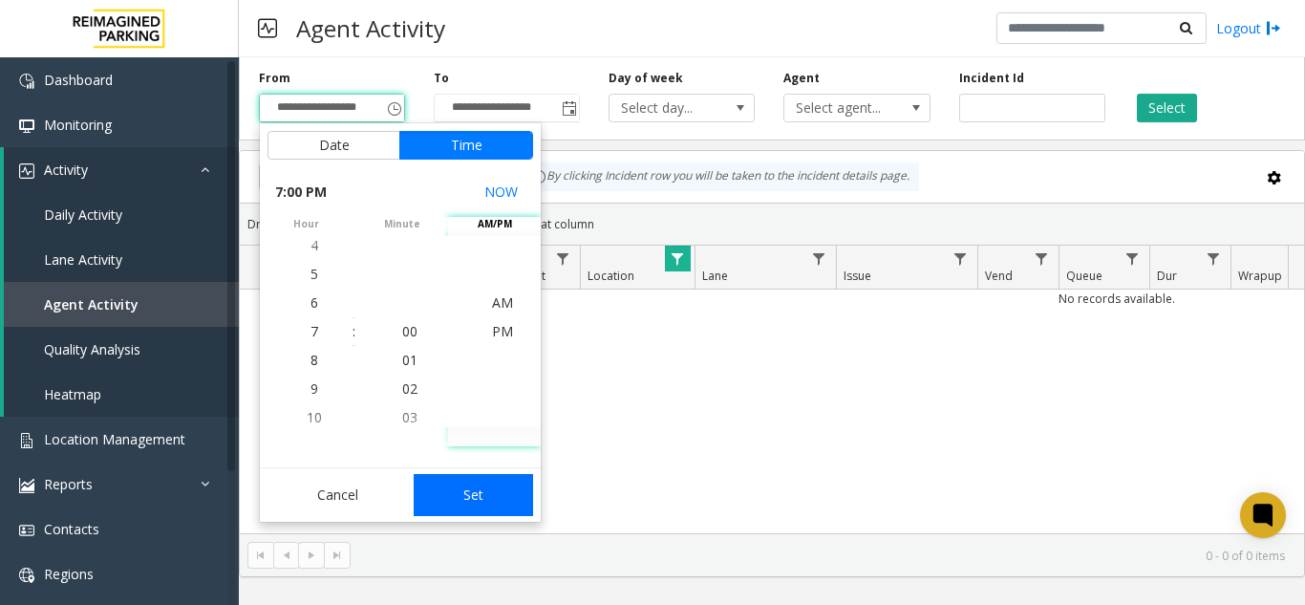
click at [471, 489] on button "Set" at bounding box center [474, 495] width 120 height 42
type input "**********"
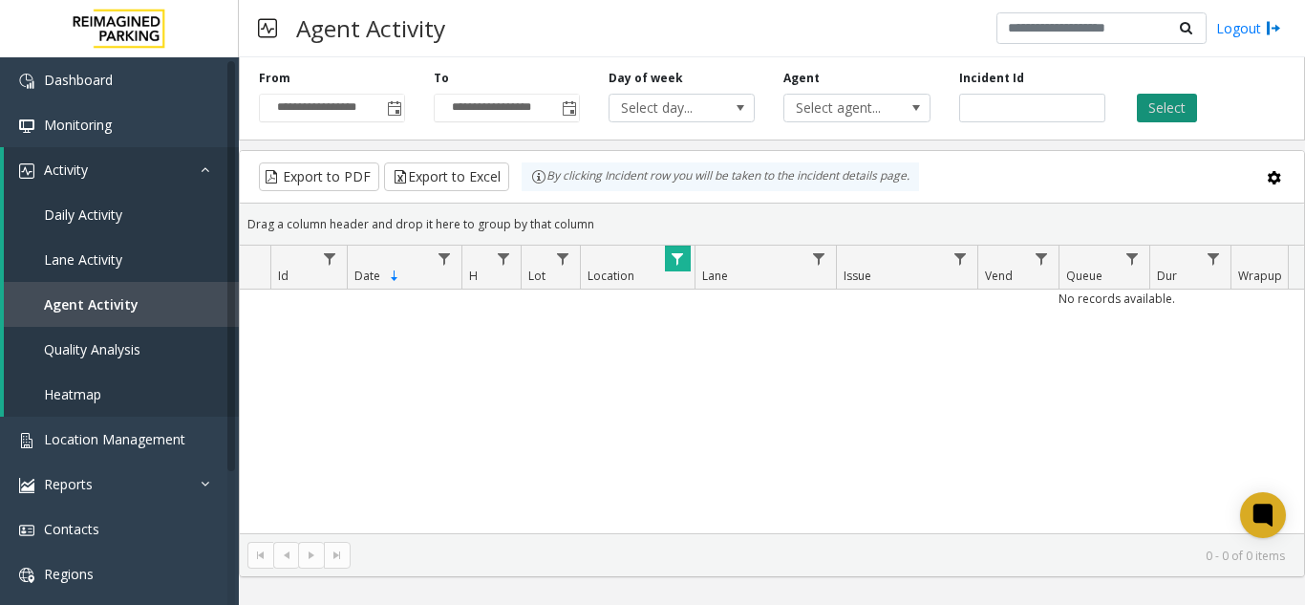
click at [1173, 102] on button "Select" at bounding box center [1167, 108] width 60 height 29
click at [563, 106] on span "Toggle popup" at bounding box center [569, 108] width 15 height 15
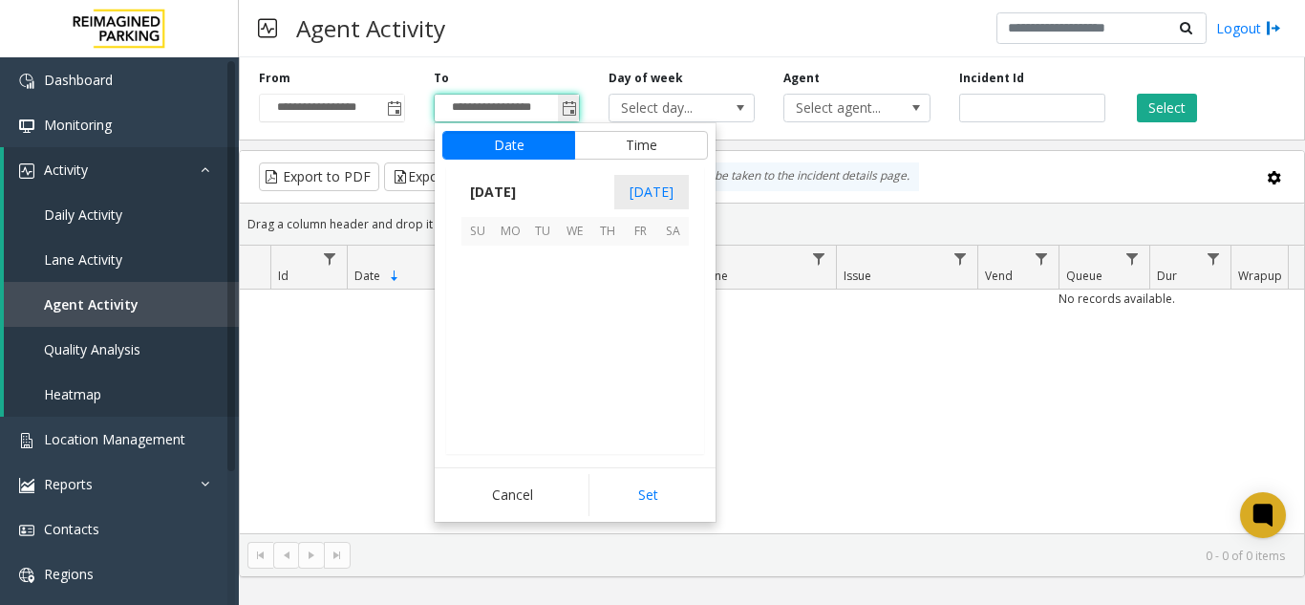
scroll to position [29, 0]
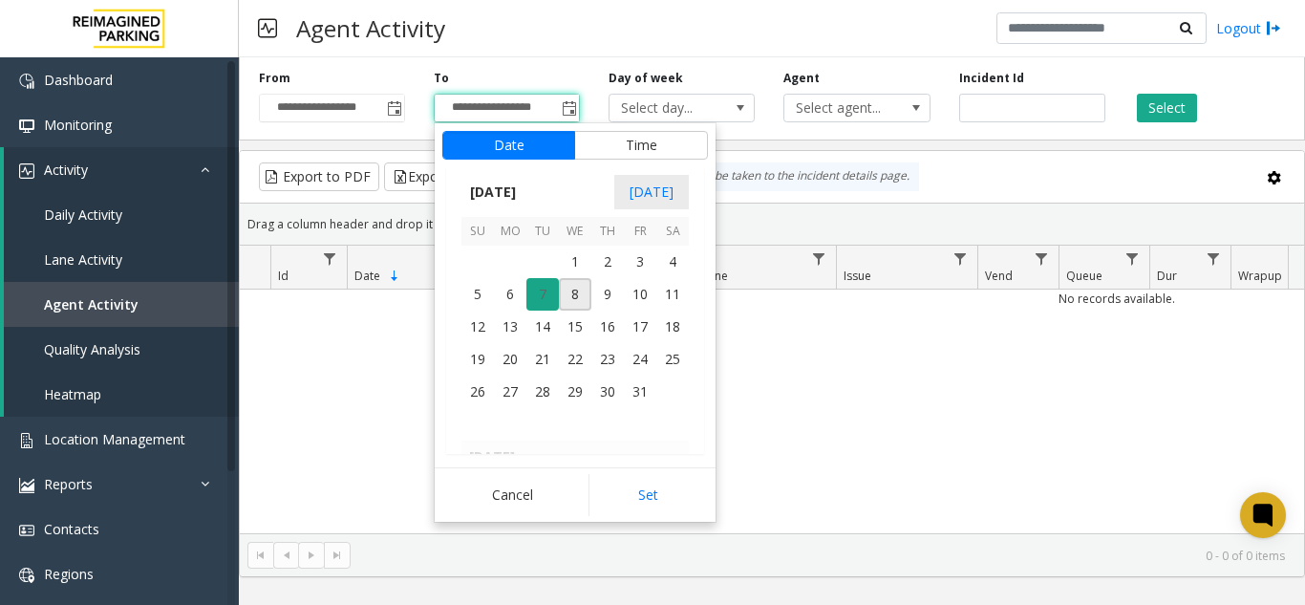
click at [545, 290] on span "7" at bounding box center [542, 294] width 32 height 32
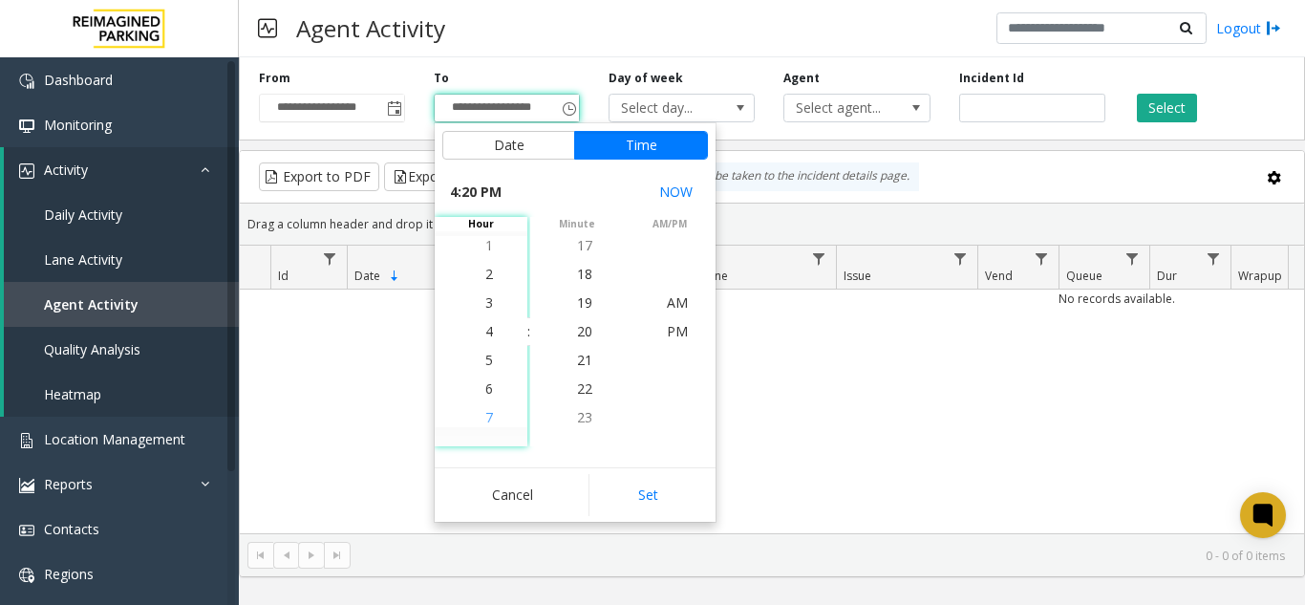
click at [485, 419] on span "7" at bounding box center [489, 417] width 8 height 18
click at [580, 420] on span "30" at bounding box center [584, 417] width 15 height 18
click at [667, 323] on span "PM" at bounding box center [677, 331] width 21 height 18
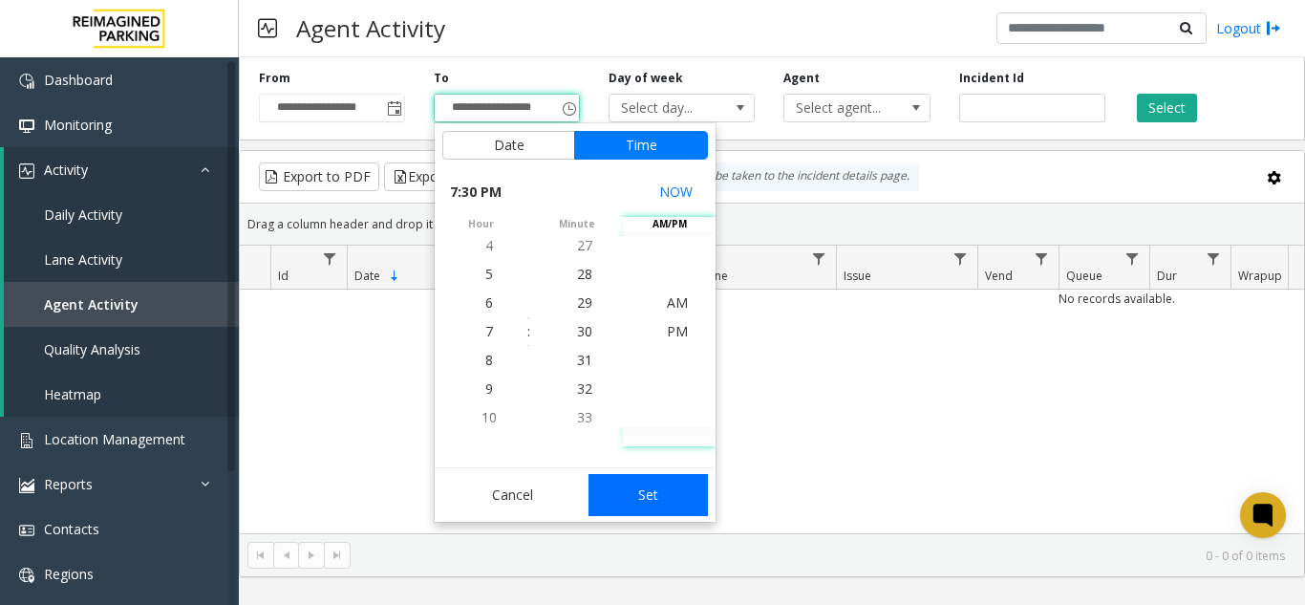
click at [646, 490] on button "Set" at bounding box center [648, 495] width 120 height 42
type input "**********"
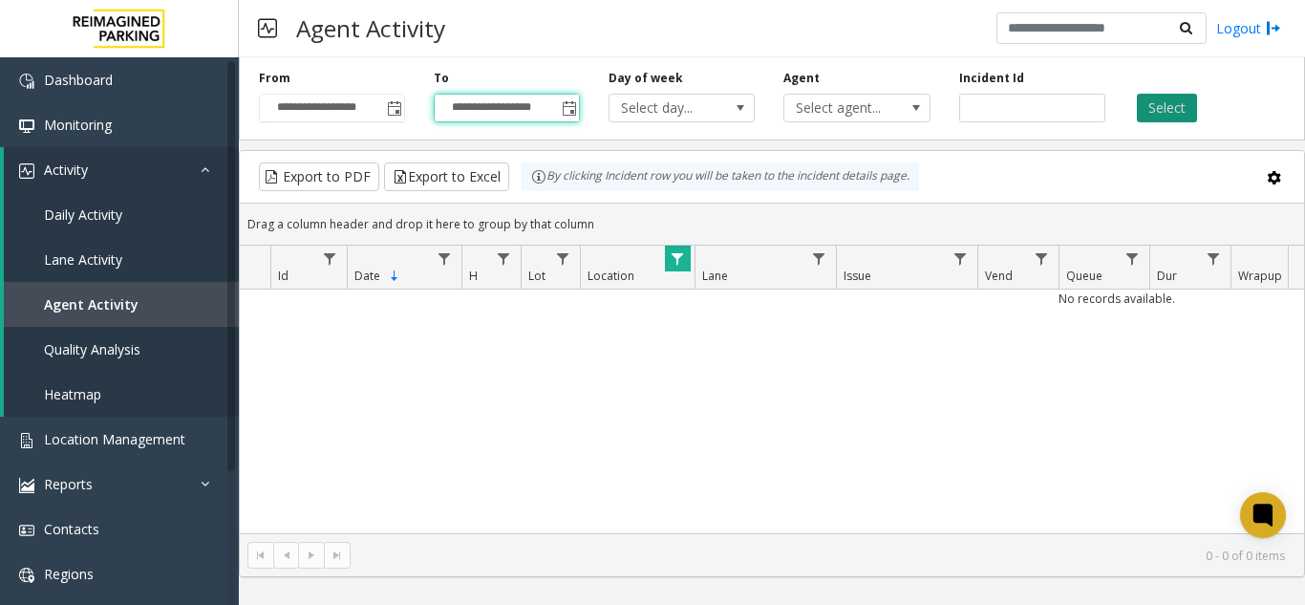
click at [1160, 117] on button "Select" at bounding box center [1167, 108] width 60 height 29
click at [1155, 106] on button "Select" at bounding box center [1167, 108] width 60 height 29
click at [674, 260] on span "Data table" at bounding box center [677, 258] width 15 height 15
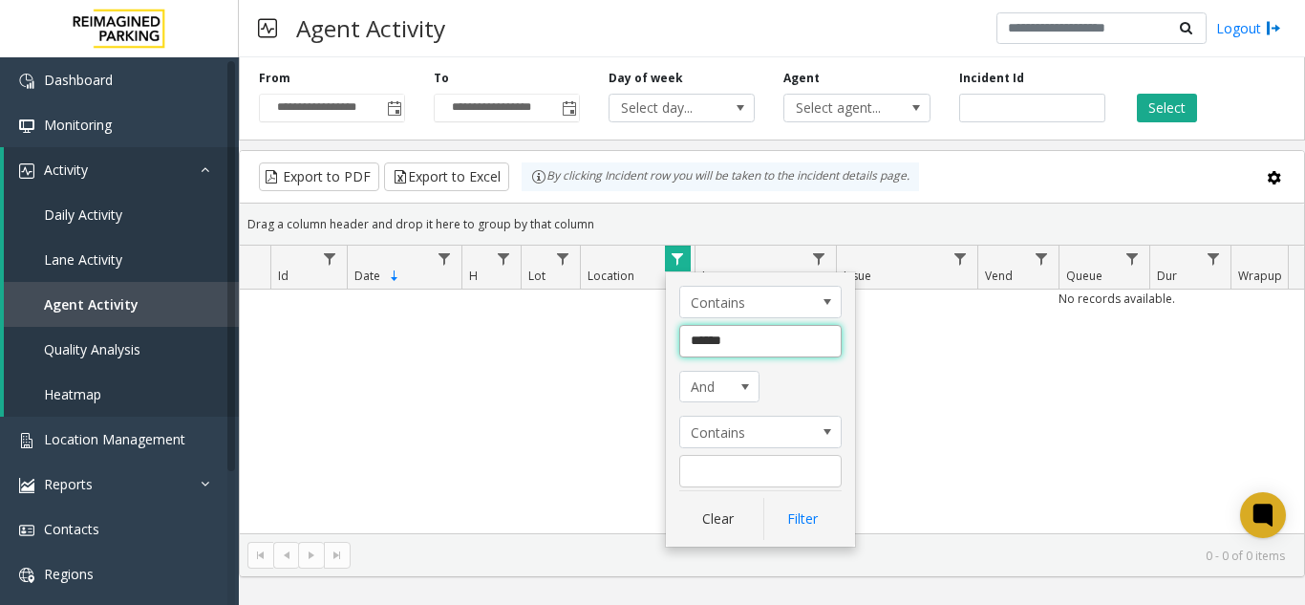
drag, startPoint x: 733, startPoint y: 336, endPoint x: 691, endPoint y: 344, distance: 42.7
click at [691, 344] on input "******" at bounding box center [760, 341] width 162 height 32
type input "********"
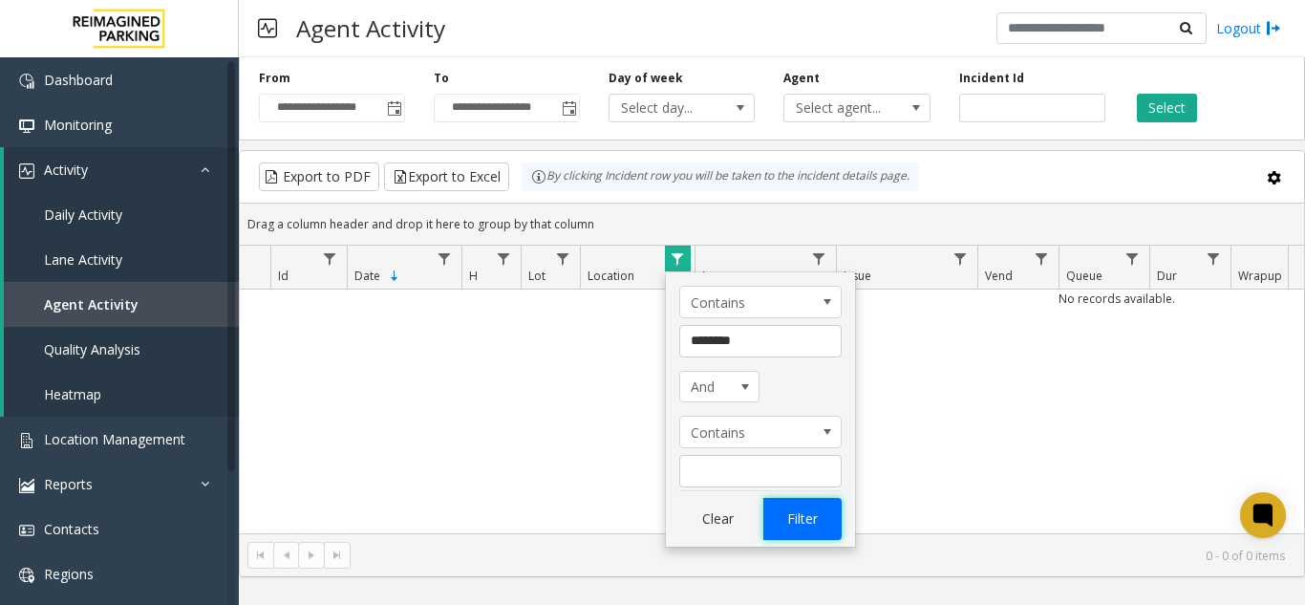
click at [783, 530] on button "Filter" at bounding box center [802, 519] width 78 height 42
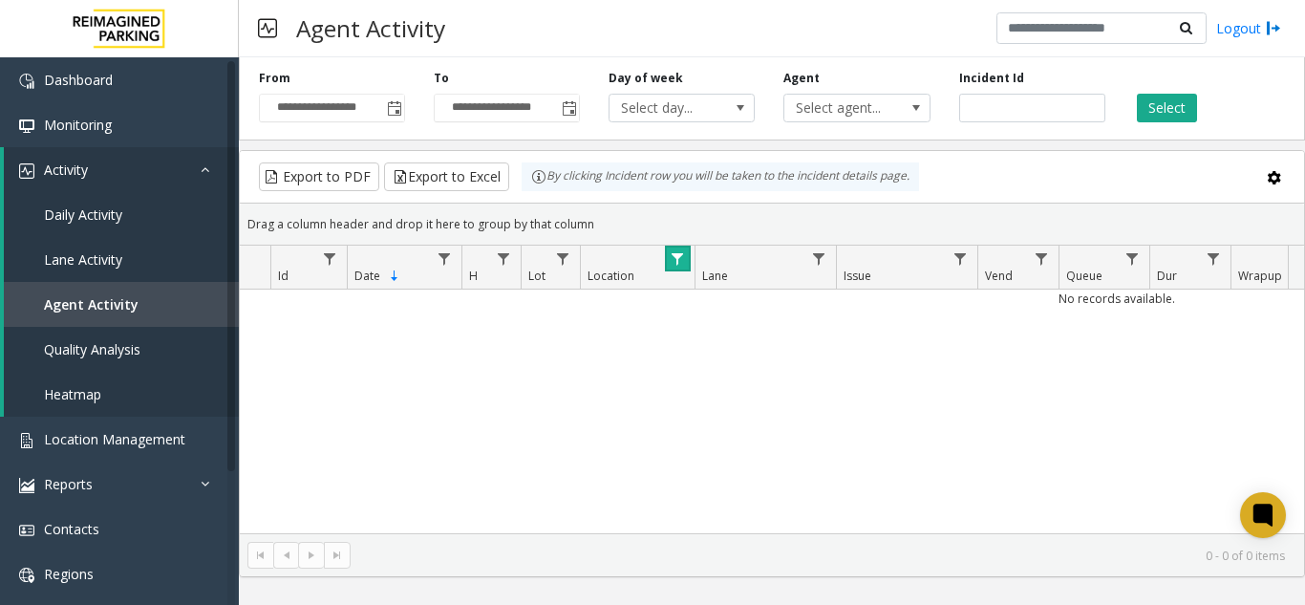
click at [677, 254] on span "Data table" at bounding box center [677, 258] width 15 height 15
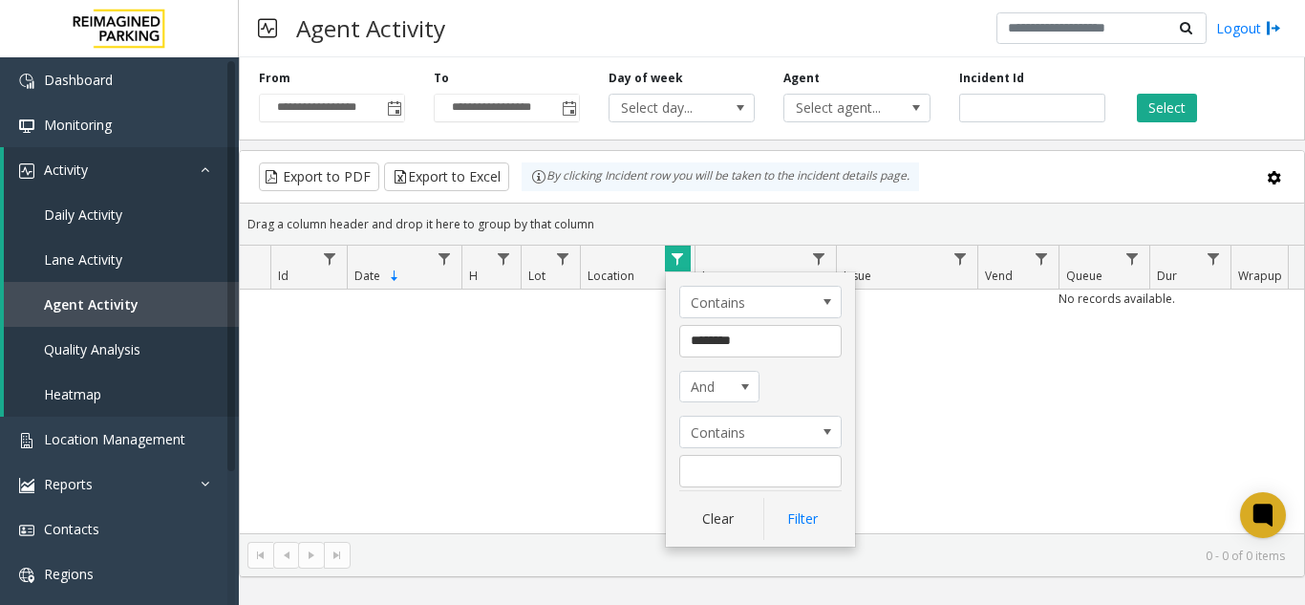
click at [1162, 99] on button "Select" at bounding box center [1167, 108] width 60 height 29
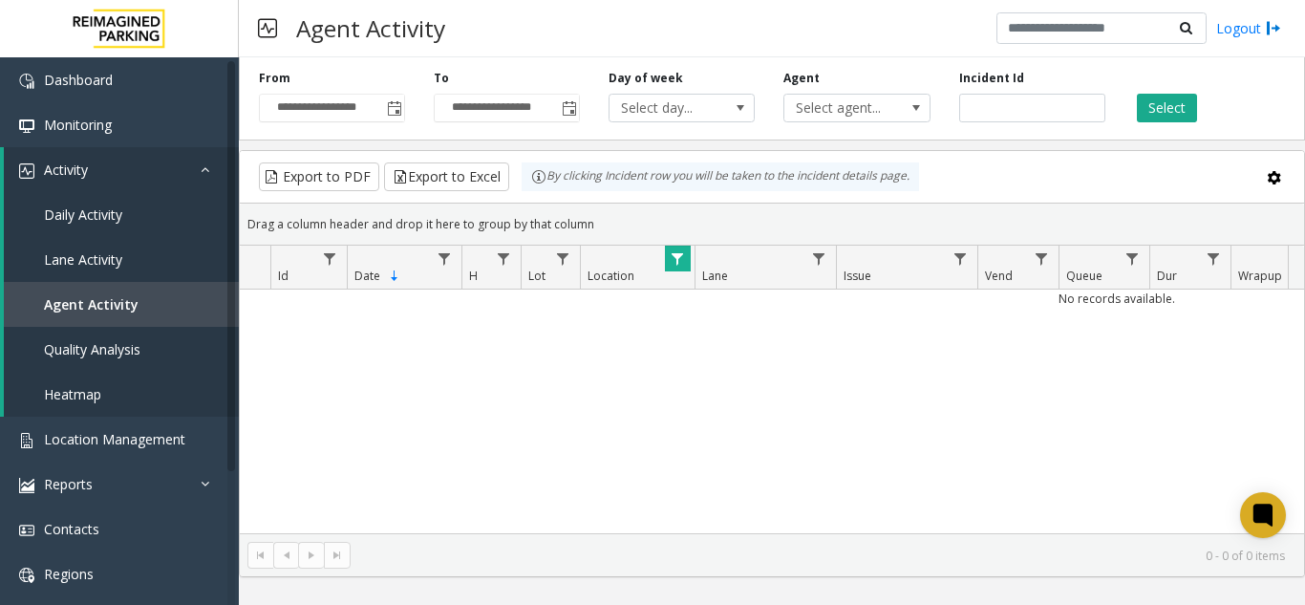
click at [1162, 99] on button "Select" at bounding box center [1167, 108] width 60 height 29
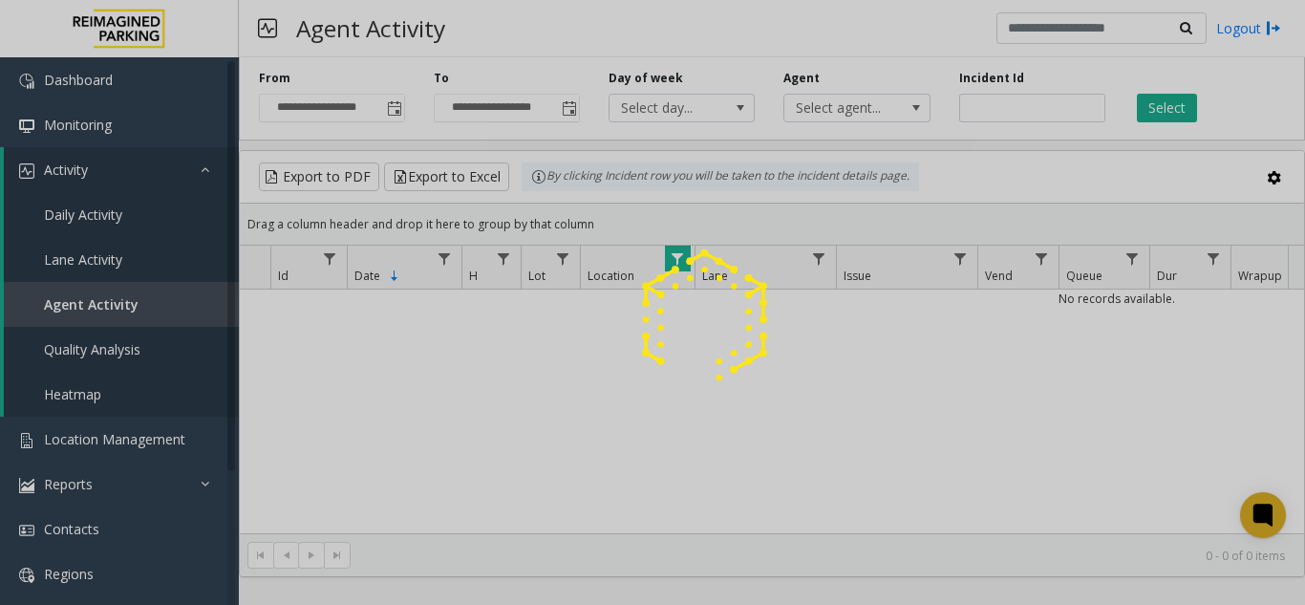
click at [1162, 99] on div at bounding box center [652, 302] width 1305 height 605
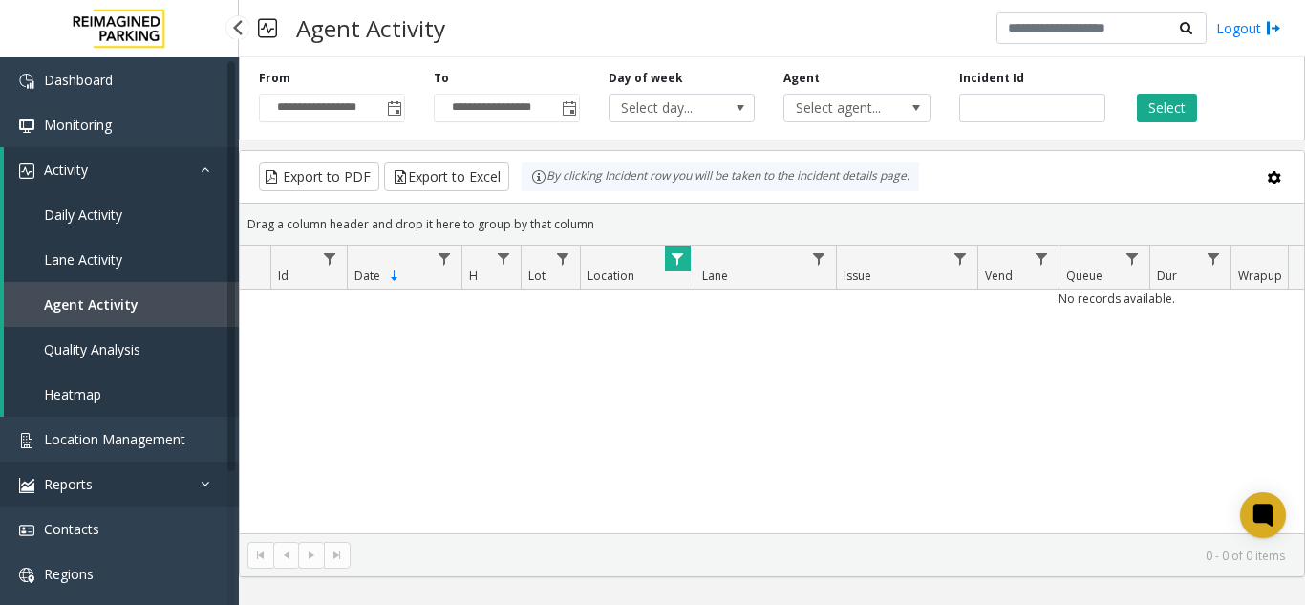
click at [84, 478] on span "Reports" at bounding box center [68, 484] width 49 height 18
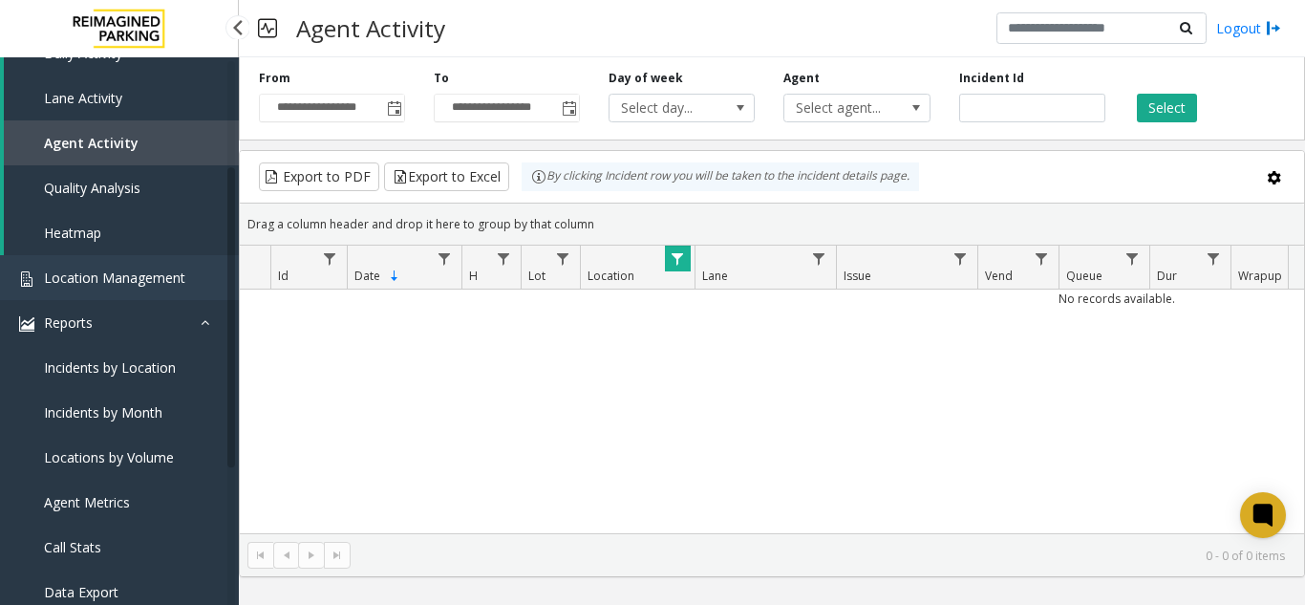
scroll to position [191, 0]
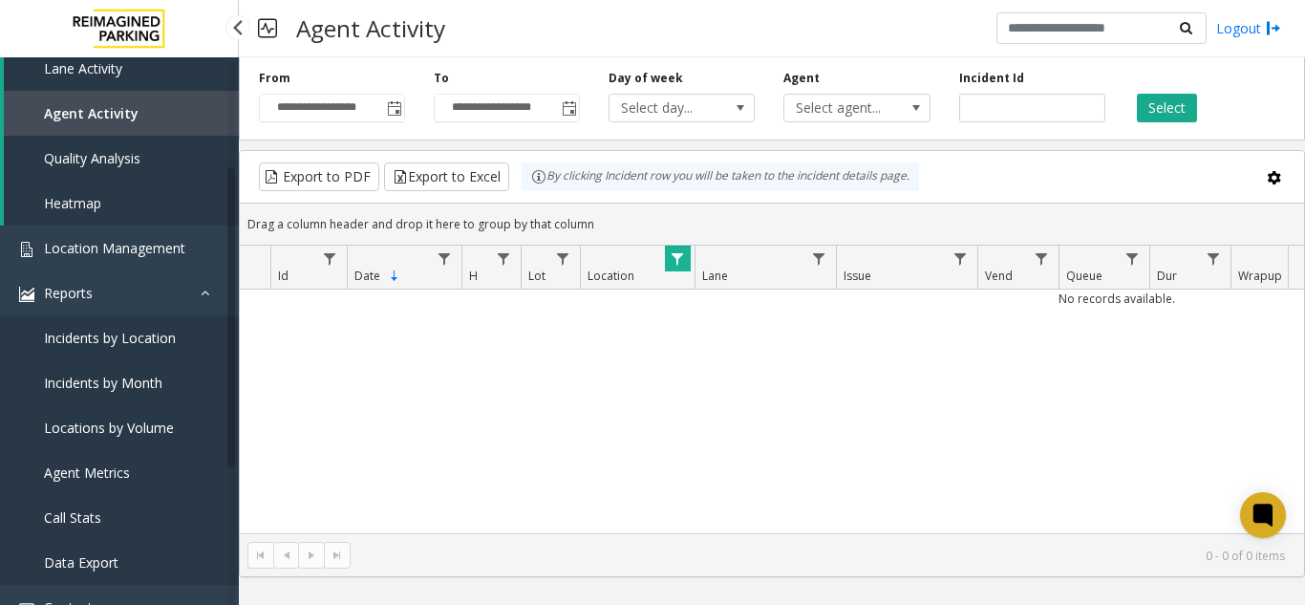
click at [108, 329] on span "Incidents by Location" at bounding box center [110, 338] width 132 height 18
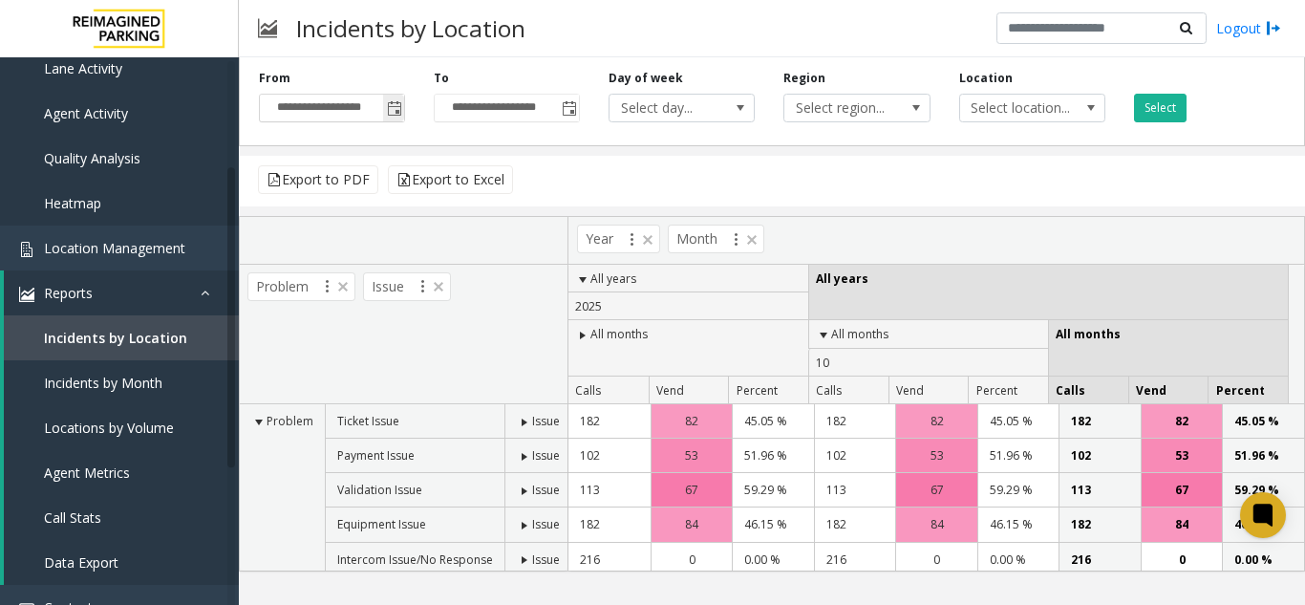
click at [398, 109] on span "Toggle popup" at bounding box center [394, 108] width 15 height 15
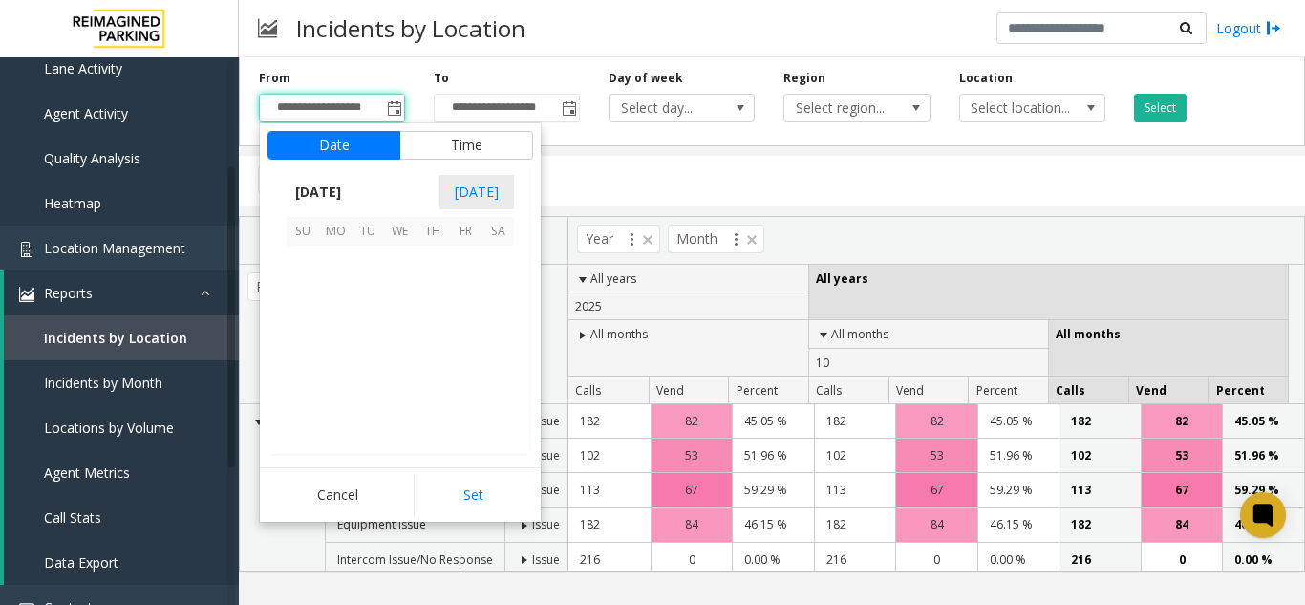
scroll to position [343005, 0]
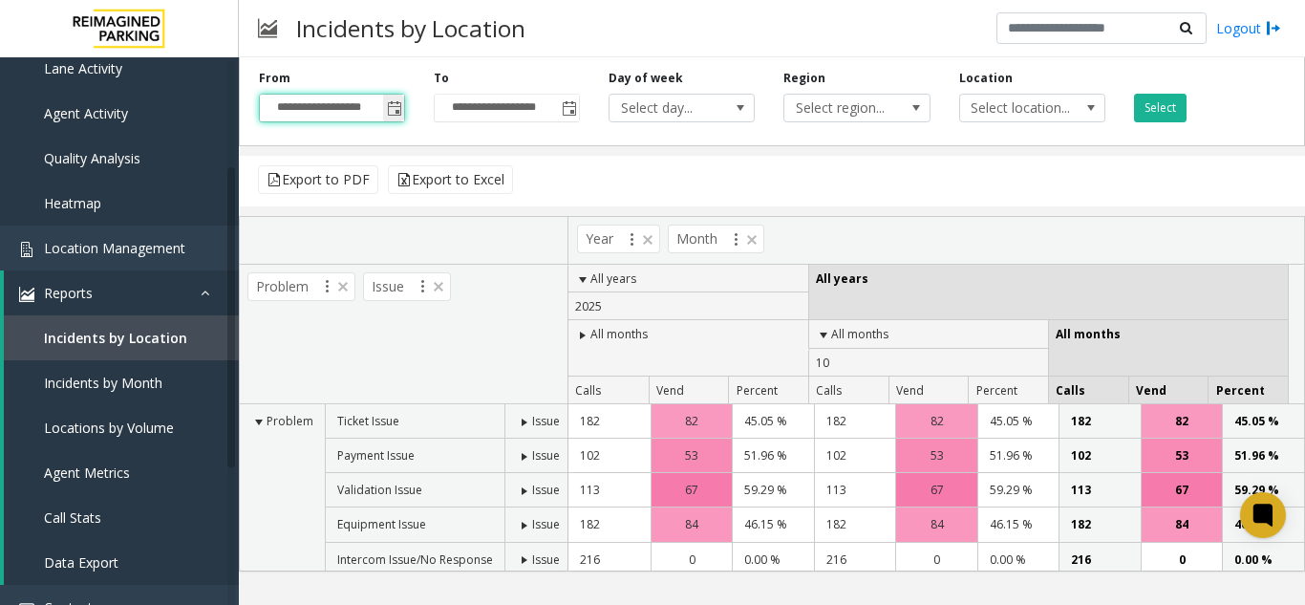
click at [402, 110] on span "Toggle popup" at bounding box center [394, 108] width 15 height 15
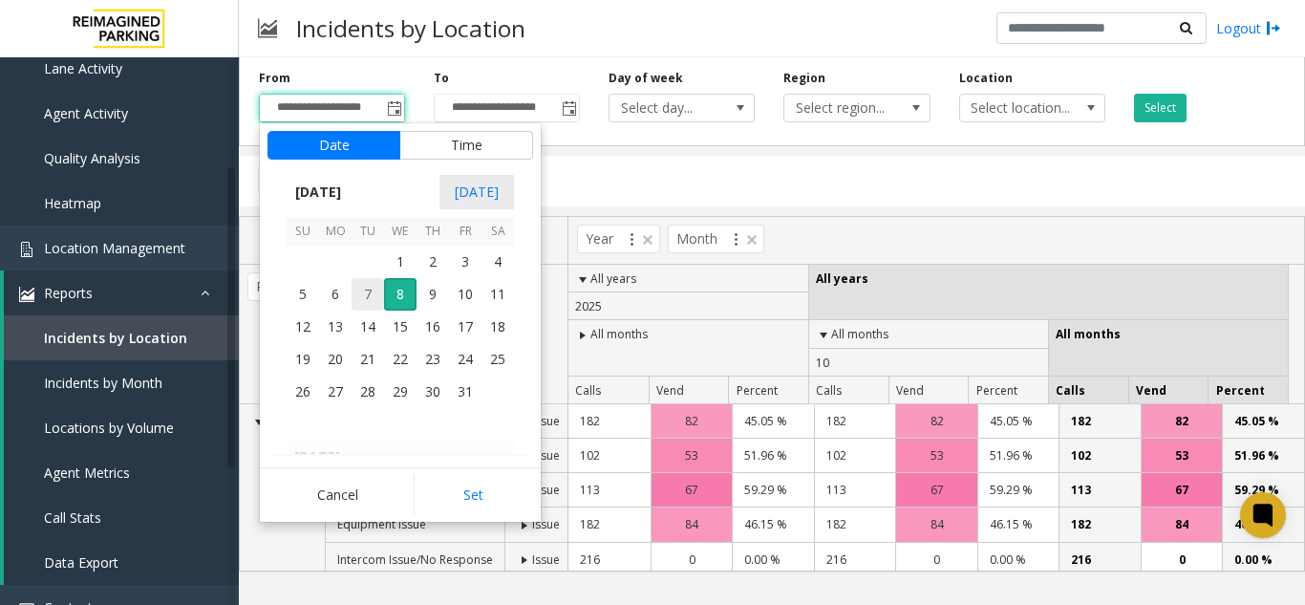
click at [366, 298] on span "7" at bounding box center [367, 294] width 32 height 32
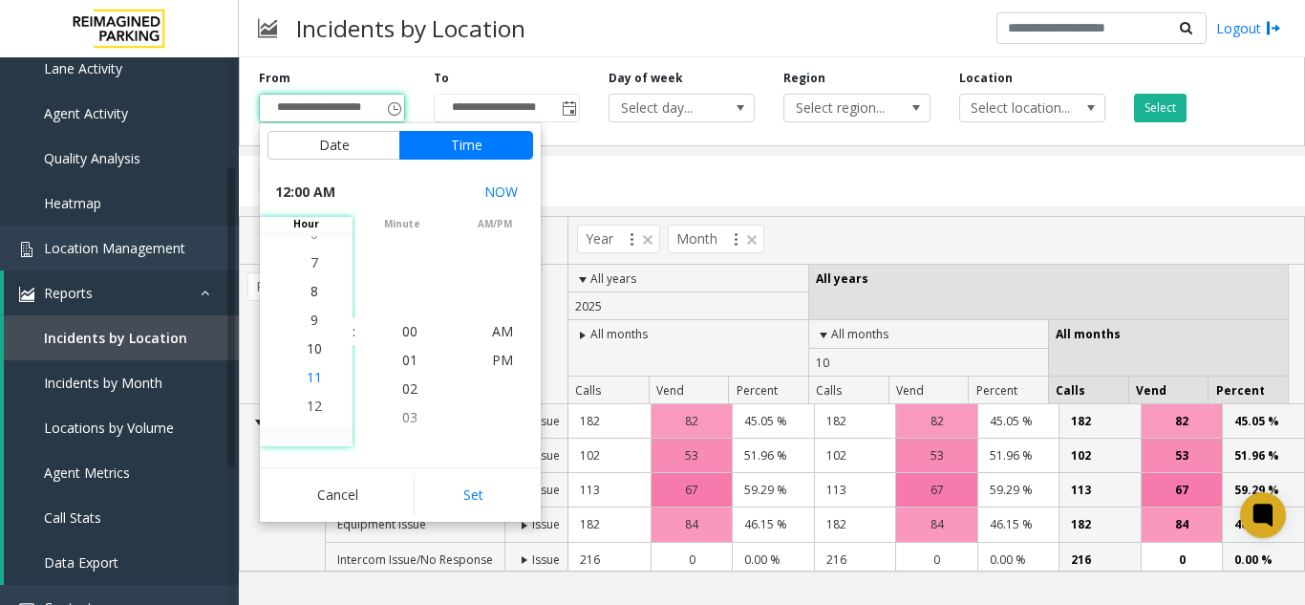
scroll to position [287, 0]
click at [310, 238] on span "7" at bounding box center [314, 245] width 8 height 18
click at [496, 357] on span "PM" at bounding box center [502, 360] width 21 height 18
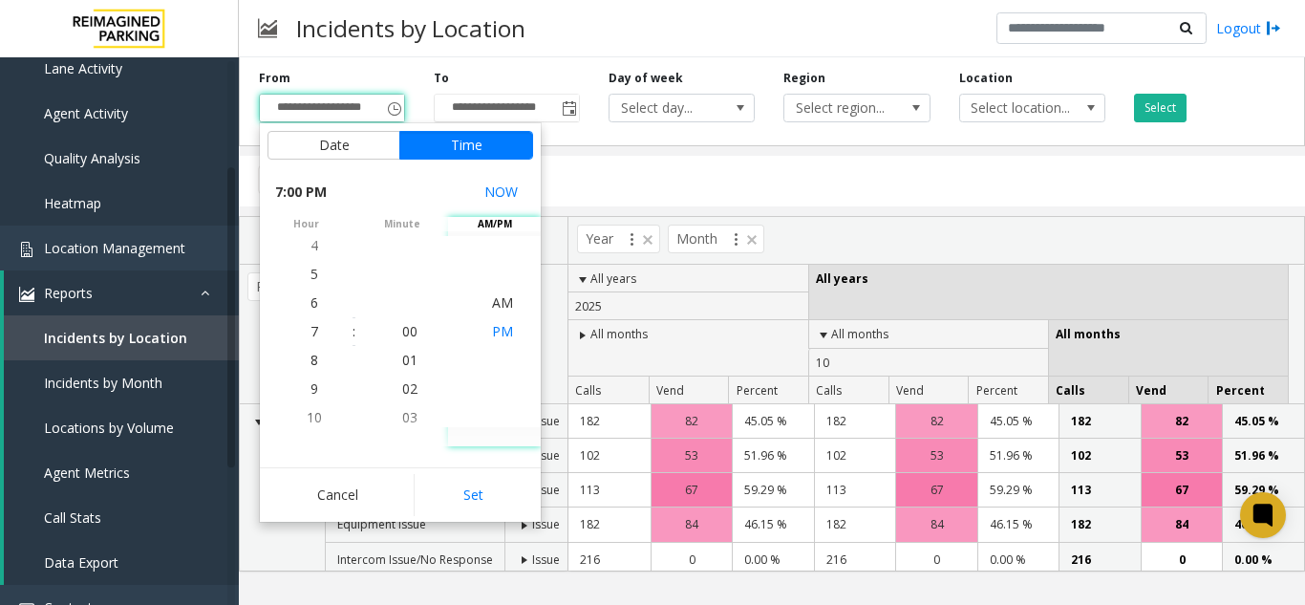
click at [497, 331] on span "PM" at bounding box center [502, 331] width 21 height 18
click at [492, 496] on button "Set" at bounding box center [474, 495] width 120 height 42
type input "**********"
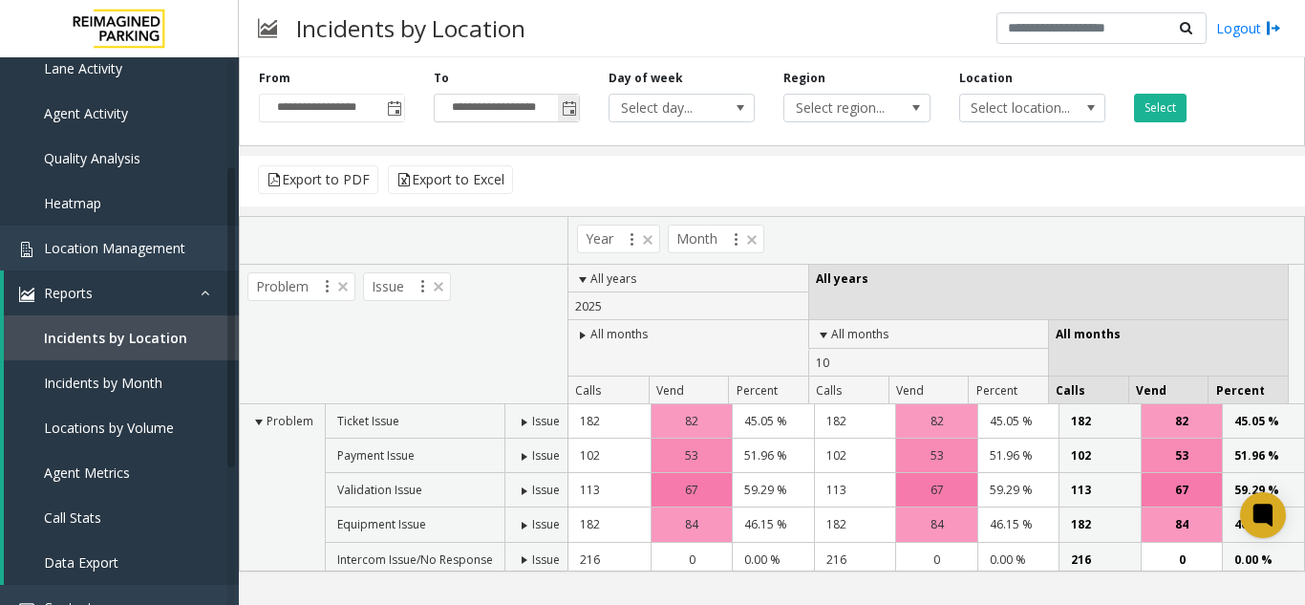
click at [580, 112] on span "**********" at bounding box center [507, 108] width 146 height 29
click at [572, 108] on span "Toggle popup" at bounding box center [569, 108] width 15 height 15
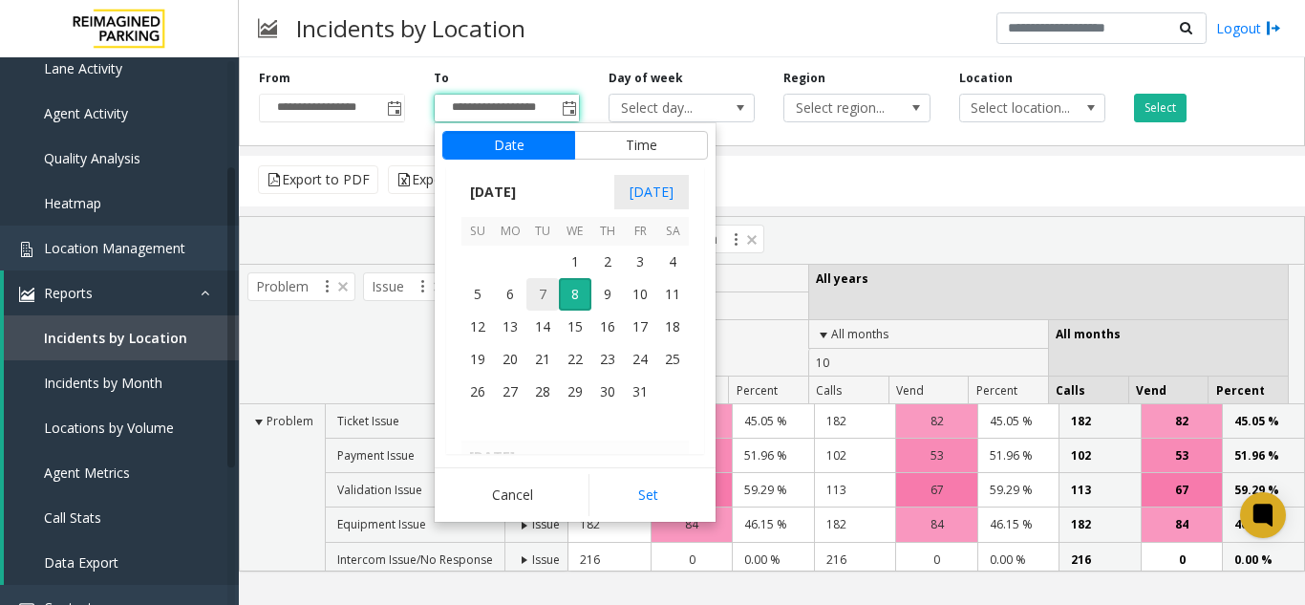
click at [543, 299] on span "7" at bounding box center [542, 294] width 32 height 32
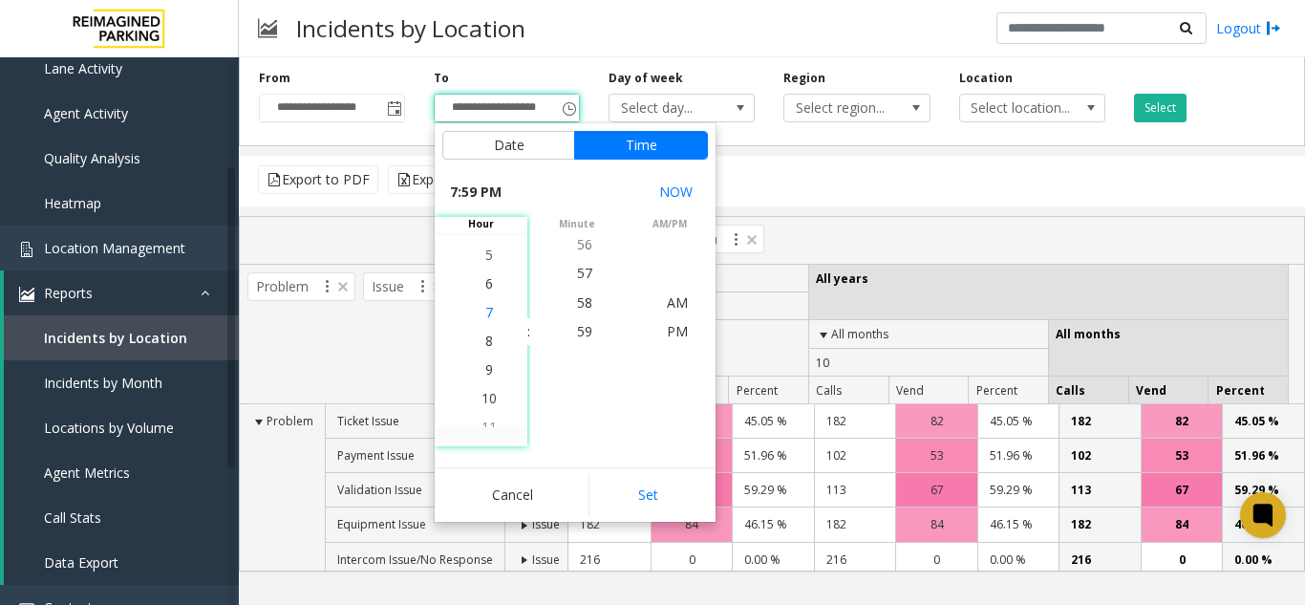
scroll to position [544, 0]
click at [485, 332] on span "7" at bounding box center [489, 331] width 8 height 18
click at [577, 323] on span "30" at bounding box center [584, 331] width 15 height 18
click at [667, 329] on span "PM" at bounding box center [677, 331] width 21 height 18
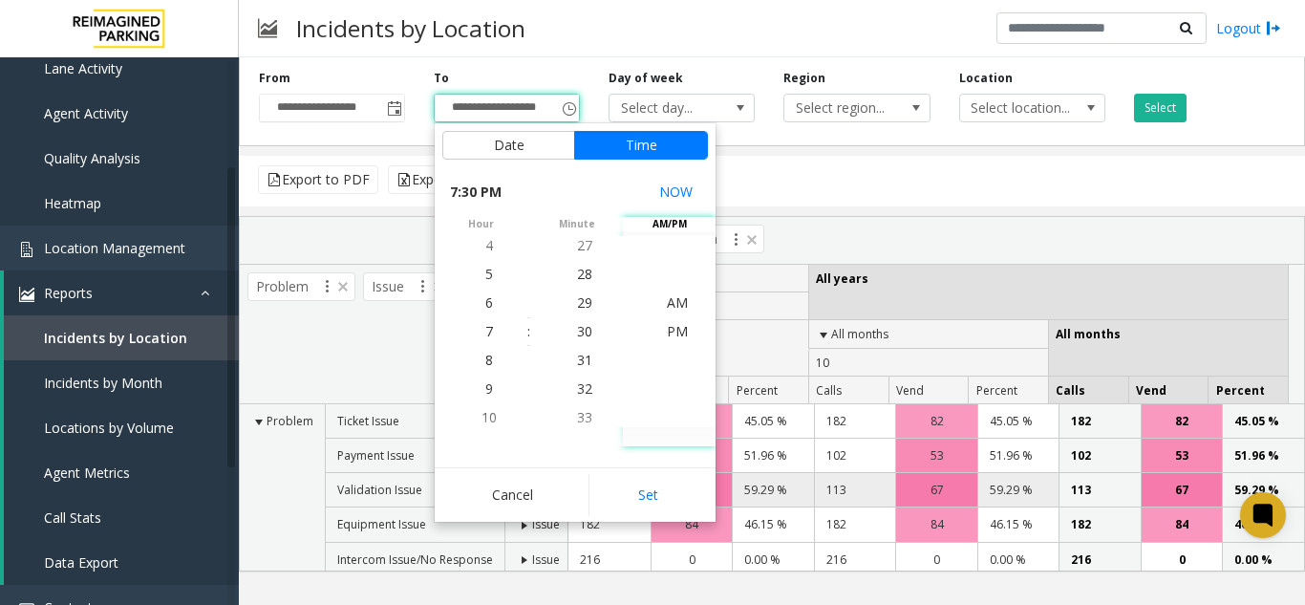
click at [653, 493] on button "Set" at bounding box center [648, 495] width 120 height 42
type input "**********"
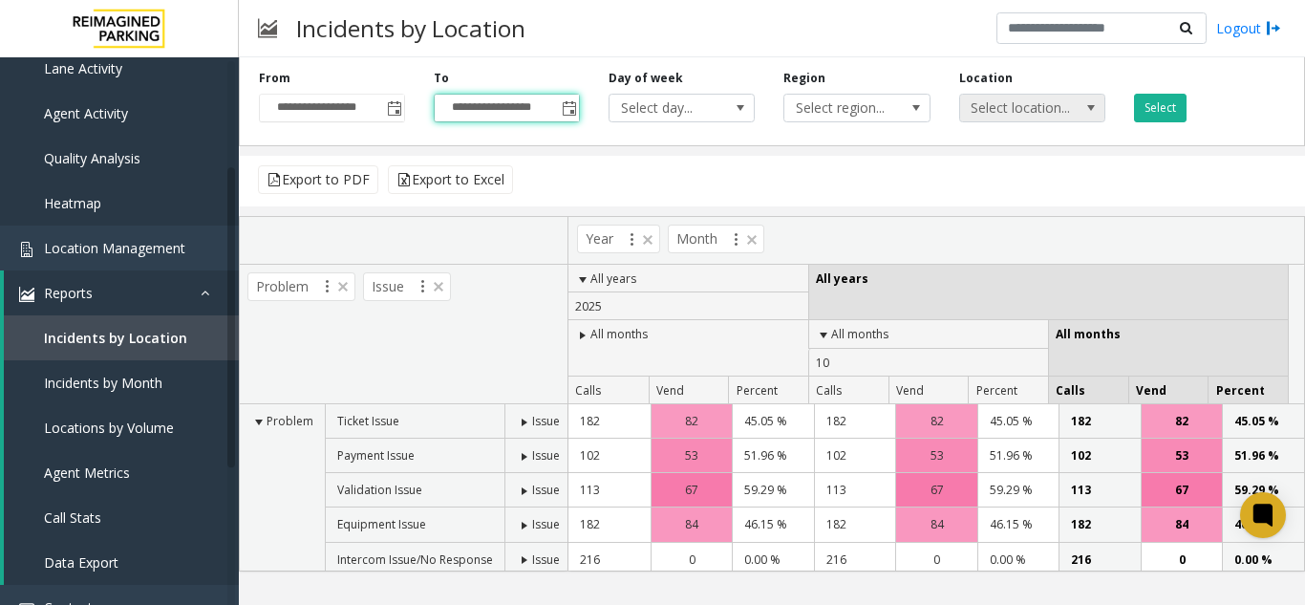
click at [1009, 107] on span "Select location..." at bounding box center [1018, 108] width 116 height 27
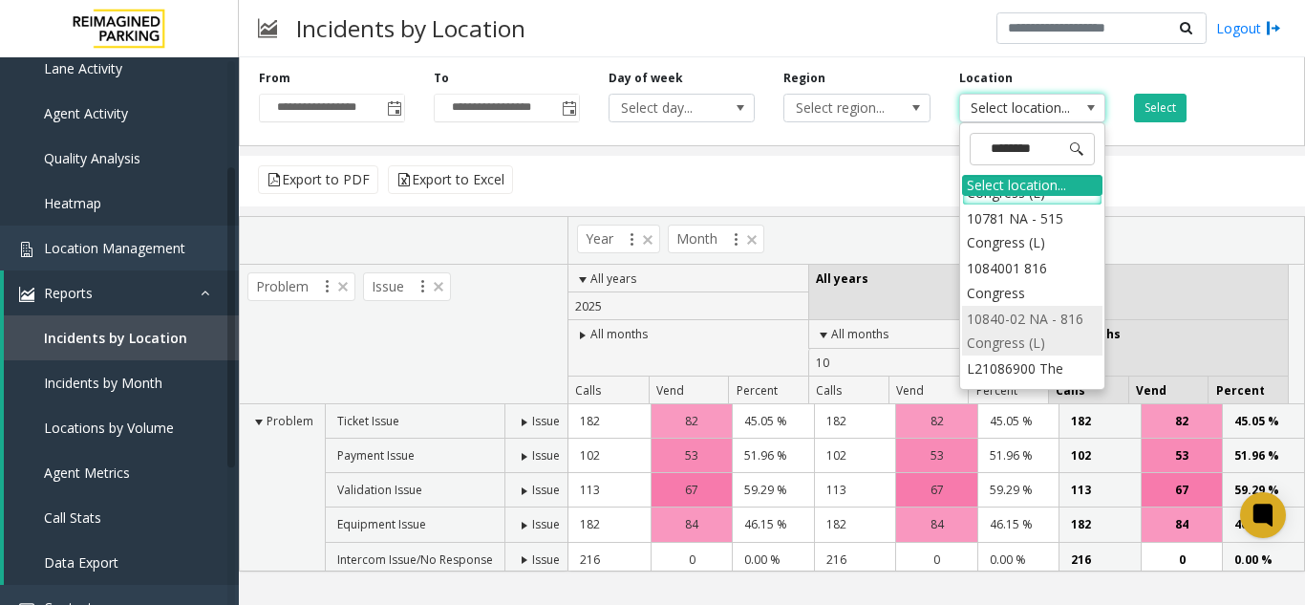
scroll to position [0, 0]
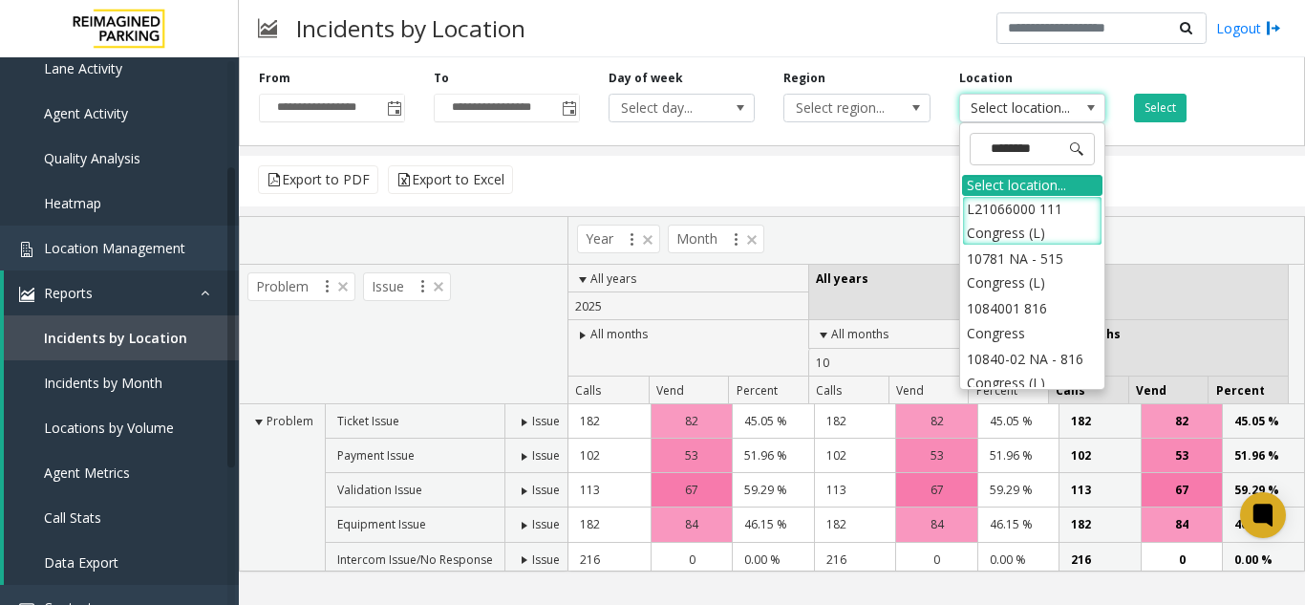
drag, startPoint x: 1053, startPoint y: 144, endPoint x: 836, endPoint y: 152, distance: 217.9
click at [837, 151] on app-root "**********" at bounding box center [652, 302] width 1305 height 605
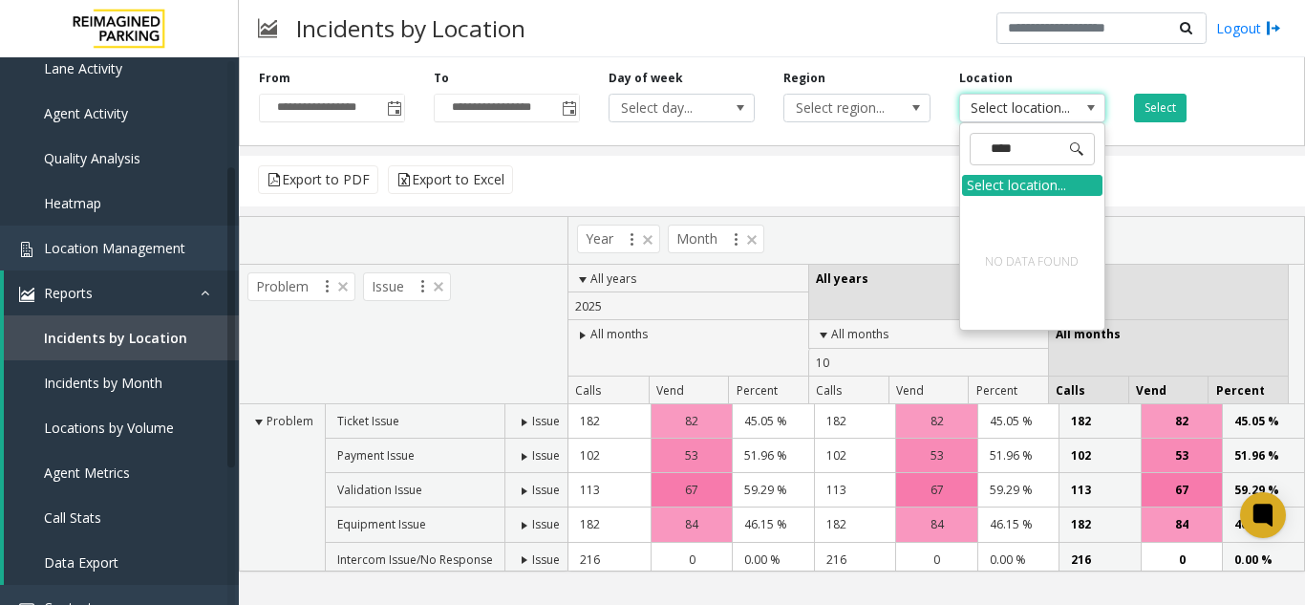
type input "****"
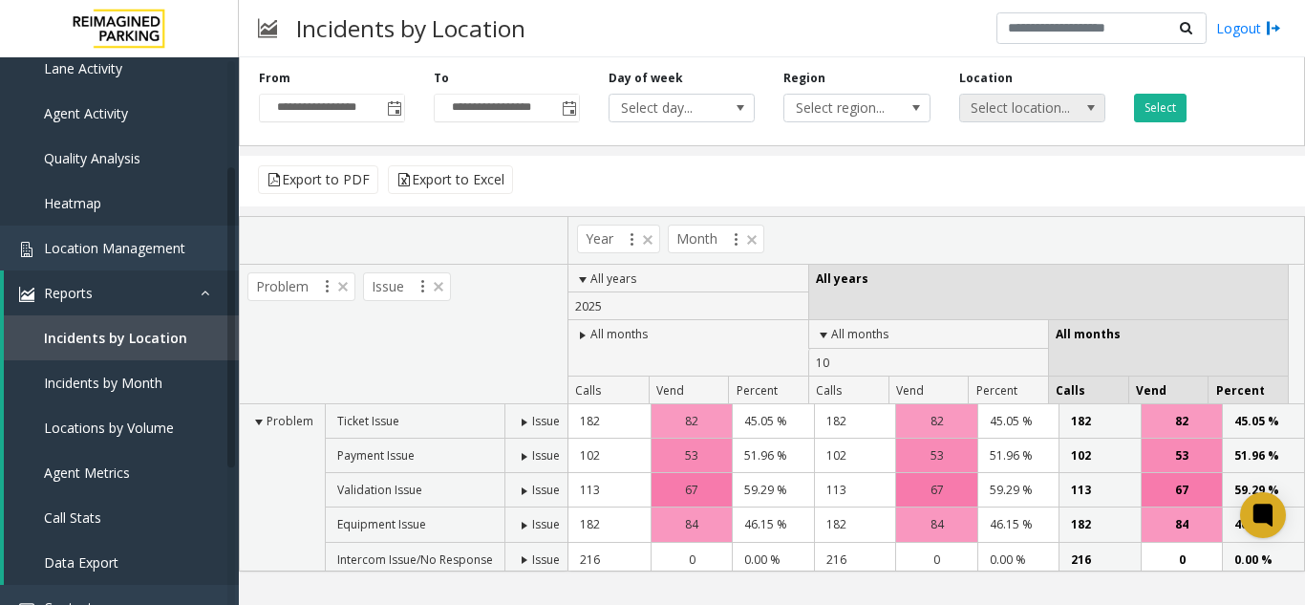
click at [1036, 107] on span "Select location..." at bounding box center [1018, 108] width 116 height 27
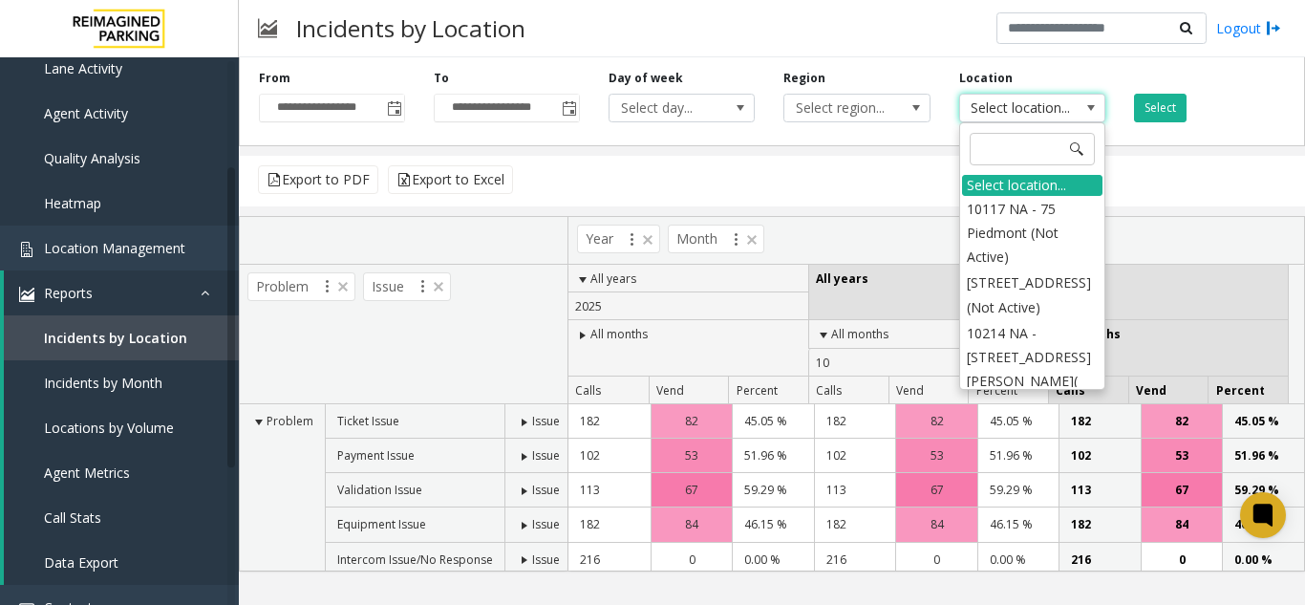
scroll to position [287, 0]
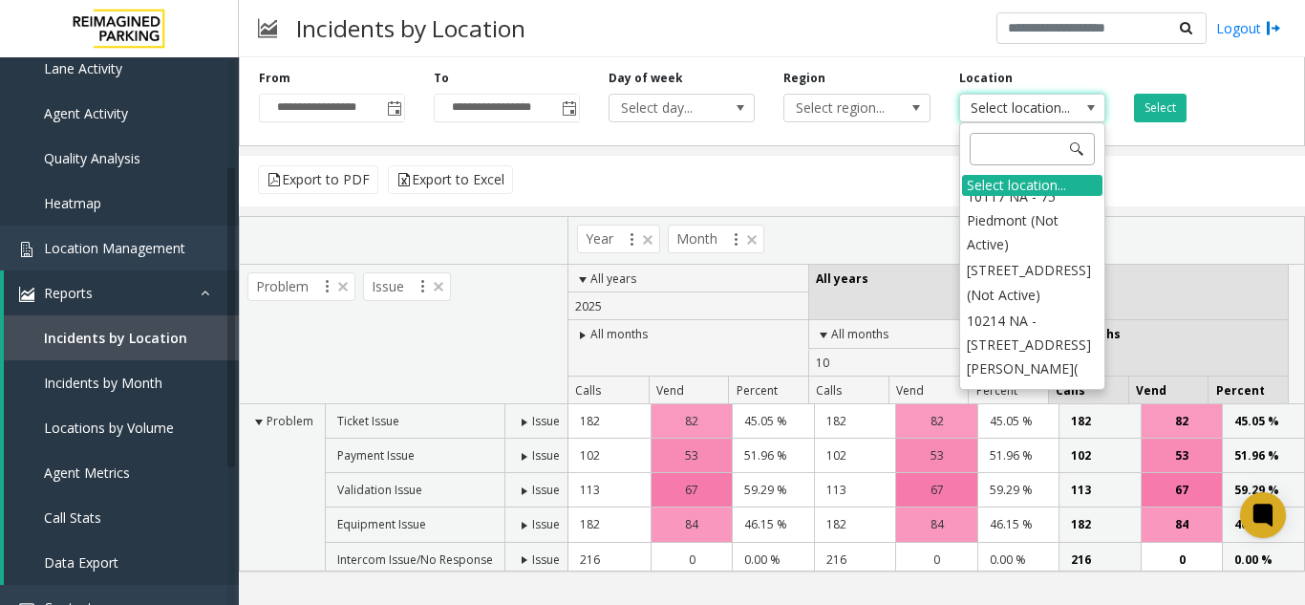
click at [1015, 154] on input at bounding box center [1031, 149] width 125 height 32
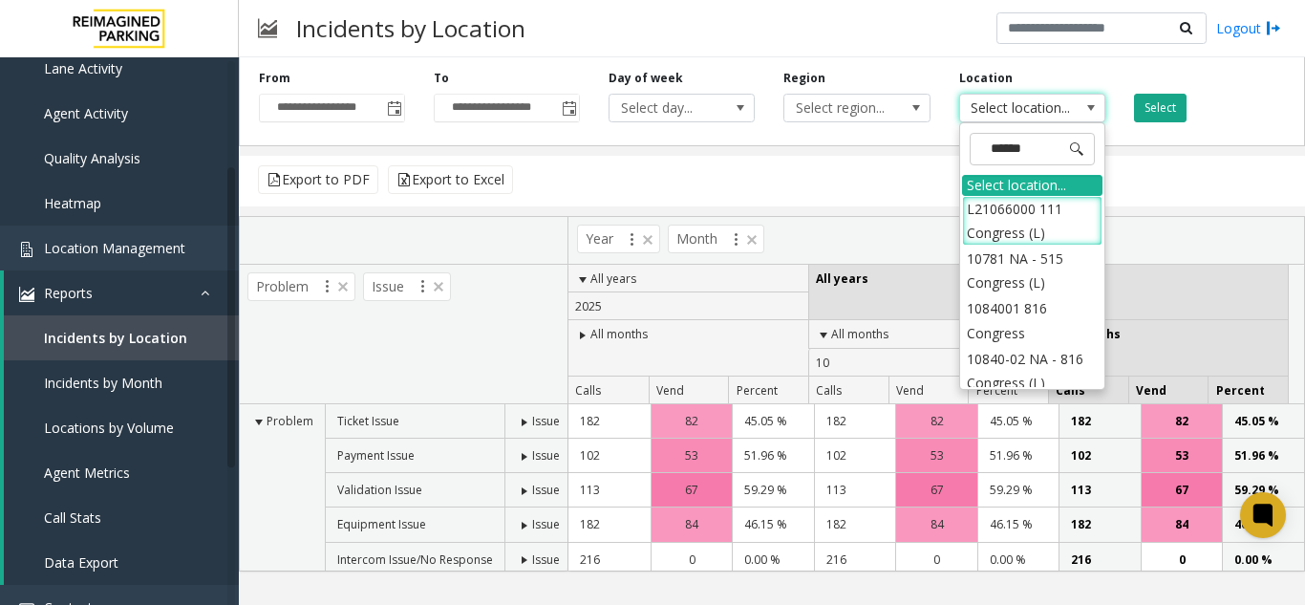
type input "*******"
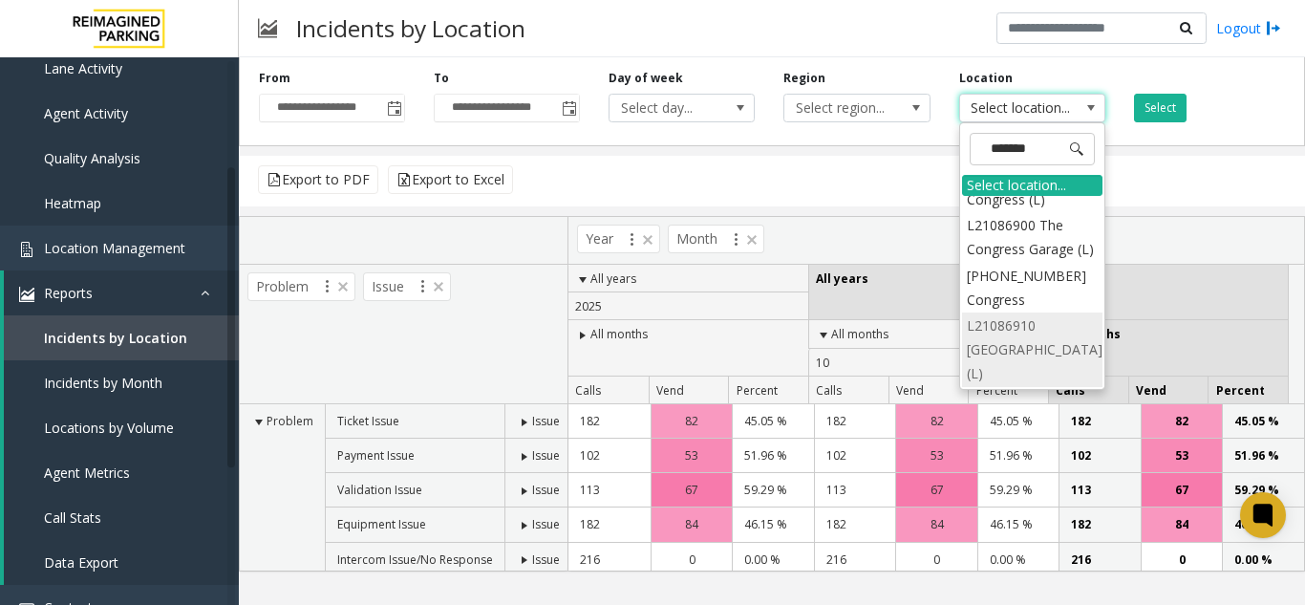
scroll to position [231, 0]
click at [1025, 347] on li "L21086910 HARRIS COUNTY CONGRESS PLAZA GARAGE (L)" at bounding box center [1032, 349] width 140 height 74
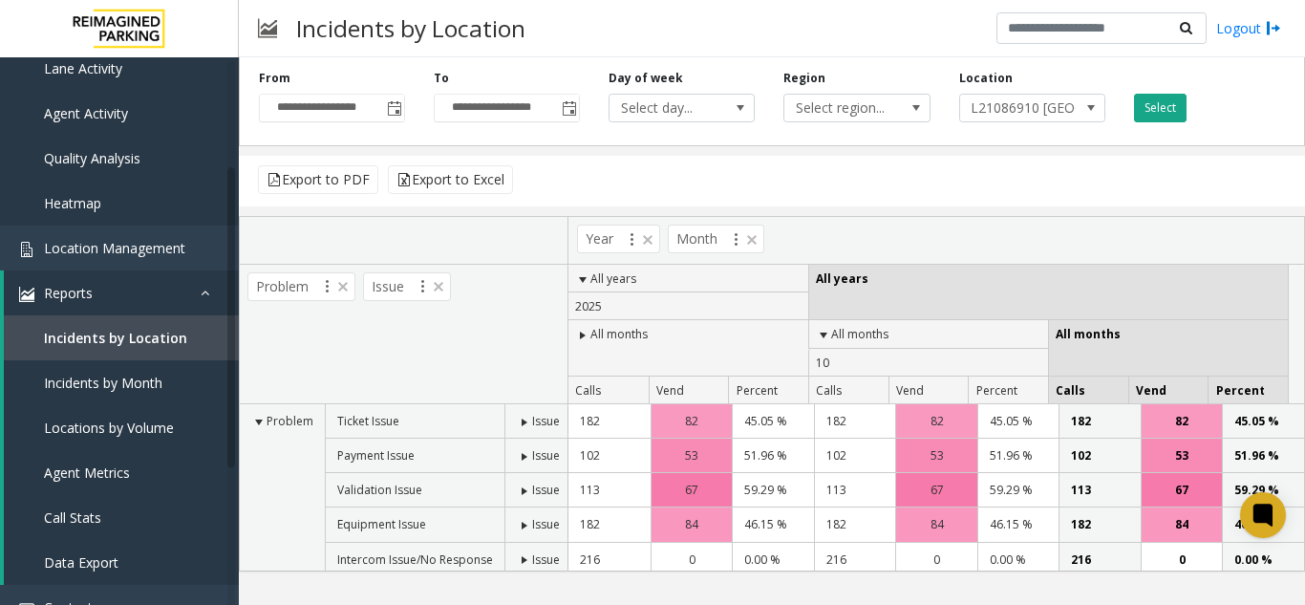
click at [1161, 105] on button "Select" at bounding box center [1160, 108] width 53 height 29
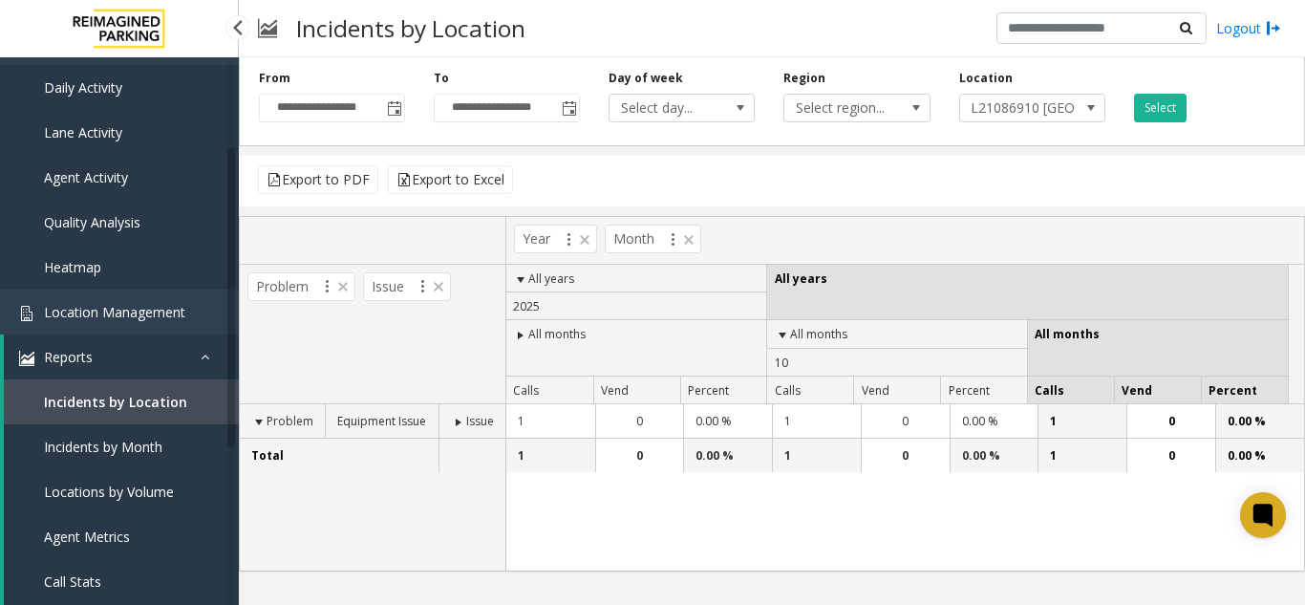
scroll to position [96, 0]
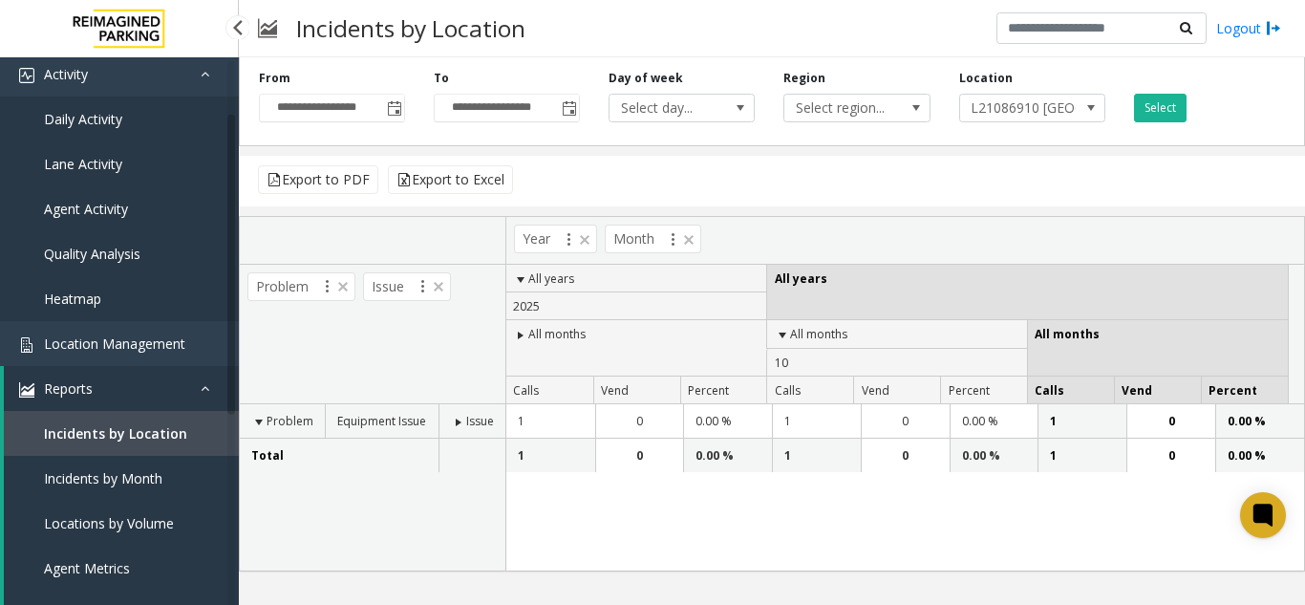
click at [107, 213] on span "Agent Activity" at bounding box center [86, 209] width 84 height 18
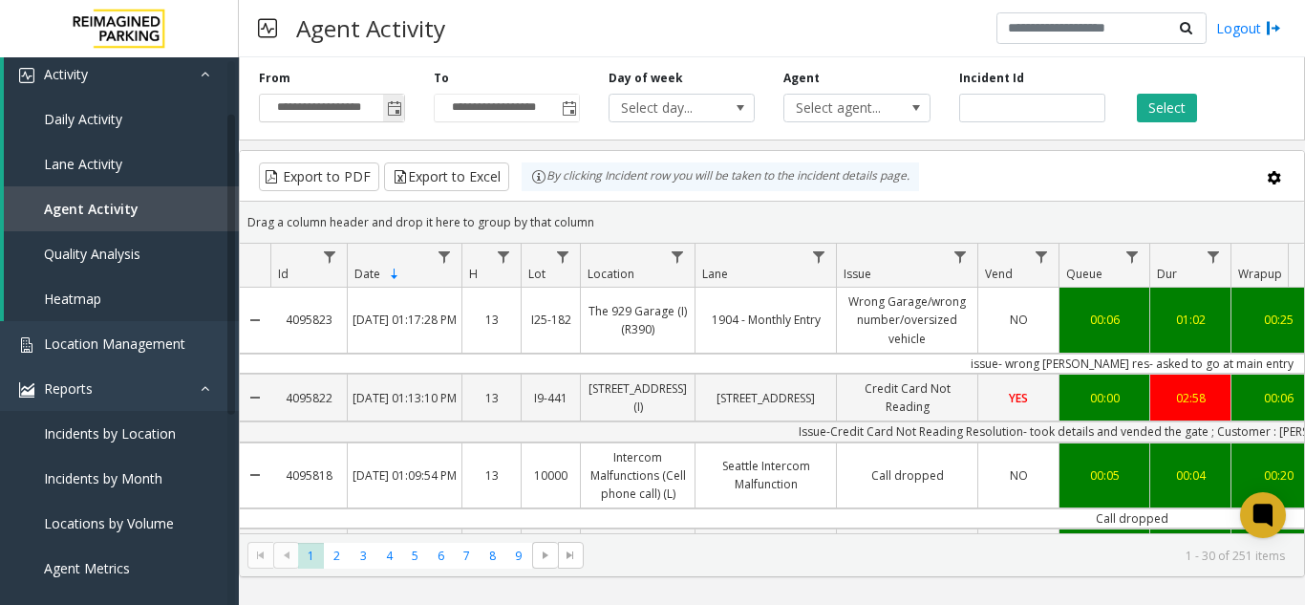
click at [394, 111] on span "Toggle popup" at bounding box center [394, 108] width 15 height 15
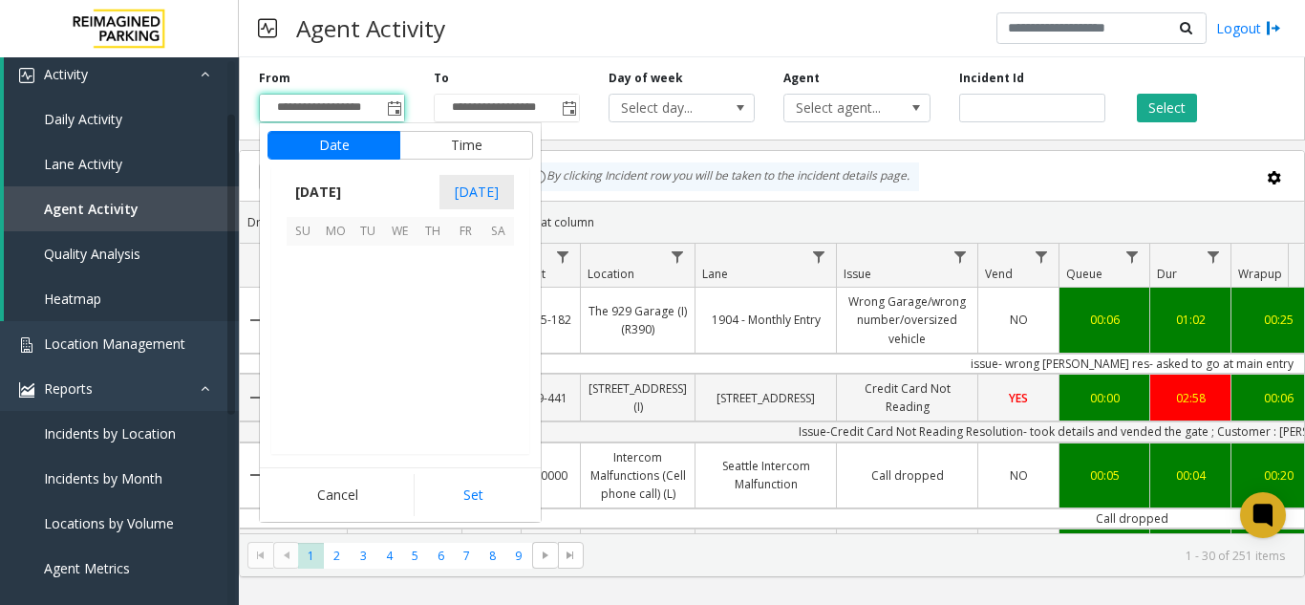
scroll to position [343005, 0]
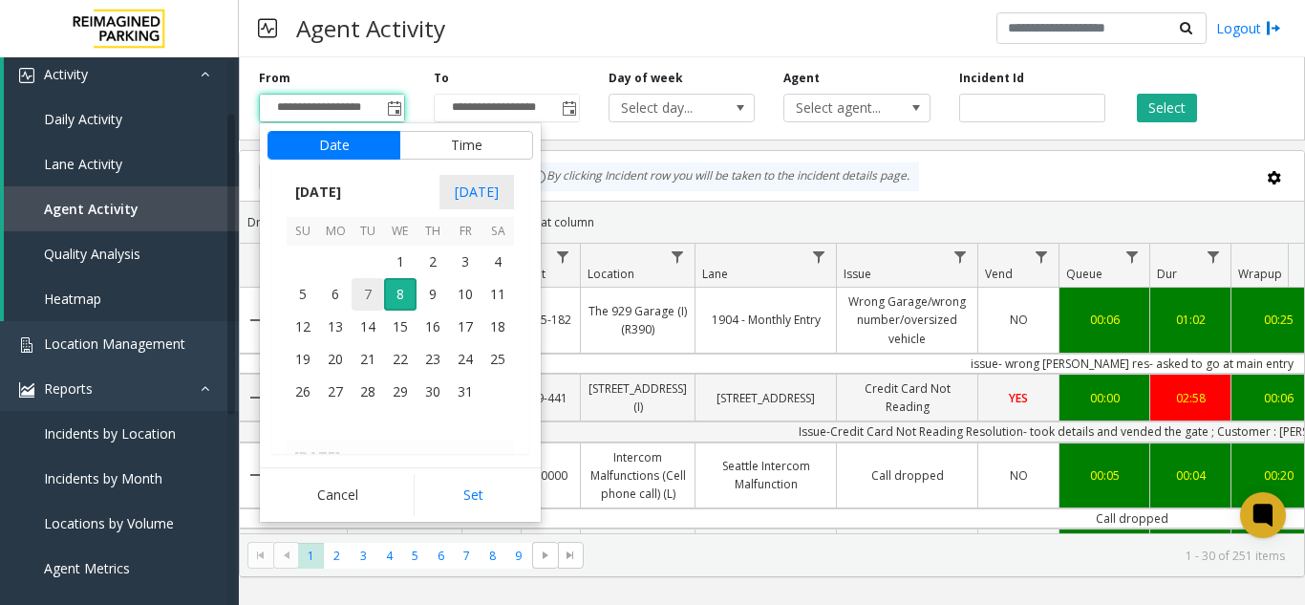
click at [359, 295] on span "7" at bounding box center [367, 294] width 32 height 32
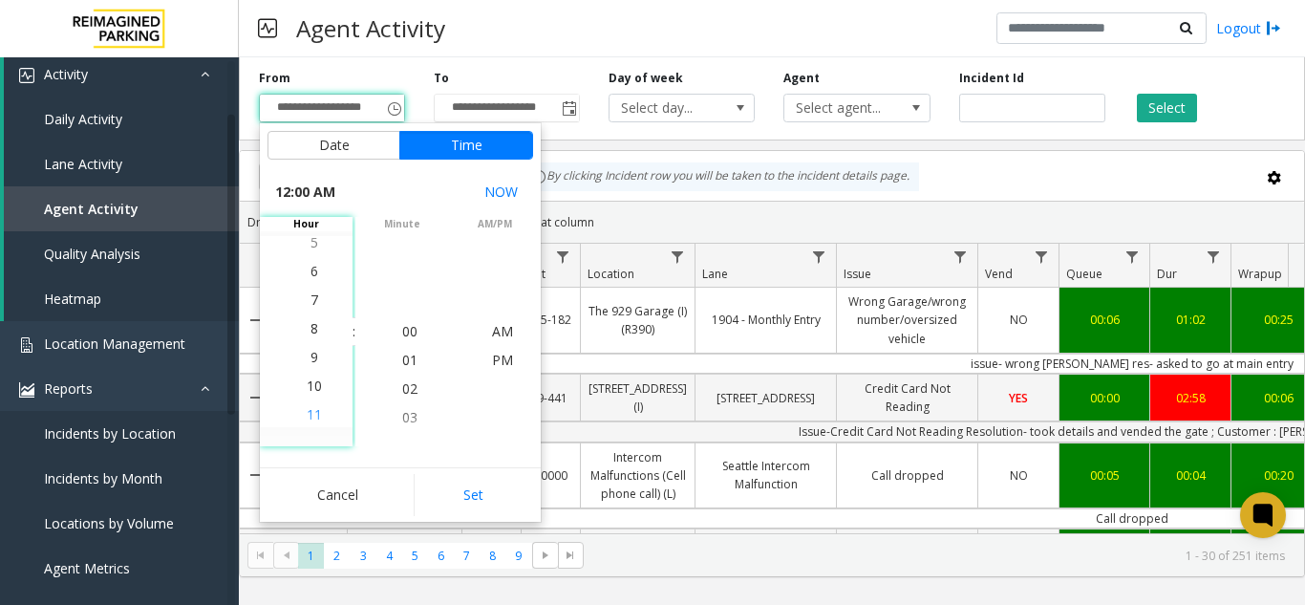
scroll to position [287, 0]
click at [310, 243] on span "7" at bounding box center [314, 245] width 8 height 18
click at [492, 360] on span "PM" at bounding box center [502, 360] width 21 height 18
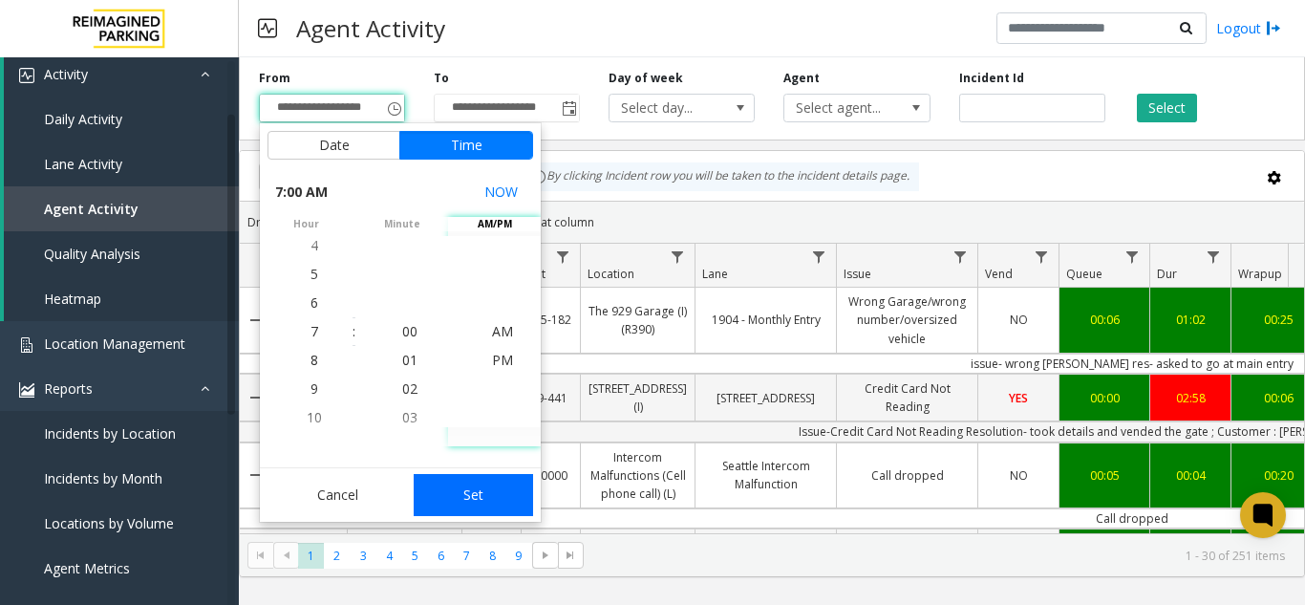
scroll to position [29, 0]
click at [469, 505] on button "Set" at bounding box center [474, 495] width 120 height 42
type input "**********"
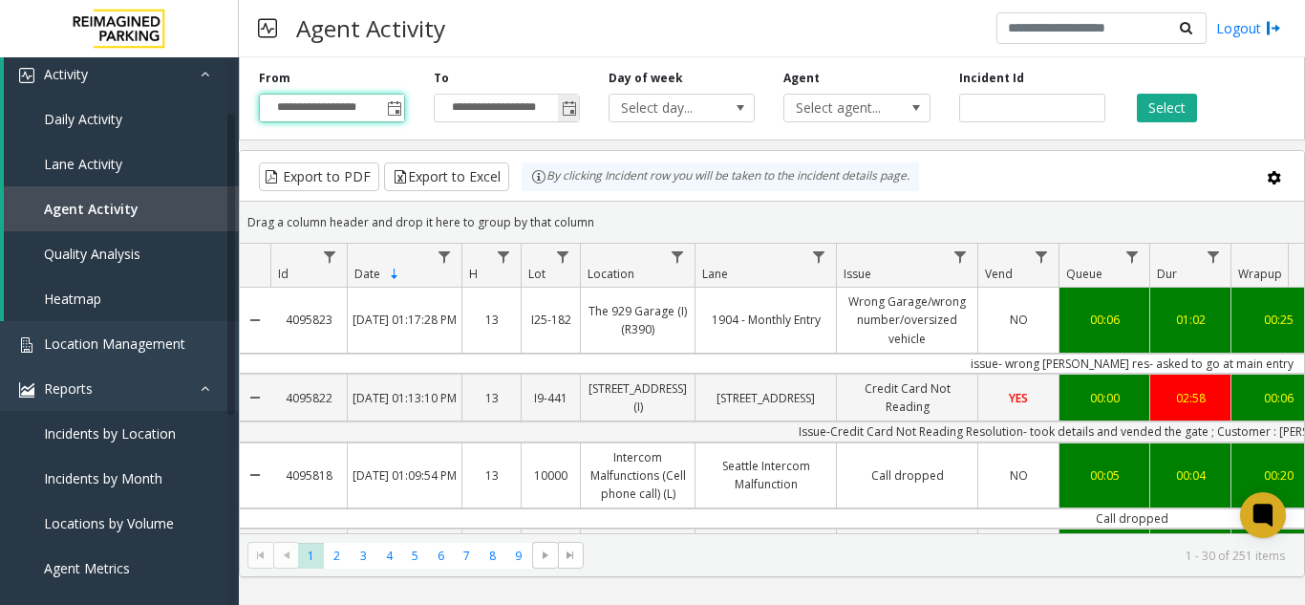
click at [570, 112] on span "Toggle popup" at bounding box center [569, 108] width 15 height 15
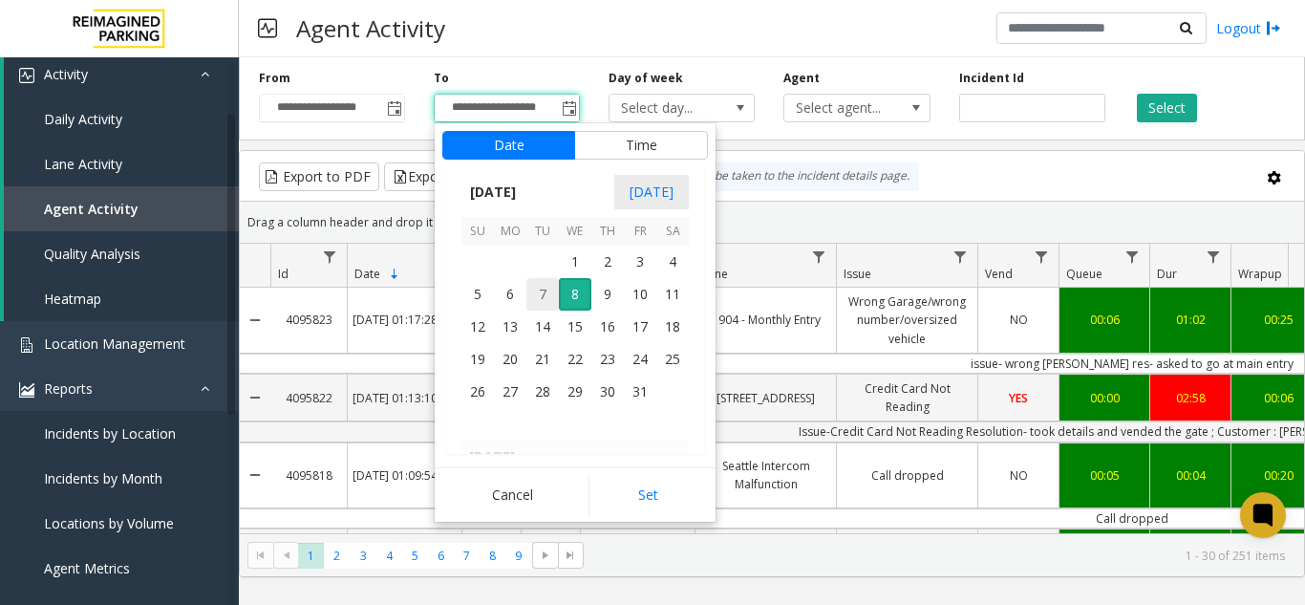
click at [551, 299] on span "7" at bounding box center [542, 294] width 32 height 32
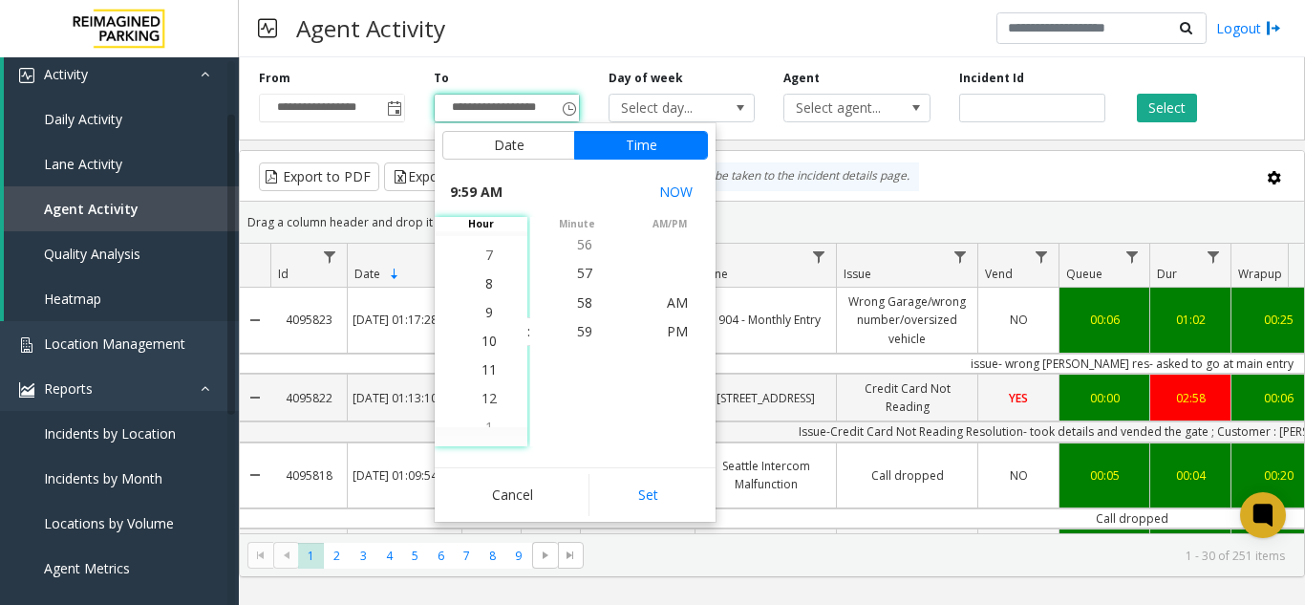
scroll to position [0, 0]
click at [489, 278] on li "7" at bounding box center [489, 274] width 67 height 29
click at [577, 335] on span "30" at bounding box center [584, 331] width 15 height 18
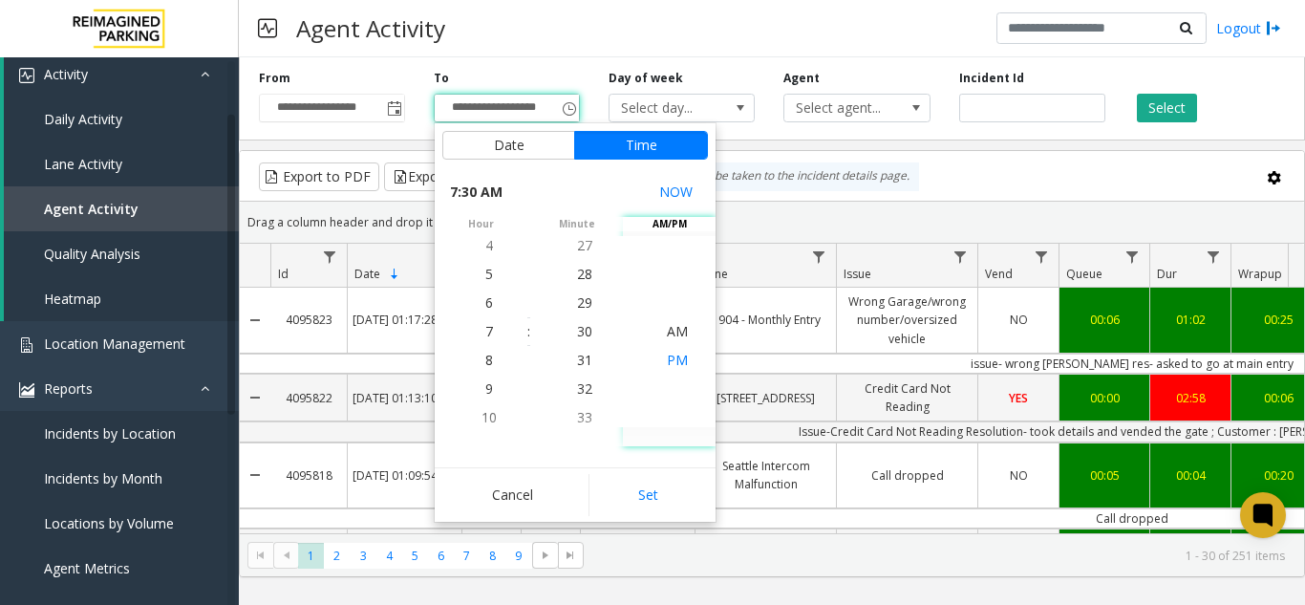
click at [667, 351] on span "PM" at bounding box center [677, 360] width 21 height 18
drag, startPoint x: 651, startPoint y: 488, endPoint x: 670, endPoint y: 445, distance: 47.0
click at [650, 488] on button "Set" at bounding box center [648, 495] width 120 height 42
type input "**********"
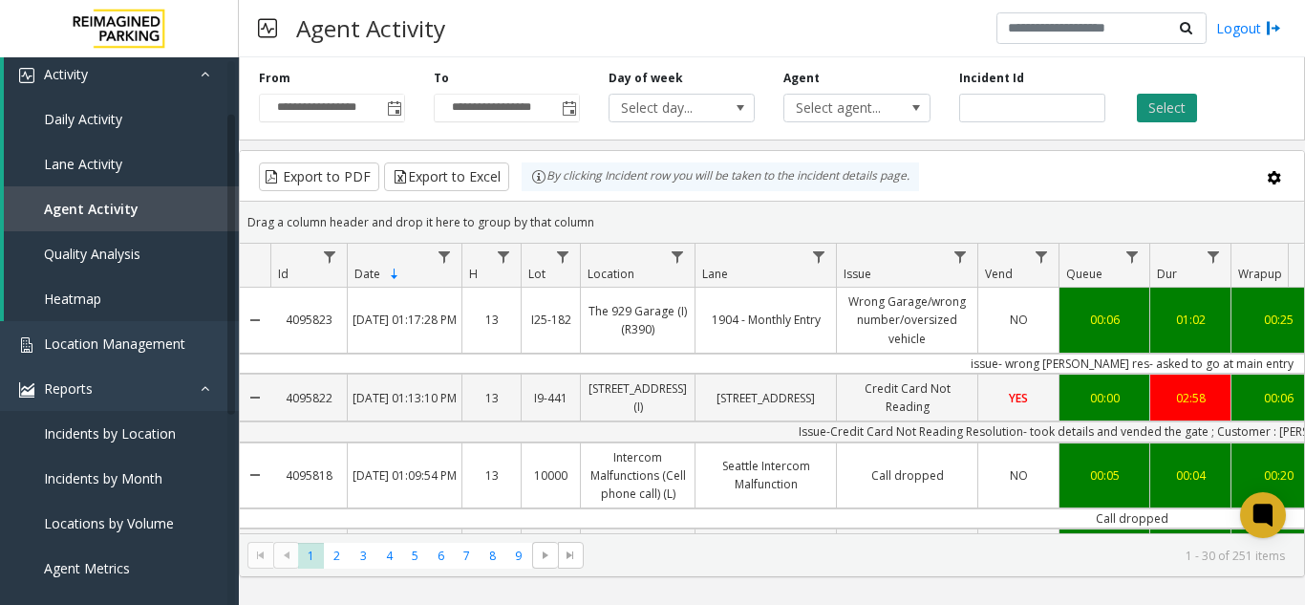
click at [1159, 103] on button "Select" at bounding box center [1167, 108] width 60 height 29
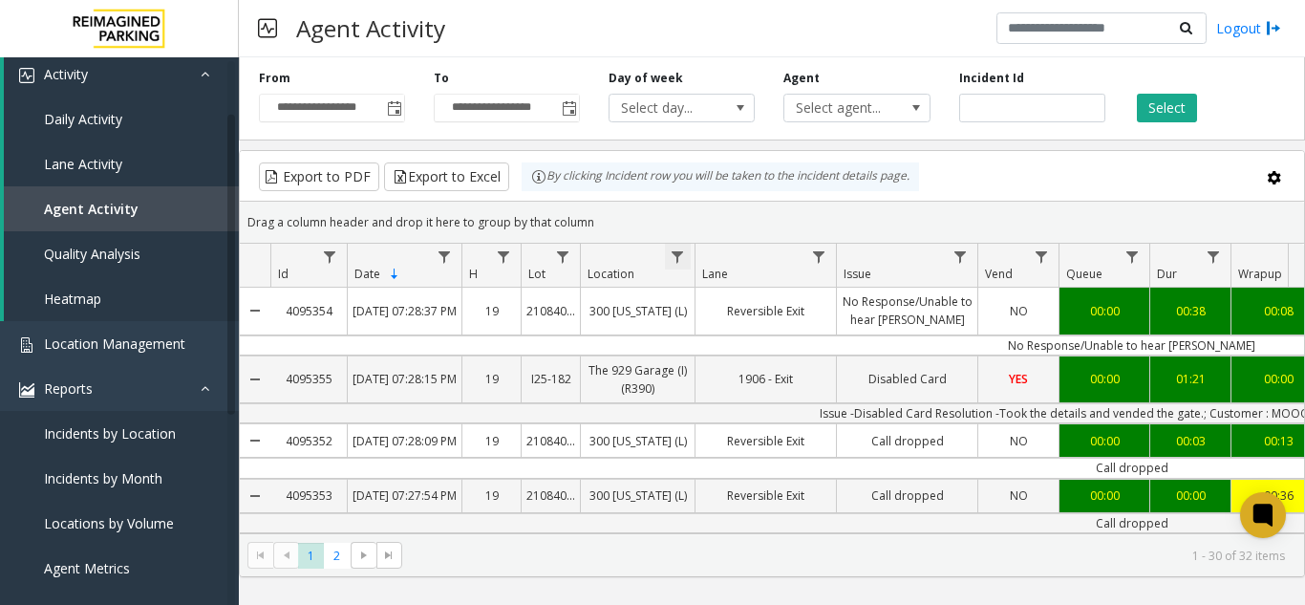
click at [677, 260] on span "Data table" at bounding box center [677, 256] width 15 height 15
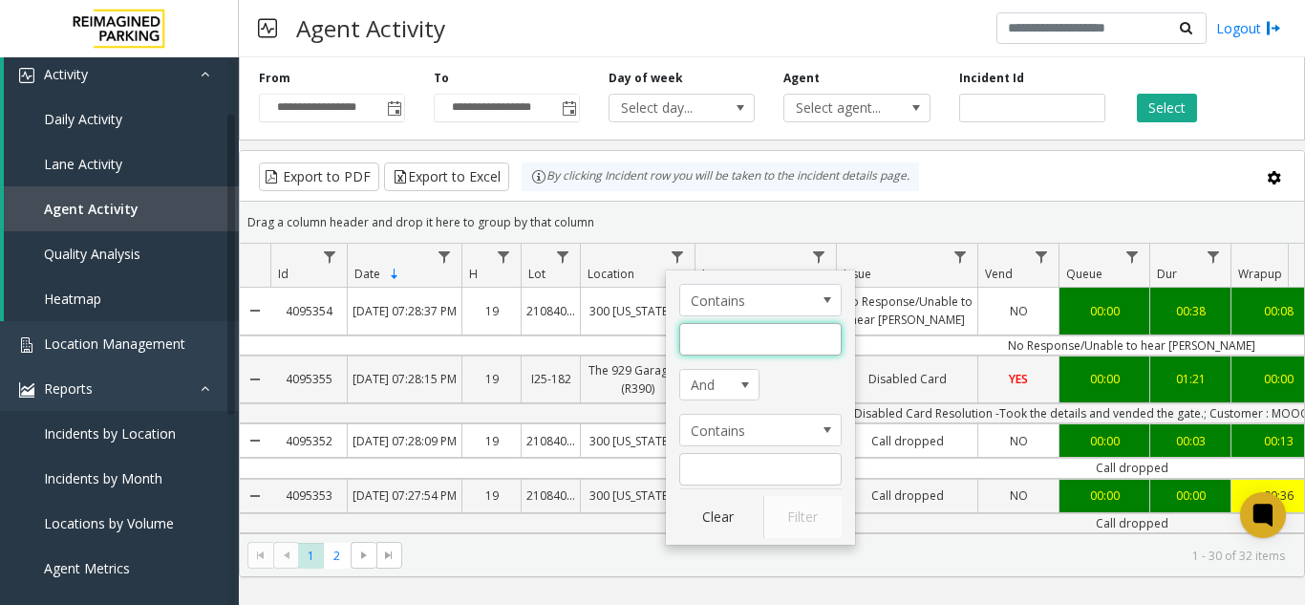
click at [713, 334] on input "Location Filter" at bounding box center [760, 339] width 162 height 32
type input "********"
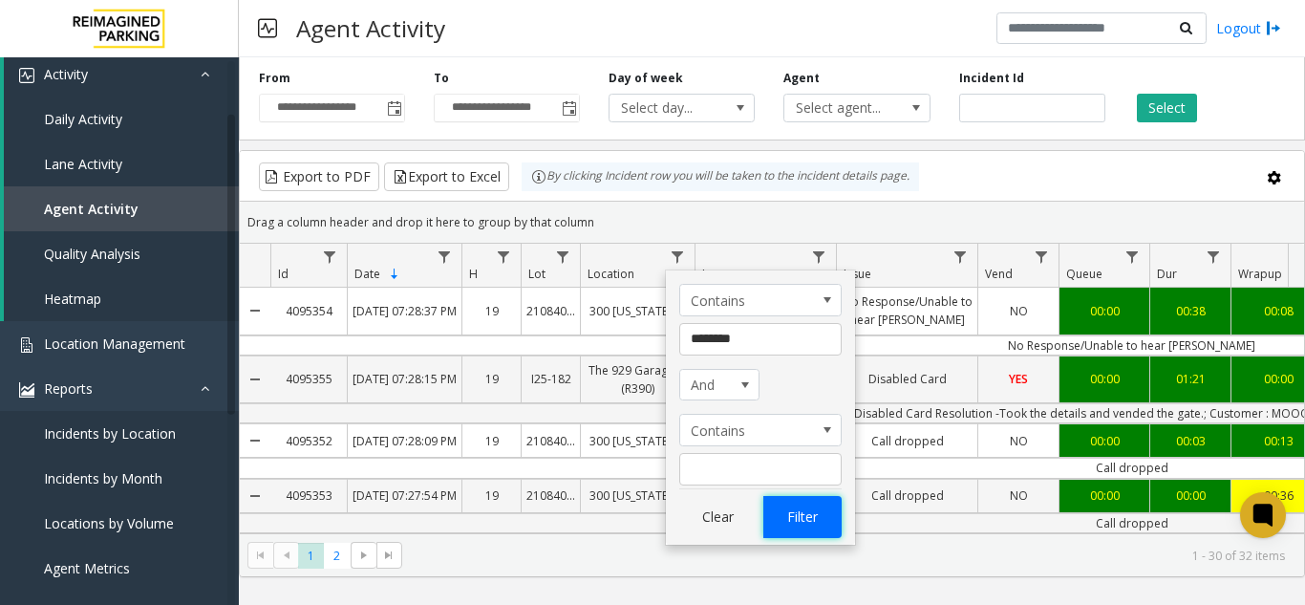
click at [776, 517] on button "Filter" at bounding box center [802, 517] width 78 height 42
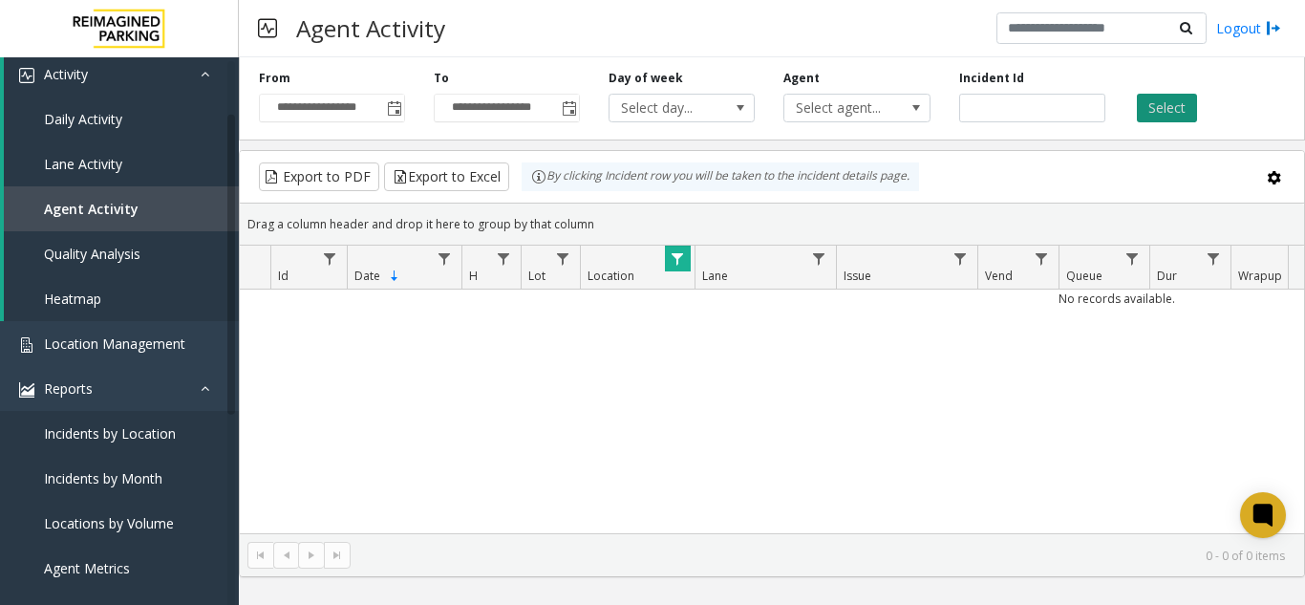
click at [1185, 112] on button "Select" at bounding box center [1167, 108] width 60 height 29
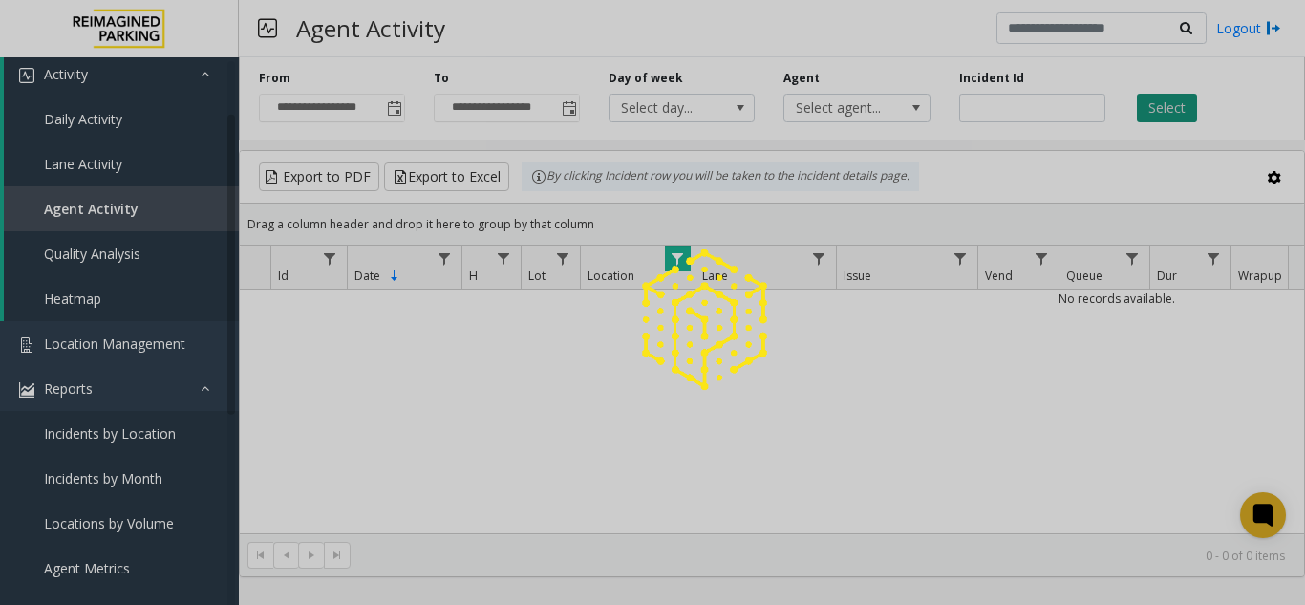
click at [1185, 112] on div at bounding box center [652, 302] width 1305 height 605
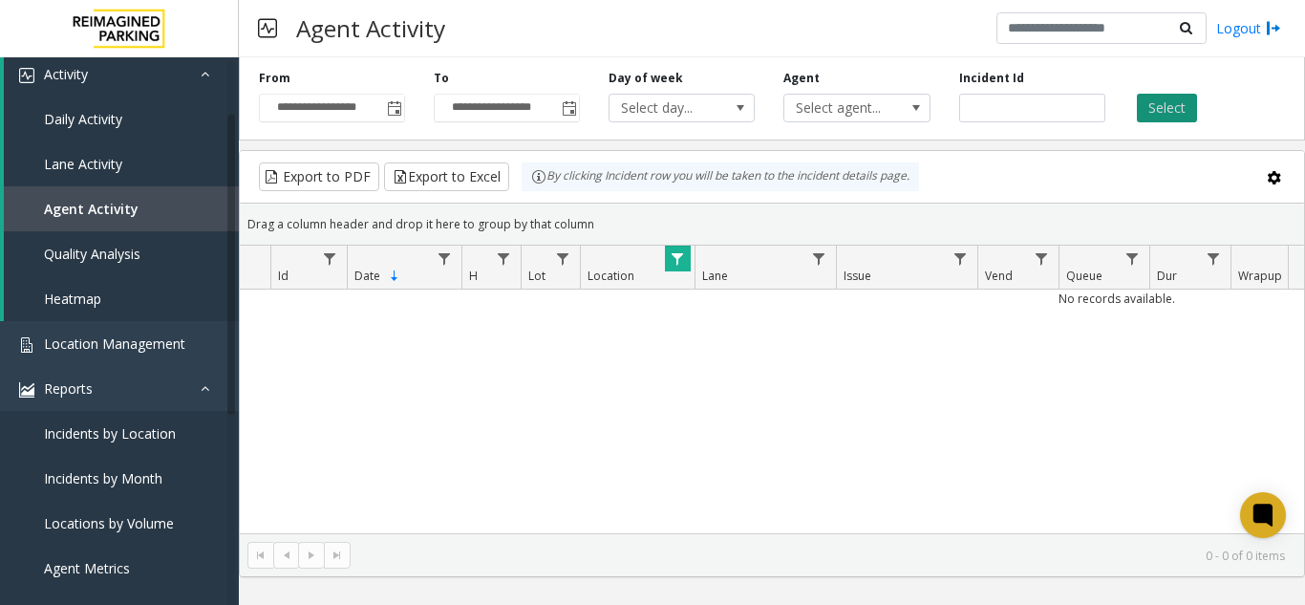
click at [1185, 112] on button "Select" at bounding box center [1167, 108] width 60 height 29
click at [402, 105] on span "Toggle popup" at bounding box center [394, 108] width 15 height 15
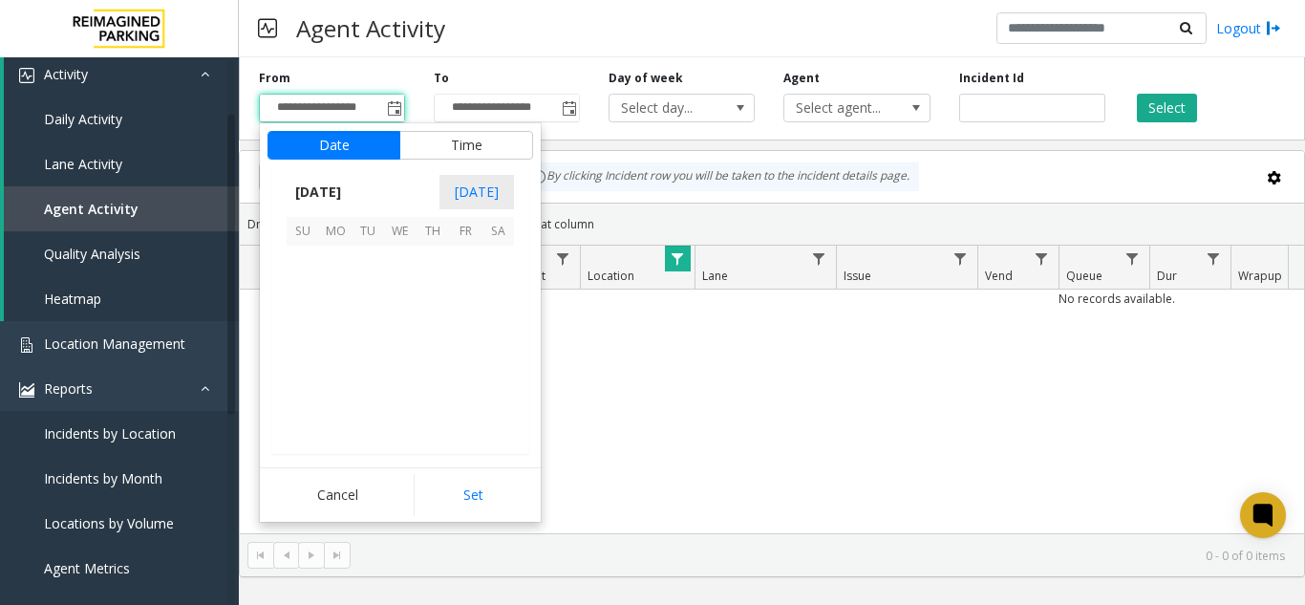
scroll to position [29, 0]
click at [359, 295] on span "7" at bounding box center [367, 294] width 32 height 32
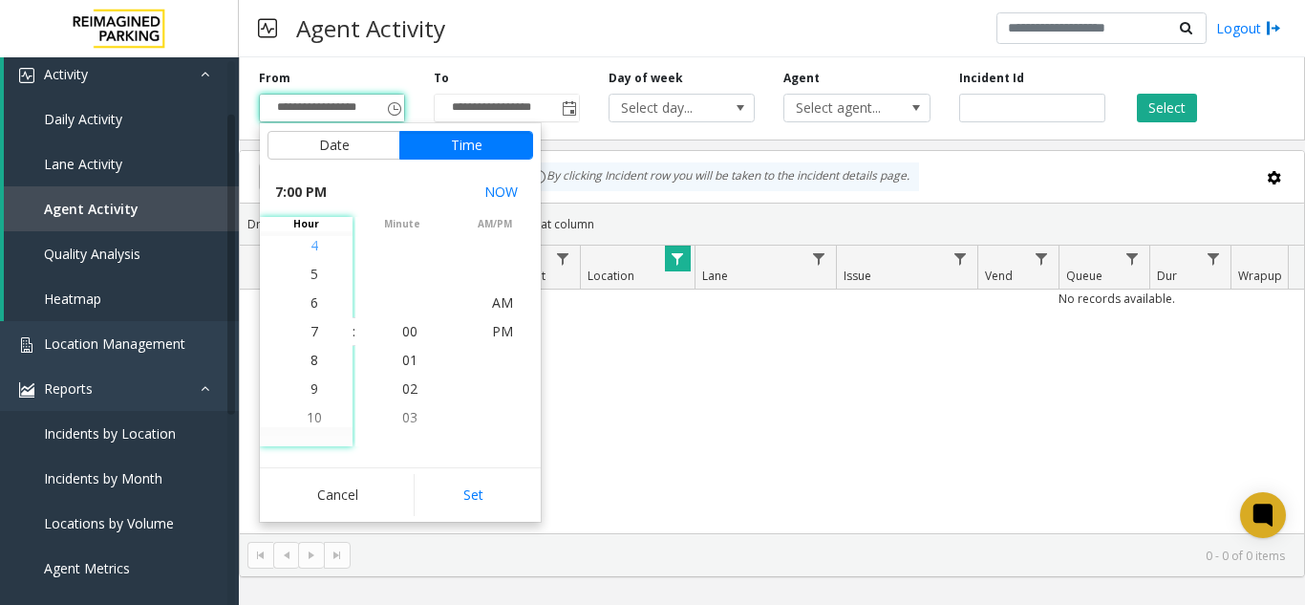
click at [310, 248] on span "4" at bounding box center [314, 245] width 8 height 18
click at [492, 326] on span "PM" at bounding box center [502, 331] width 21 height 18
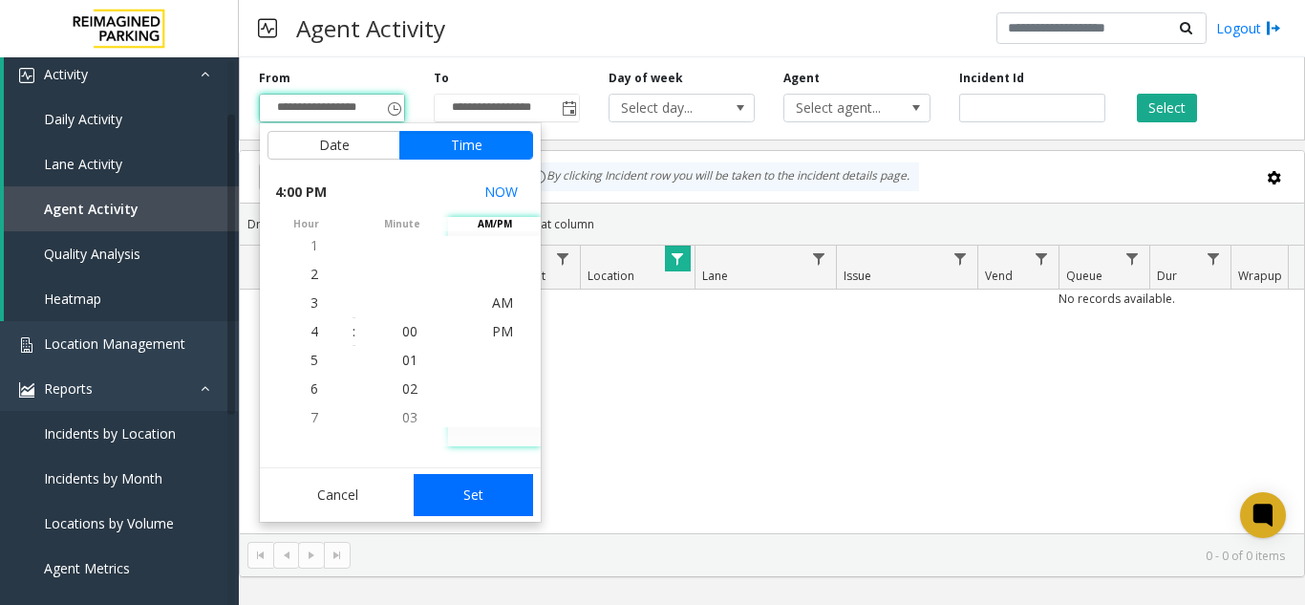
click at [474, 481] on button "Set" at bounding box center [474, 495] width 120 height 42
type input "**********"
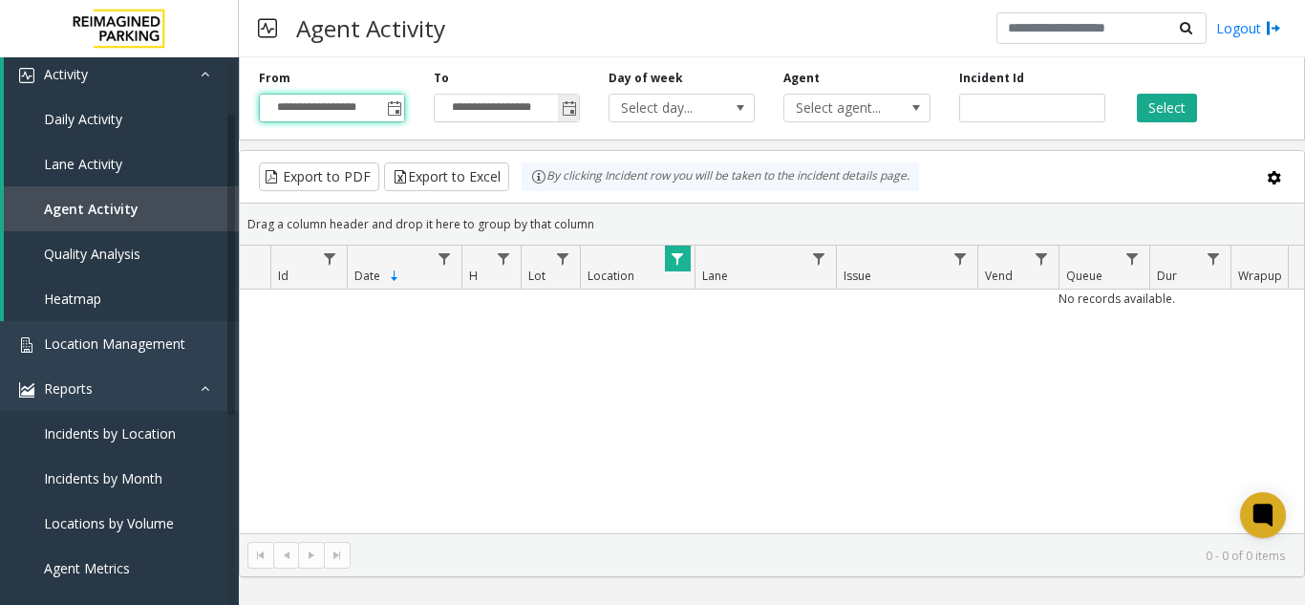
click at [572, 109] on span "Toggle popup" at bounding box center [569, 108] width 15 height 15
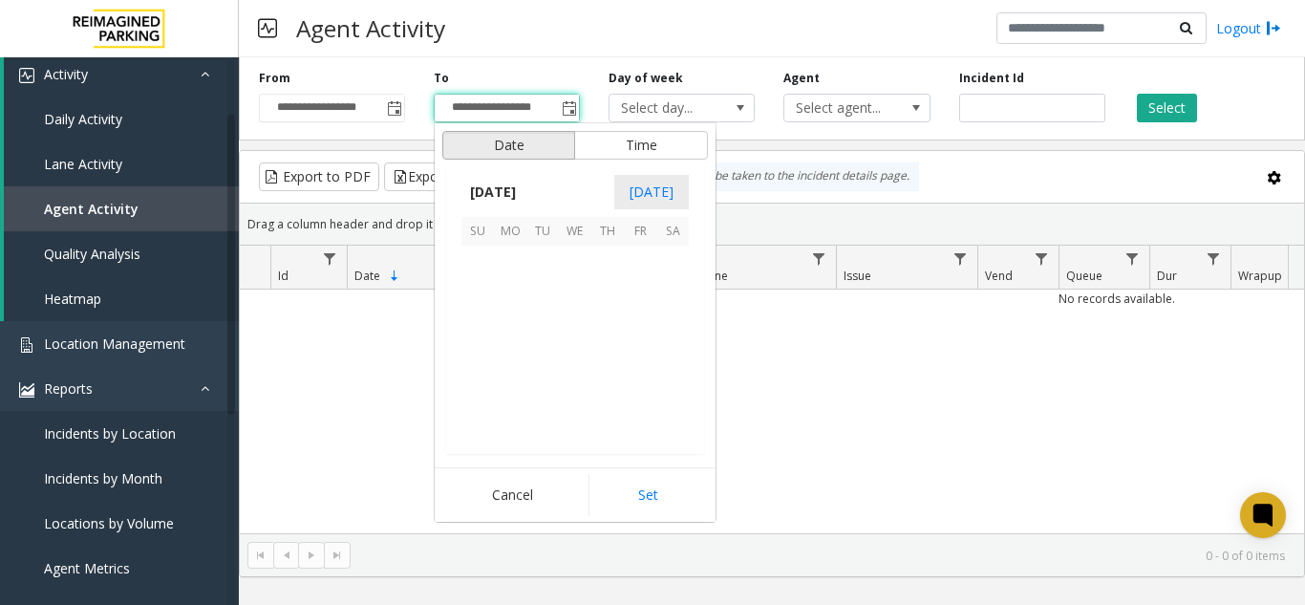
scroll to position [544, 0]
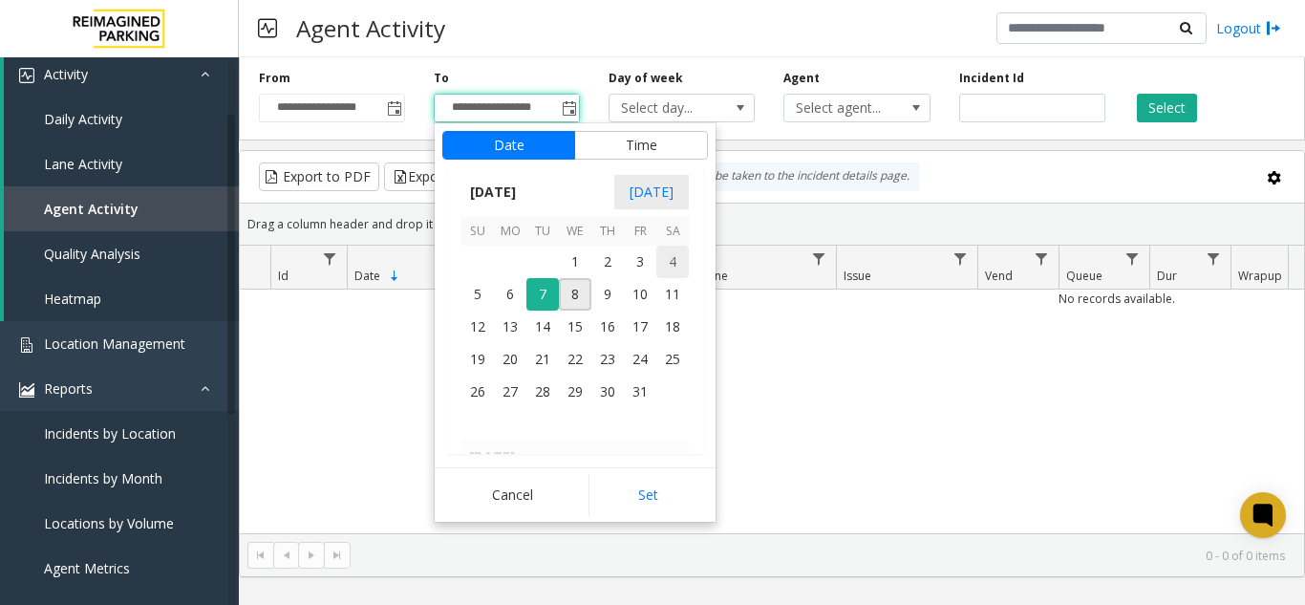
click at [669, 266] on span "4" at bounding box center [672, 261] width 32 height 32
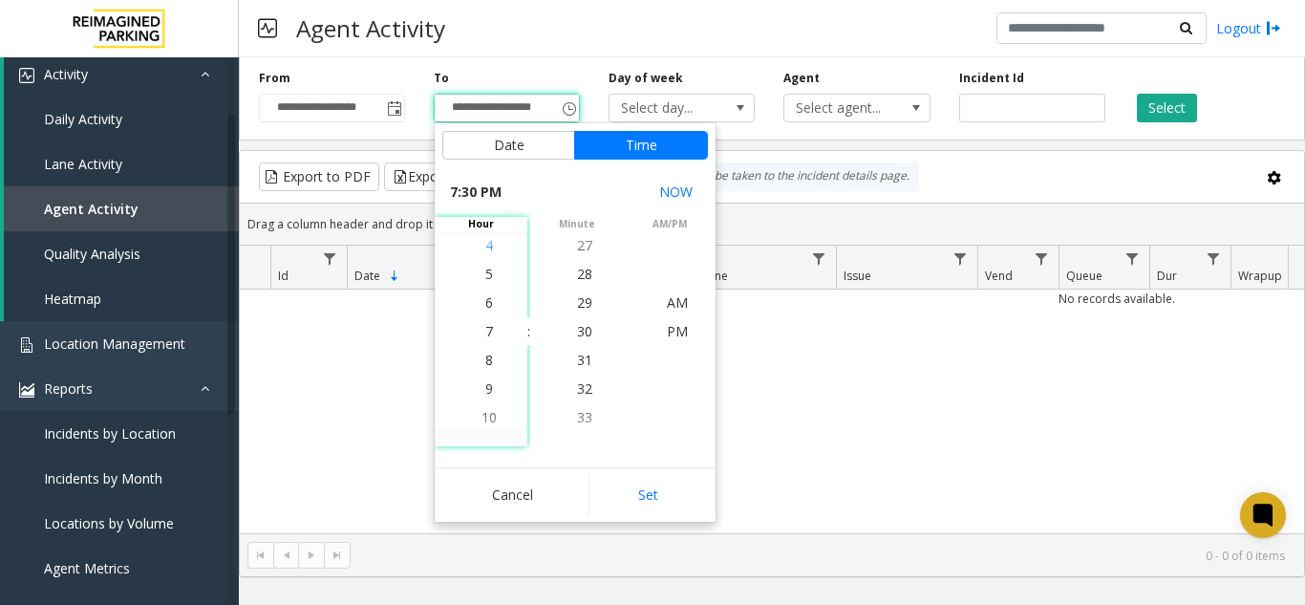
click at [485, 248] on span "4" at bounding box center [489, 245] width 8 height 18
click at [578, 336] on span "30" at bounding box center [584, 331] width 15 height 18
click at [678, 328] on span "PM" at bounding box center [677, 331] width 21 height 18
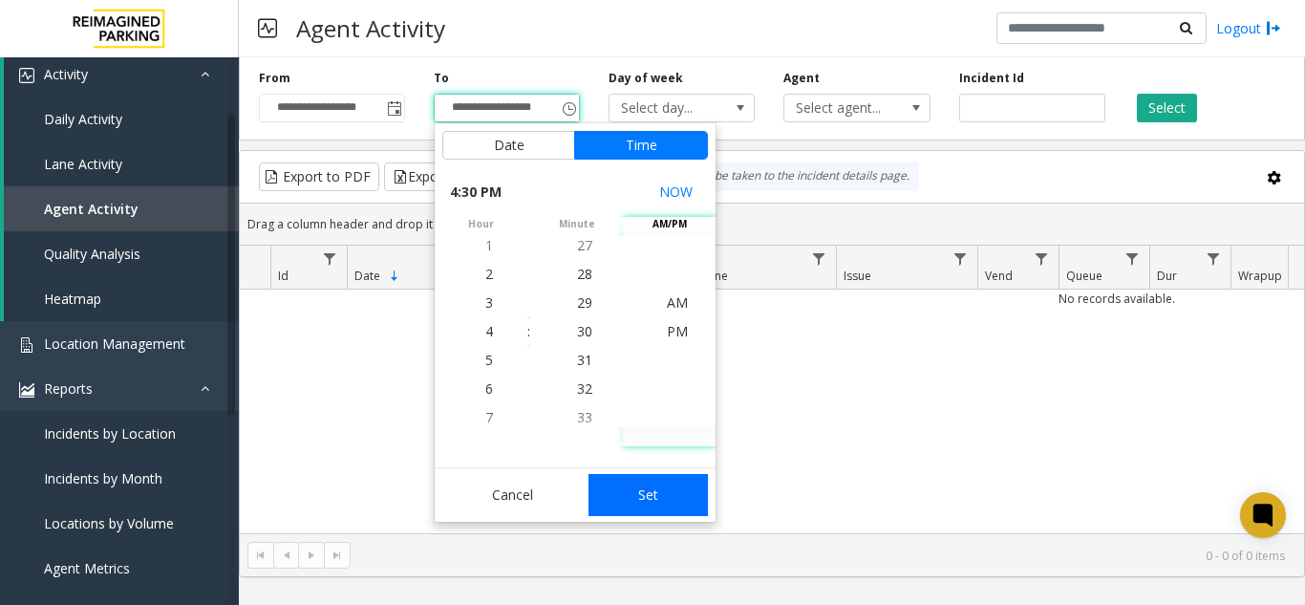
click at [637, 478] on button "Set" at bounding box center [648, 495] width 120 height 42
type input "**********"
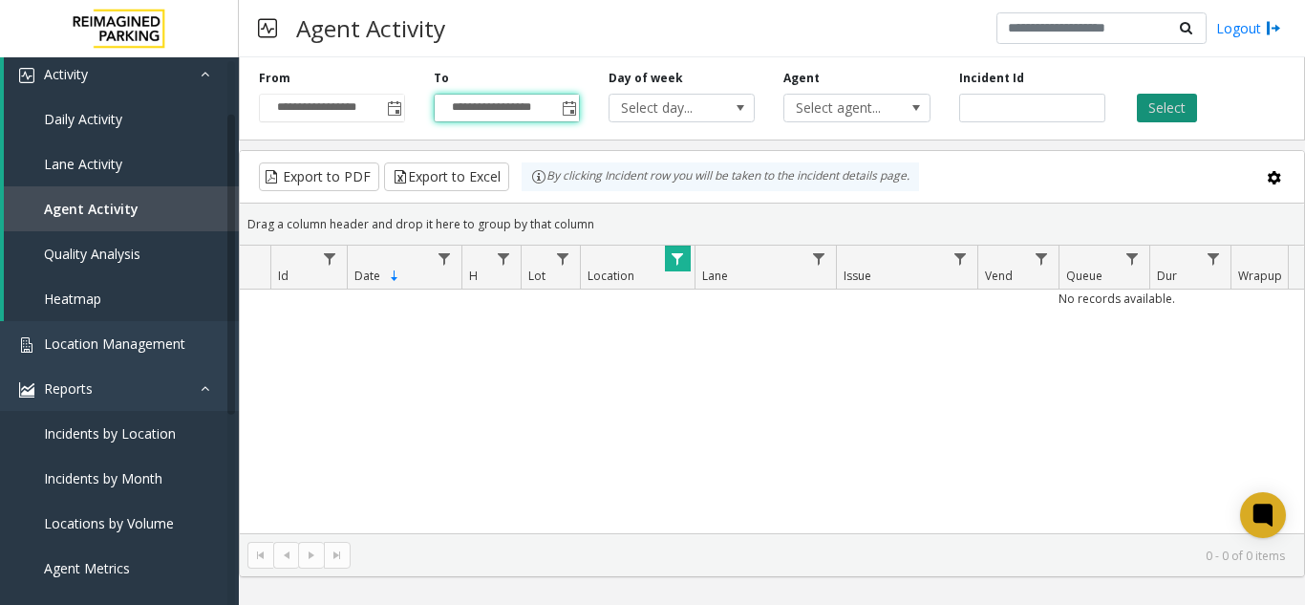
click at [1183, 116] on button "Select" at bounding box center [1167, 108] width 60 height 29
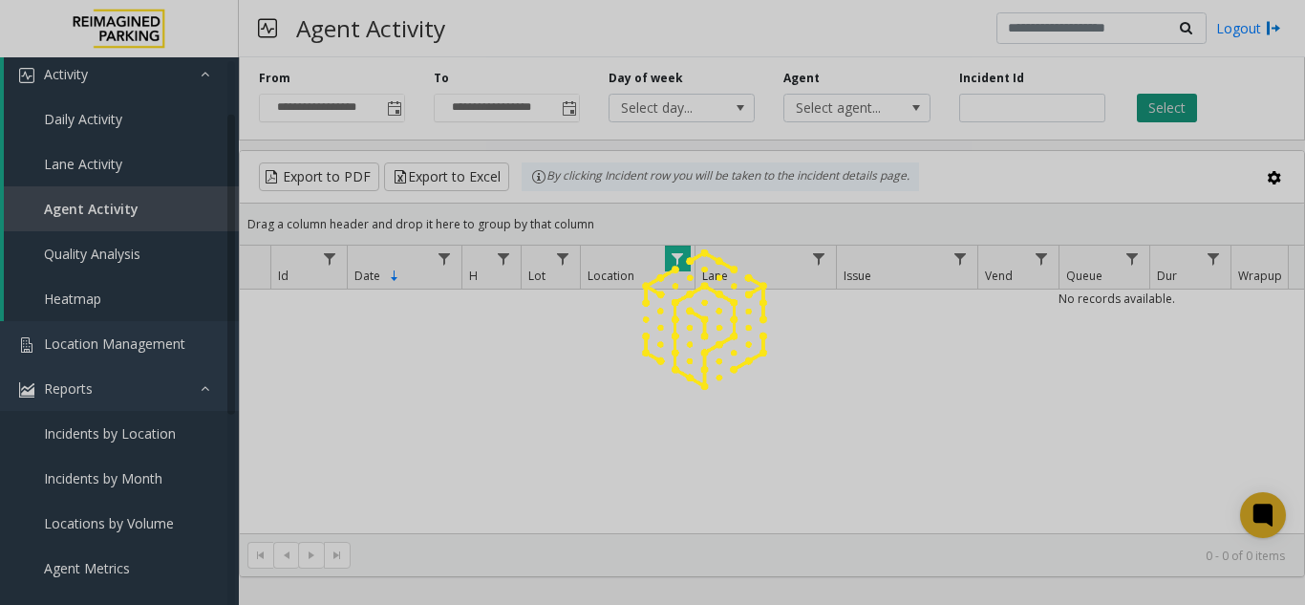
click at [1183, 116] on div at bounding box center [652, 302] width 1305 height 605
click at [1183, 116] on button "Select" at bounding box center [1167, 108] width 60 height 29
click at [1183, 116] on div at bounding box center [652, 302] width 1305 height 605
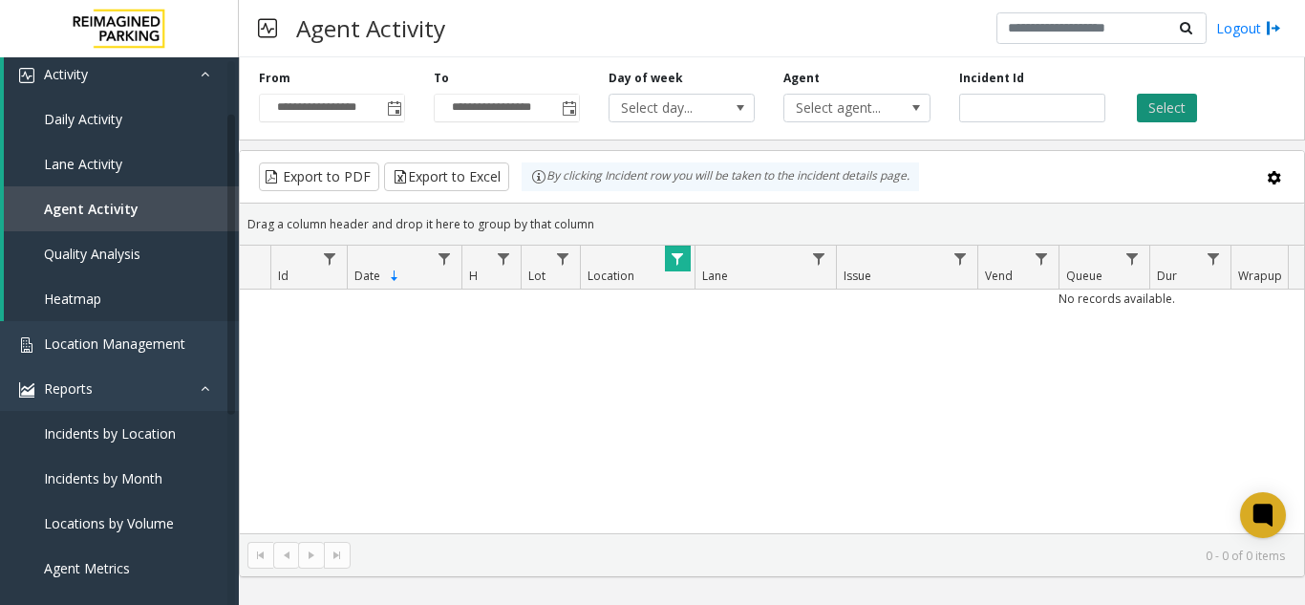
click at [1183, 116] on button "Select" at bounding box center [1167, 108] width 60 height 29
click at [683, 257] on span "Data table" at bounding box center [677, 258] width 15 height 15
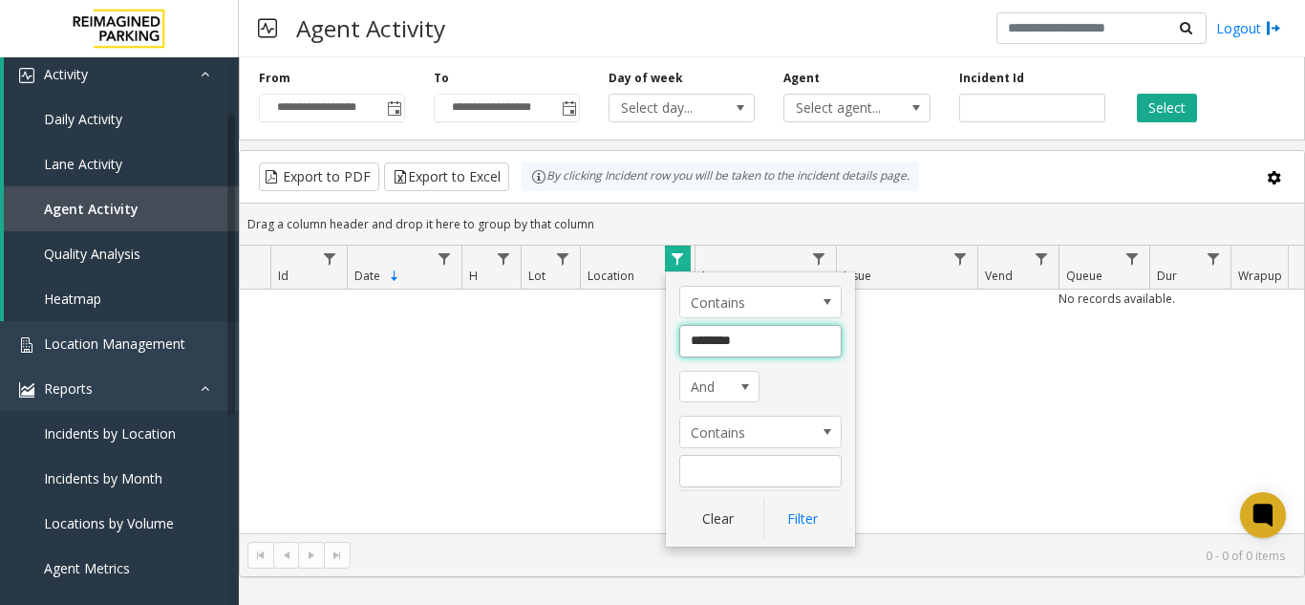
click at [725, 343] on input "********" at bounding box center [760, 341] width 162 height 32
click at [766, 350] on input "********" at bounding box center [760, 341] width 162 height 32
drag, startPoint x: 772, startPoint y: 344, endPoint x: 646, endPoint y: 339, distance: 126.2
click at [648, 339] on app-root "**********" at bounding box center [652, 302] width 1305 height 605
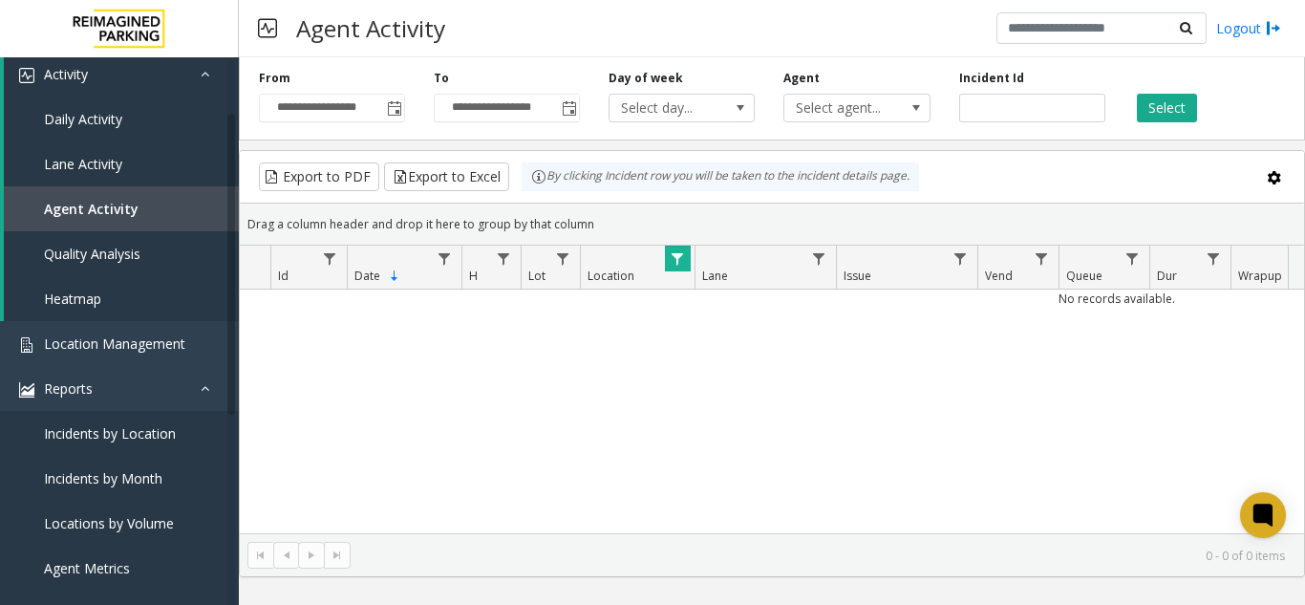
click at [681, 264] on span "Data table" at bounding box center [677, 258] width 15 height 15
click at [676, 256] on span "Data table" at bounding box center [677, 258] width 15 height 15
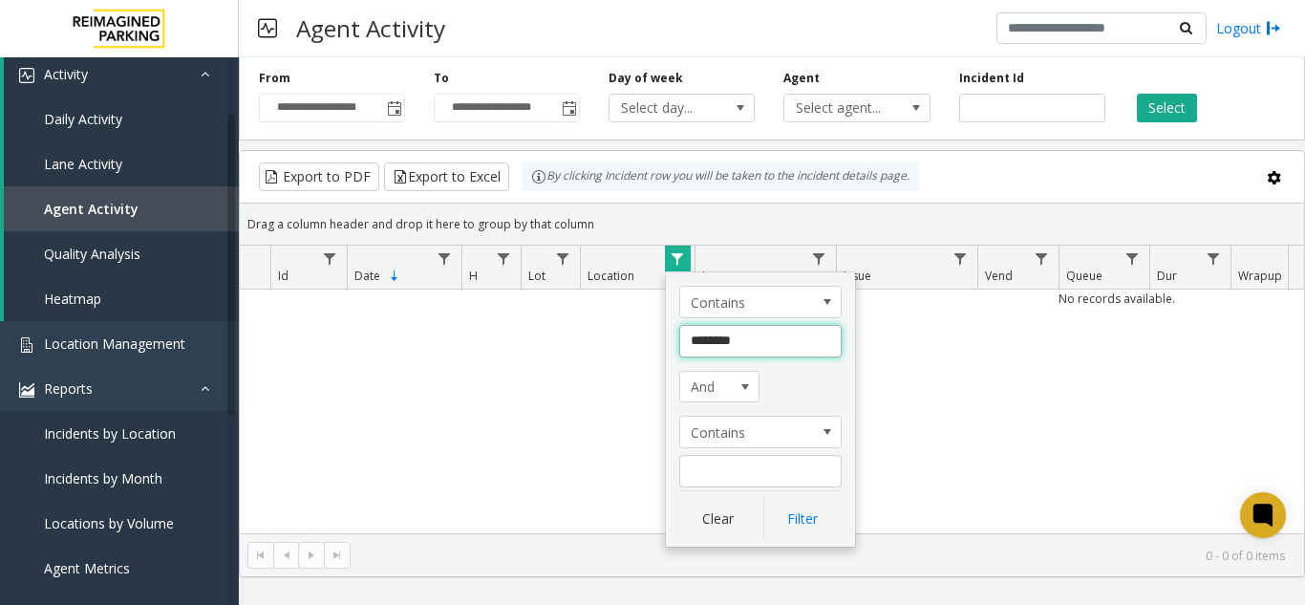
click at [699, 341] on input "********" at bounding box center [760, 341] width 162 height 32
paste input "**********"
type input "**********"
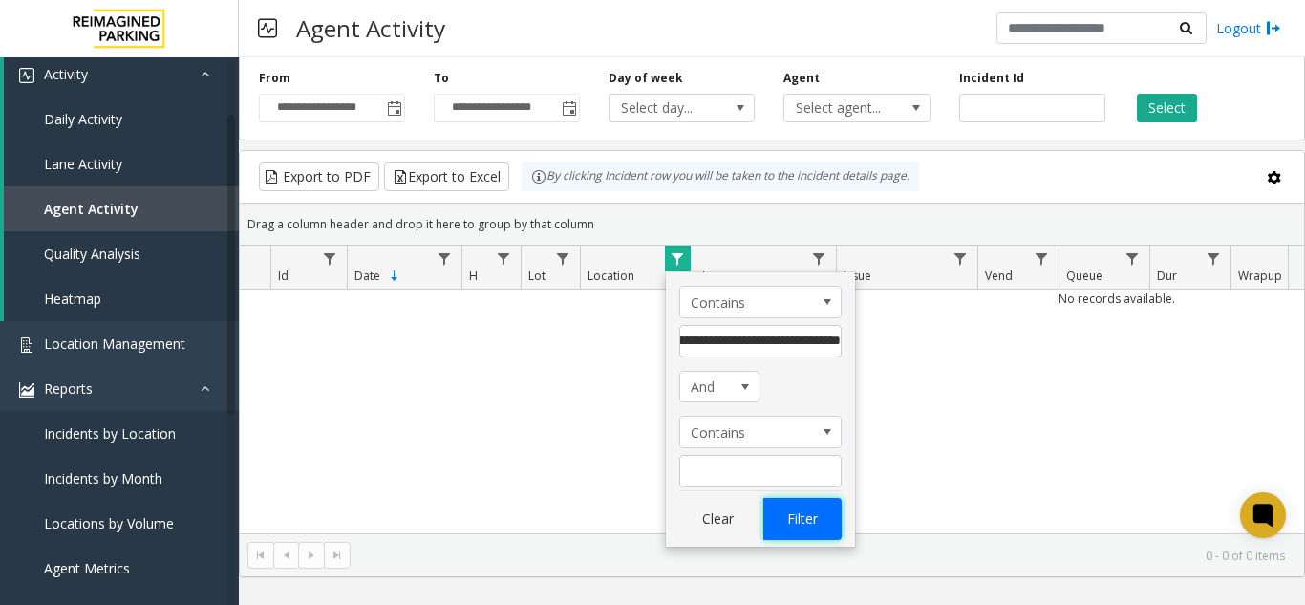
scroll to position [0, 0]
click at [807, 516] on button "Filter" at bounding box center [802, 519] width 78 height 42
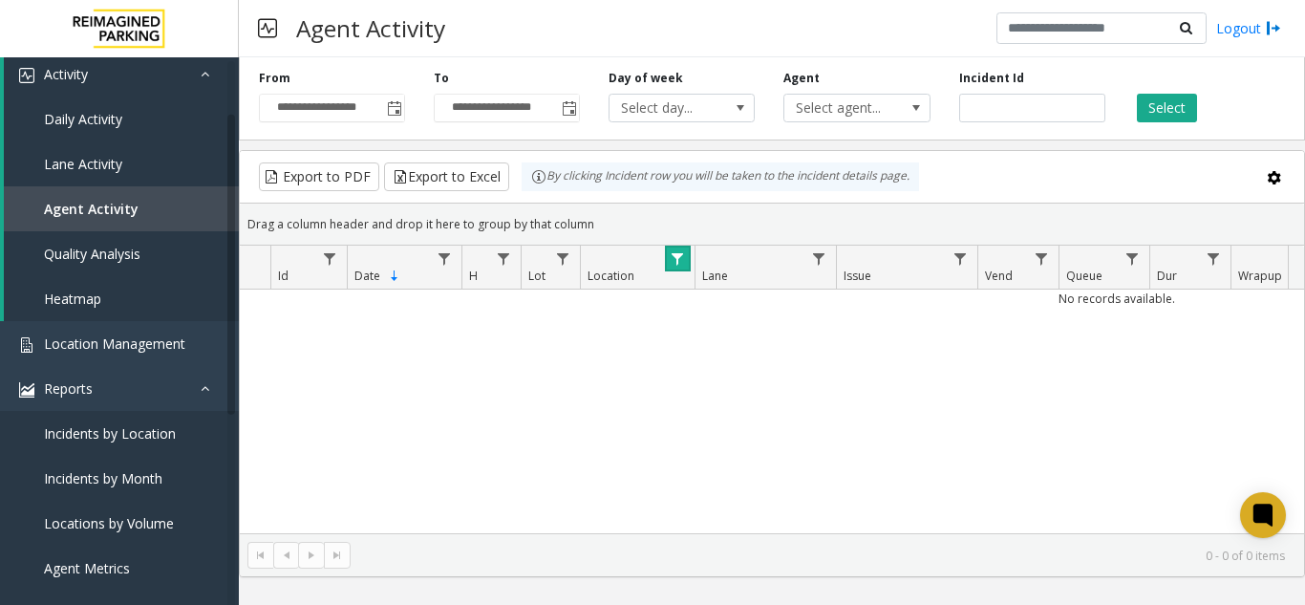
click at [678, 256] on span "Data table" at bounding box center [677, 258] width 15 height 15
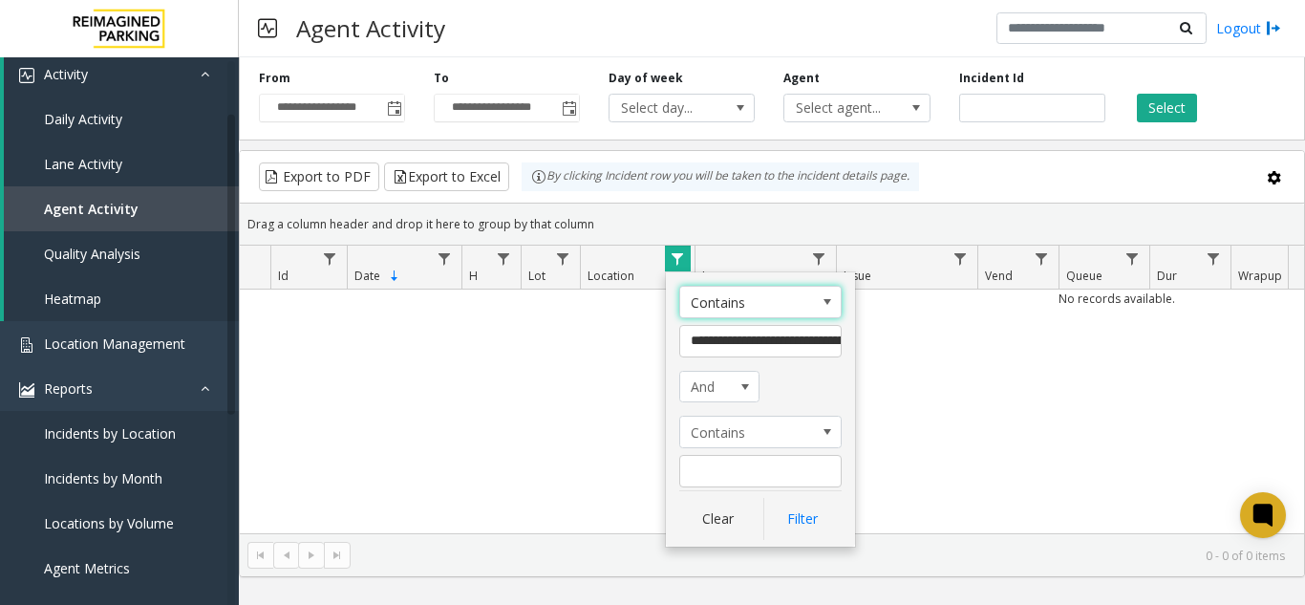
click at [678, 256] on span "Data table" at bounding box center [677, 258] width 15 height 15
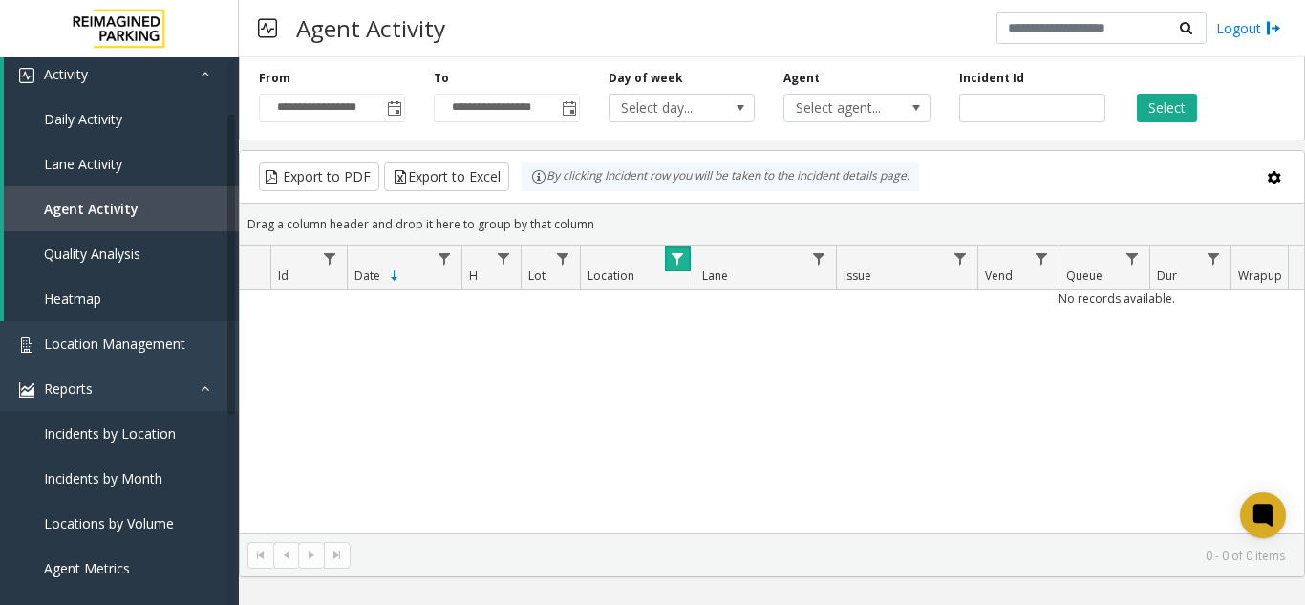
click at [678, 256] on span "Data table" at bounding box center [677, 258] width 15 height 15
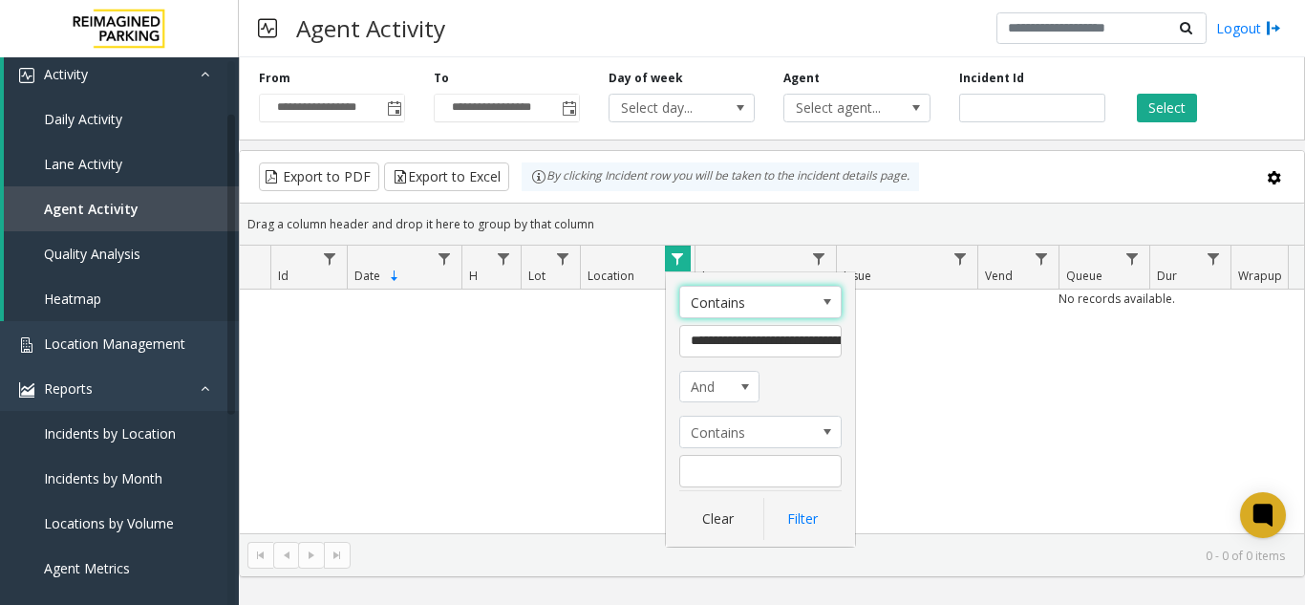
click at [678, 256] on span "Data table" at bounding box center [677, 258] width 15 height 15
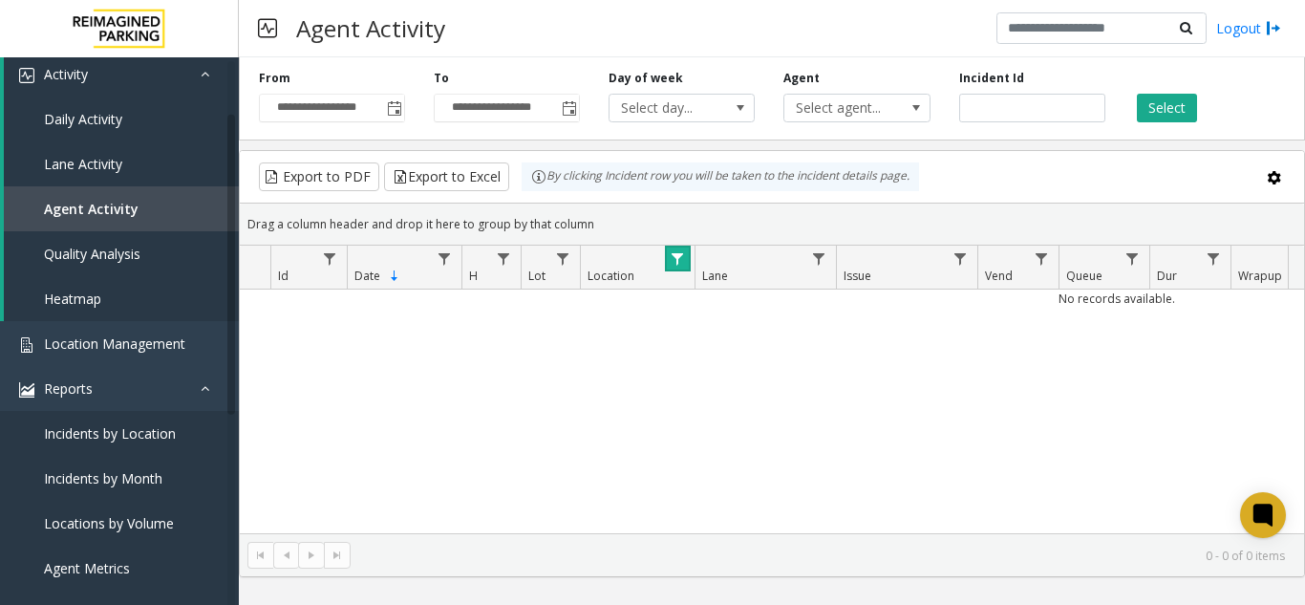
click at [678, 256] on span "Data table" at bounding box center [677, 258] width 15 height 15
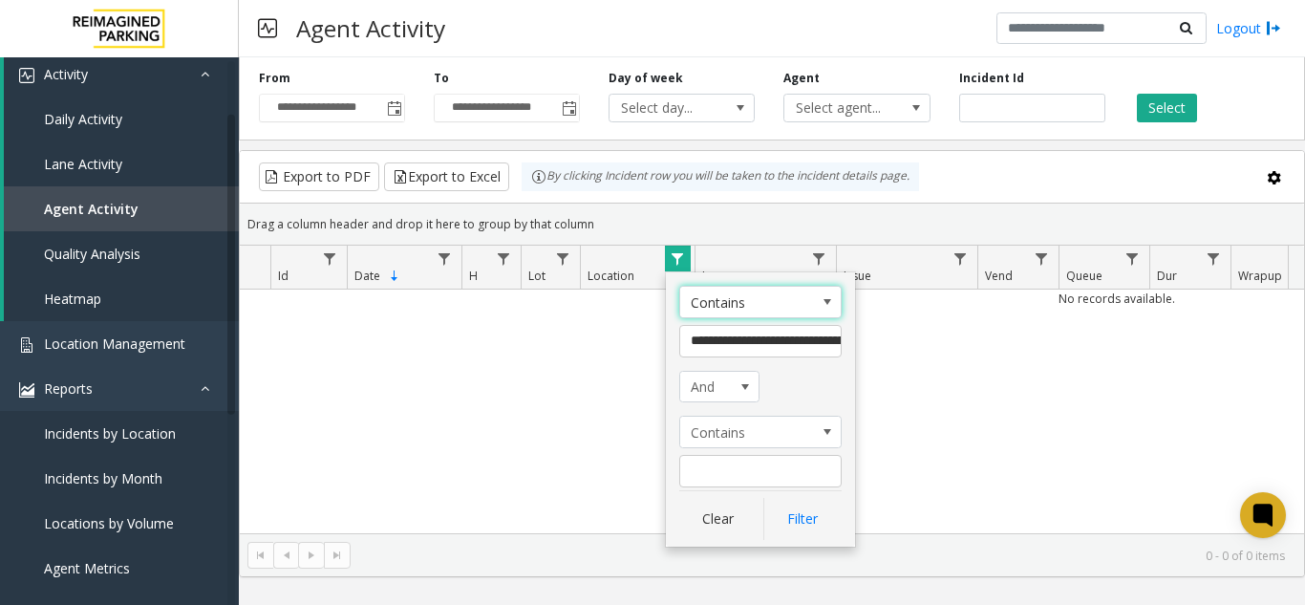
click at [678, 256] on span "Data table" at bounding box center [677, 258] width 15 height 15
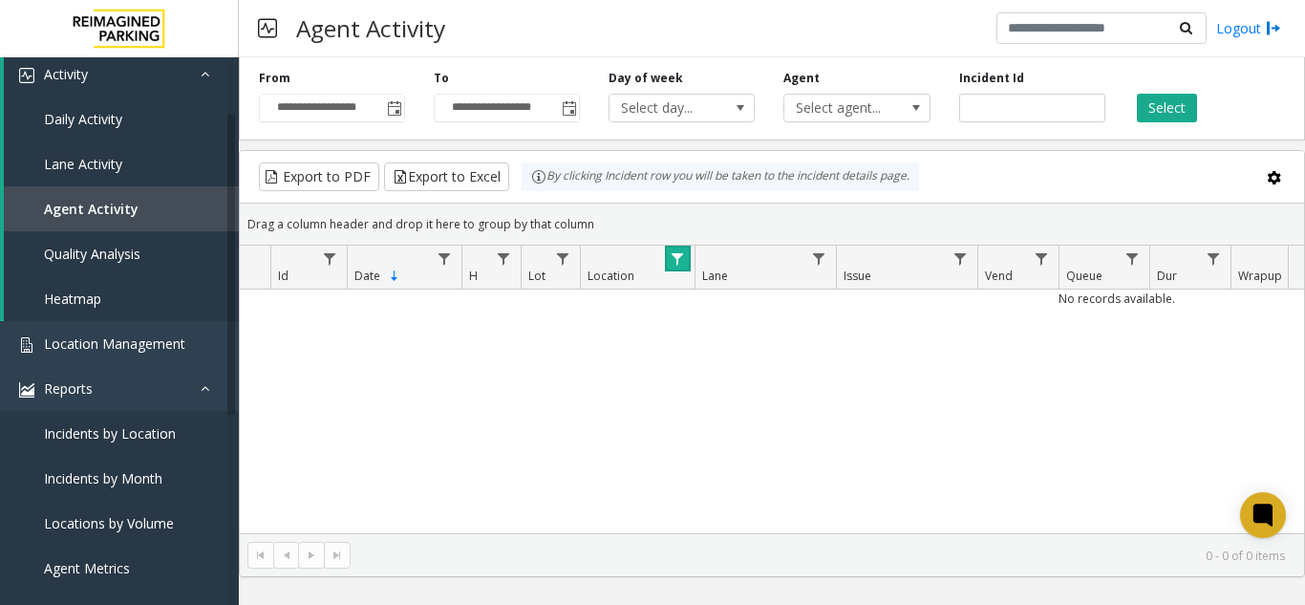
click at [687, 264] on link "Data table" at bounding box center [678, 258] width 26 height 26
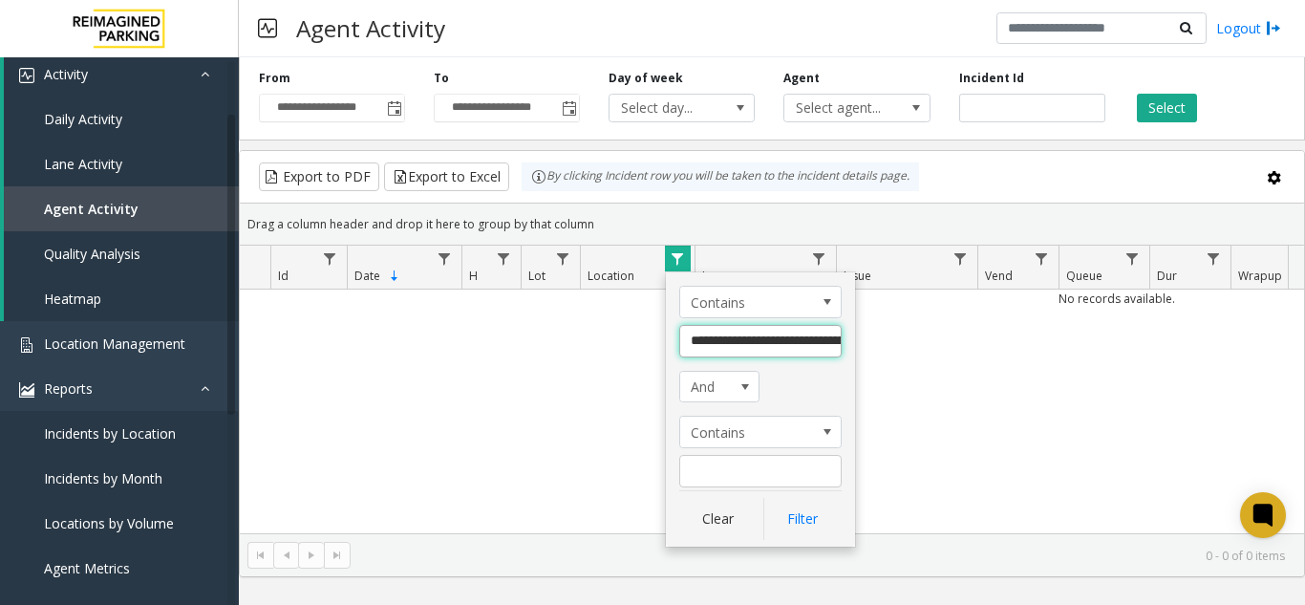
click at [717, 344] on input "**********" at bounding box center [760, 341] width 162 height 32
click at [719, 345] on input "**********" at bounding box center [760, 341] width 162 height 32
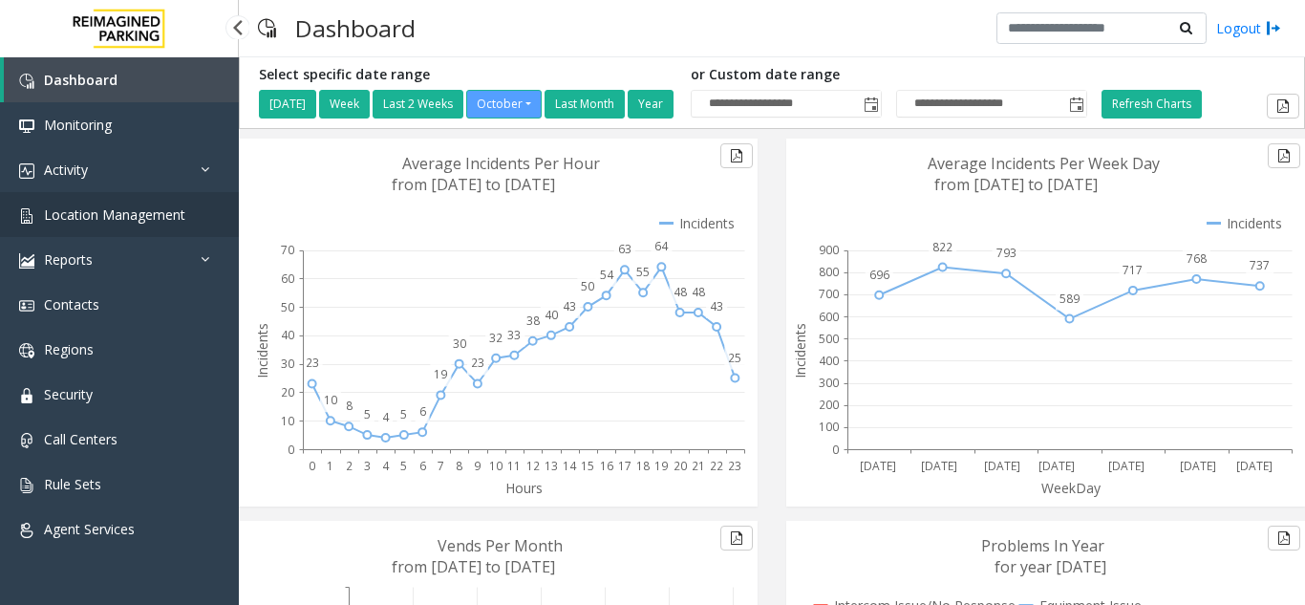
click at [106, 221] on span "Location Management" at bounding box center [114, 214] width 141 height 18
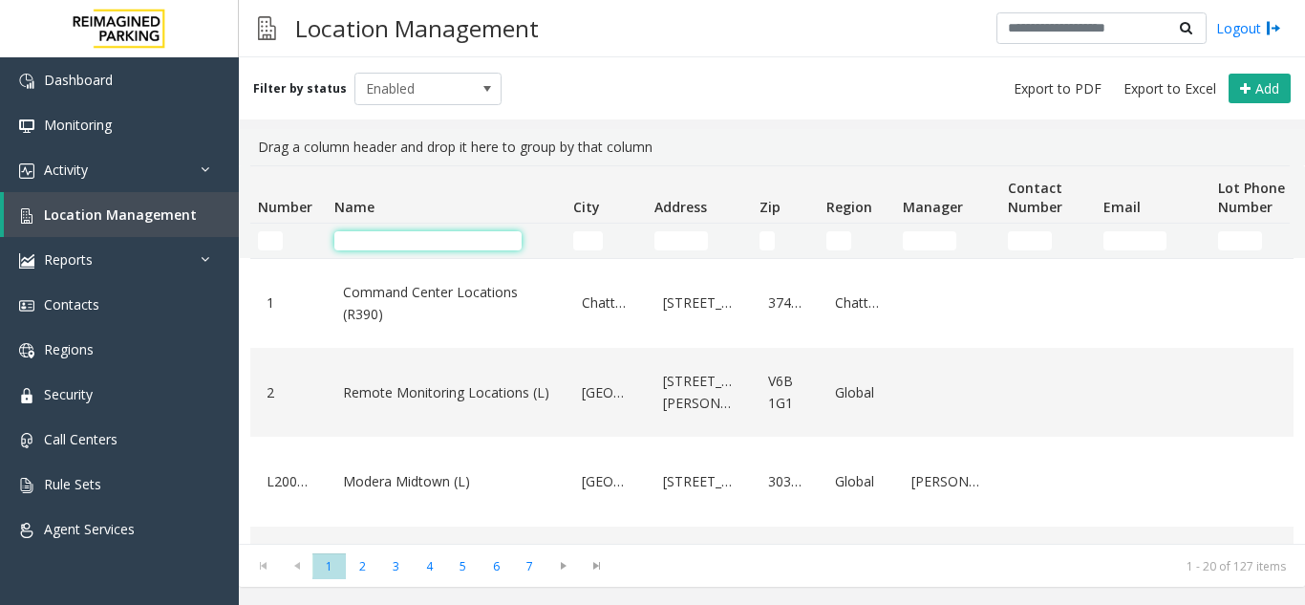
click at [414, 246] on input "Name Filter" at bounding box center [427, 240] width 187 height 19
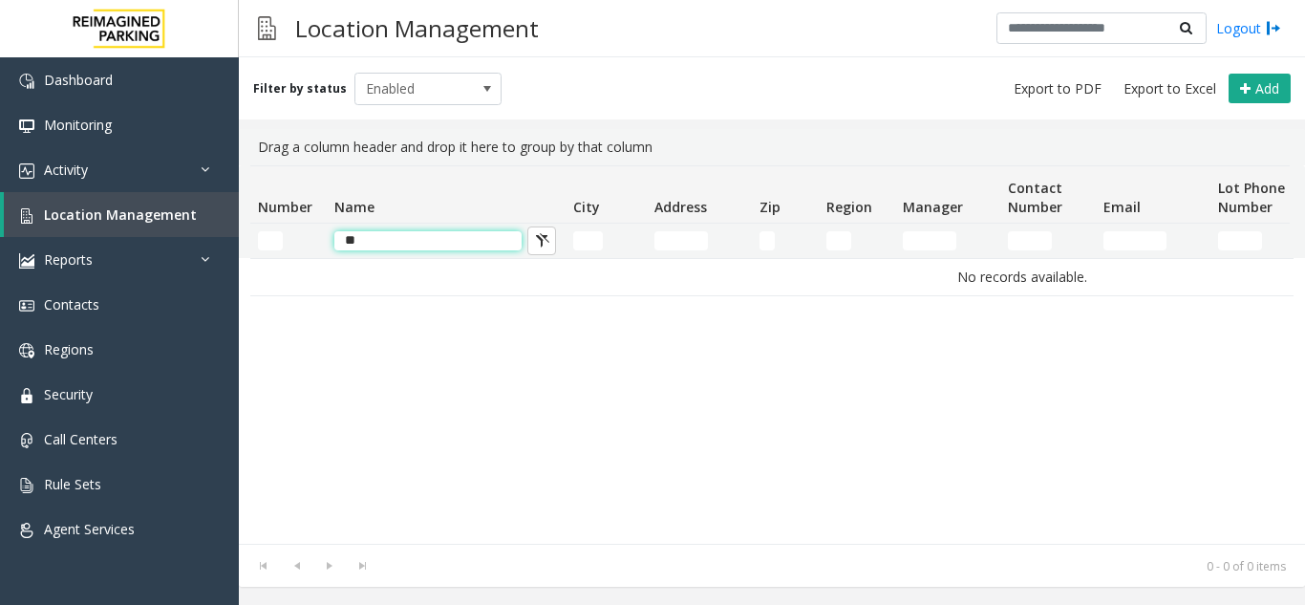
type input "*"
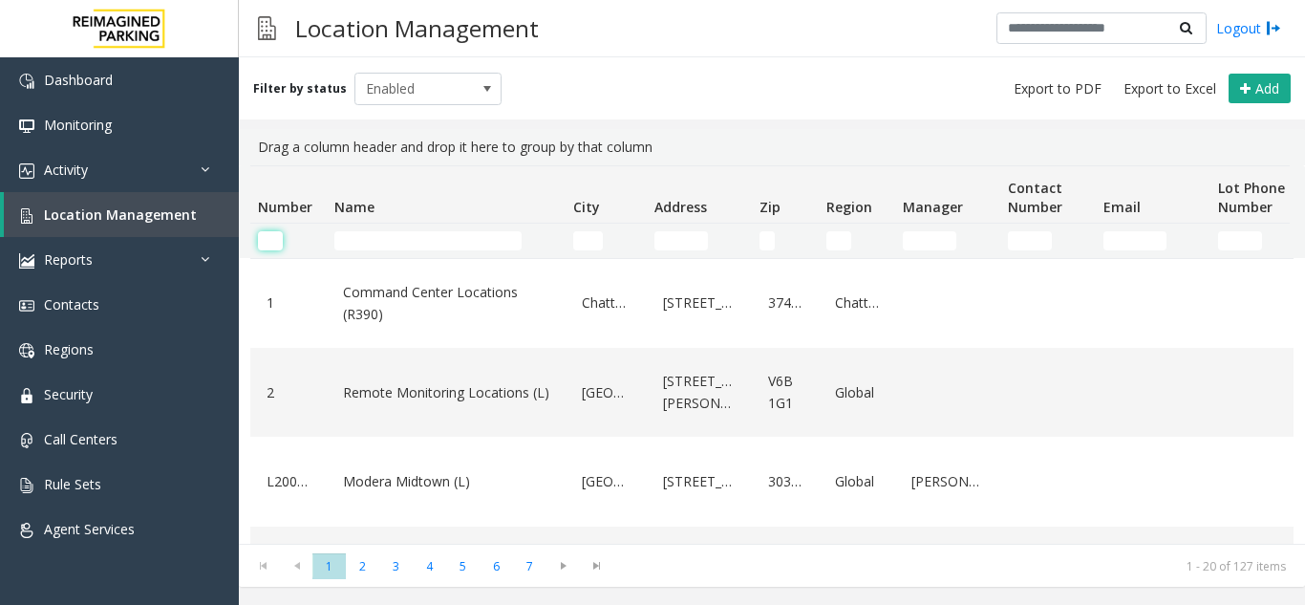
click at [263, 240] on input "Number Filter" at bounding box center [270, 240] width 25 height 19
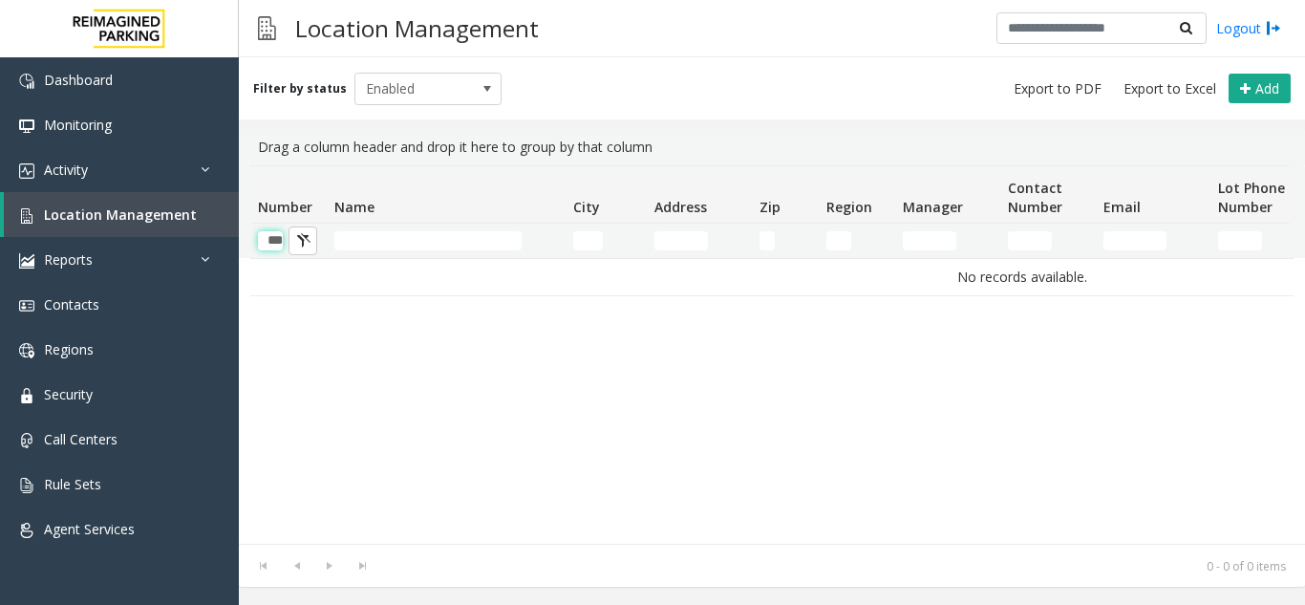
scroll to position [0, 9]
type input "*"
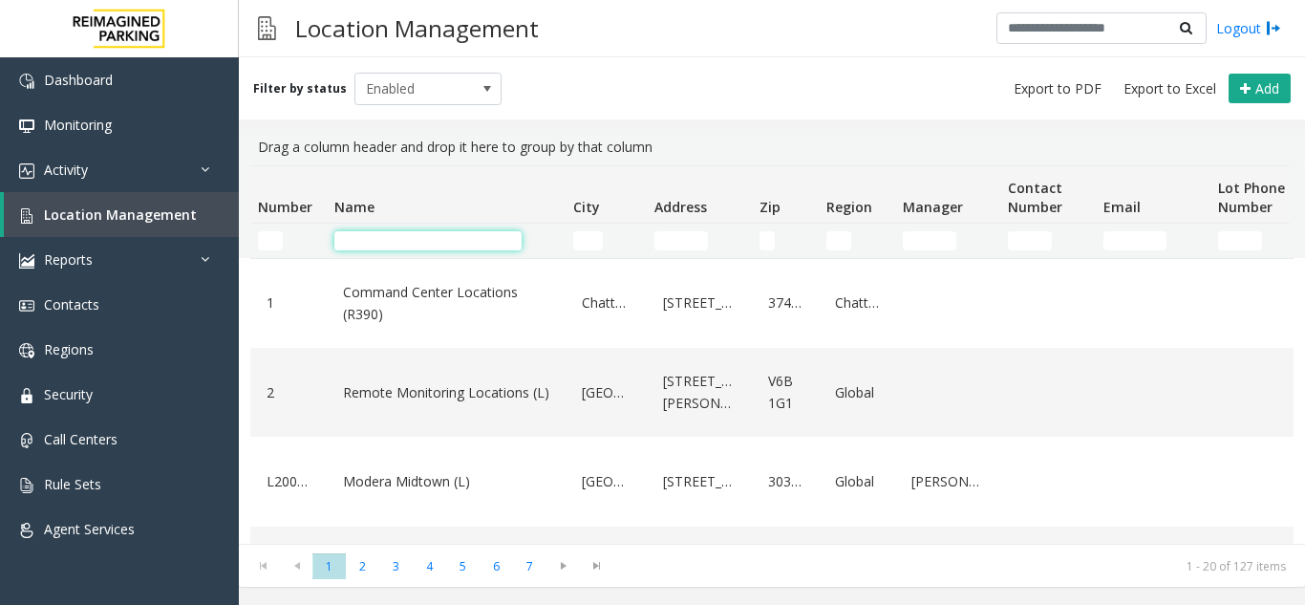
click at [419, 240] on input "Name Filter" at bounding box center [427, 240] width 187 height 19
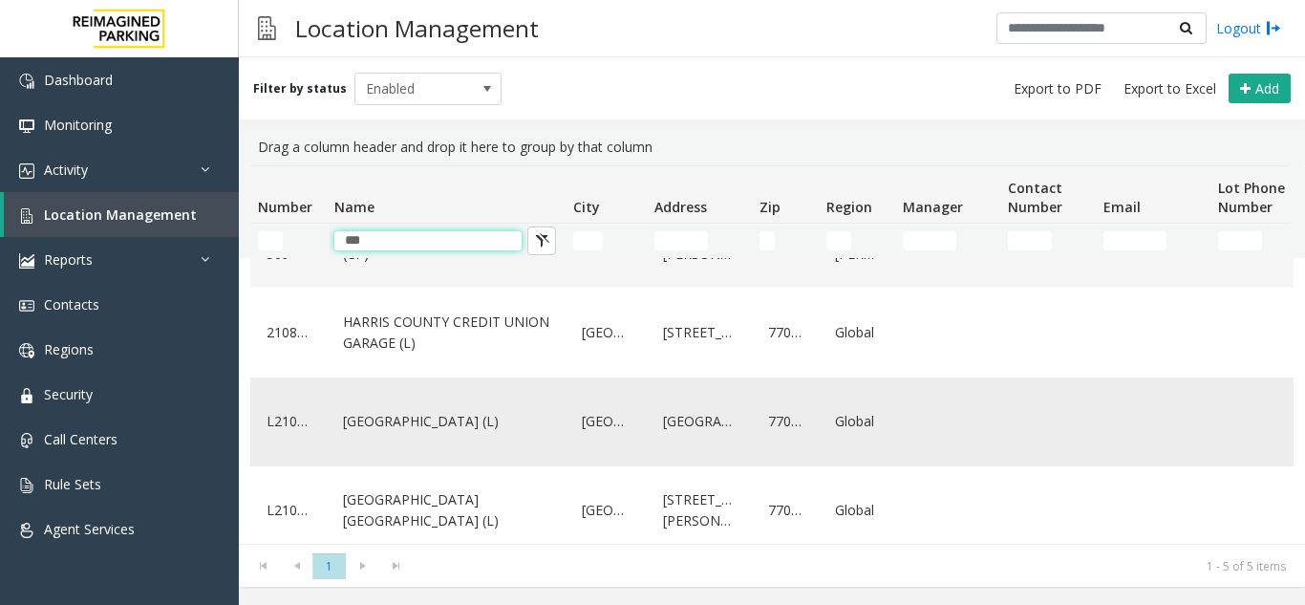
scroll to position [177, 0]
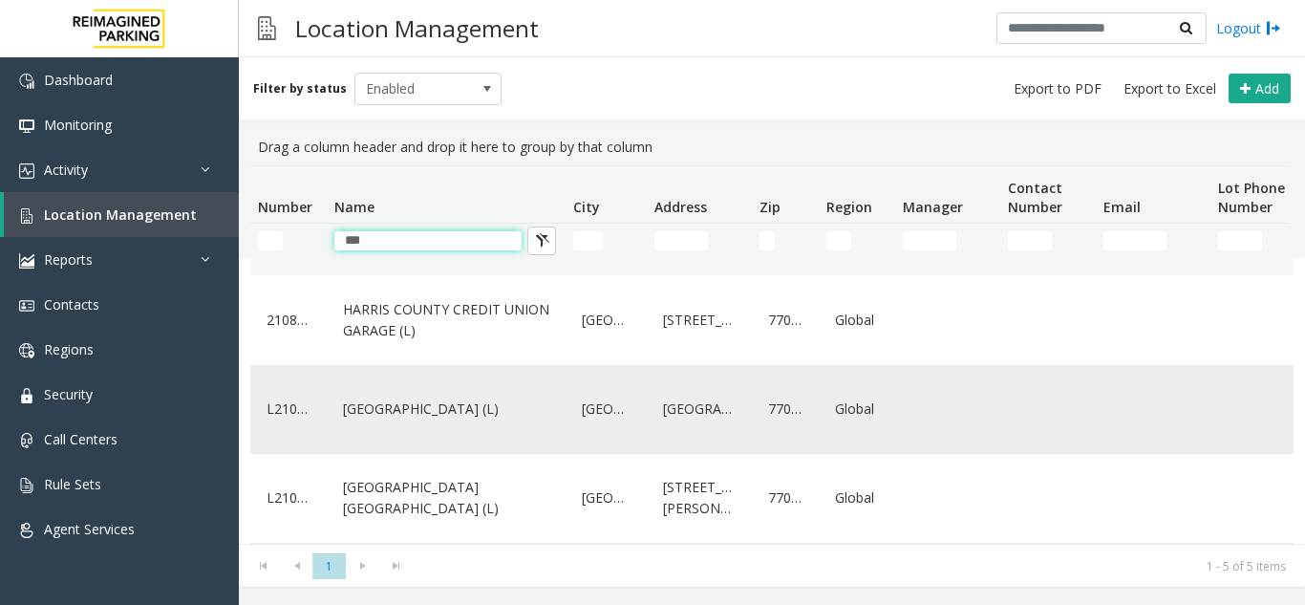
type input "***"
click at [484, 393] on link "[GEOGRAPHIC_DATA] (L)" at bounding box center [446, 408] width 216 height 31
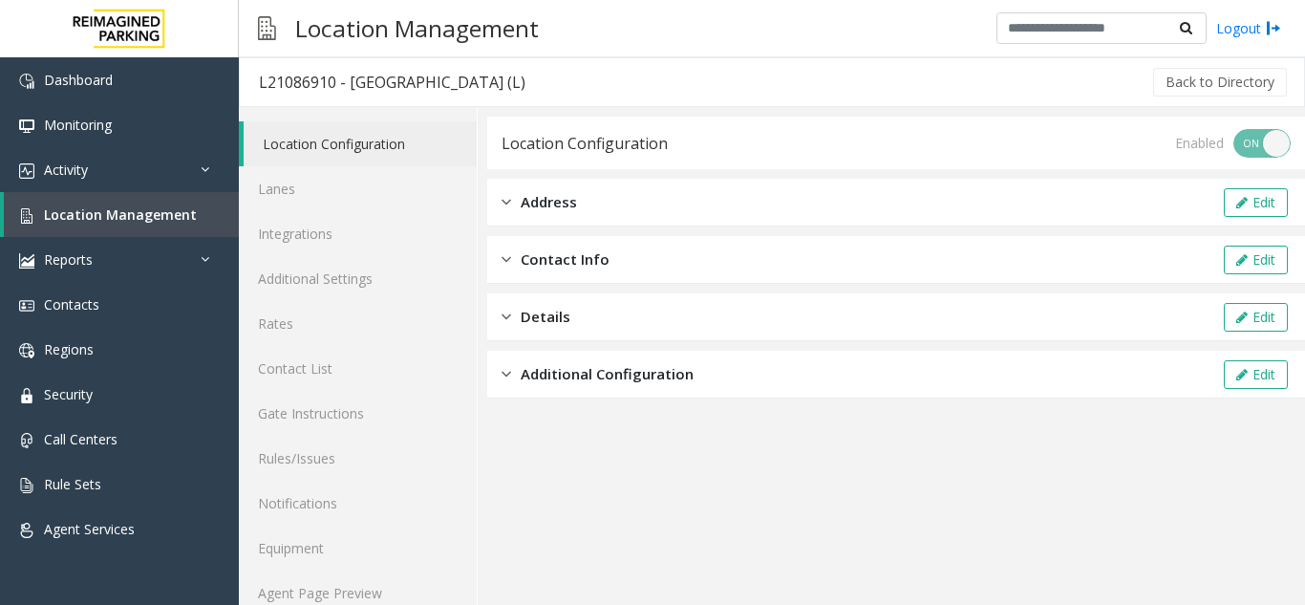
drag, startPoint x: 351, startPoint y: 80, endPoint x: 660, endPoint y: 84, distance: 309.5
click at [525, 84] on div "L21086910 - HARRIS COUNTY CONGRESS PLAZA GARAGE (L)" at bounding box center [392, 82] width 266 height 25
copy div "HARRIS COUNTY CONGRESS PLAZA GARAGE"
click at [95, 166] on link "Activity" at bounding box center [119, 169] width 239 height 45
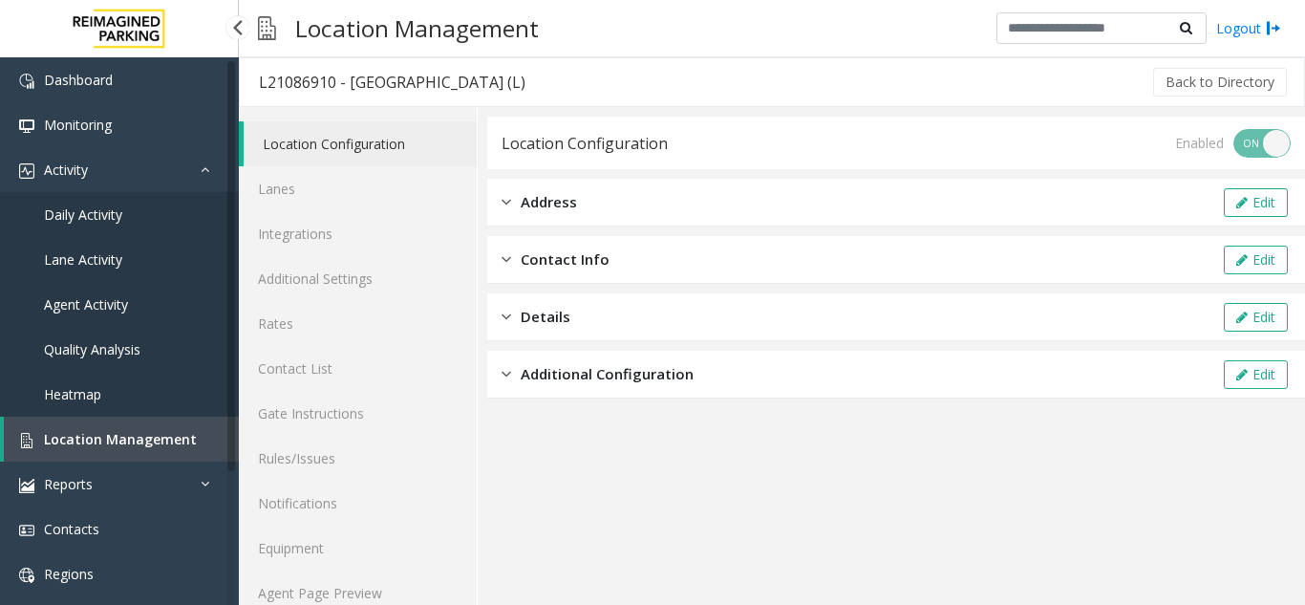
click at [82, 297] on span "Agent Activity" at bounding box center [86, 304] width 84 height 18
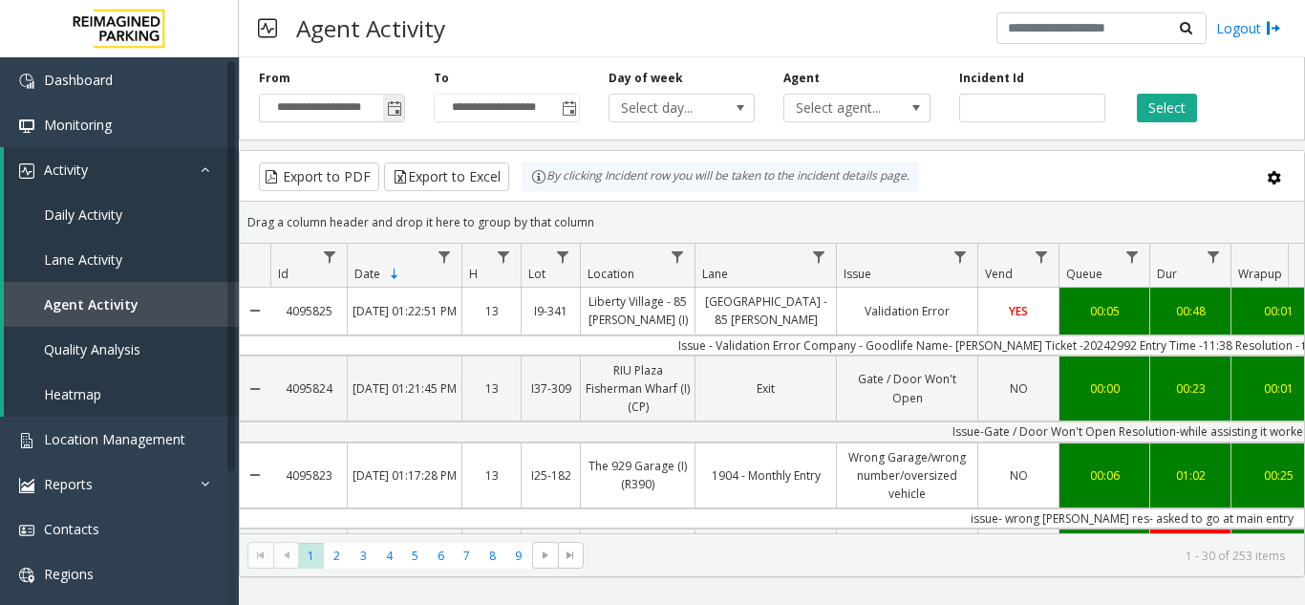
click at [398, 104] on span "Toggle popup" at bounding box center [394, 108] width 15 height 15
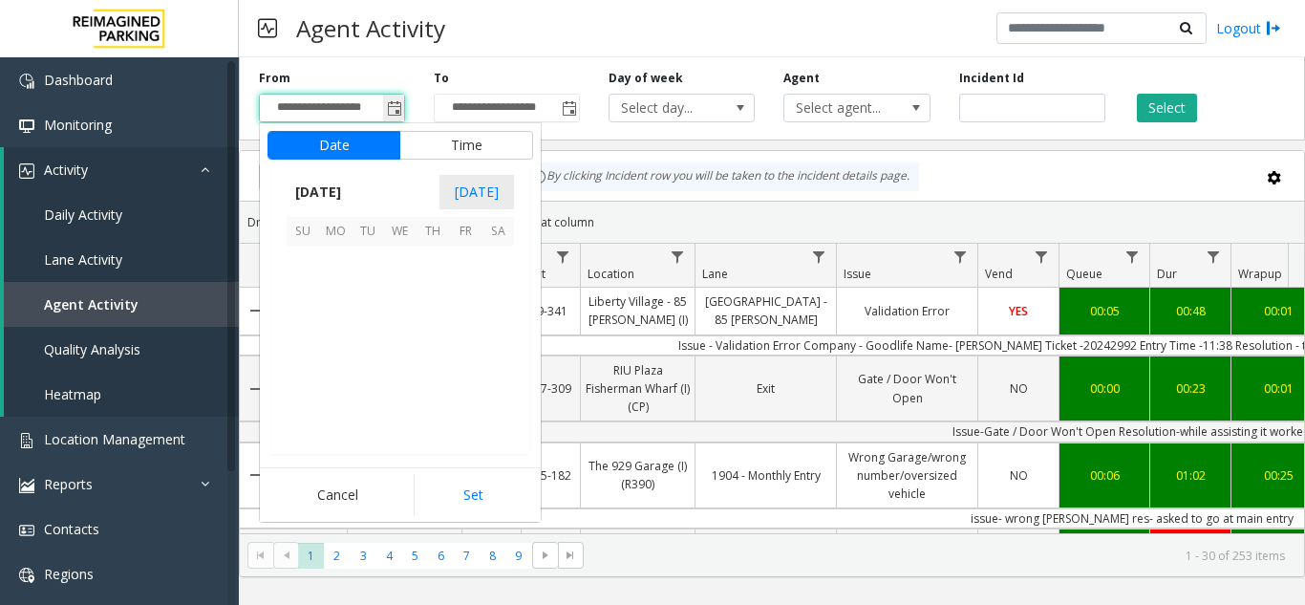
scroll to position [343005, 0]
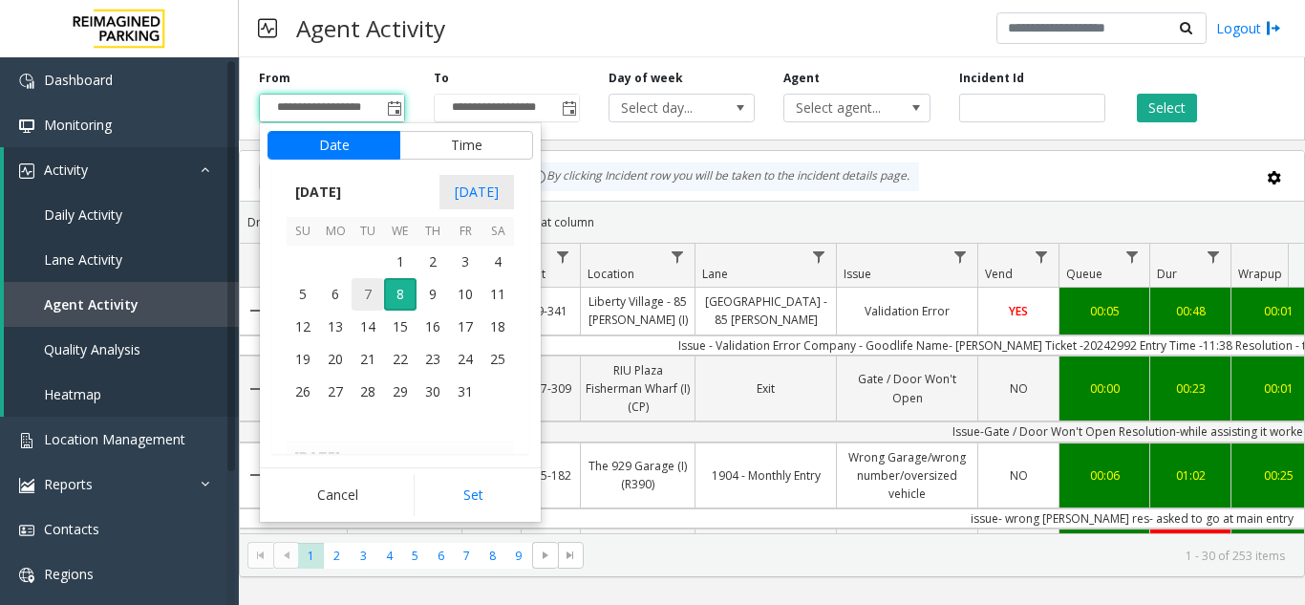
click at [369, 294] on span "7" at bounding box center [367, 294] width 32 height 32
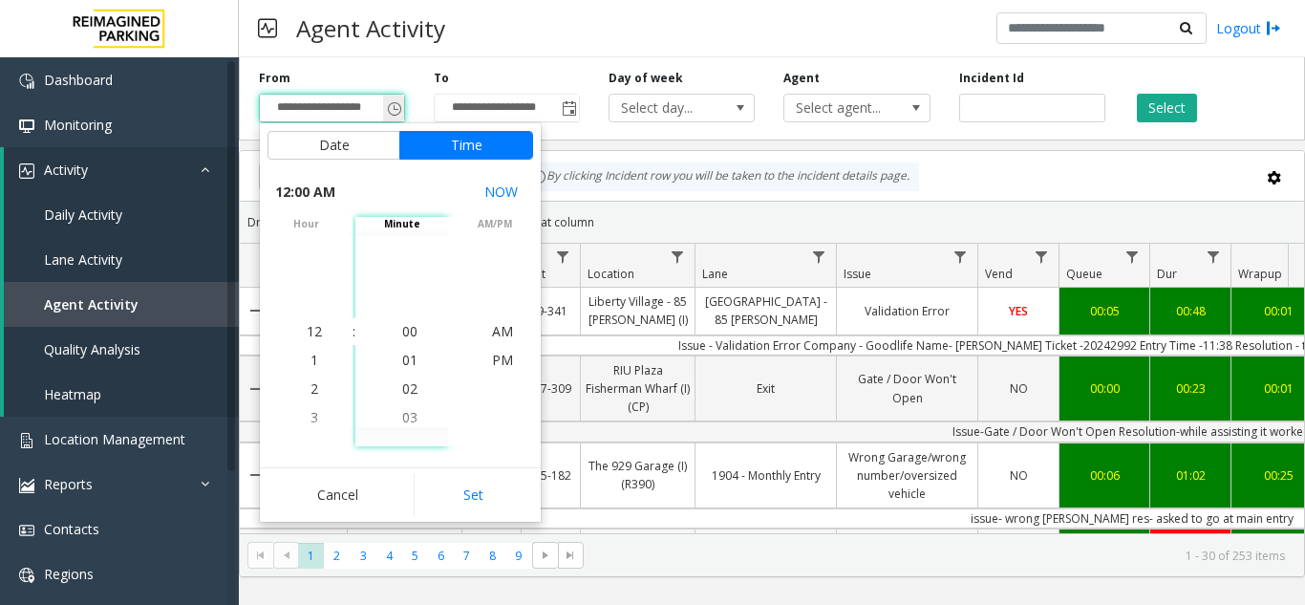
click at [394, 116] on span "Toggle popup" at bounding box center [394, 108] width 15 height 15
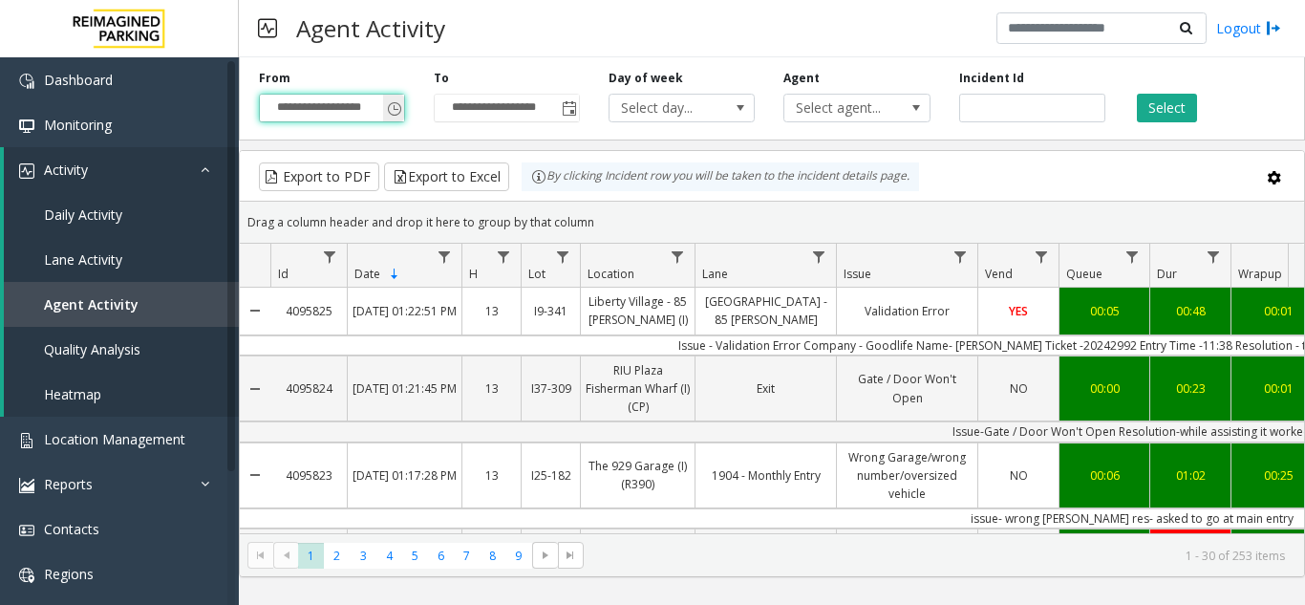
click at [398, 113] on span "Toggle popup" at bounding box center [394, 108] width 15 height 15
click at [398, 105] on span "Toggle popup" at bounding box center [394, 108] width 15 height 15
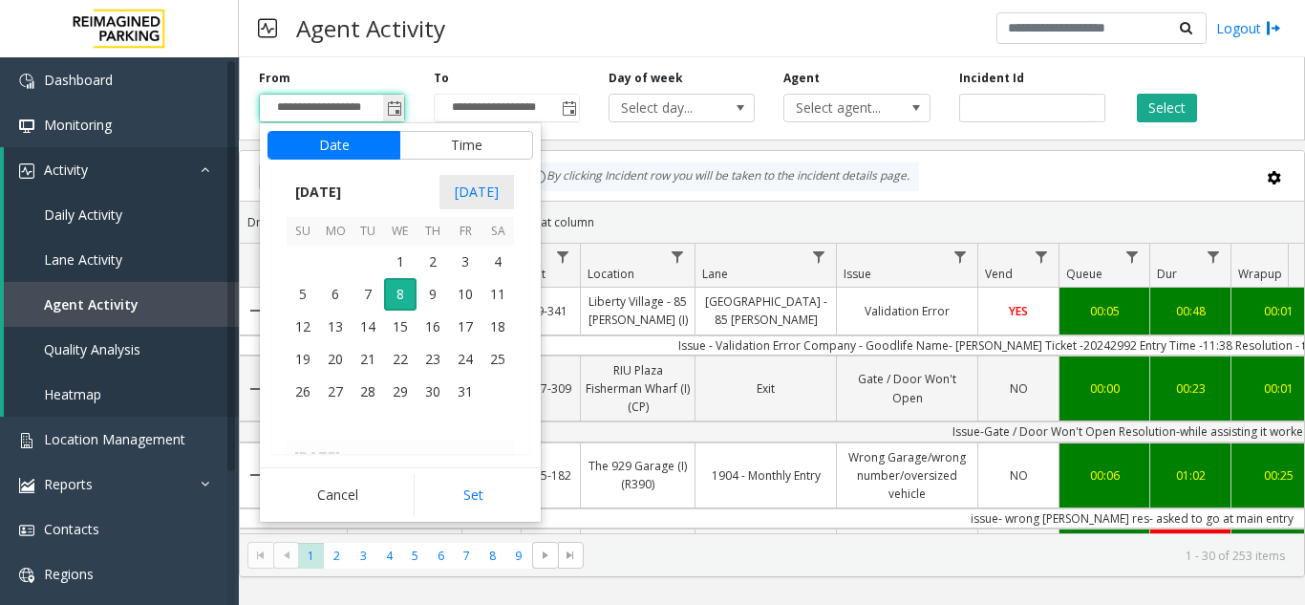
click at [387, 107] on span "Toggle popup" at bounding box center [394, 108] width 15 height 15
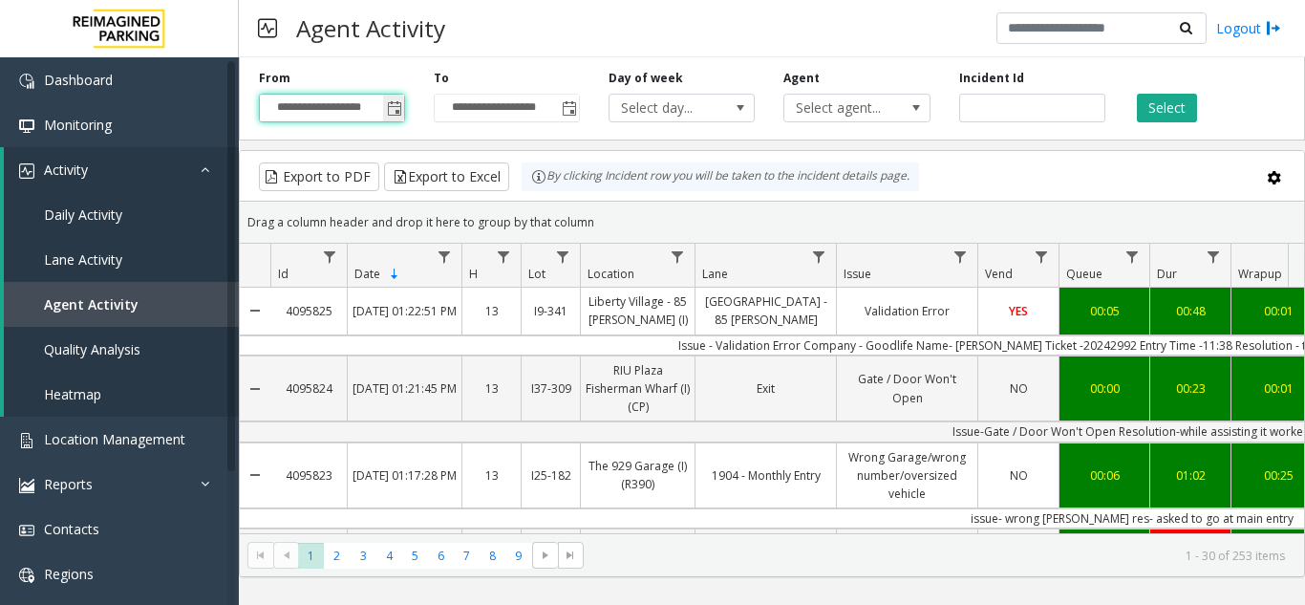
click at [388, 107] on span "Toggle popup" at bounding box center [394, 108] width 15 height 15
click at [395, 94] on span "Toggle popup" at bounding box center [393, 108] width 21 height 31
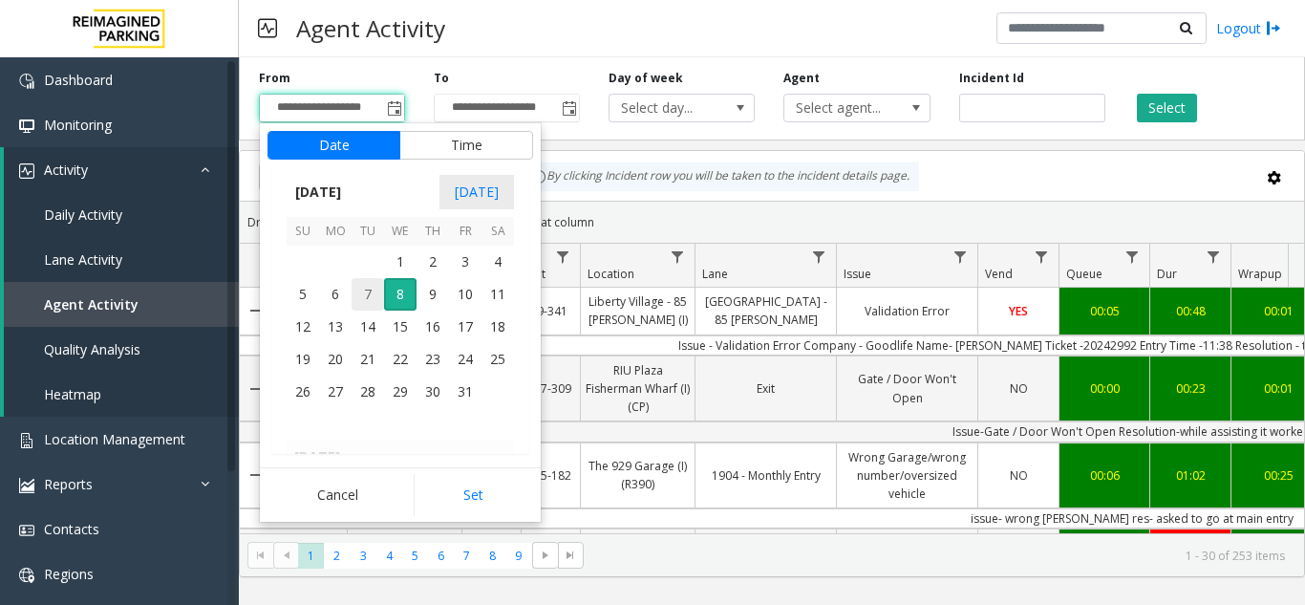
click at [360, 283] on span "7" at bounding box center [367, 294] width 32 height 32
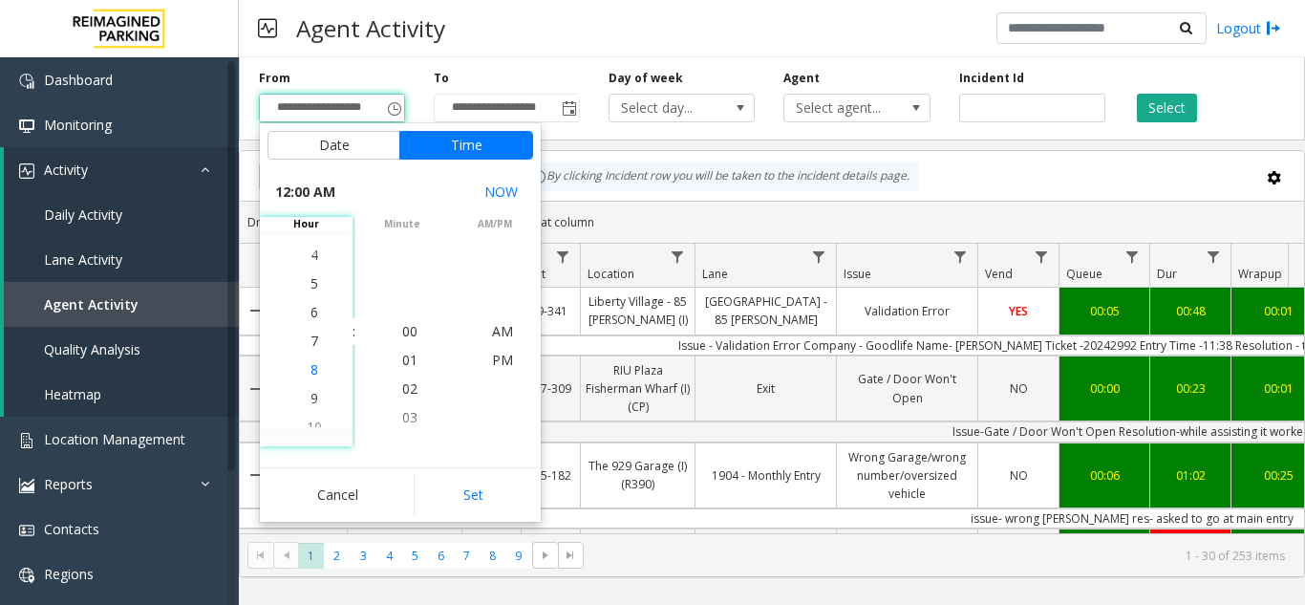
scroll to position [201, 0]
click at [310, 244] on span "4" at bounding box center [314, 245] width 8 height 18
click at [402, 329] on span "00" at bounding box center [409, 331] width 15 height 18
click at [489, 348] on li "PM" at bounding box center [502, 360] width 67 height 29
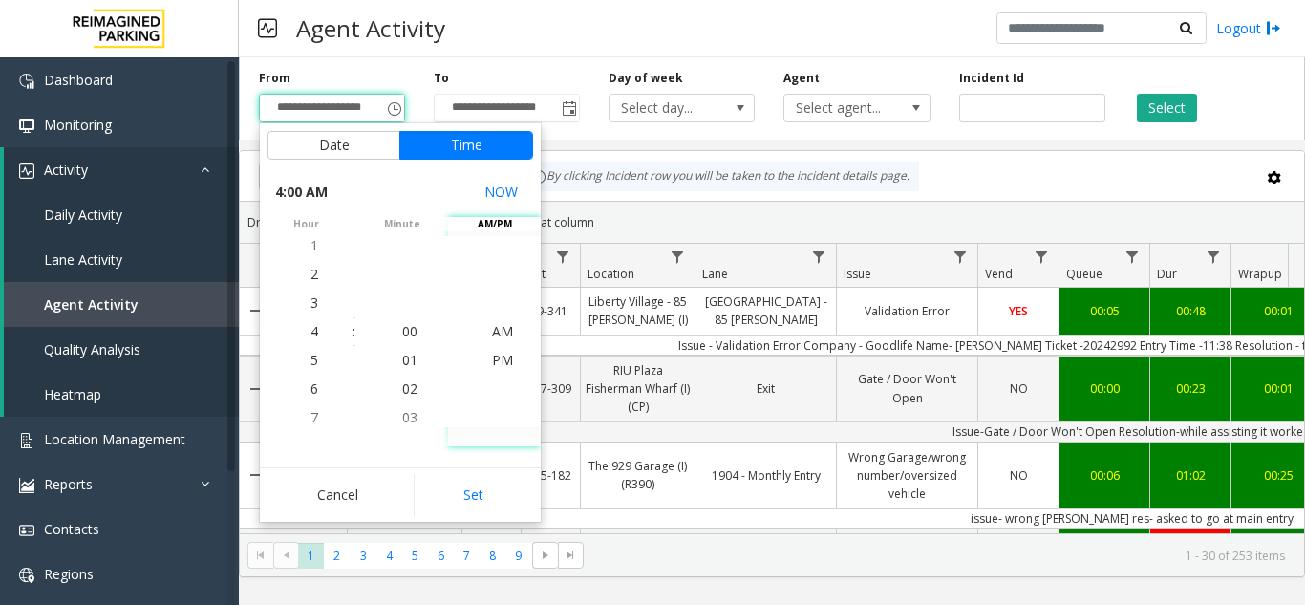
scroll to position [29, 0]
click at [475, 489] on button "Set" at bounding box center [474, 495] width 120 height 42
type input "**********"
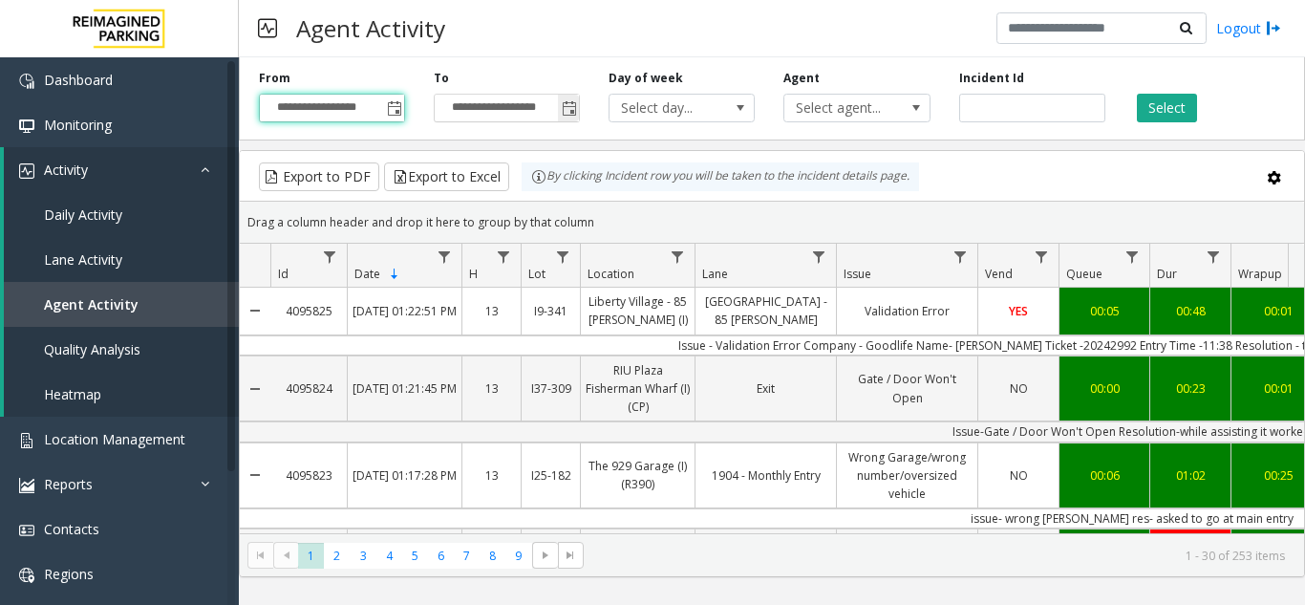
click at [569, 115] on span "Toggle popup" at bounding box center [569, 108] width 15 height 15
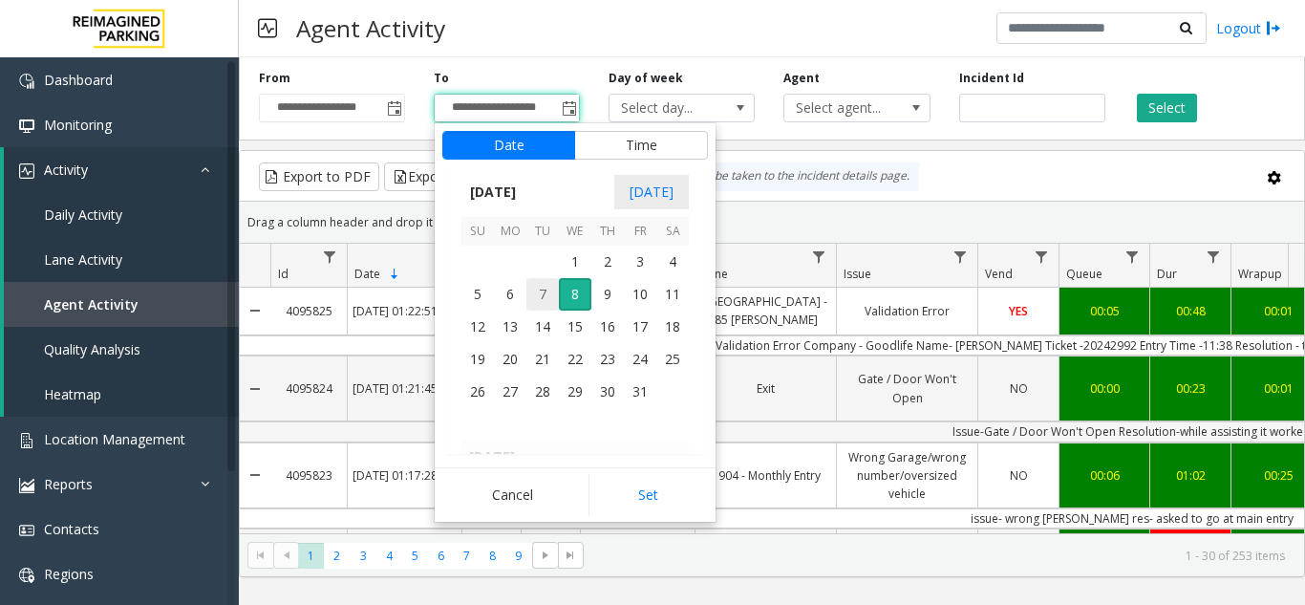
click at [543, 295] on span "7" at bounding box center [542, 294] width 32 height 32
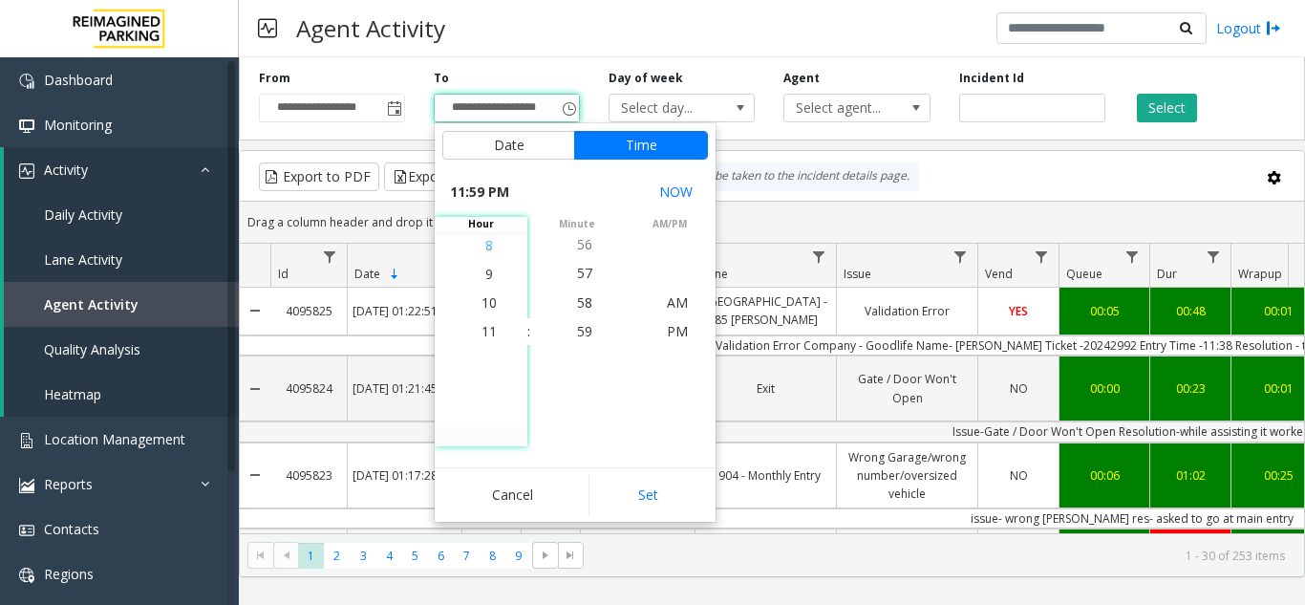
drag, startPoint x: 486, startPoint y: 249, endPoint x: 530, endPoint y: 283, distance: 55.2
click at [485, 248] on li "8" at bounding box center [489, 245] width 67 height 29
click at [667, 330] on span "PM" at bounding box center [677, 331] width 21 height 18
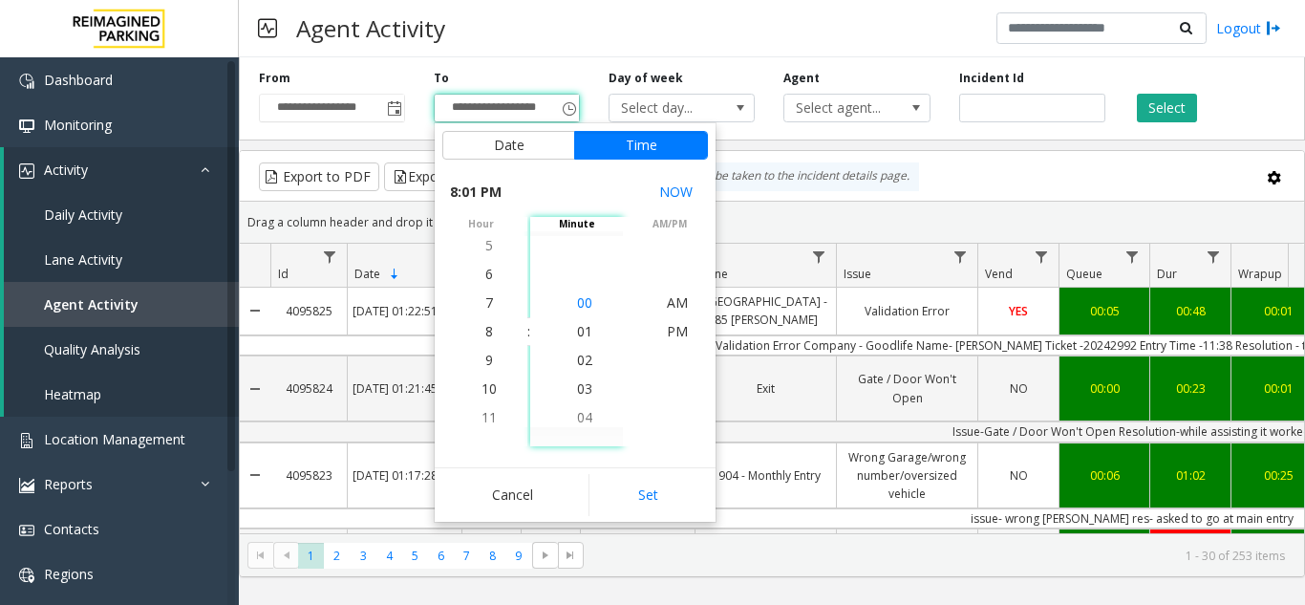
click at [578, 312] on li "00" at bounding box center [584, 302] width 67 height 29
click at [655, 329] on li "PM" at bounding box center [677, 331] width 67 height 29
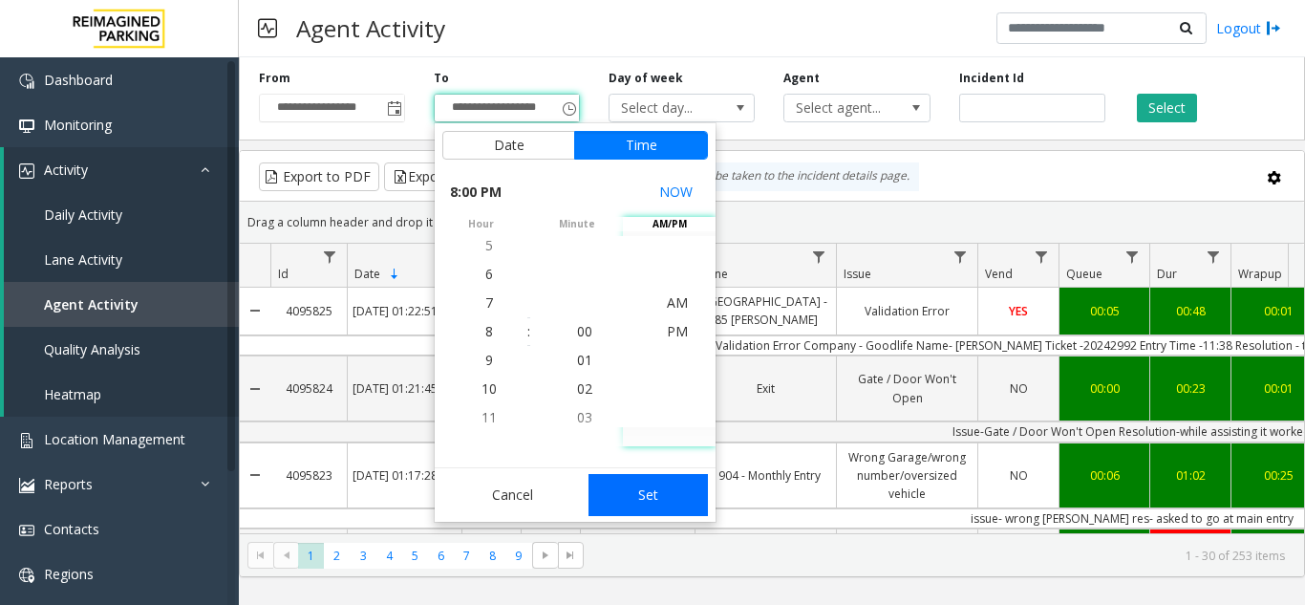
click at [647, 504] on button "Set" at bounding box center [648, 495] width 120 height 42
type input "**********"
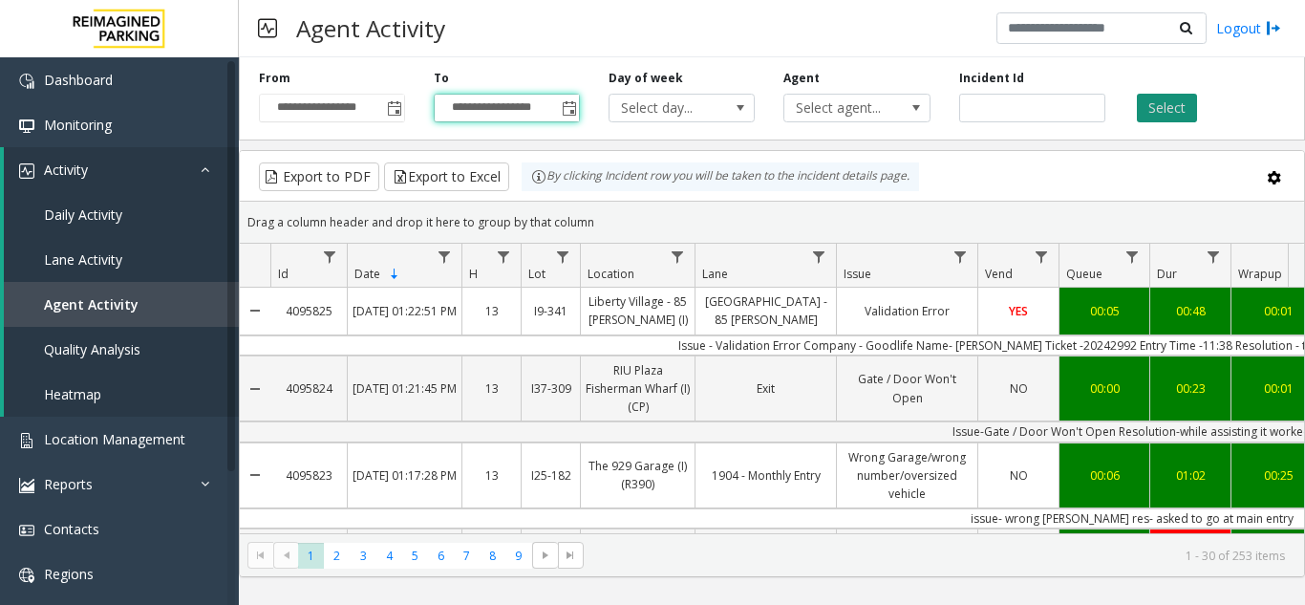
click at [1186, 101] on button "Select" at bounding box center [1167, 108] width 60 height 29
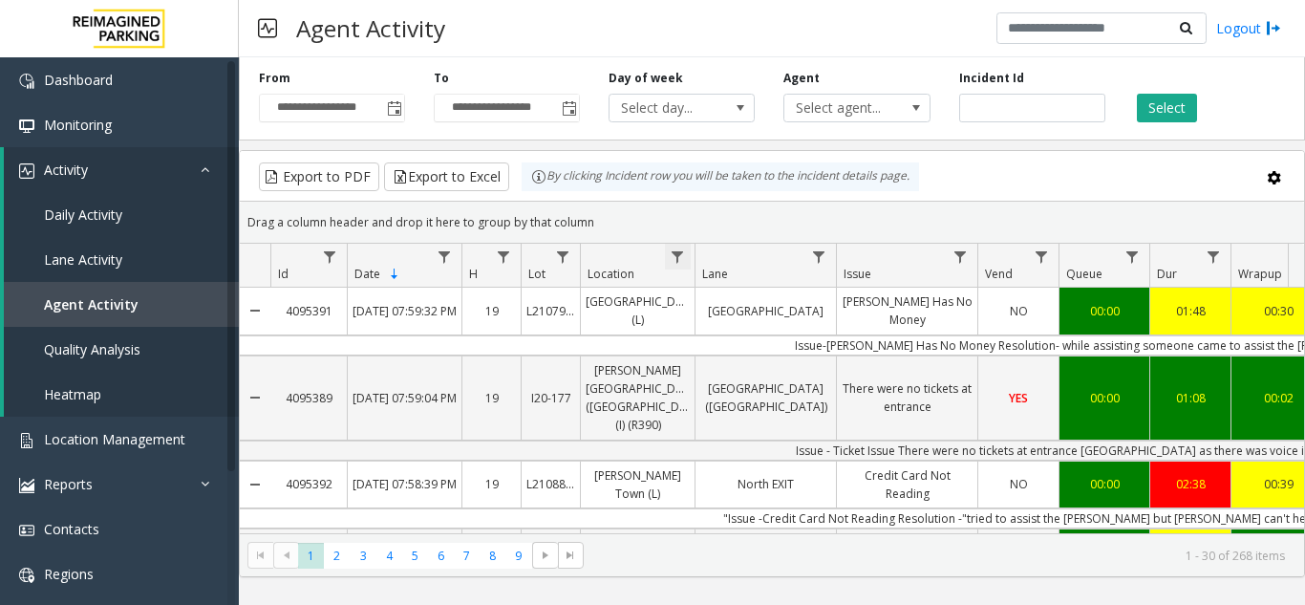
click at [678, 258] on span "Data table" at bounding box center [677, 256] width 15 height 15
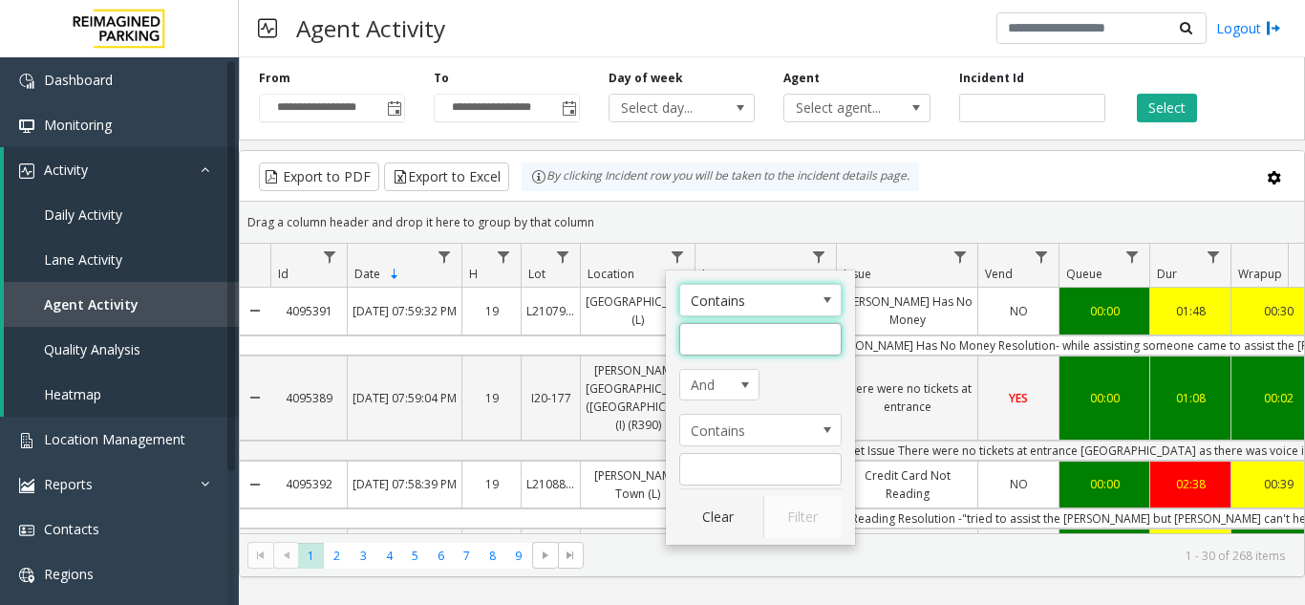
click at [696, 345] on input "Location Filter" at bounding box center [760, 339] width 162 height 32
paste input "**********"
type input "**********"
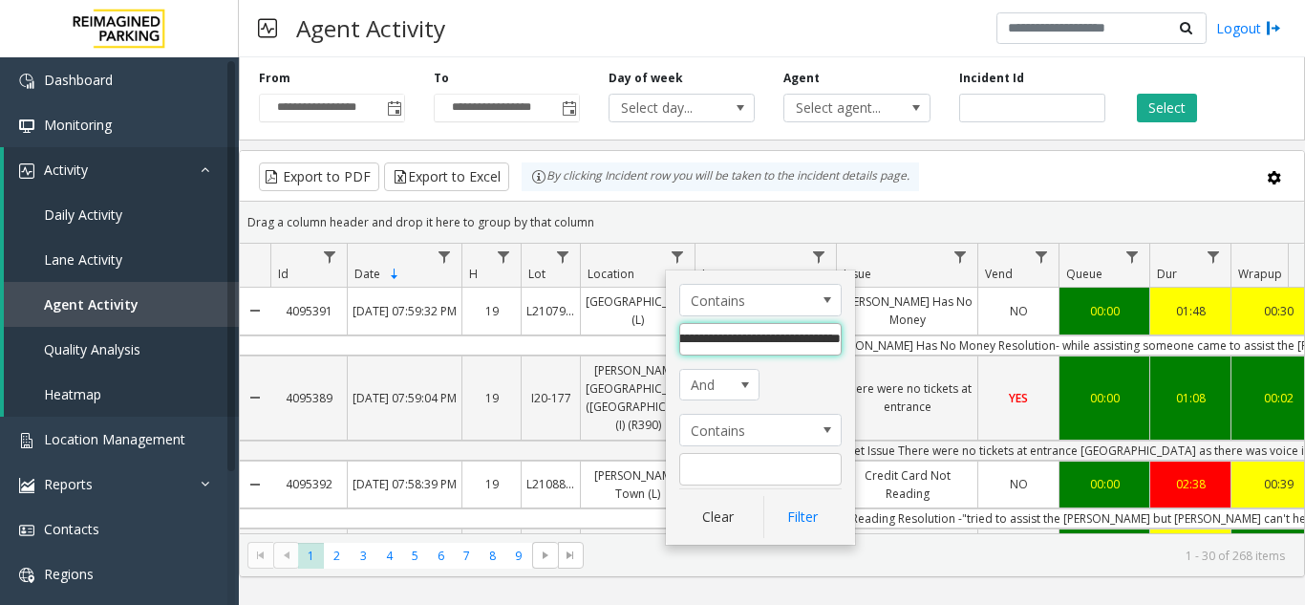
click at [757, 349] on input "**********" at bounding box center [760, 339] width 162 height 32
type input "********"
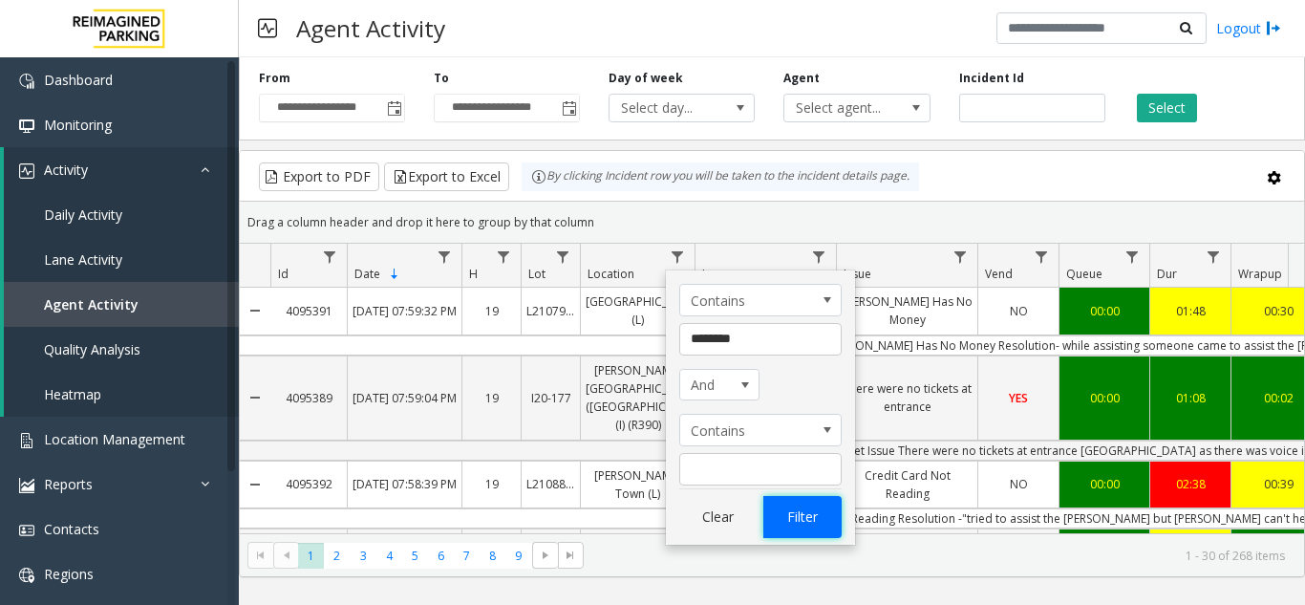
click at [784, 503] on button "Filter" at bounding box center [802, 517] width 78 height 42
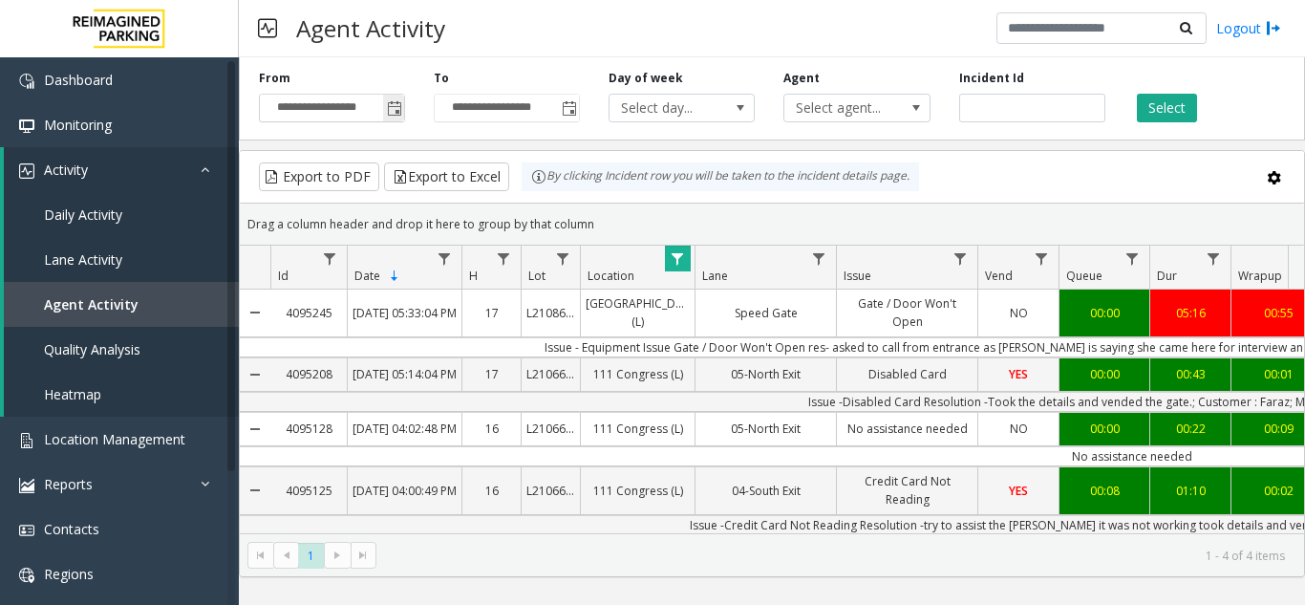
click at [397, 113] on span "Toggle popup" at bounding box center [394, 108] width 15 height 15
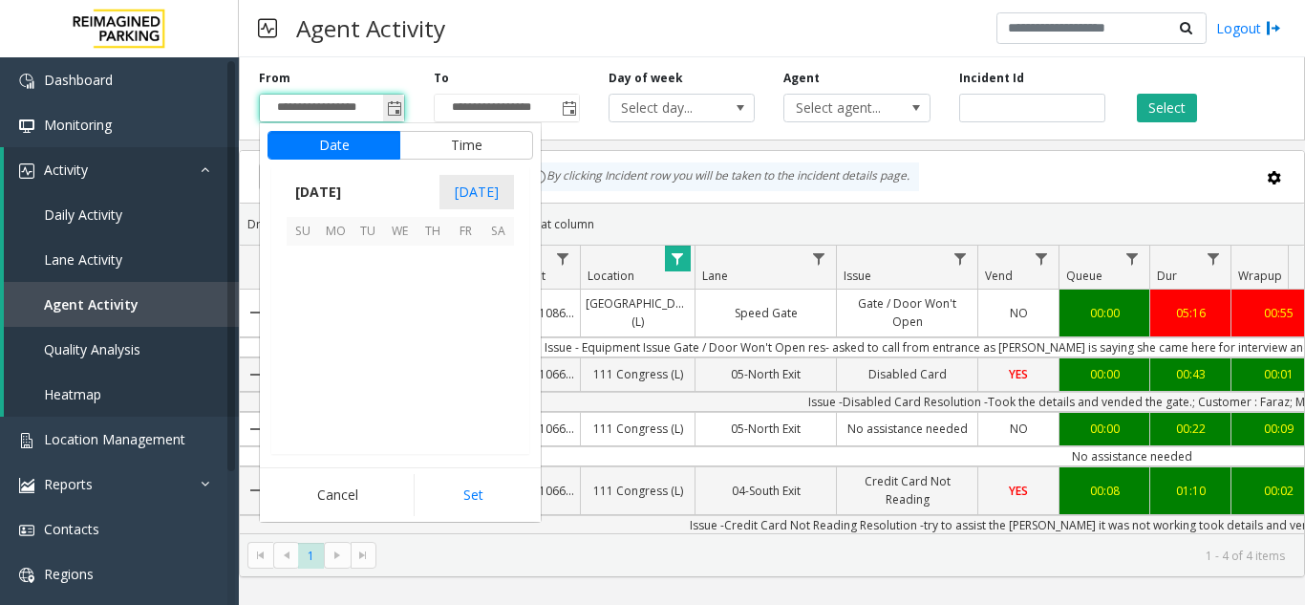
scroll to position [29, 0]
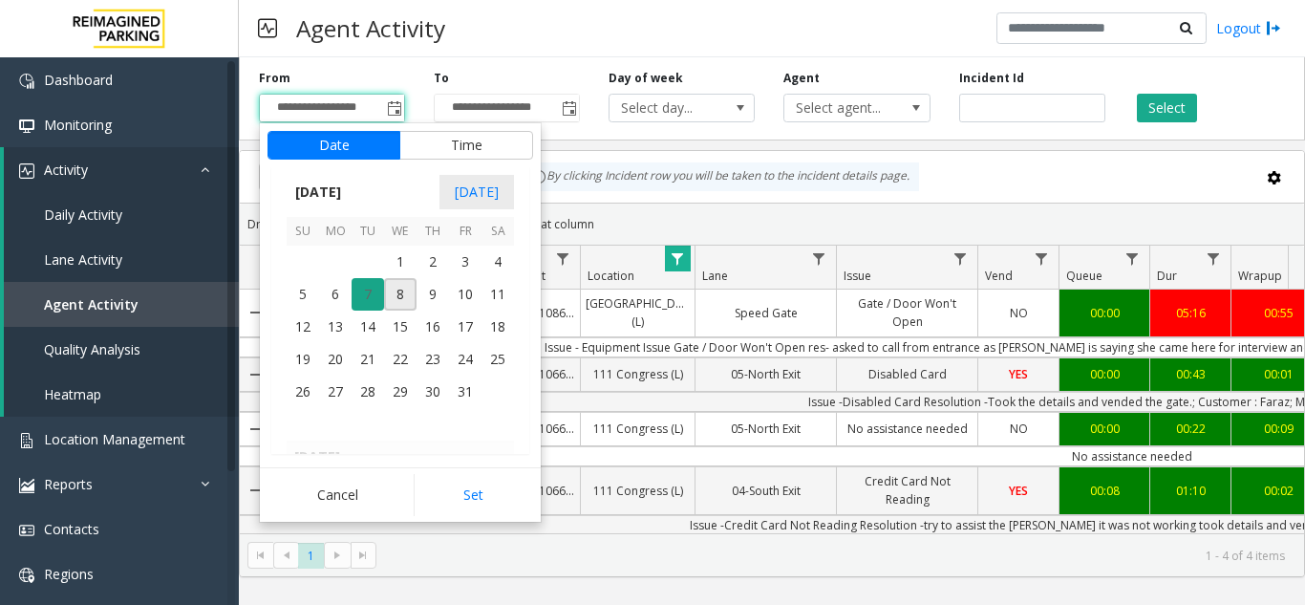
click at [363, 289] on span "7" at bounding box center [367, 294] width 32 height 32
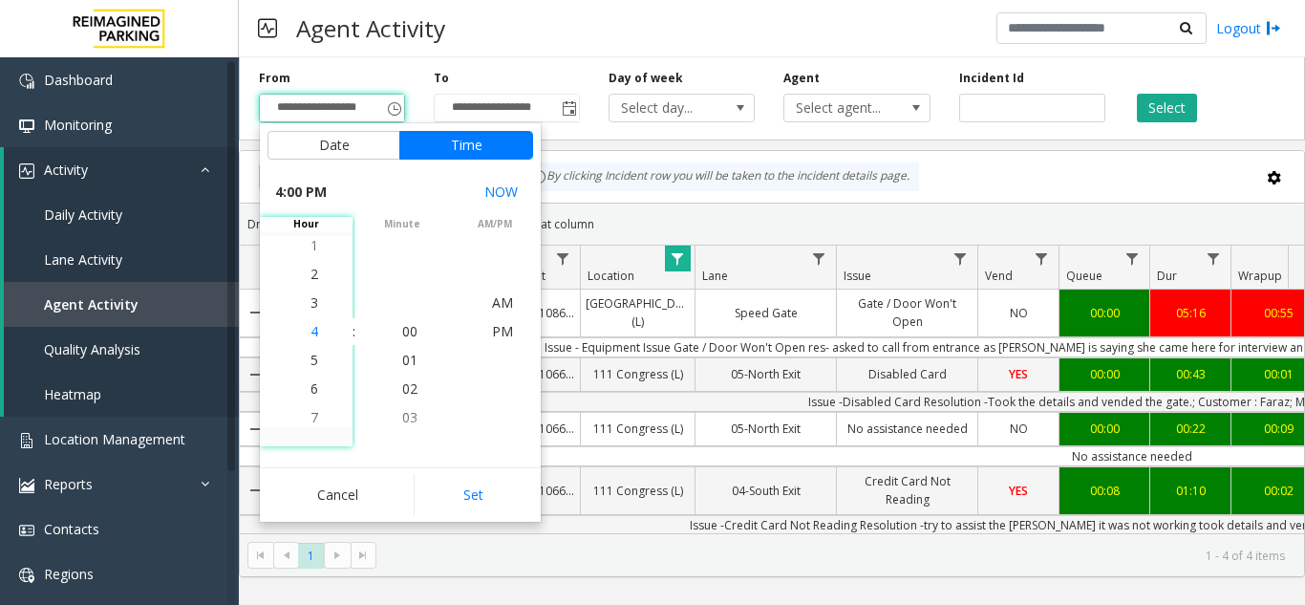
click at [312, 331] on li "4" at bounding box center [314, 331] width 67 height 29
click at [492, 329] on span "PM" at bounding box center [502, 331] width 21 height 18
click at [474, 493] on button "Set" at bounding box center [474, 495] width 120 height 42
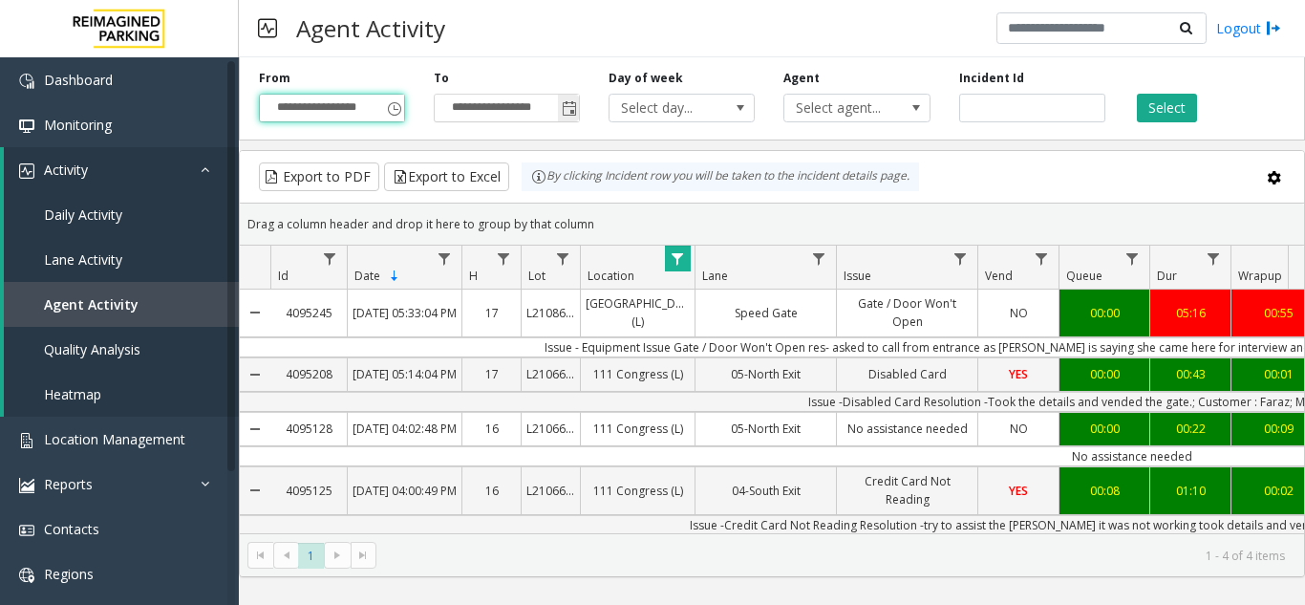
click at [569, 105] on span "Toggle popup" at bounding box center [569, 108] width 15 height 15
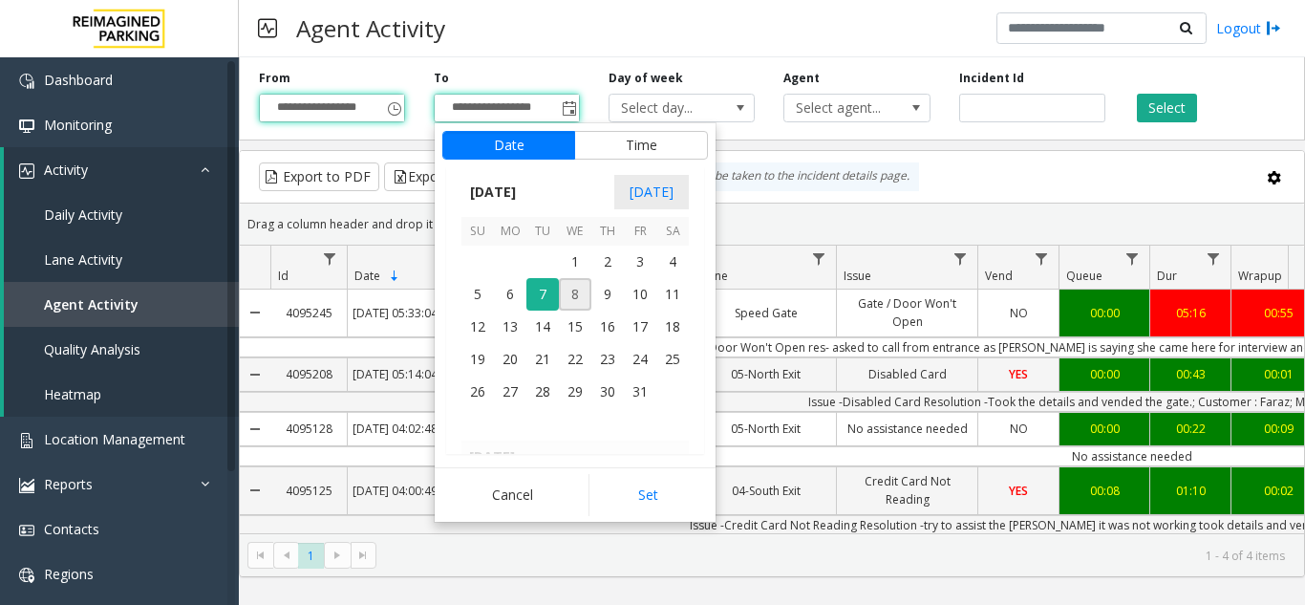
click at [574, 291] on span "8" at bounding box center [575, 294] width 32 height 32
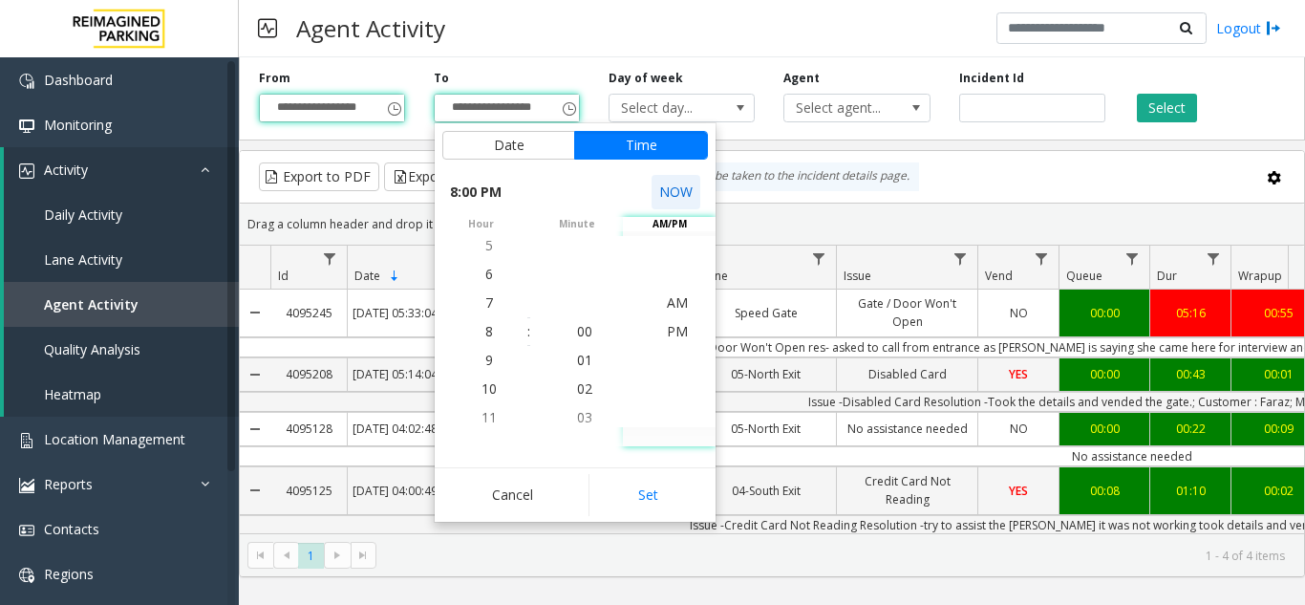
click at [681, 186] on button "NOW" at bounding box center [675, 192] width 49 height 34
click at [648, 488] on button "Set" at bounding box center [648, 495] width 120 height 42
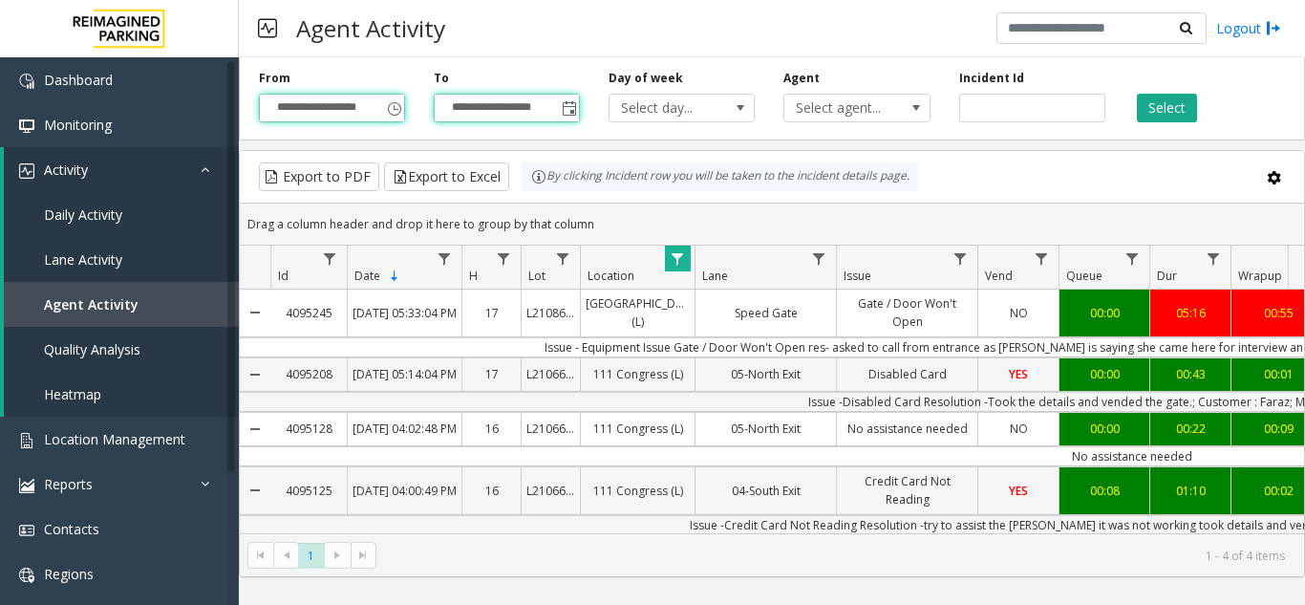
type input "**********"
click at [1164, 107] on button "Select" at bounding box center [1167, 108] width 60 height 29
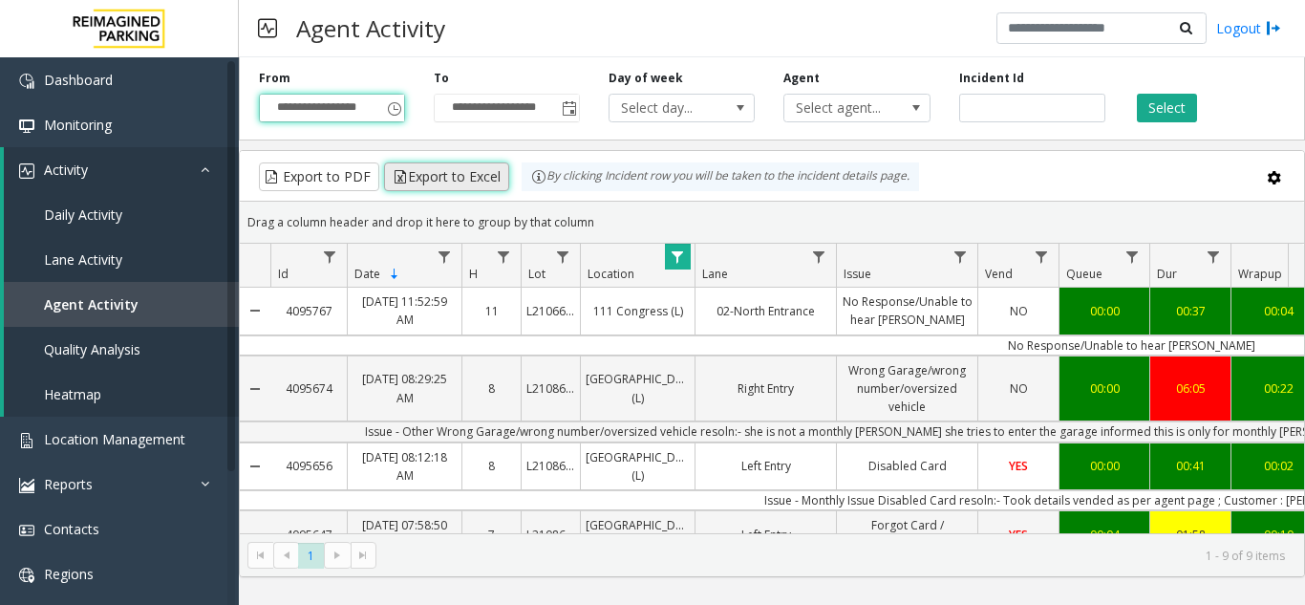
click at [460, 185] on button "Export to Excel" at bounding box center [446, 176] width 125 height 29
click at [681, 264] on span "Data table" at bounding box center [677, 256] width 15 height 15
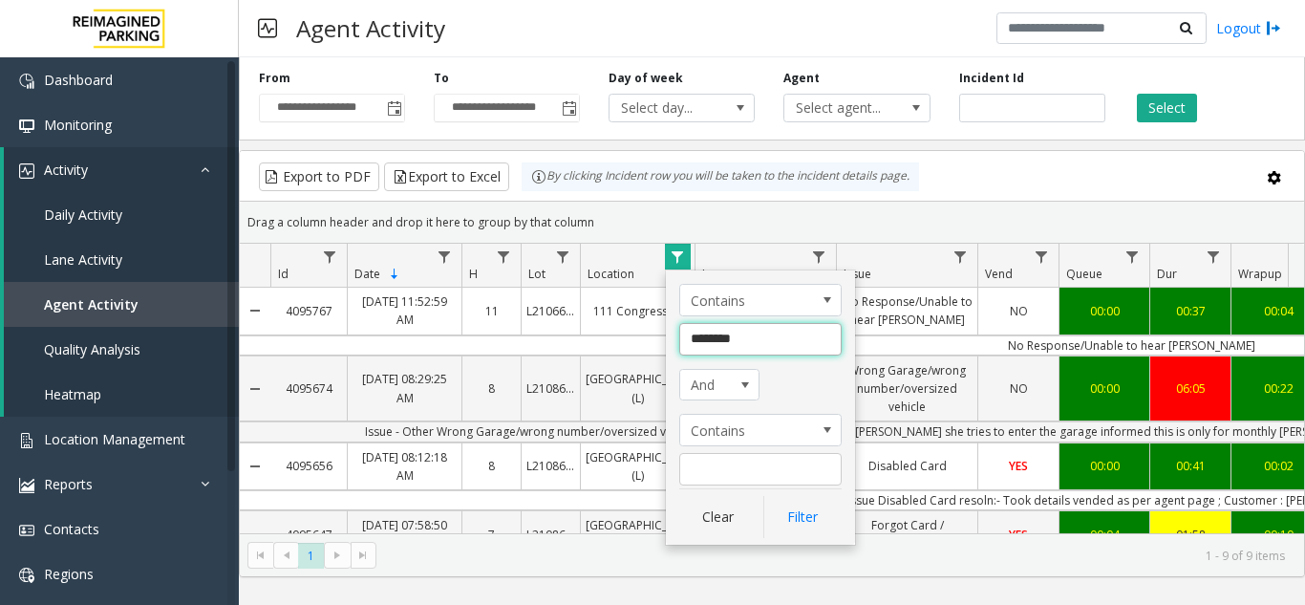
click at [714, 339] on input "********" at bounding box center [760, 339] width 162 height 32
paste input "**********"
type input "**********"
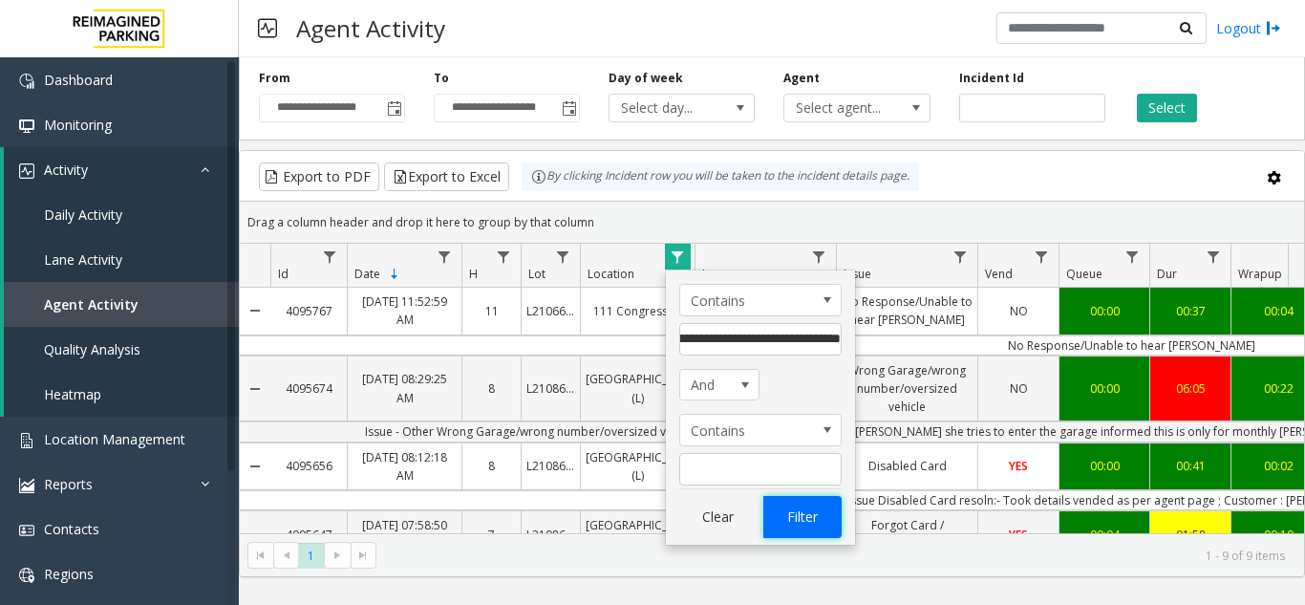
scroll to position [0, 0]
click at [783, 509] on button "Filter" at bounding box center [802, 517] width 78 height 42
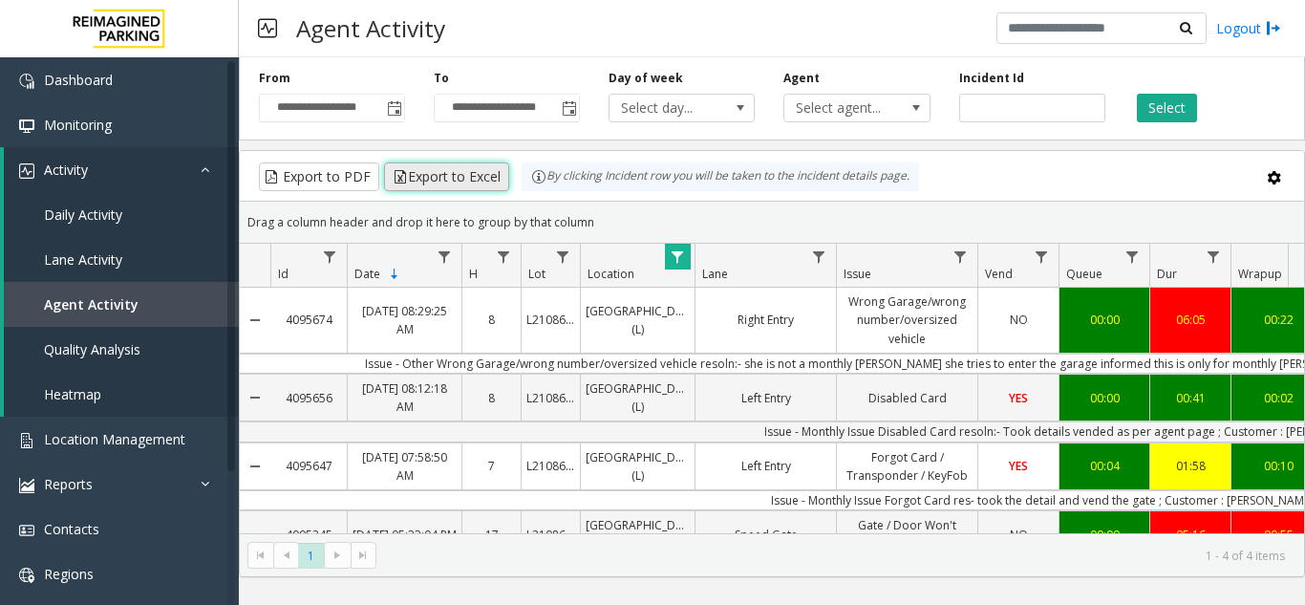
click at [451, 182] on button "Export to Excel" at bounding box center [446, 176] width 125 height 29
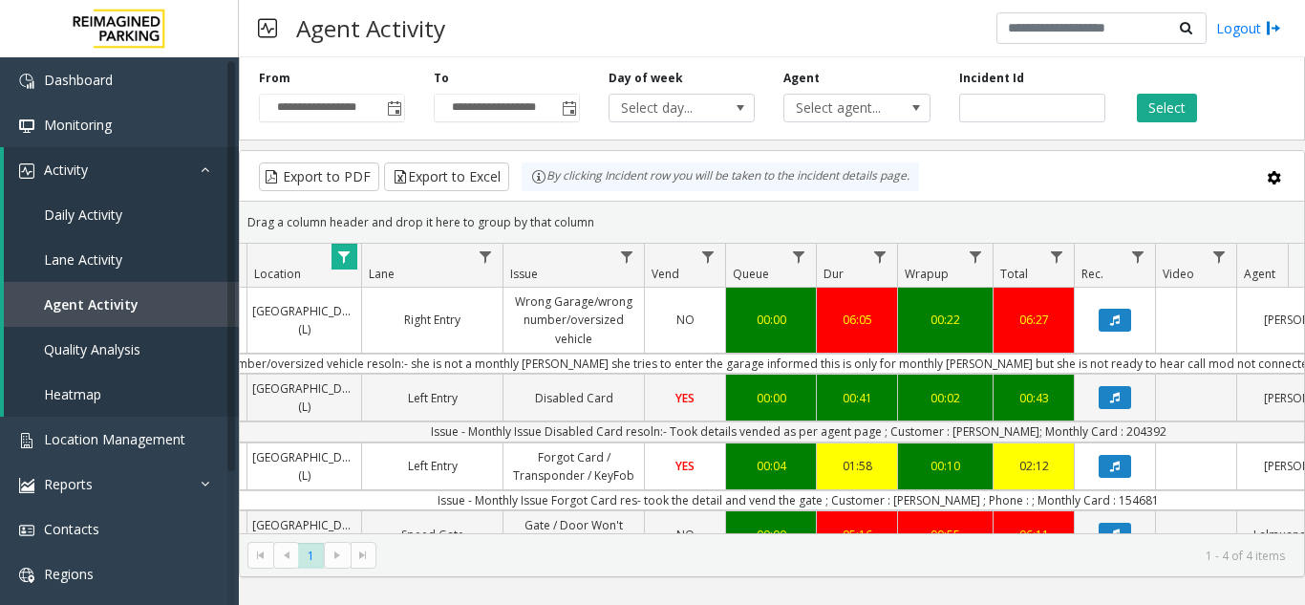
scroll to position [0, 334]
click at [1114, 319] on icon "Data table" at bounding box center [1114, 319] width 10 height 11
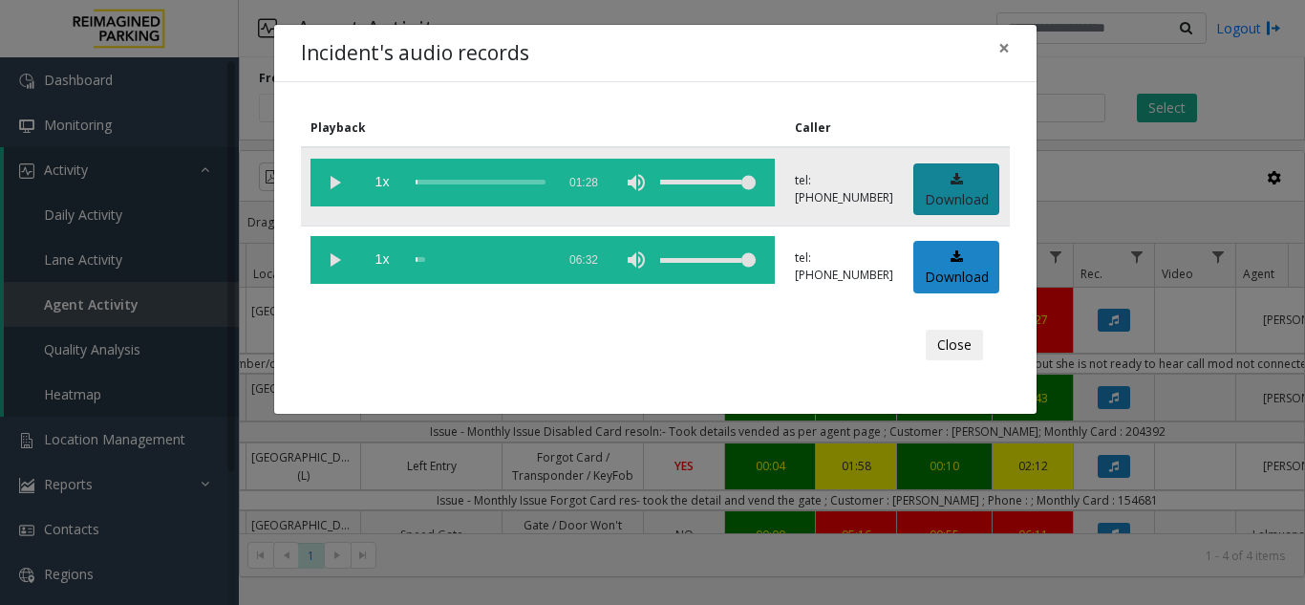
click at [950, 196] on link "Download" at bounding box center [956, 189] width 86 height 53
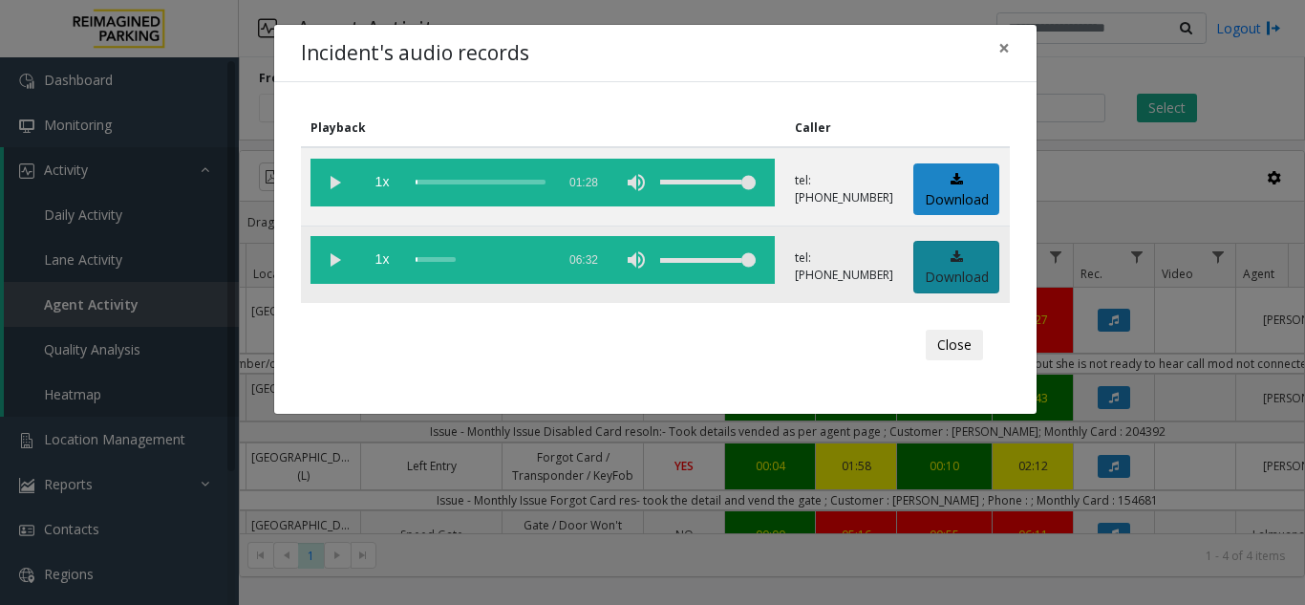
click at [966, 261] on link "Download" at bounding box center [956, 267] width 86 height 53
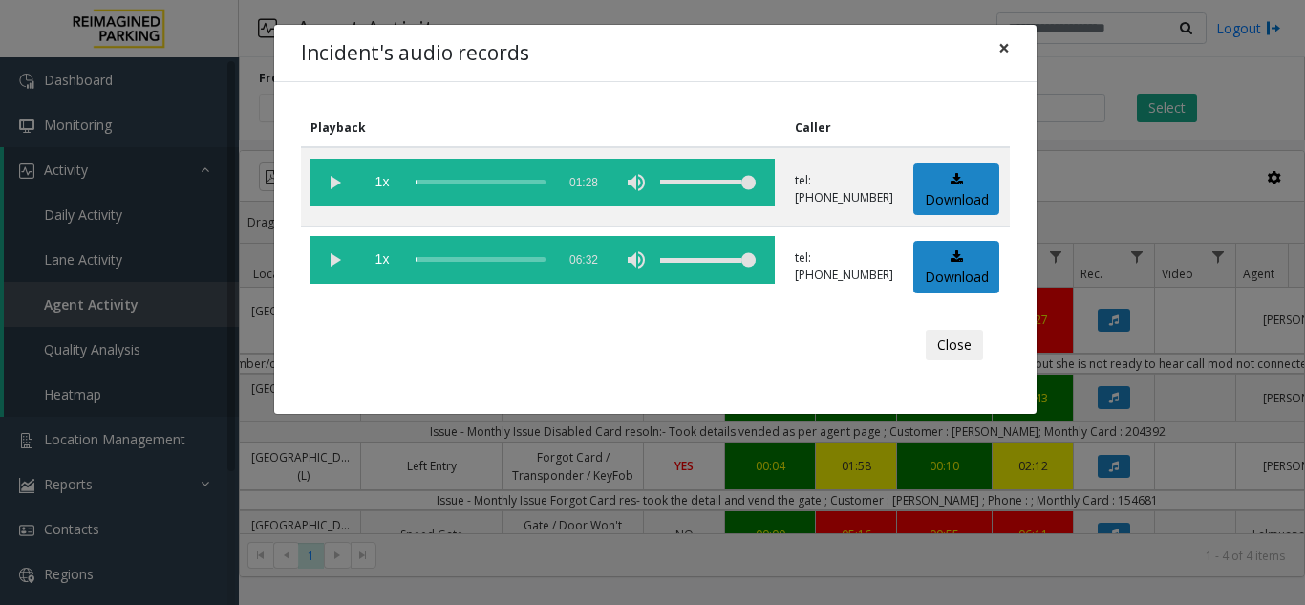
click at [1006, 45] on span "×" at bounding box center [1003, 47] width 11 height 27
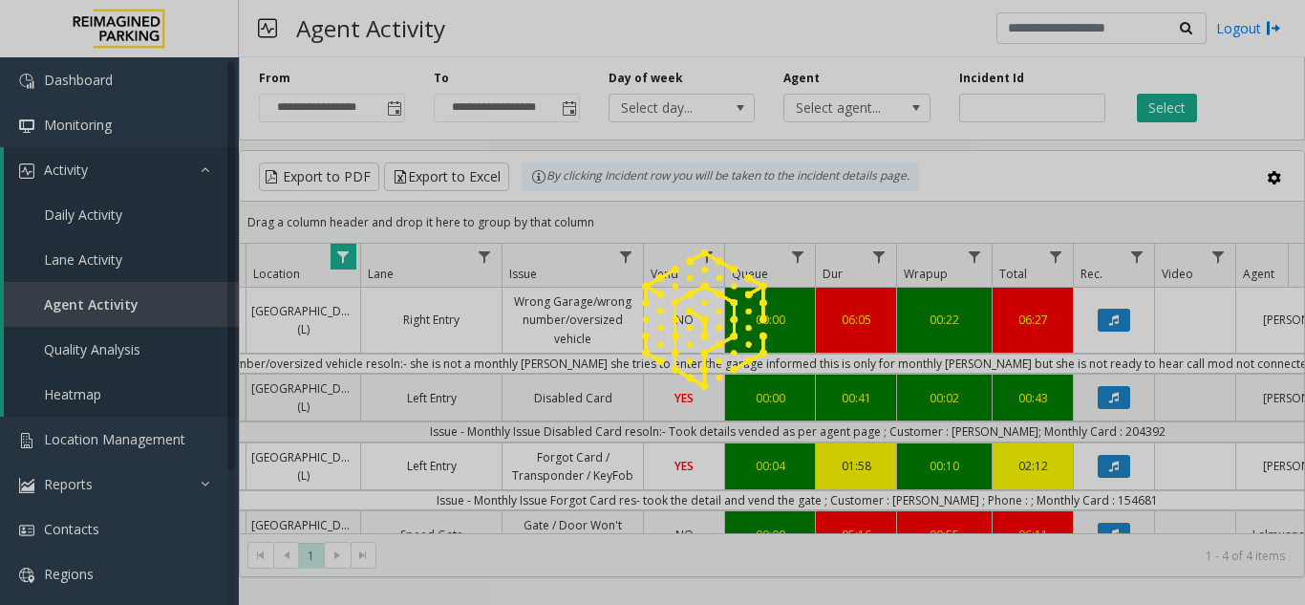
click at [1113, 413] on div at bounding box center [652, 302] width 1305 height 605
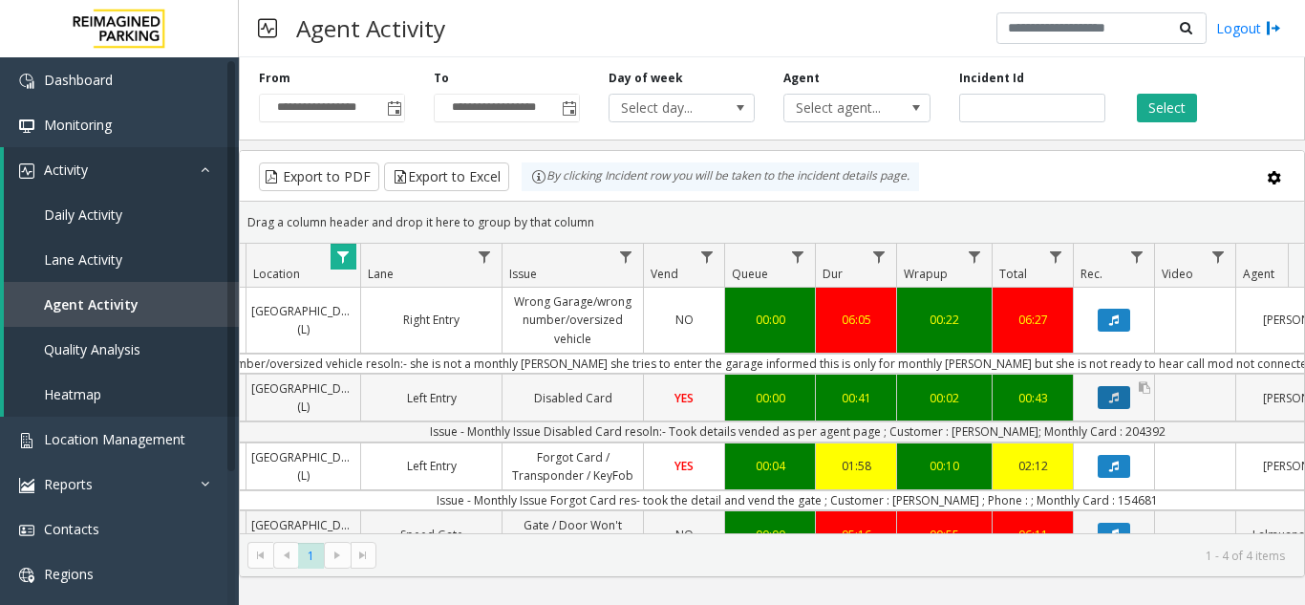
click at [1114, 409] on button "Data table" at bounding box center [1113, 397] width 32 height 23
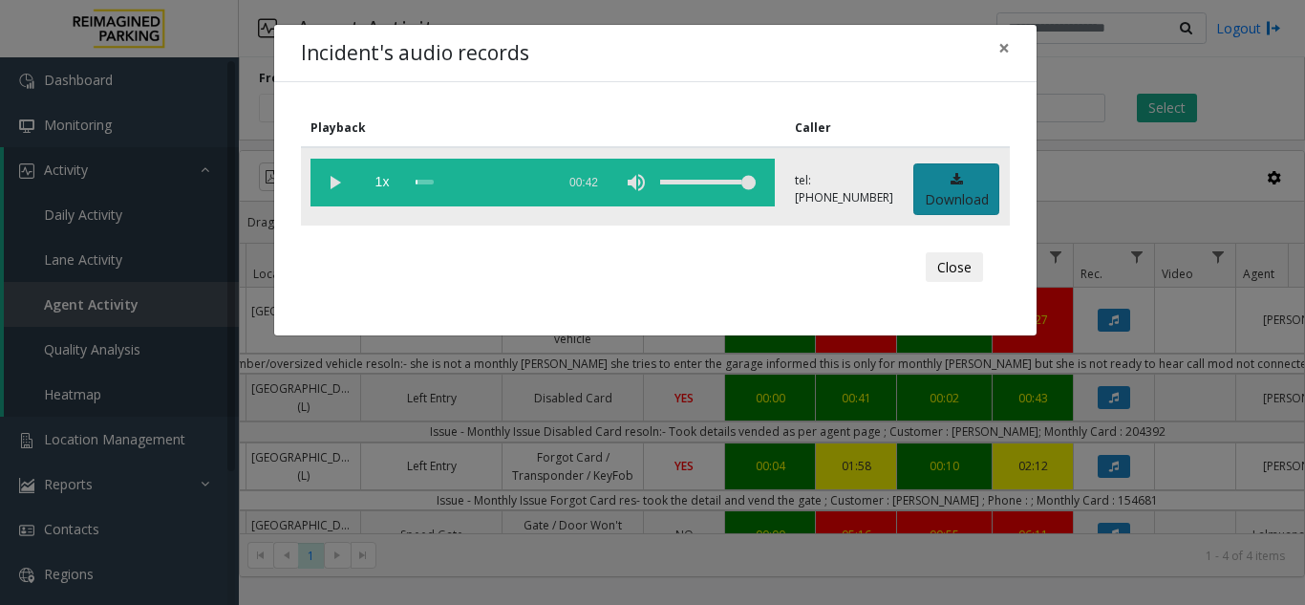
click at [983, 189] on link "Download" at bounding box center [956, 189] width 86 height 53
click at [1006, 51] on span "×" at bounding box center [1003, 47] width 11 height 27
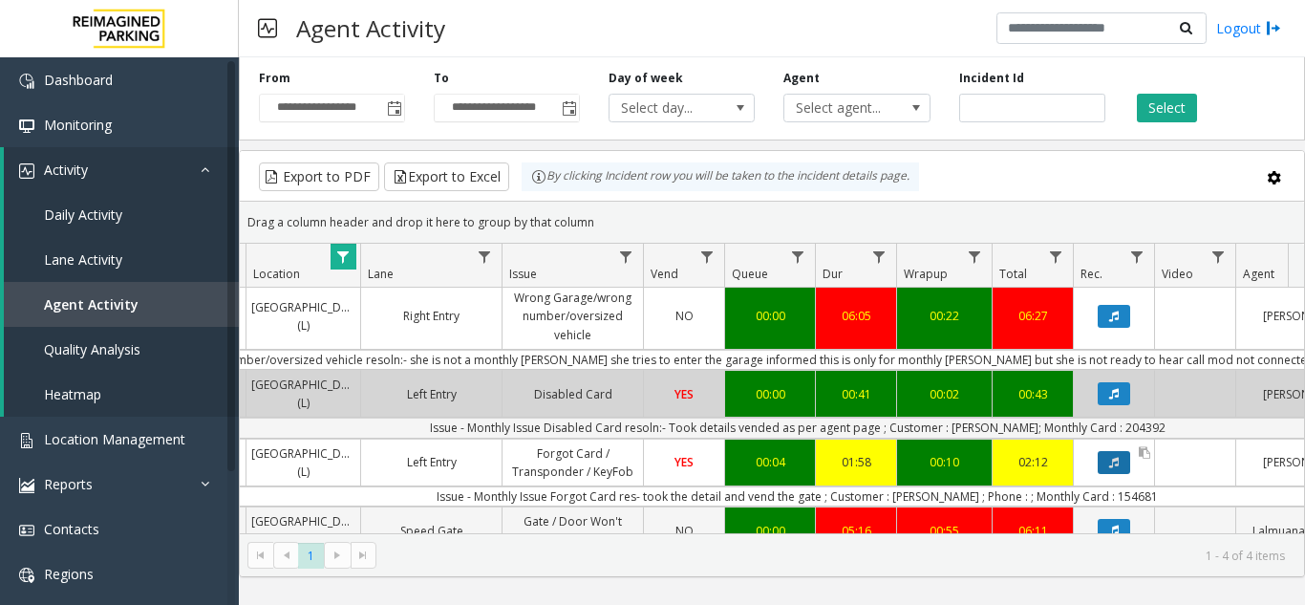
scroll to position [115, 334]
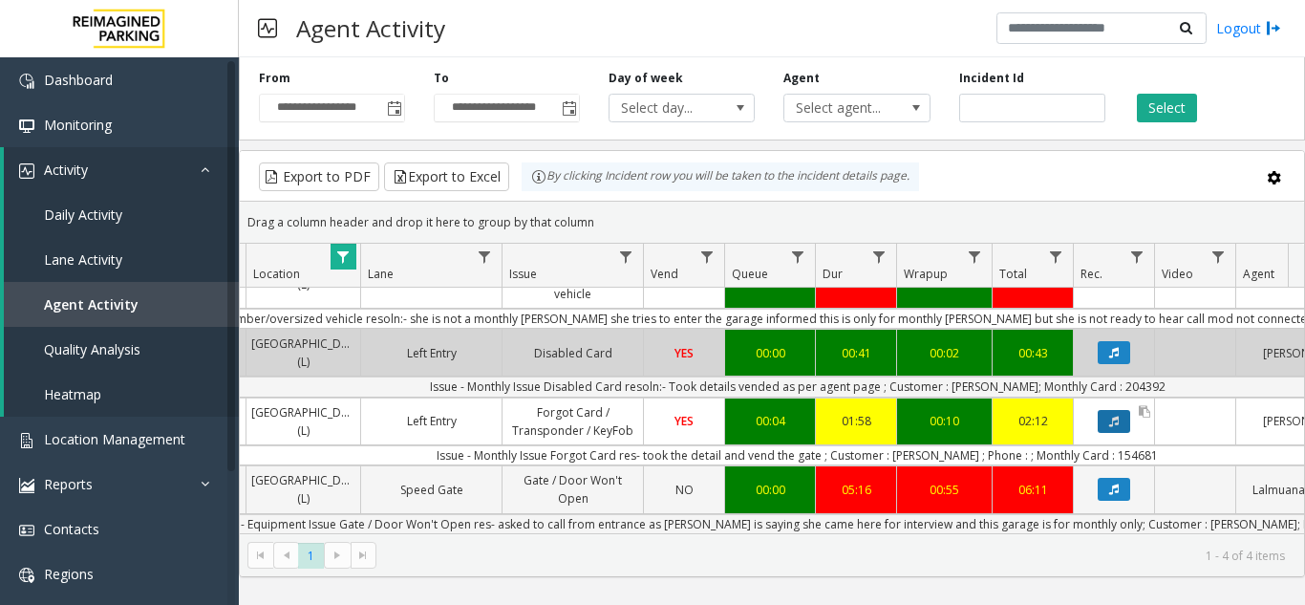
click at [1114, 415] on icon "Data table" at bounding box center [1114, 420] width 10 height 11
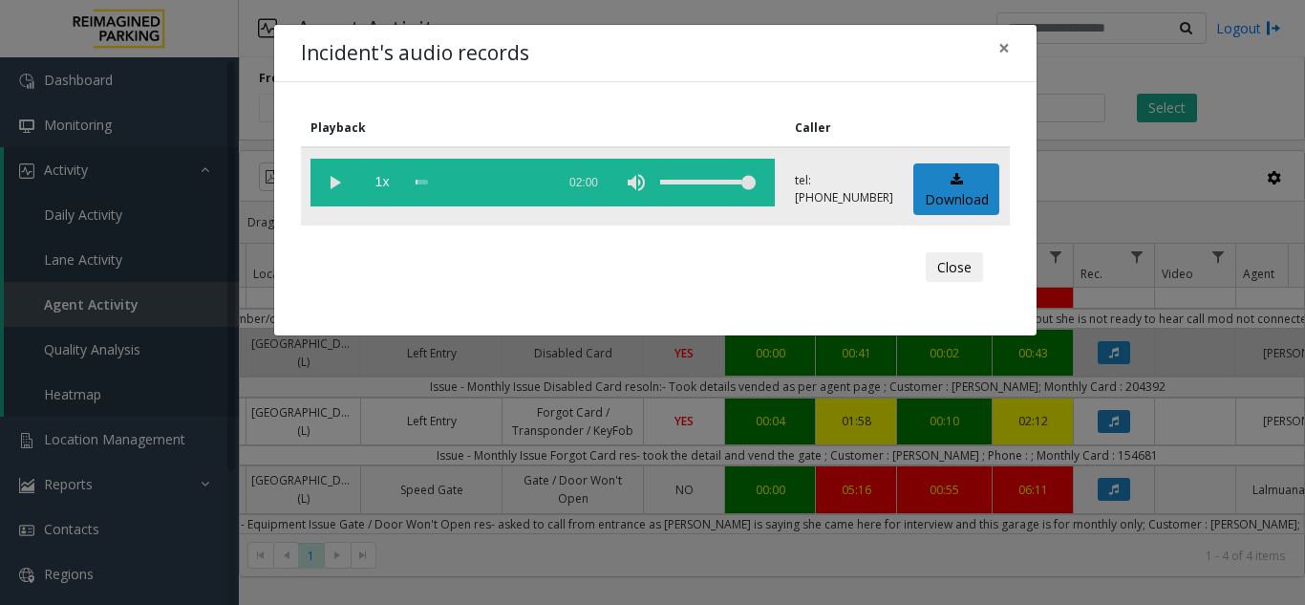
click at [1000, 181] on td "Download" at bounding box center [956, 186] width 106 height 78
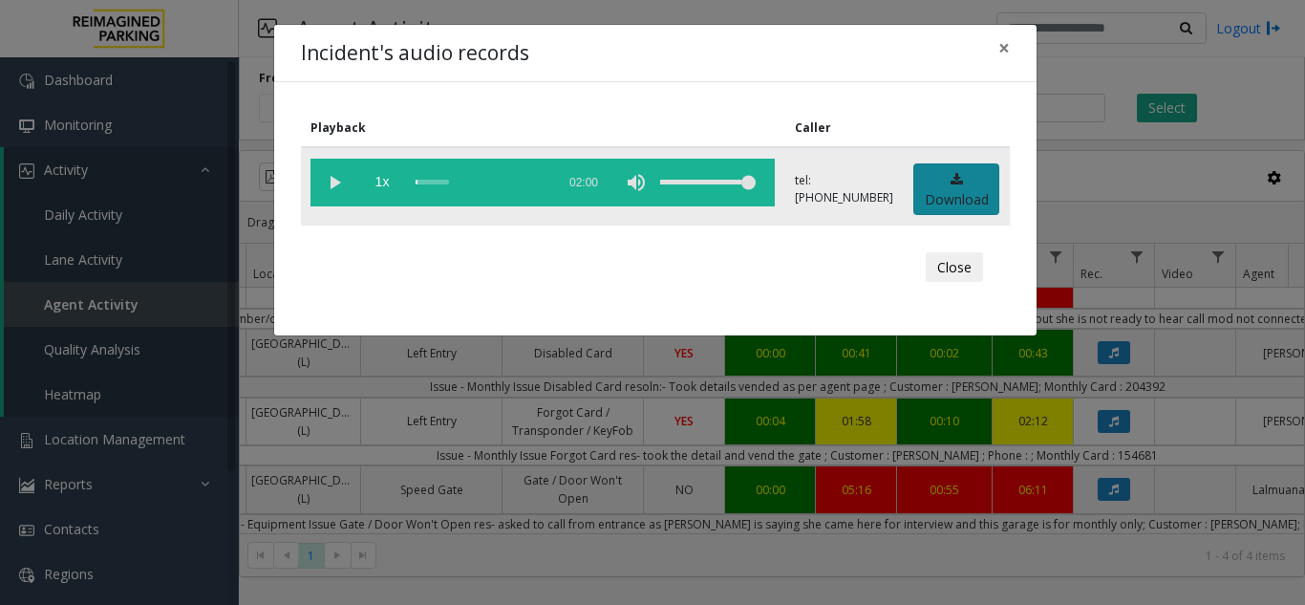
click at [960, 186] on link "Download" at bounding box center [956, 189] width 86 height 53
click at [1118, 472] on div "Incident's audio records × Playback Caller 1x 02:00 tel:+12186919002 Download C…" at bounding box center [652, 302] width 1305 height 605
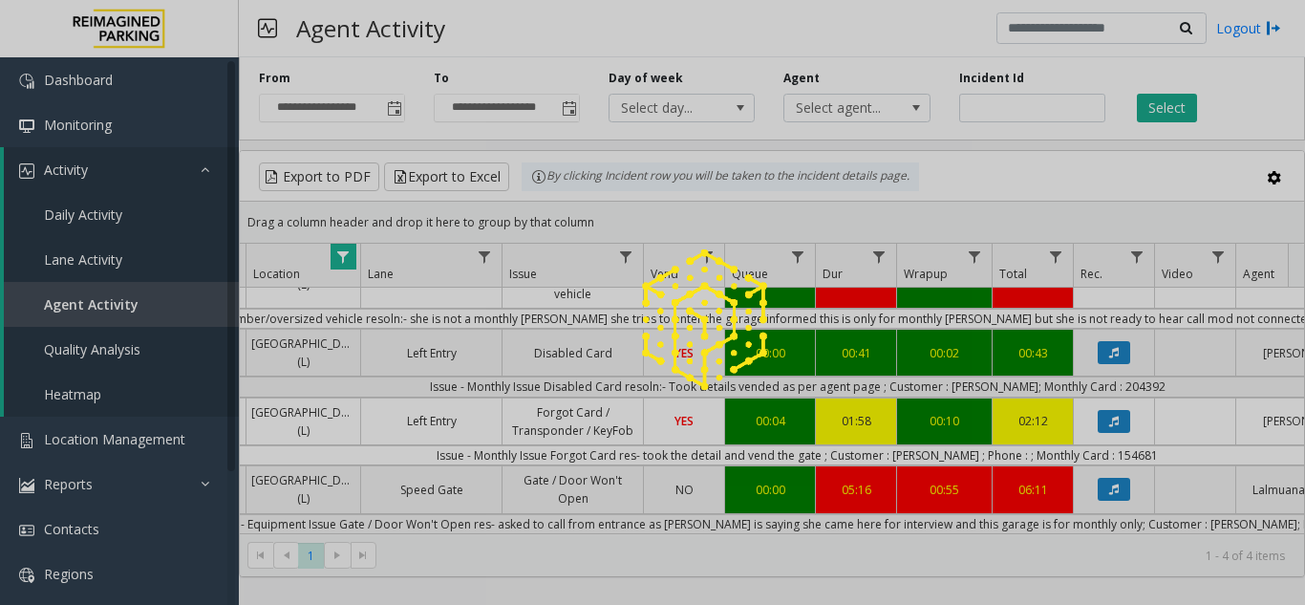
click at [1114, 464] on div at bounding box center [652, 302] width 1305 height 605
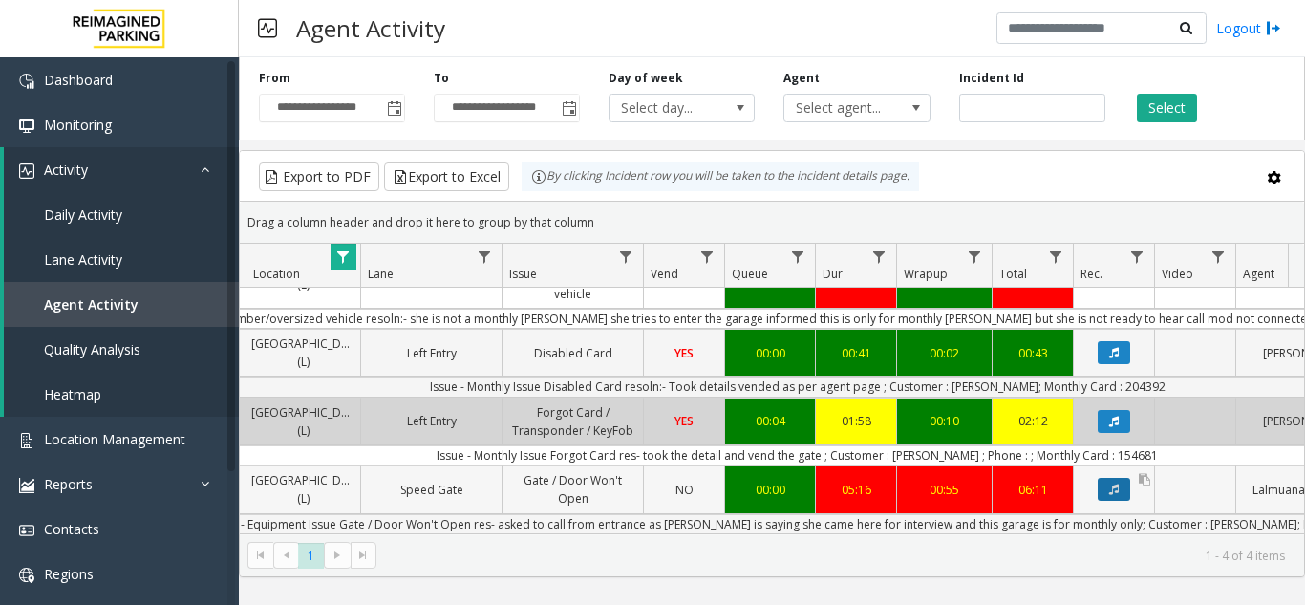
click at [1107, 483] on button "Data table" at bounding box center [1113, 489] width 32 height 23
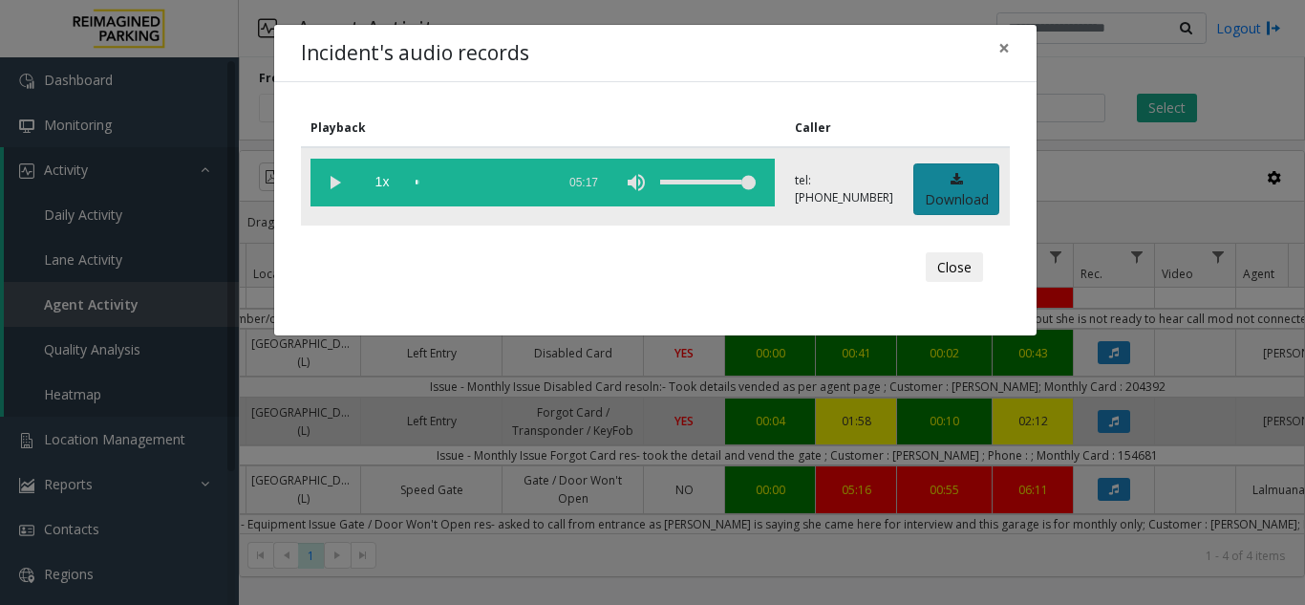
click at [956, 192] on link "Download" at bounding box center [956, 189] width 86 height 53
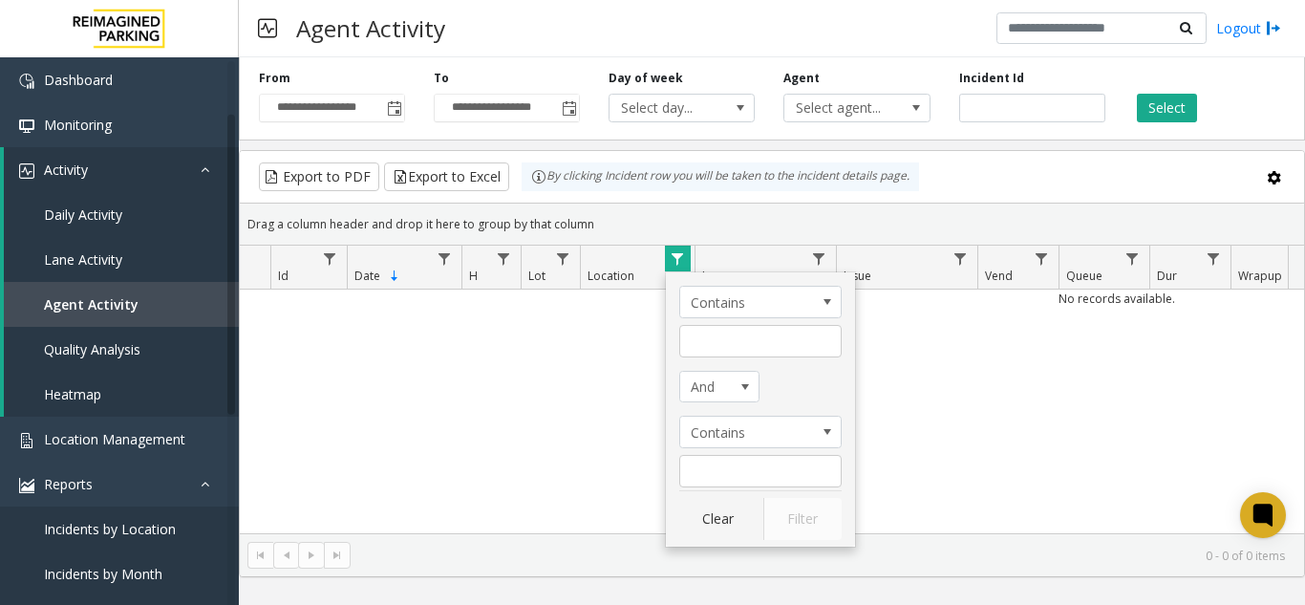
scroll to position [96, 0]
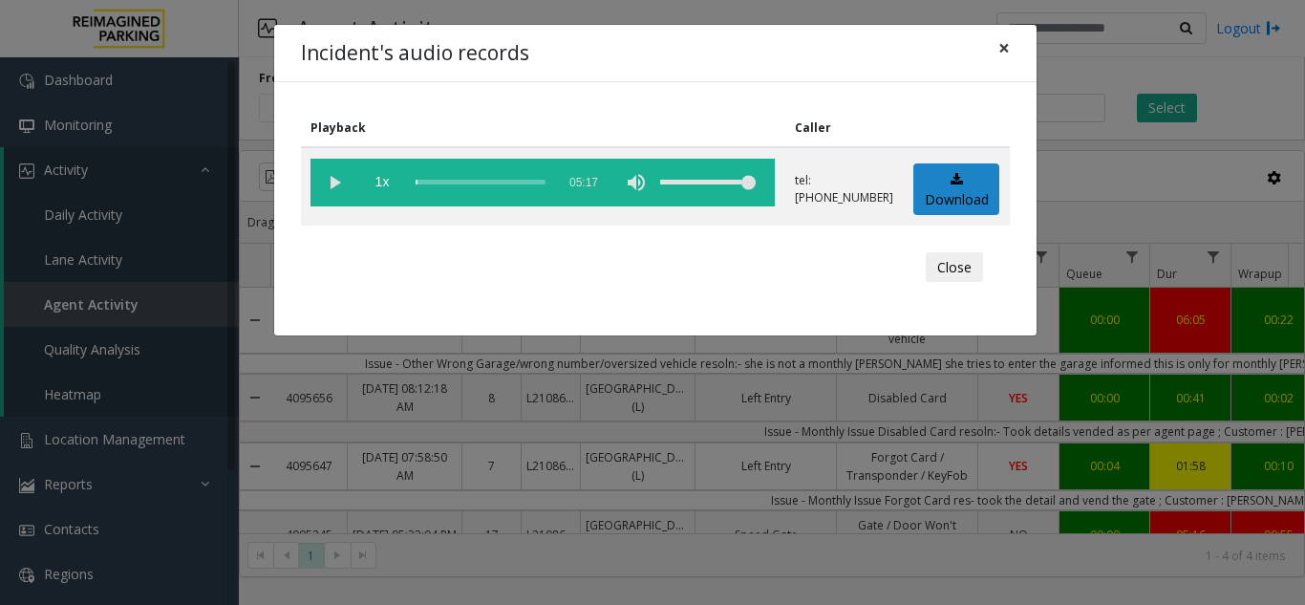
scroll to position [0, 334]
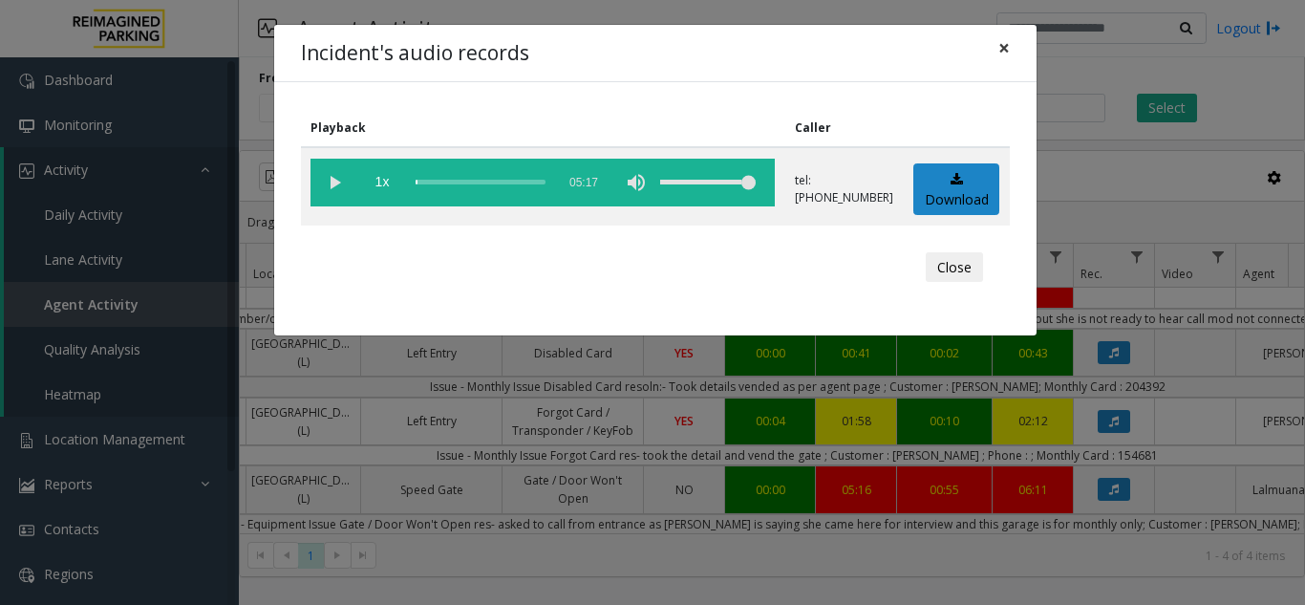
click at [1003, 51] on span "×" at bounding box center [1003, 47] width 11 height 27
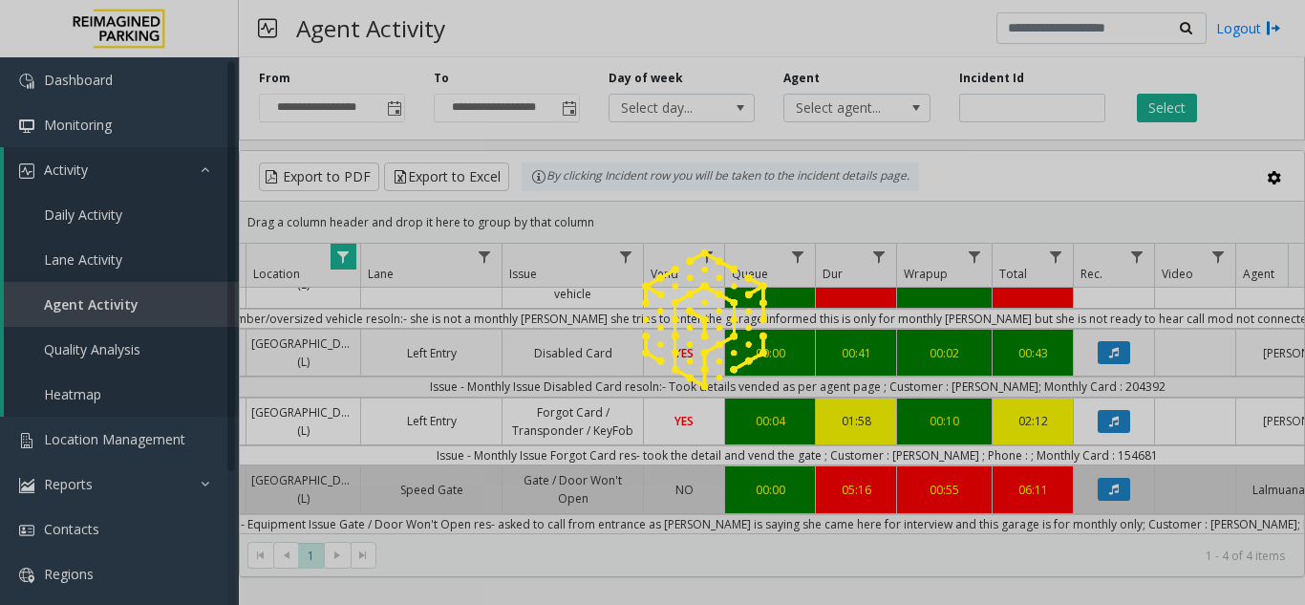
scroll to position [115, 334]
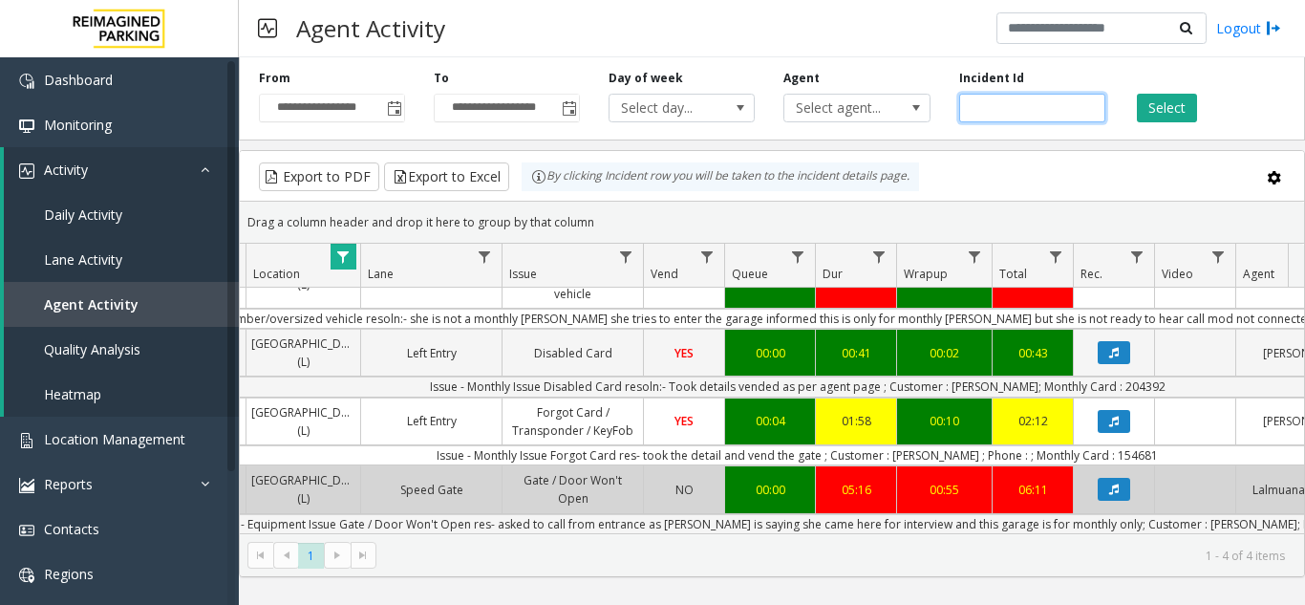
click at [1018, 105] on input "number" at bounding box center [1032, 108] width 146 height 29
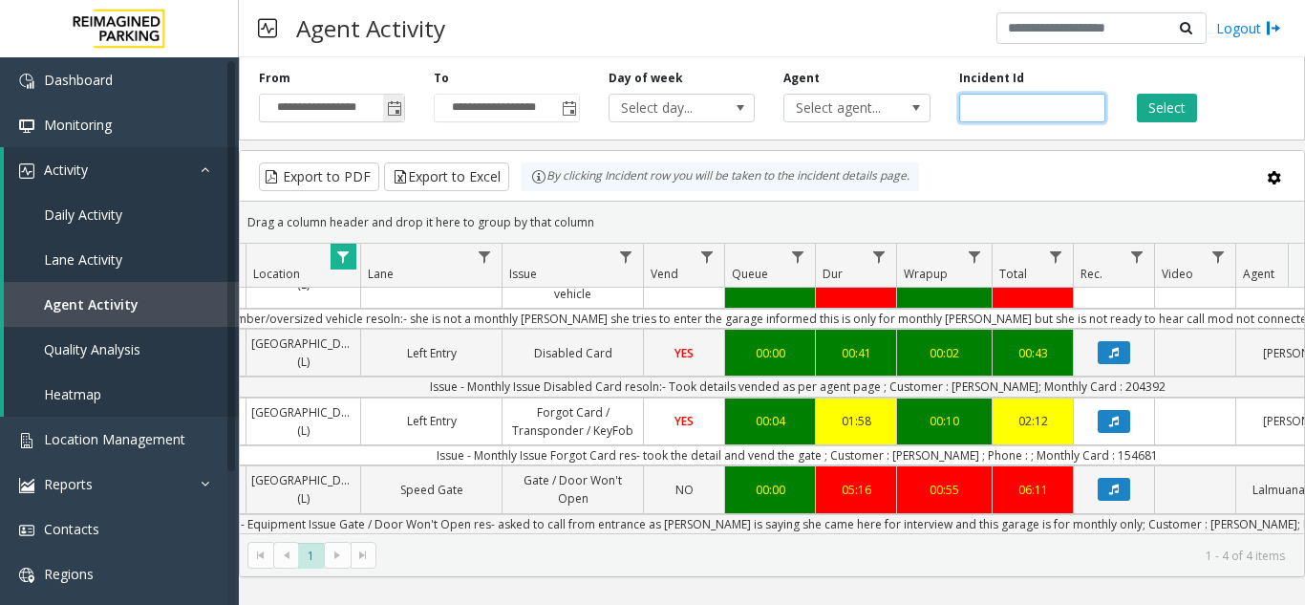
click at [399, 111] on span "Toggle popup" at bounding box center [394, 108] width 15 height 15
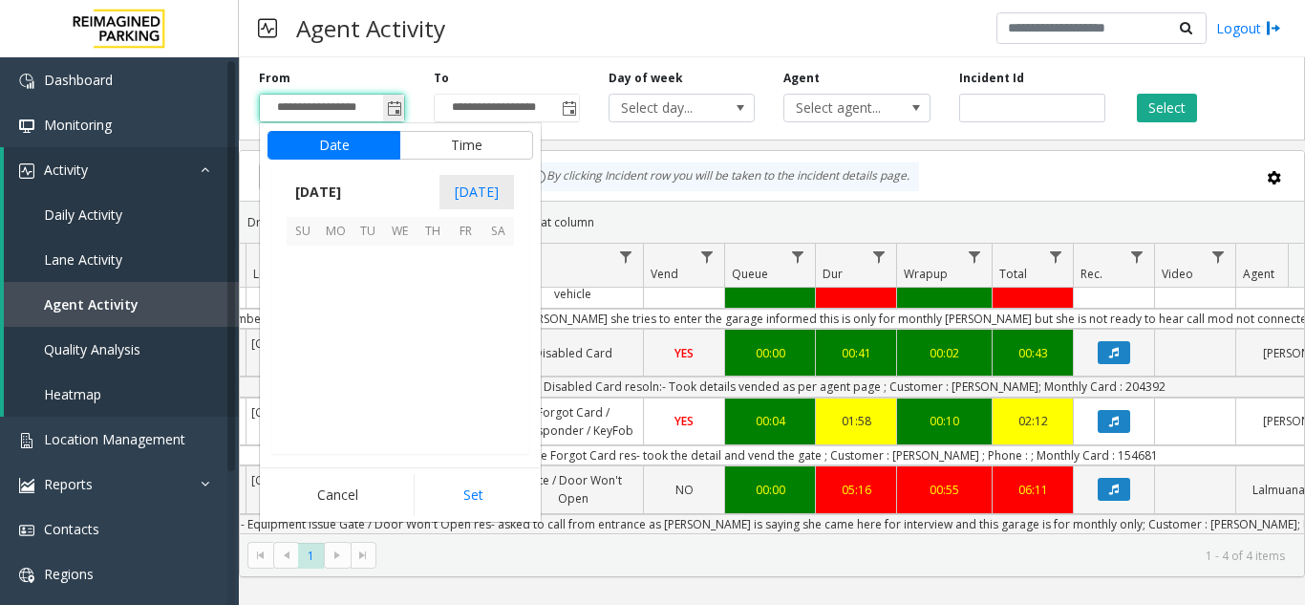
scroll to position [29, 0]
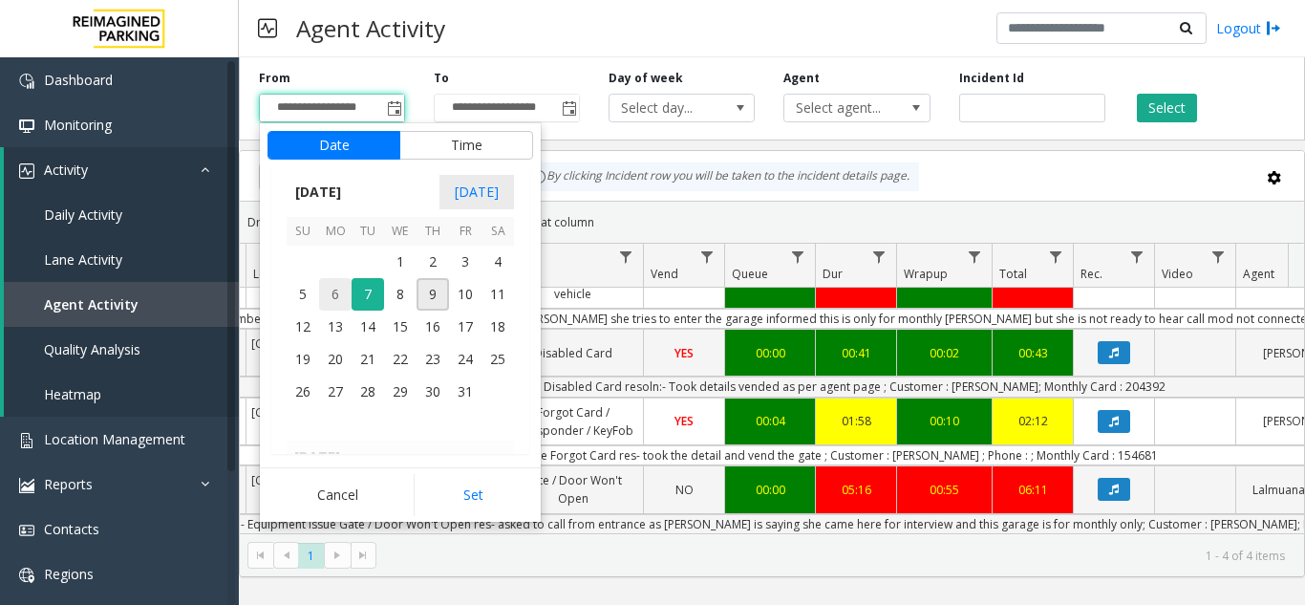
click at [337, 297] on span "6" at bounding box center [335, 294] width 32 height 32
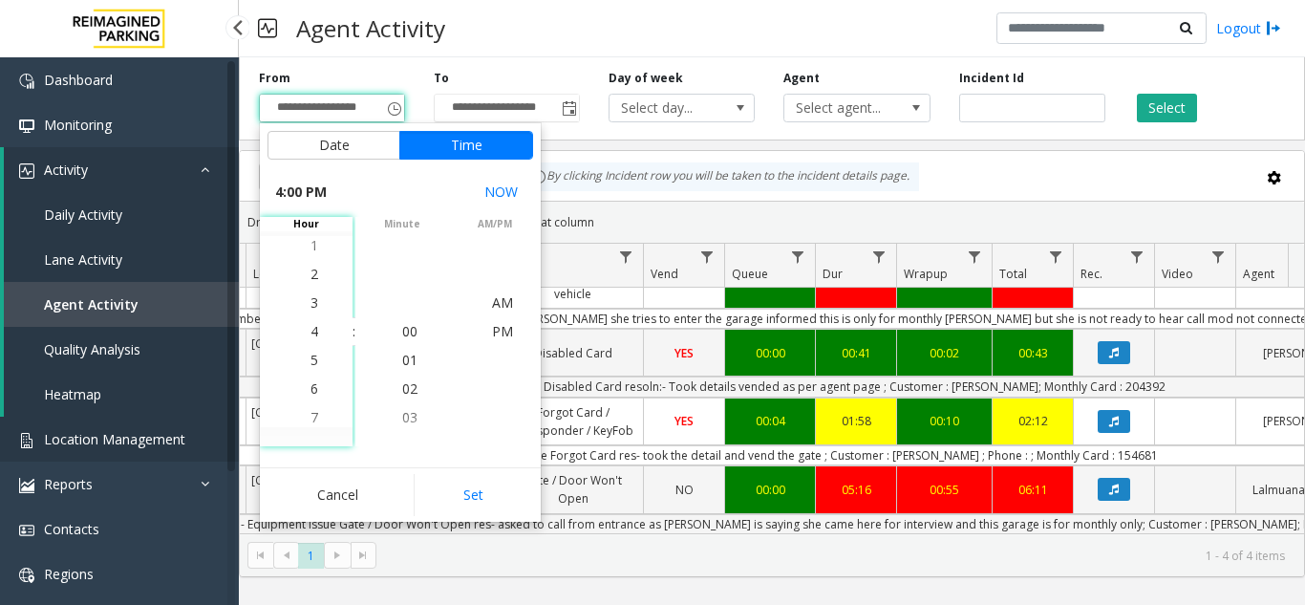
click at [107, 422] on link "Location Management" at bounding box center [119, 438] width 239 height 45
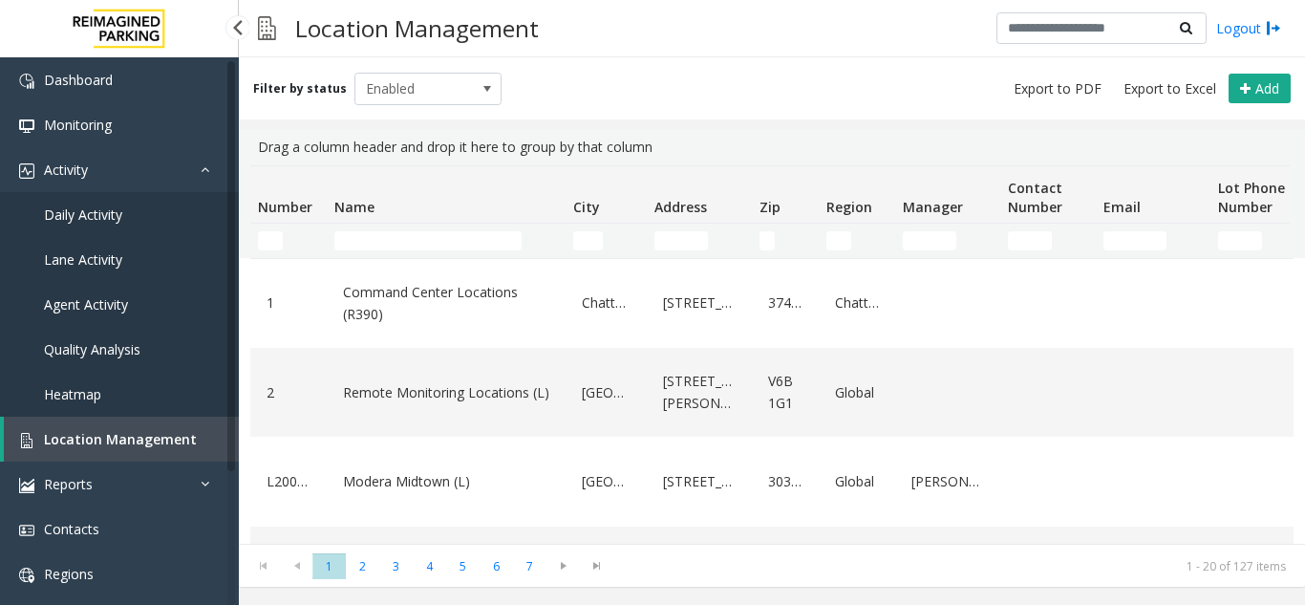
click at [99, 302] on span "Agent Activity" at bounding box center [86, 304] width 84 height 18
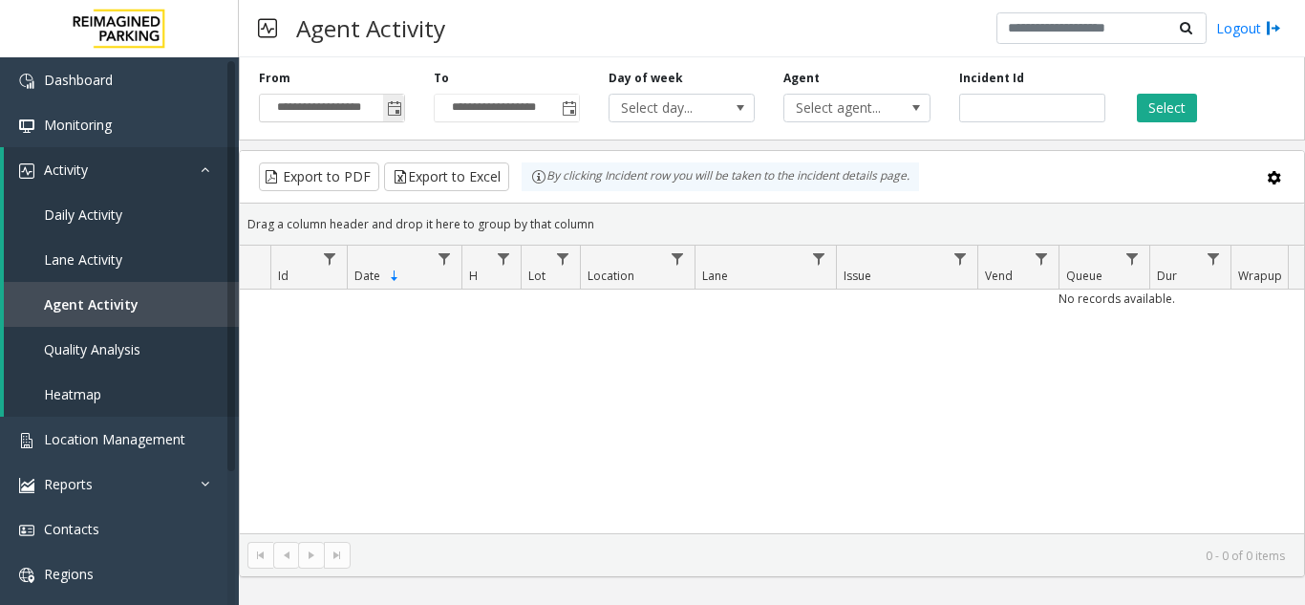
click at [402, 110] on span "Toggle popup" at bounding box center [394, 108] width 15 height 15
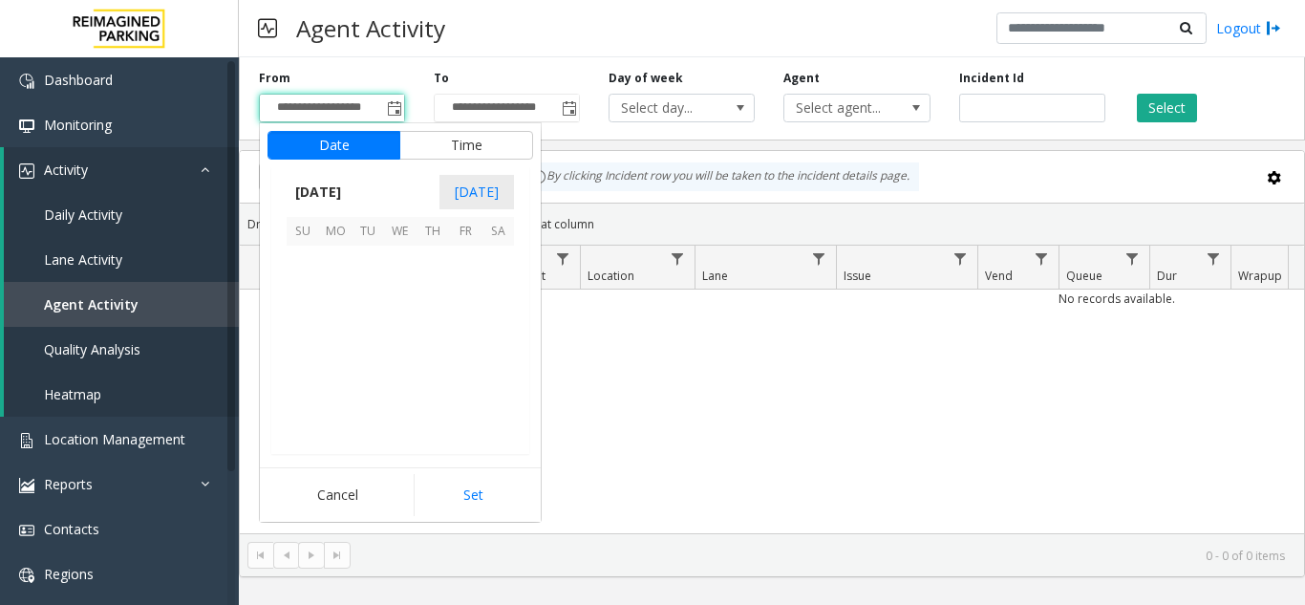
scroll to position [343005, 0]
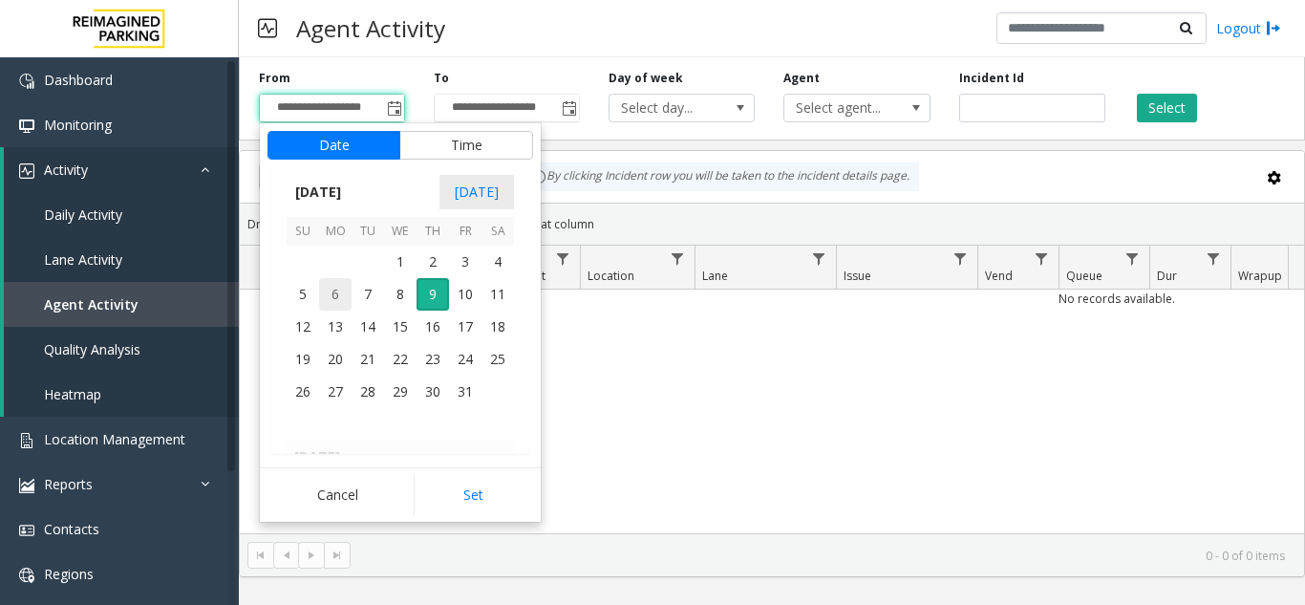
click at [329, 298] on span "6" at bounding box center [335, 294] width 32 height 32
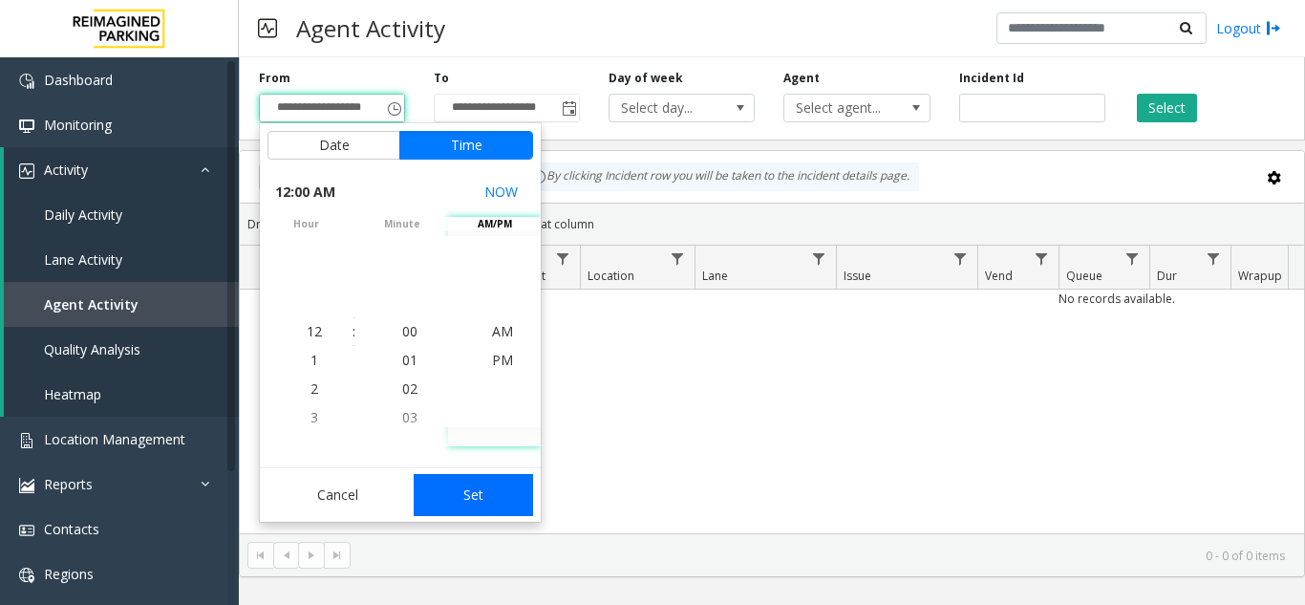
click at [487, 491] on button "Set" at bounding box center [474, 495] width 120 height 42
type input "**********"
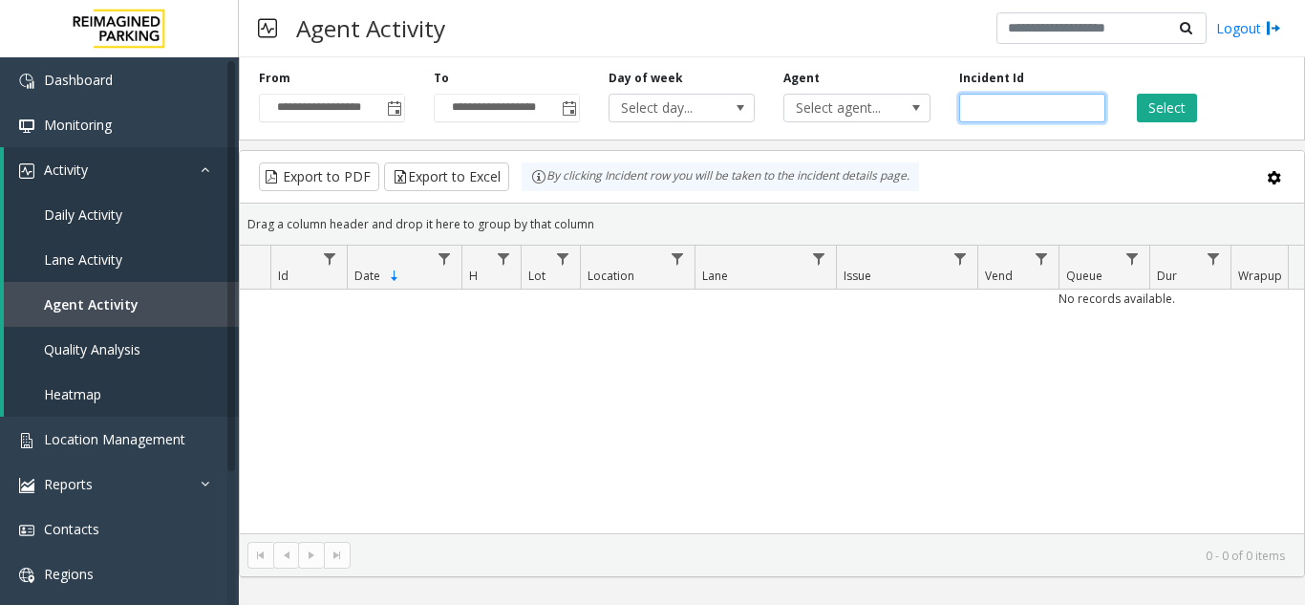
click at [1002, 117] on input "number" at bounding box center [1032, 108] width 146 height 29
paste input "*******"
click at [973, 111] on input "number" at bounding box center [1032, 108] width 146 height 29
type input "*******"
click at [1154, 111] on button "Select" at bounding box center [1167, 108] width 60 height 29
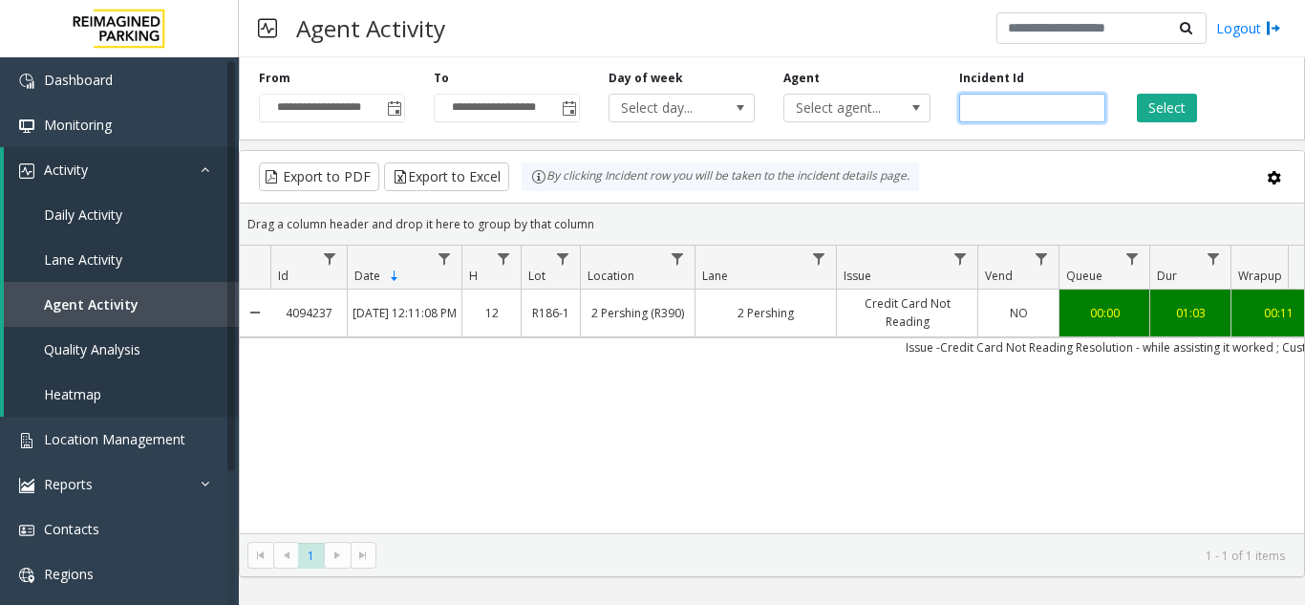
drag, startPoint x: 934, startPoint y: 120, endPoint x: 709, endPoint y: 130, distance: 225.6
click at [709, 130] on div "**********" at bounding box center [772, 95] width 1066 height 91
paste input "number"
click at [974, 104] on input "number" at bounding box center [1032, 108] width 146 height 29
type input "*******"
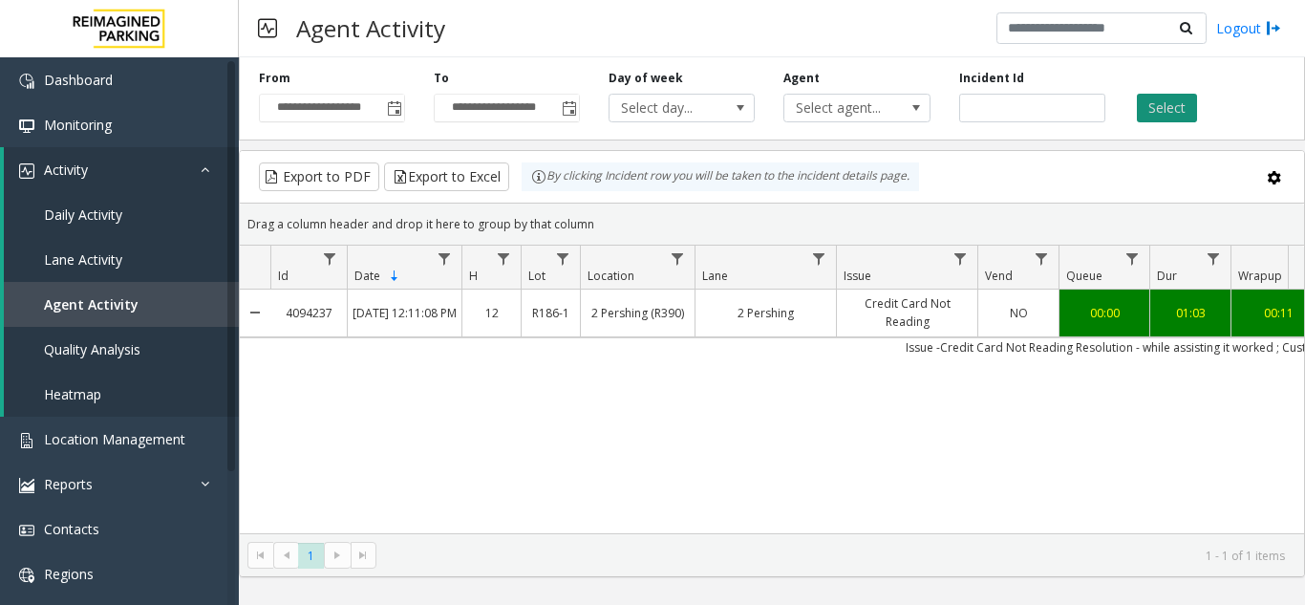
click at [1186, 104] on button "Select" at bounding box center [1167, 108] width 60 height 29
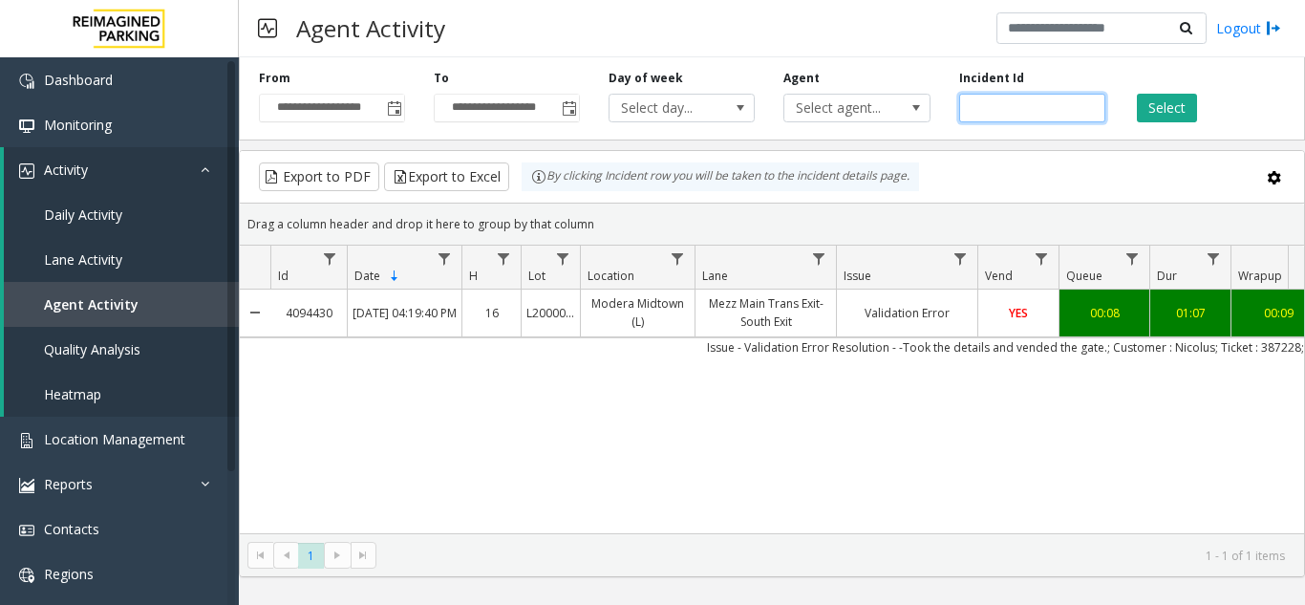
click at [971, 103] on input "*******" at bounding box center [1032, 108] width 146 height 29
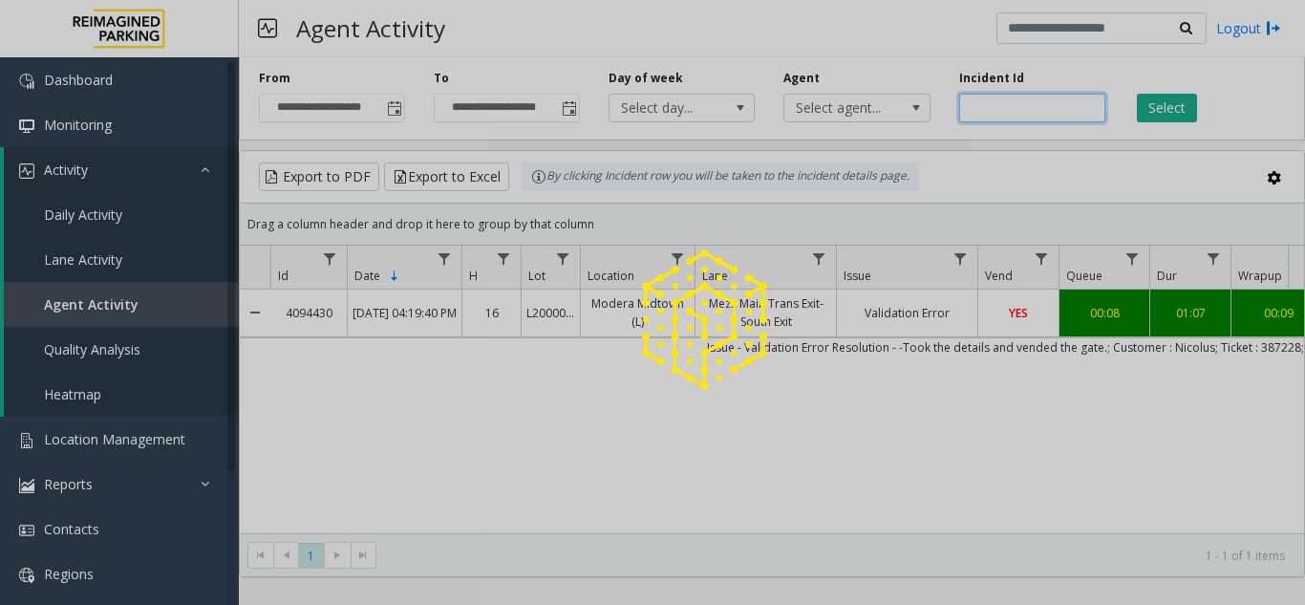
paste input "number"
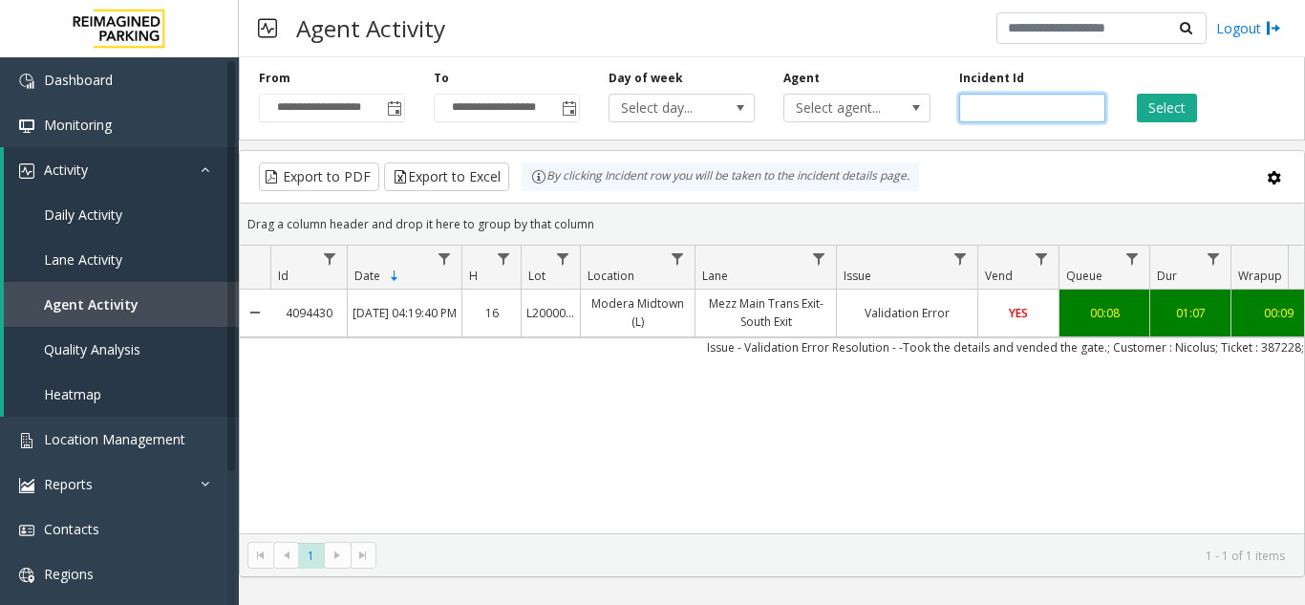
click at [972, 110] on input "number" at bounding box center [1032, 108] width 146 height 29
type input "*******"
click at [1151, 104] on button "Select" at bounding box center [1167, 108] width 60 height 29
